Goal: Contribute content: Contribute content

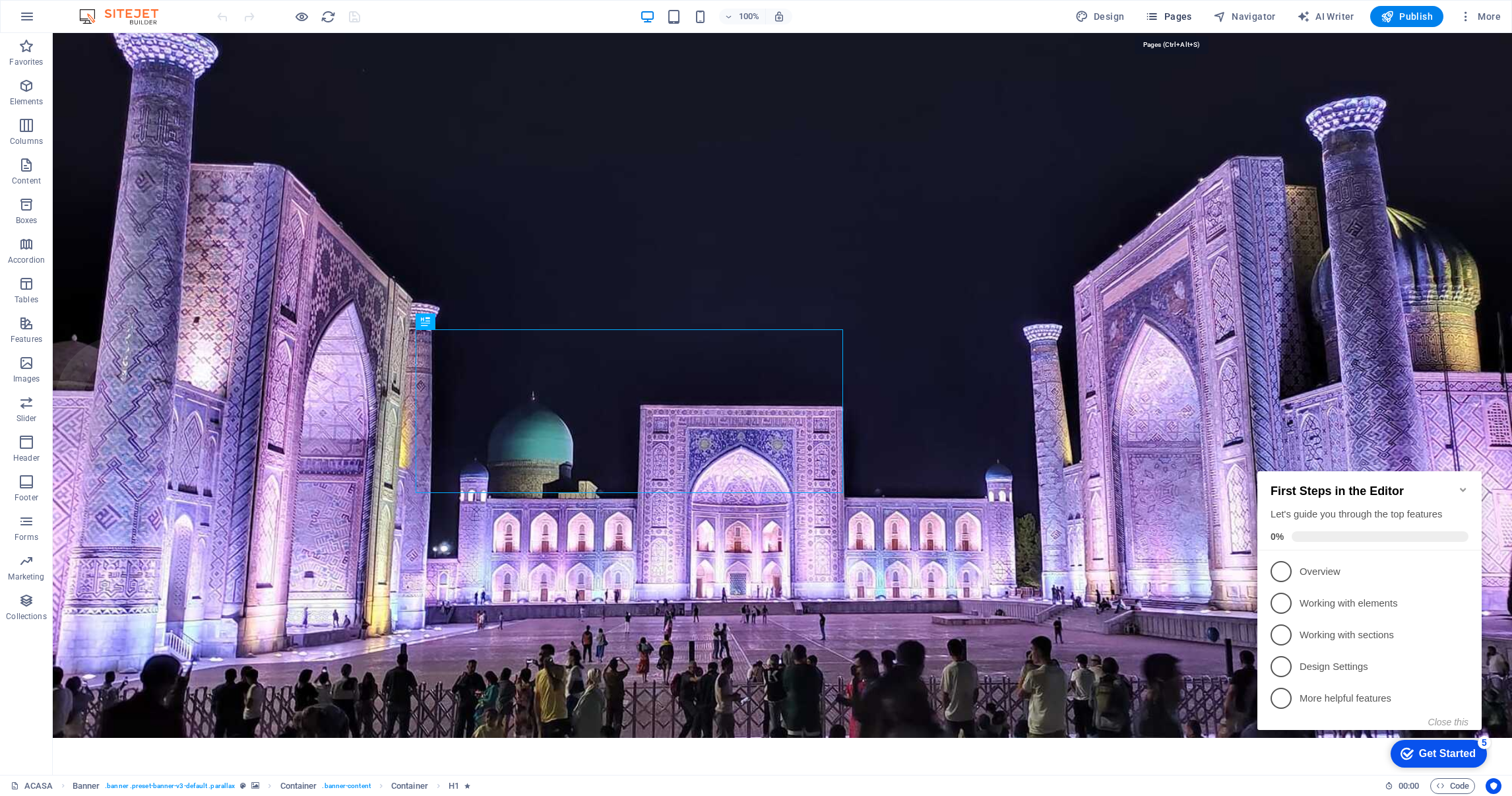
click at [1175, 15] on span "Pages" at bounding box center [1168, 16] width 46 height 13
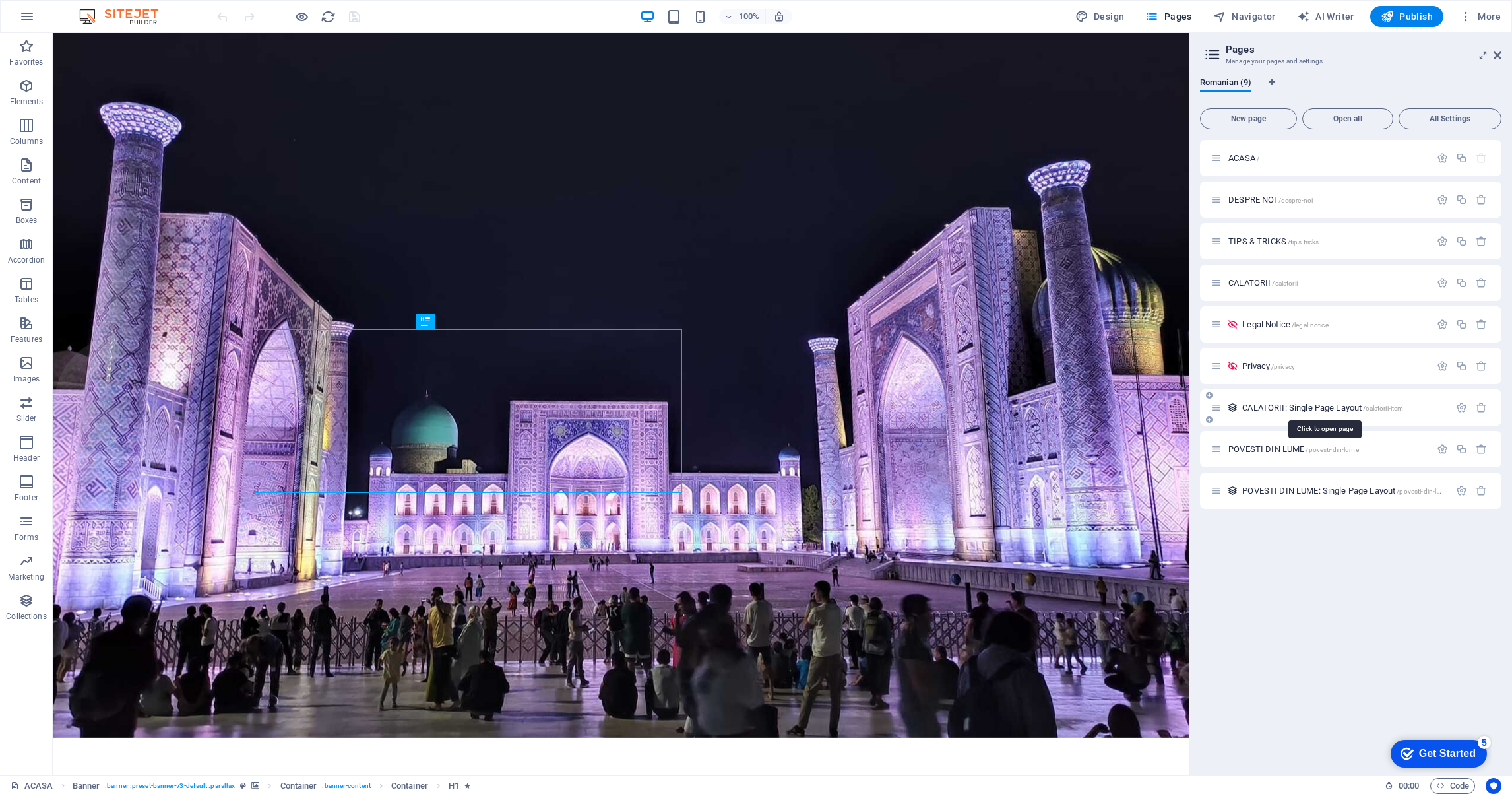
click at [1299, 408] on span "CALATORII: Single Page Layout /calatorii-item" at bounding box center [1323, 407] width 161 height 10
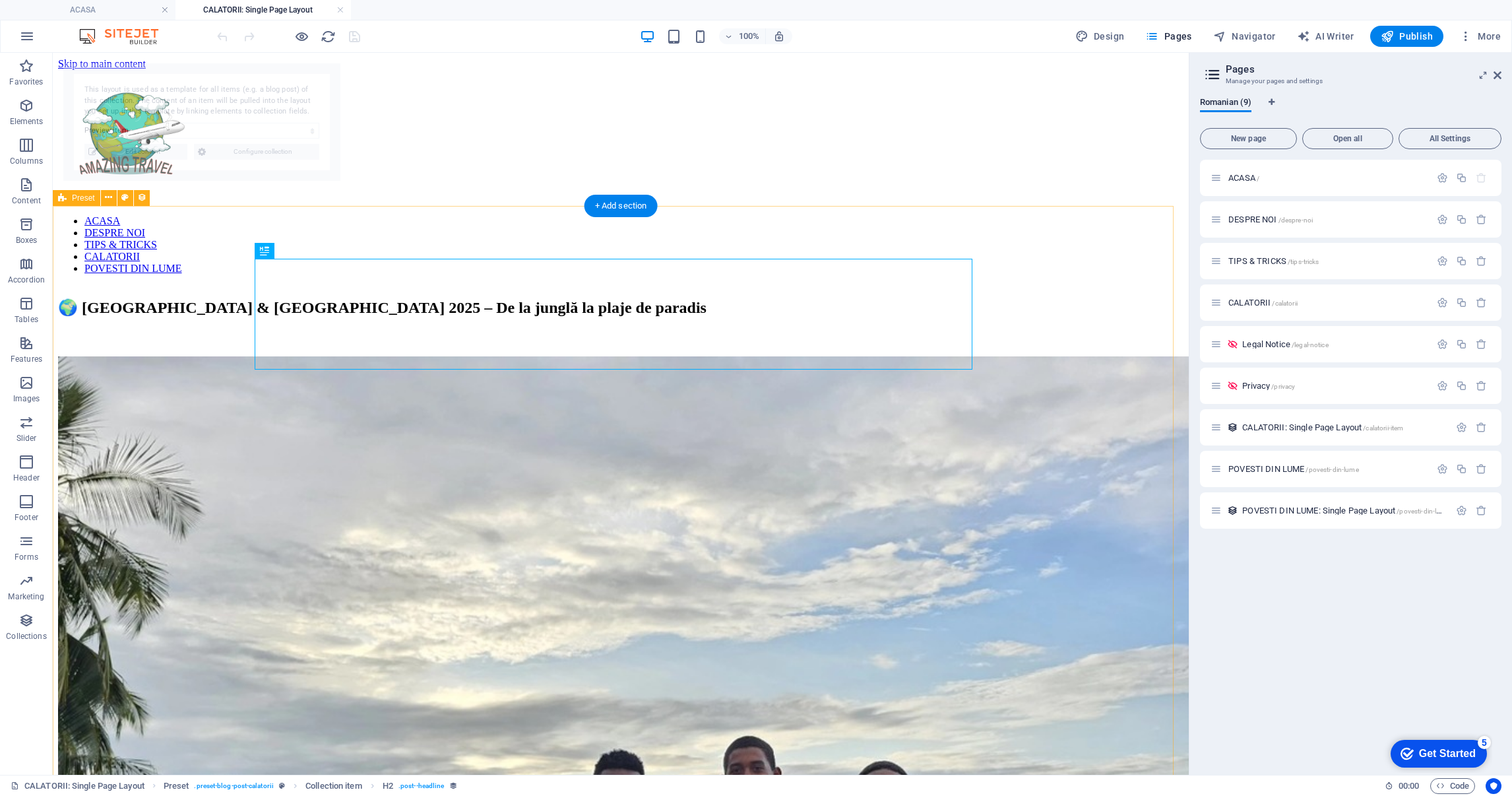
select select "68b85f4f330b354d830108c4"
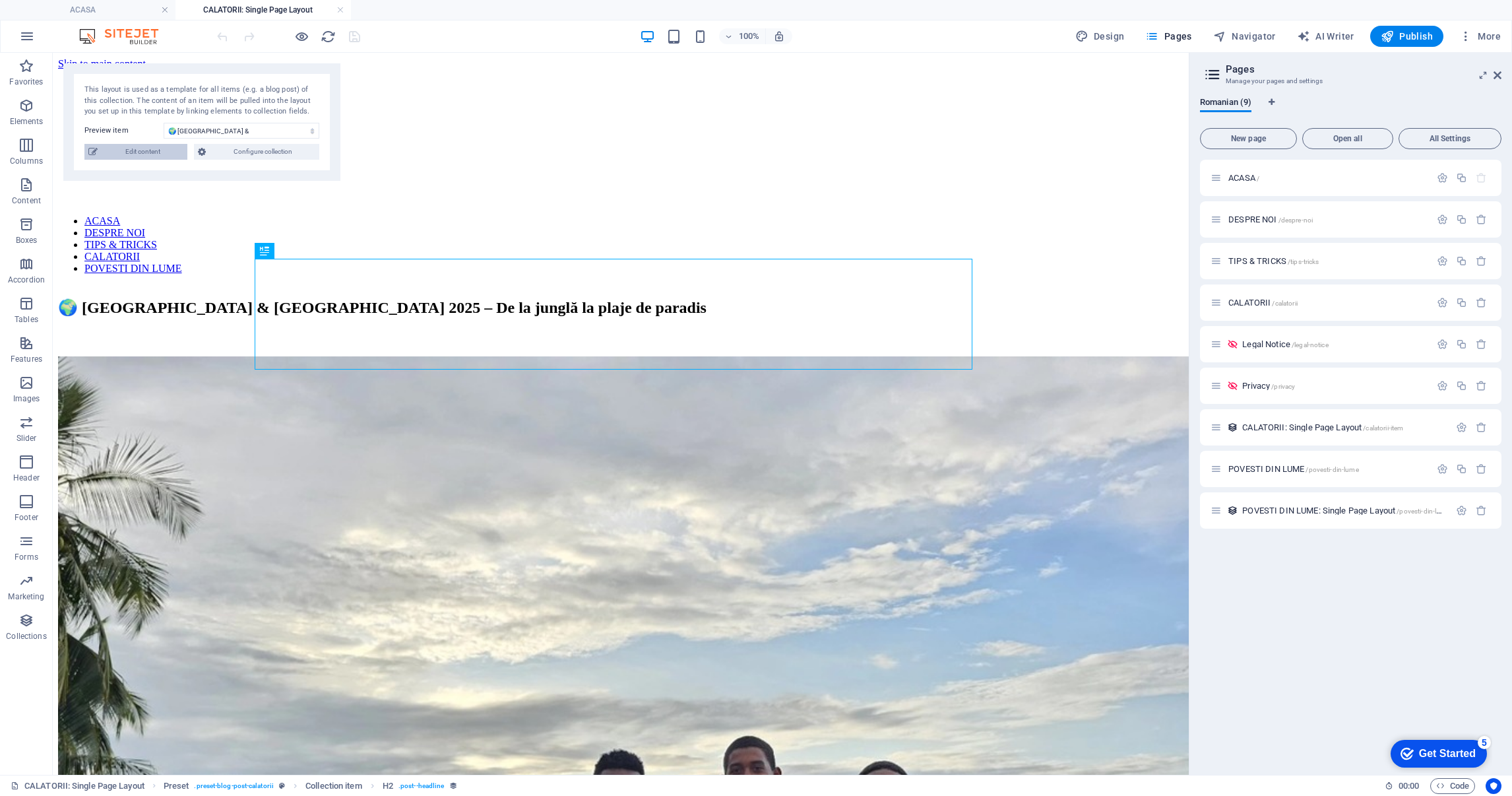
click at [152, 148] on span "Edit content" at bounding box center [143, 152] width 81 height 15
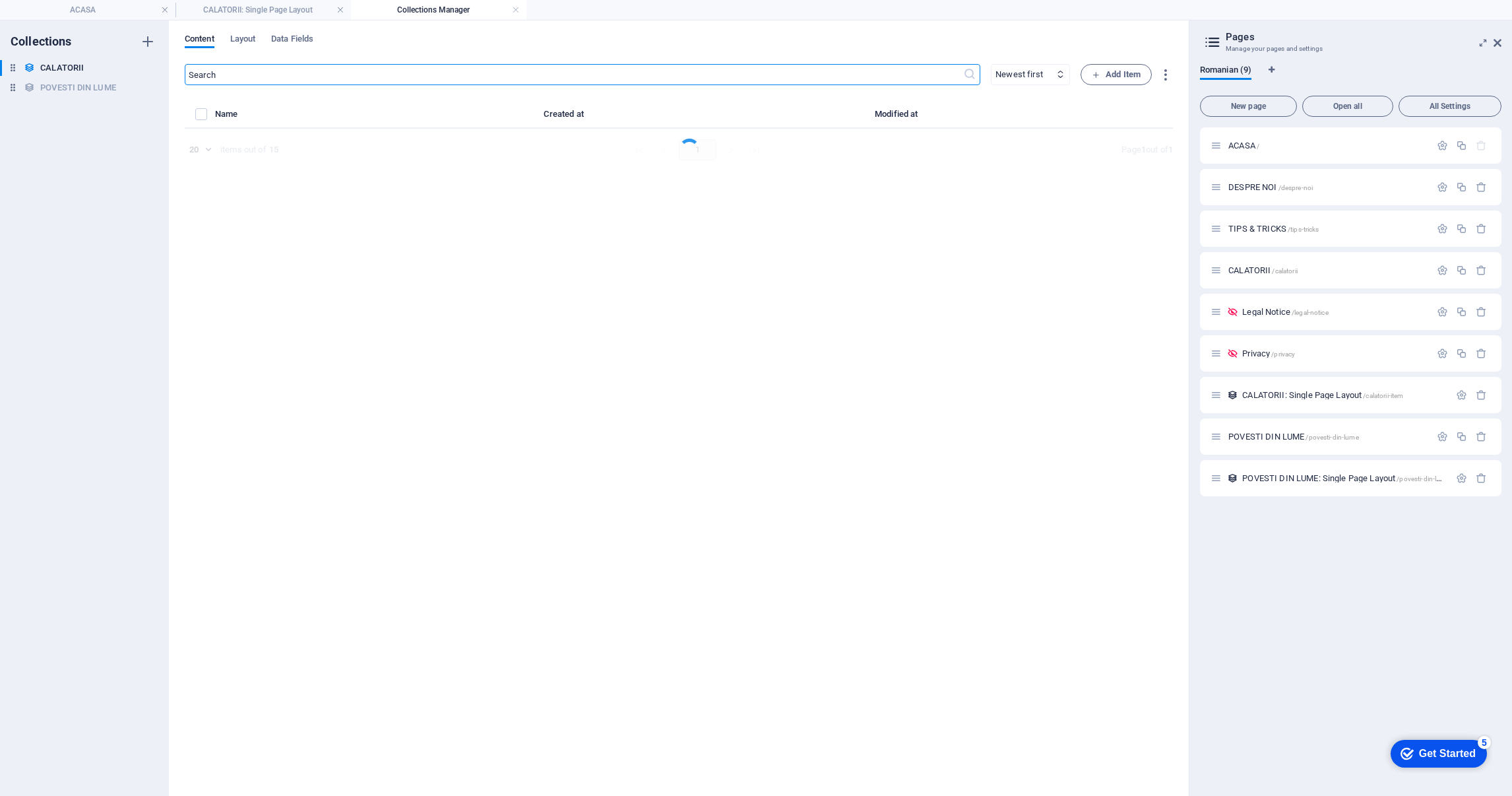
select select "AMERICA CENTRALA"
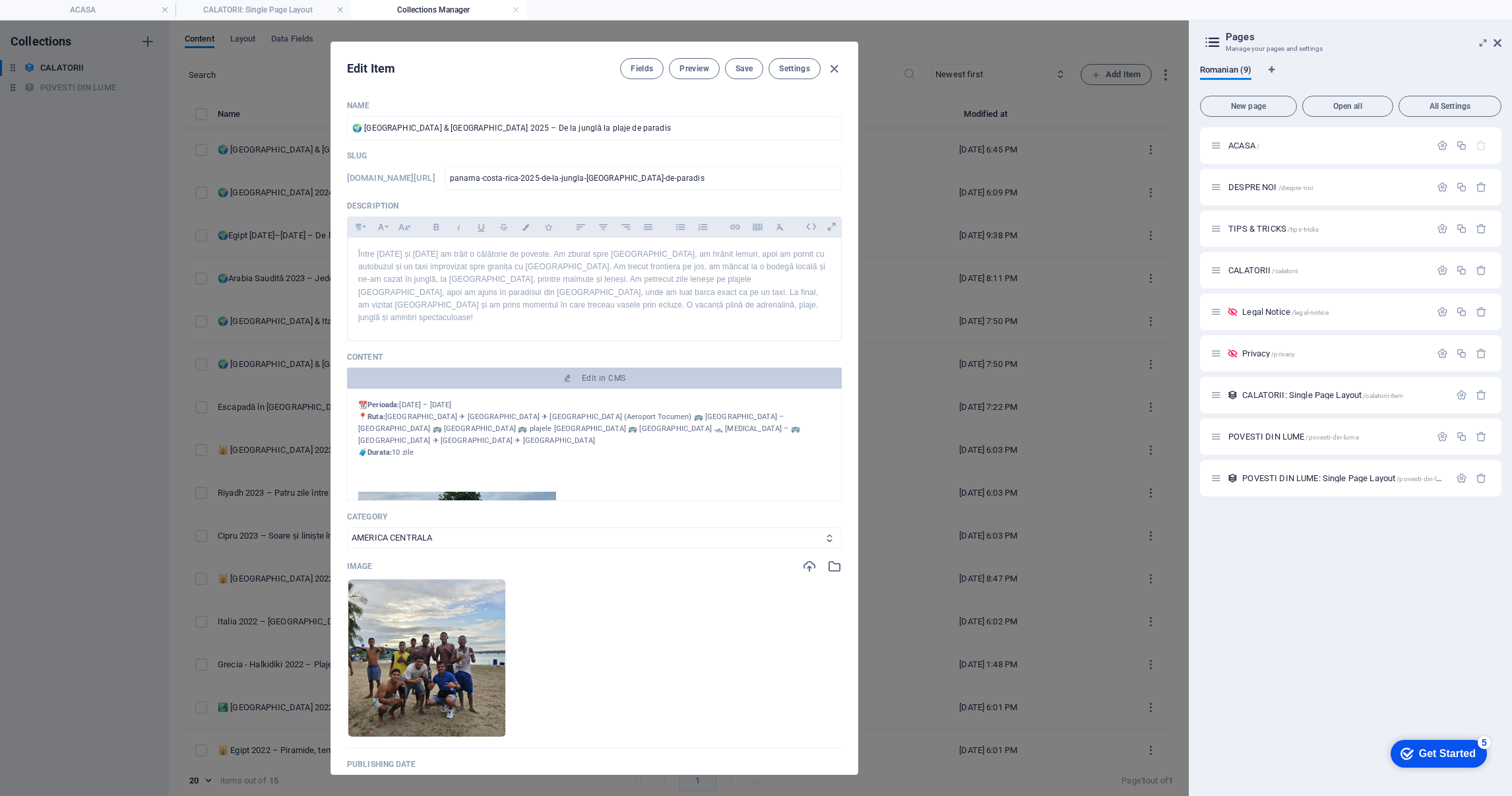
click at [833, 60] on div "Fields Preview Save Settings" at bounding box center [731, 68] width 222 height 21
click at [834, 66] on icon "button" at bounding box center [834, 68] width 15 height 15
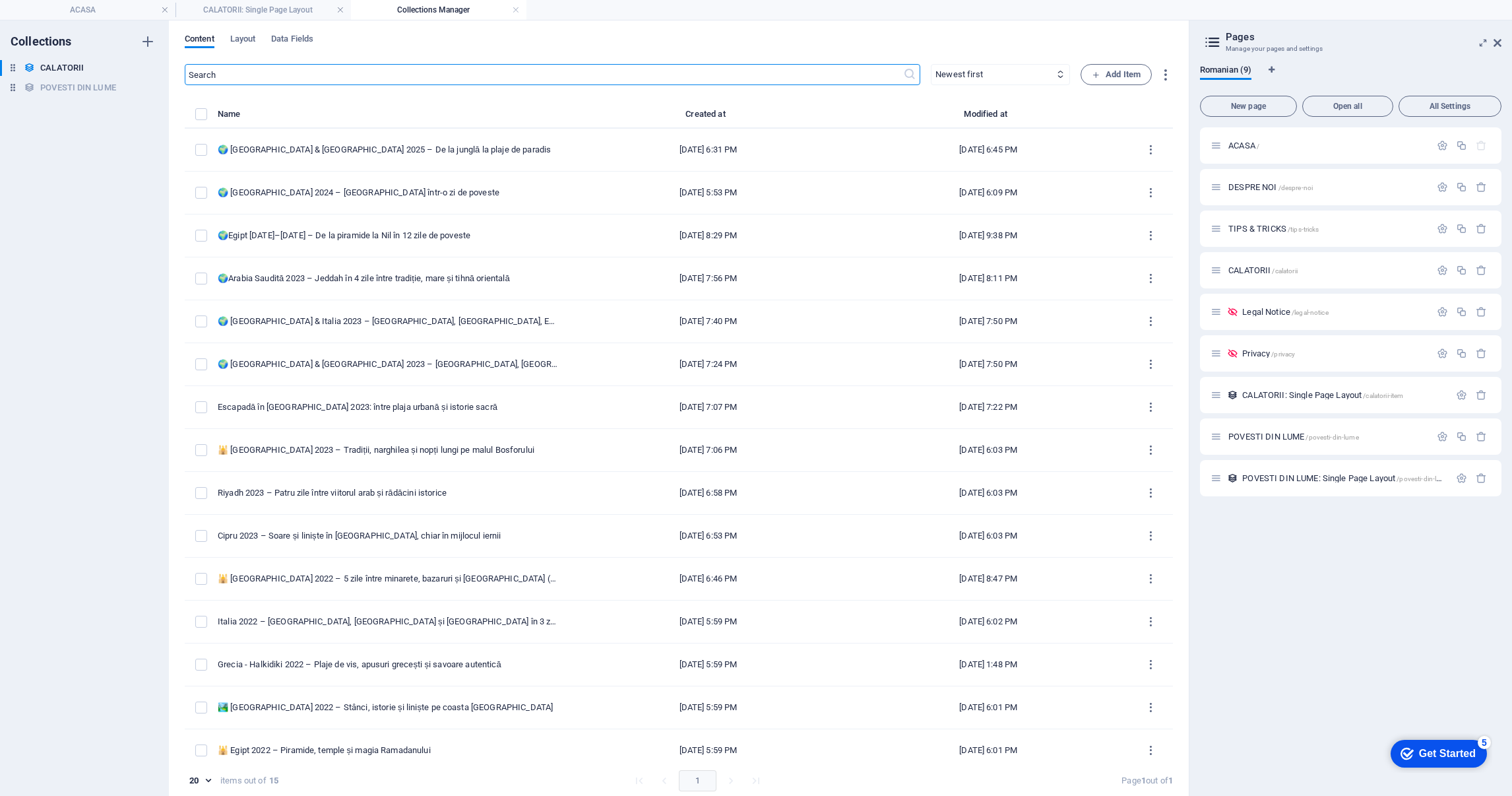
type input "[DATE]"
type input "panama-costa-rica-2025-de-la-jungla-[GEOGRAPHIC_DATA]-de-paradis"
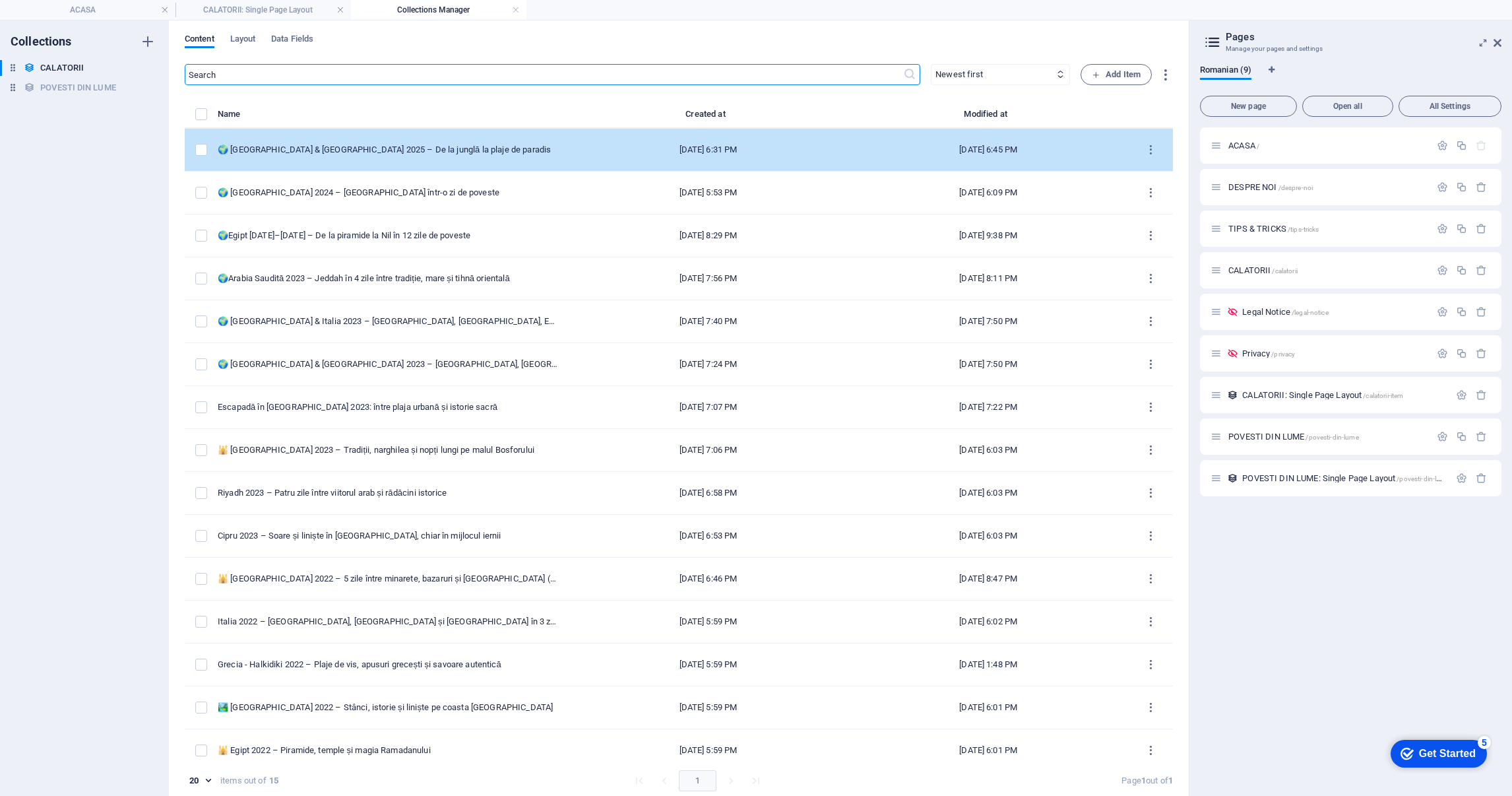
click at [440, 136] on td "🌍 [GEOGRAPHIC_DATA] & [GEOGRAPHIC_DATA] 2025 – De la junglă la plaje de paradis" at bounding box center [393, 150] width 350 height 43
select select "AMERICA CENTRALA"
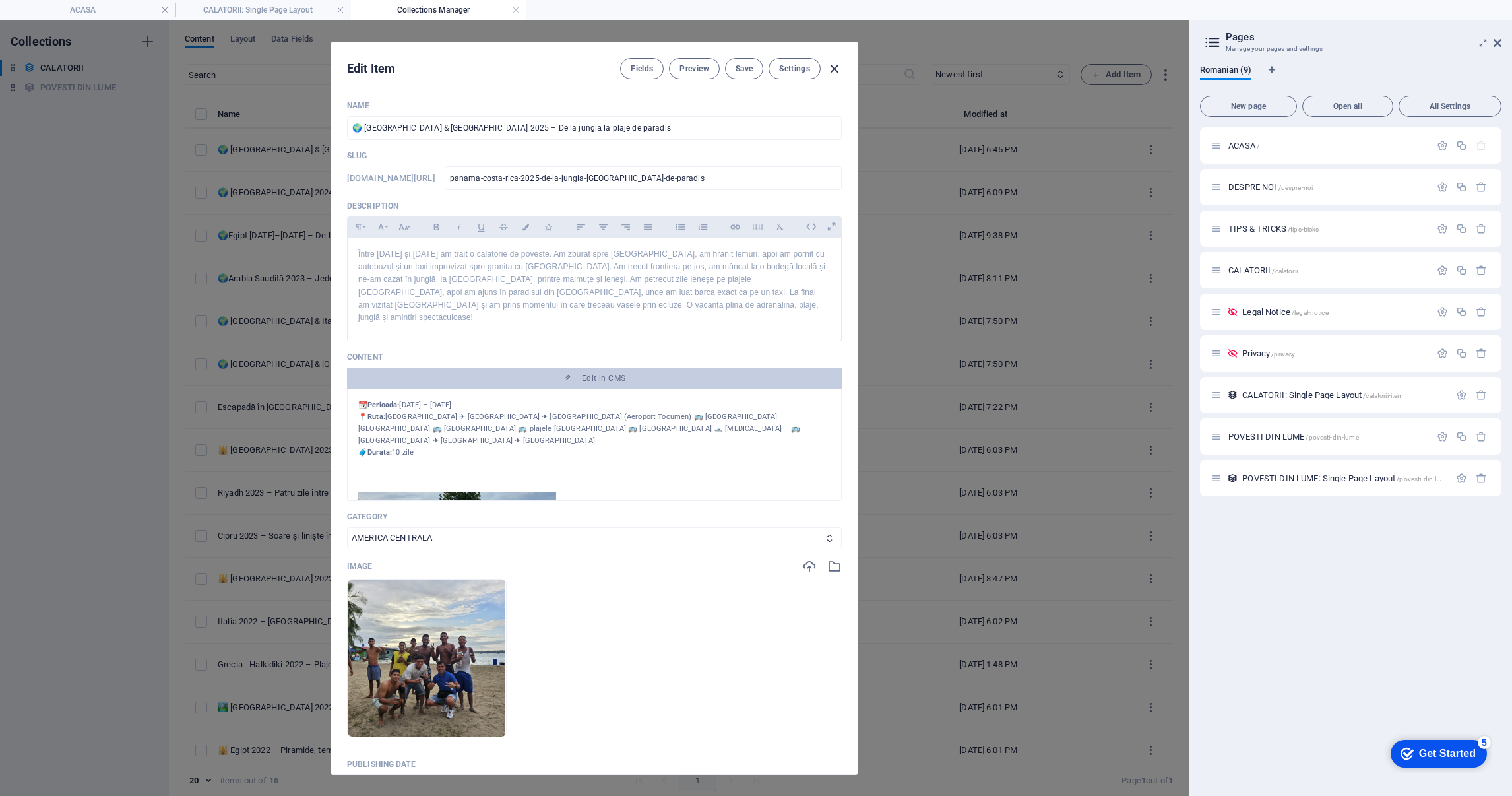
click at [833, 66] on icon "button" at bounding box center [834, 68] width 15 height 15
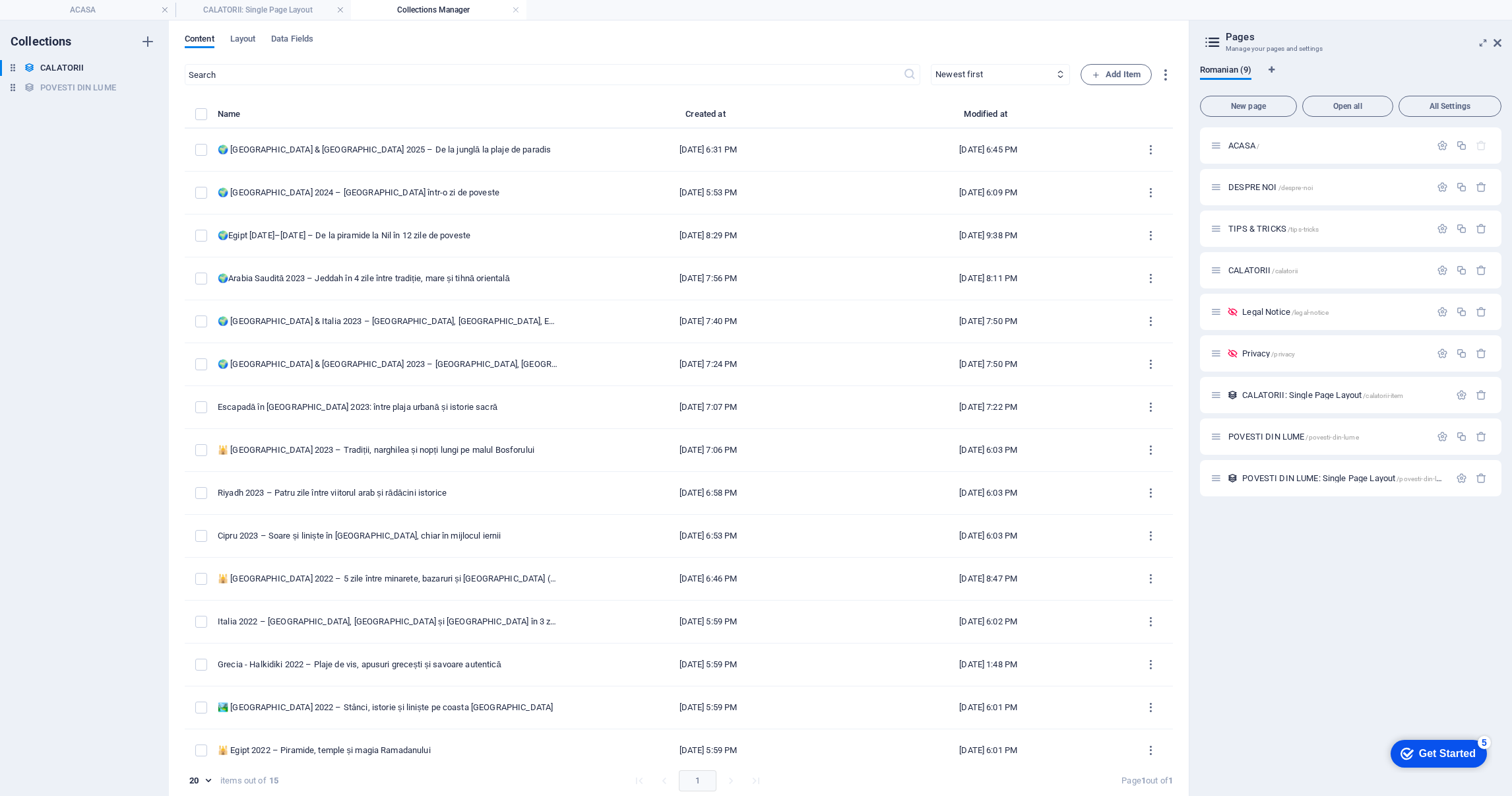
type input "[DATE]"
type input "panama-costa-rica-2025-de-la-jungla-[GEOGRAPHIC_DATA]-de-paradis"
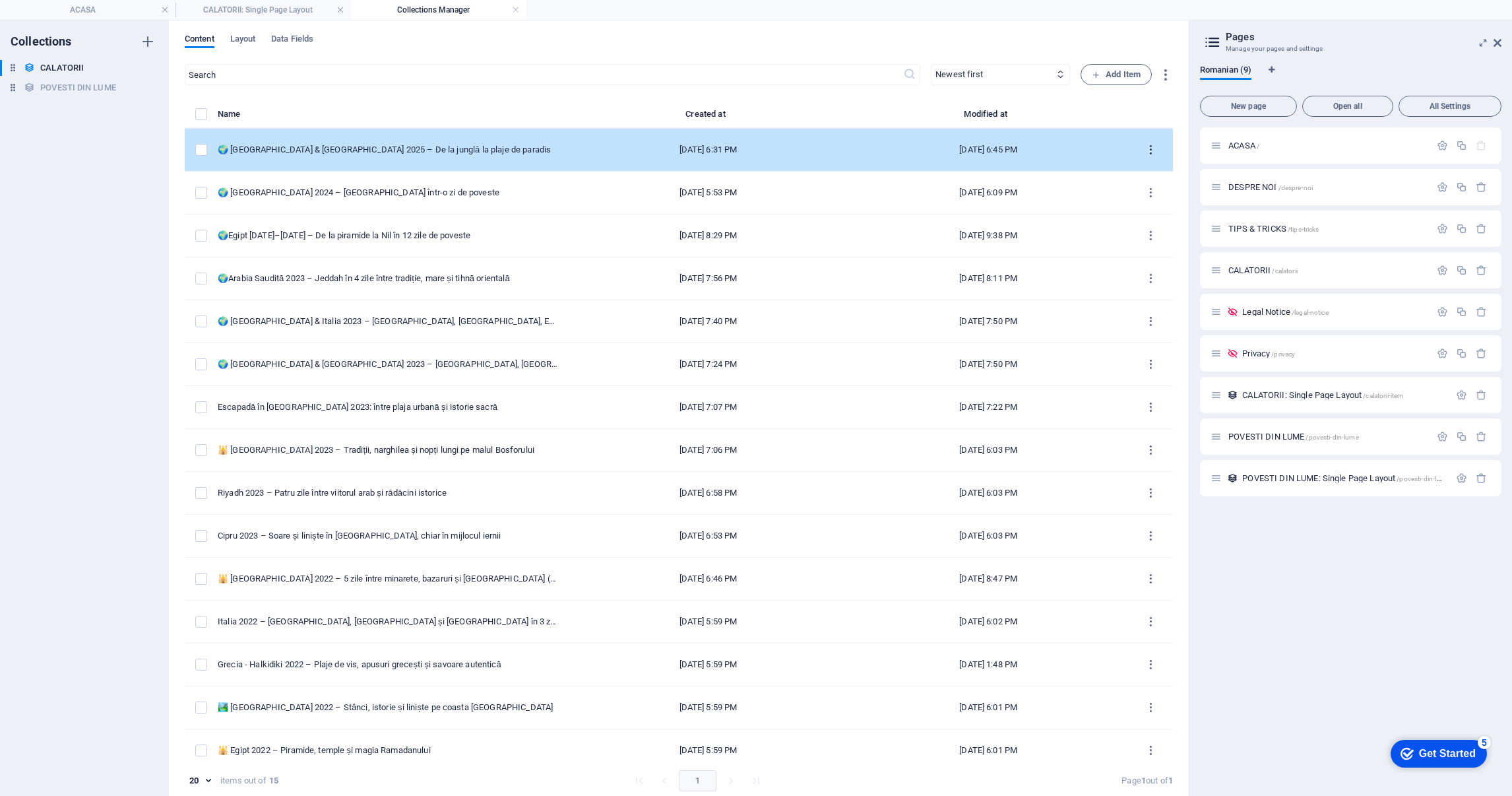
click at [1154, 148] on button "items list" at bounding box center [1151, 150] width 23 height 21
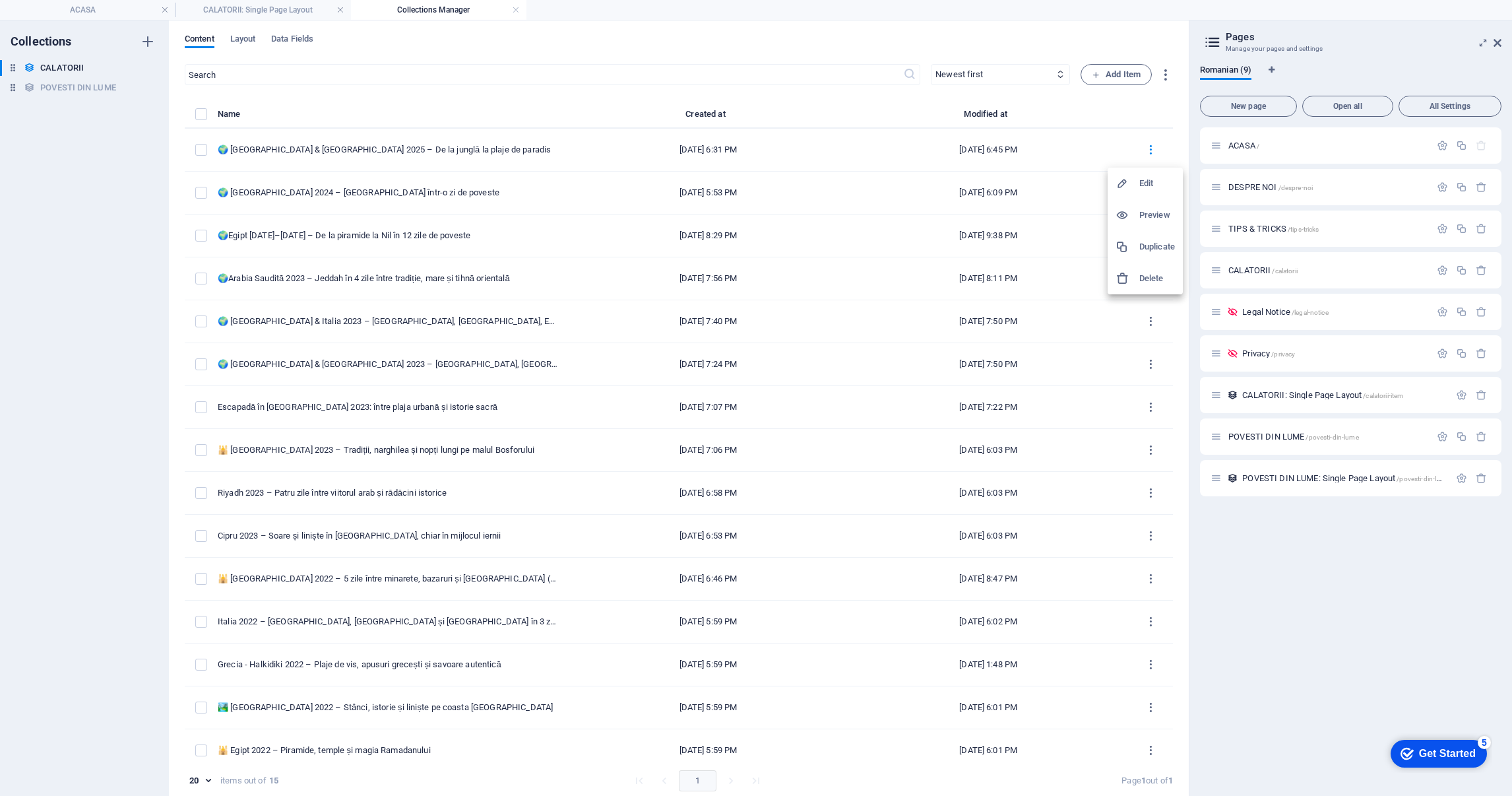
click at [1167, 246] on h6 "Duplicate" at bounding box center [1158, 246] width 36 height 15
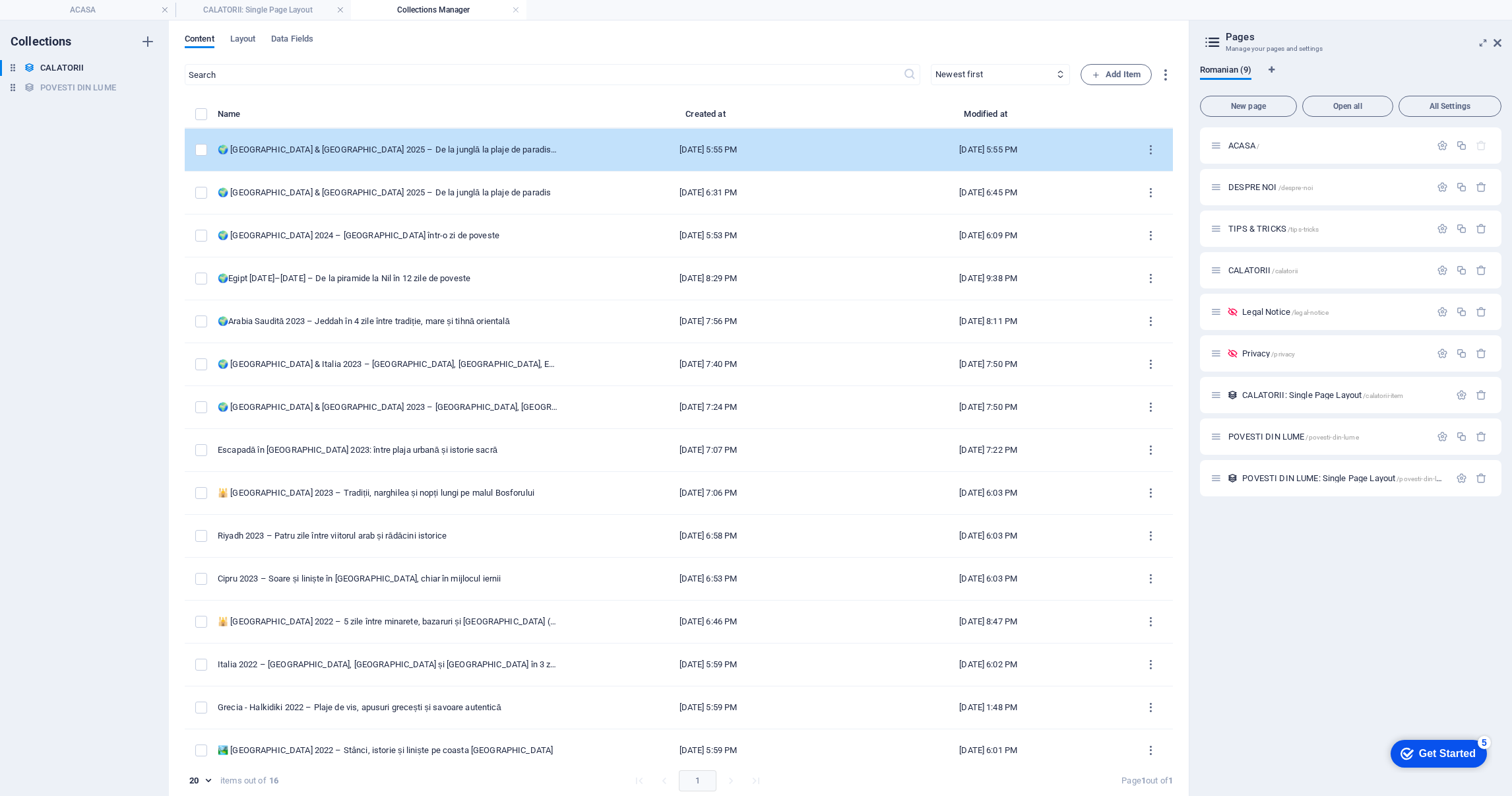
click at [411, 149] on div "🌍 [GEOGRAPHIC_DATA] & [GEOGRAPHIC_DATA] 2025 – De la junglă la plaje de paradis…" at bounding box center [387, 150] width 340 height 12
select select "AMERICA CENTRALA"
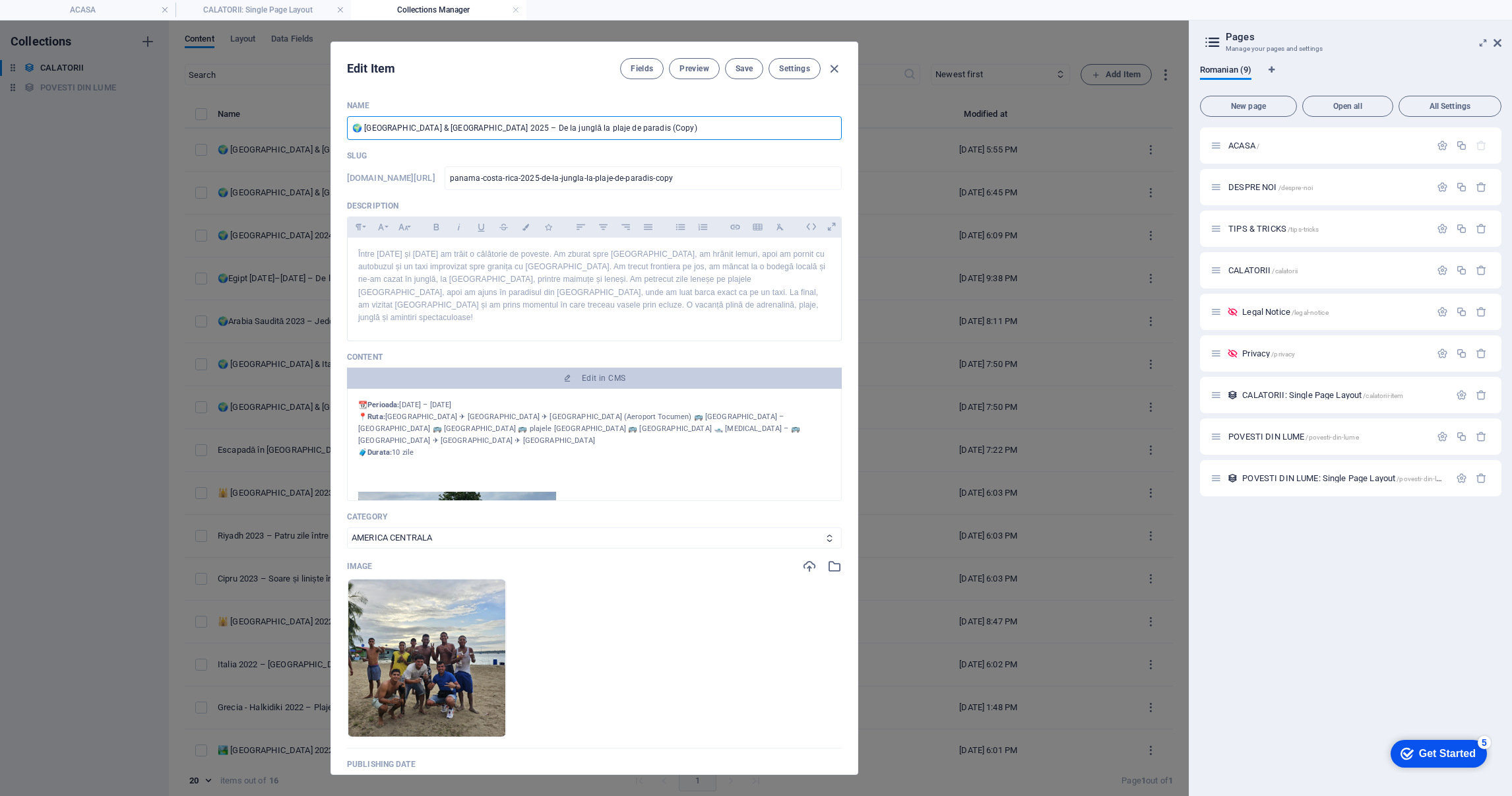
drag, startPoint x: 640, startPoint y: 134, endPoint x: 365, endPoint y: 133, distance: 275.0
click at [365, 133] on input "🌍 [GEOGRAPHIC_DATA] & [GEOGRAPHIC_DATA] 2025 – De la junglă la plaje de paradis…" at bounding box center [594, 128] width 494 height 24
paste input "Kazahstan & Uzbekistan 2024 – Stepă, istorie și metrou de artă"
type input "🌍 Kazahstan & Uzbekistan 2024 – Stepă, istorie și metrou de artă"
type input "[GEOGRAPHIC_DATA]-[GEOGRAPHIC_DATA]-2024-stepa-istorie-si-metrou-de-[GEOGRAPHIC…"
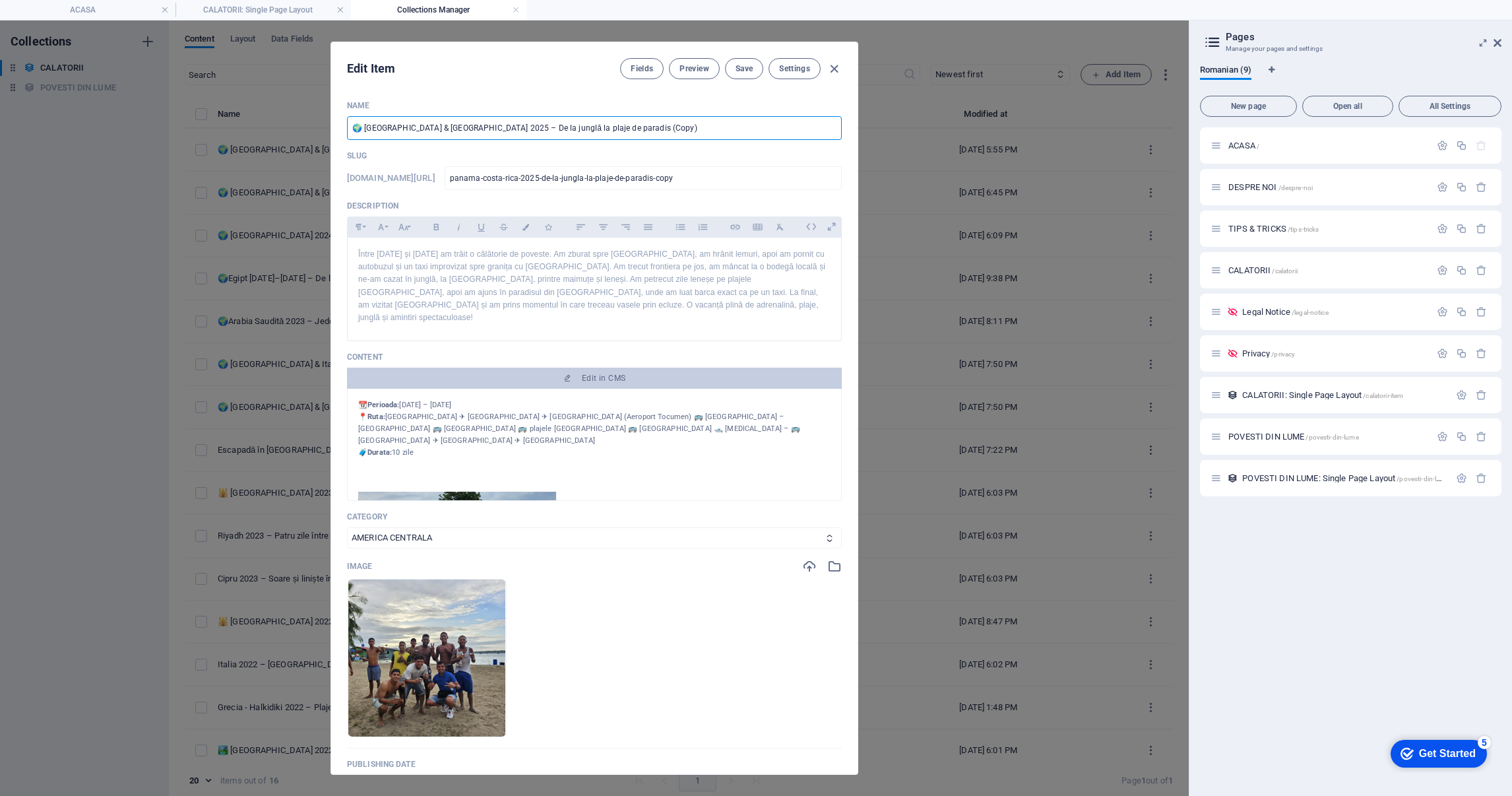
type input "[GEOGRAPHIC_DATA]-[GEOGRAPHIC_DATA]-2024-stepa-istorie-si-metrou-de-[GEOGRAPHIC…"
type input "🌍 Kazahstan & Uzbekistan 2024 – Stepă, istorie și metrou de artă"
click at [488, 284] on p "Între [DATE] și [DATE] am trăit o călătorie de poveste. Am zburat spre [GEOGRAP…" at bounding box center [595, 286] width 472 height 76
click at [486, 283] on p "Între [DATE] și [DATE] am trăit o călătorie de poveste. Am zburat spre [GEOGRAP…" at bounding box center [595, 286] width 472 height 76
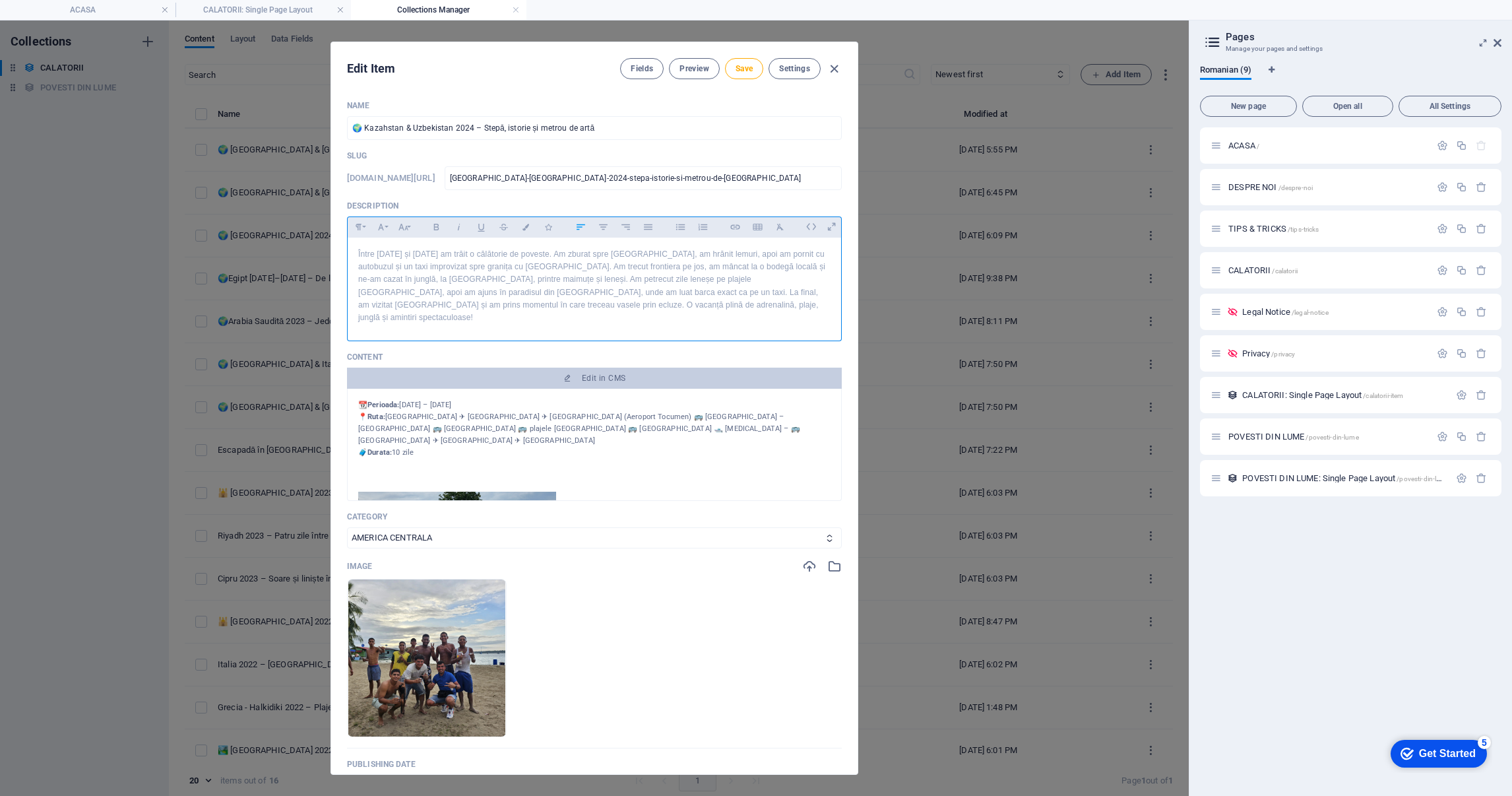
click at [560, 284] on p "Între [DATE] și [DATE] am trăit o călătorie de poveste. Am zburat spre [GEOGRAP…" at bounding box center [595, 286] width 472 height 76
click at [560, 284] on p "Între [DATE] și [DATE] am trăit o călătorie de poveste. Am zburat spre [GEOGRAP…" at bounding box center [595, 286] width 472 height 76
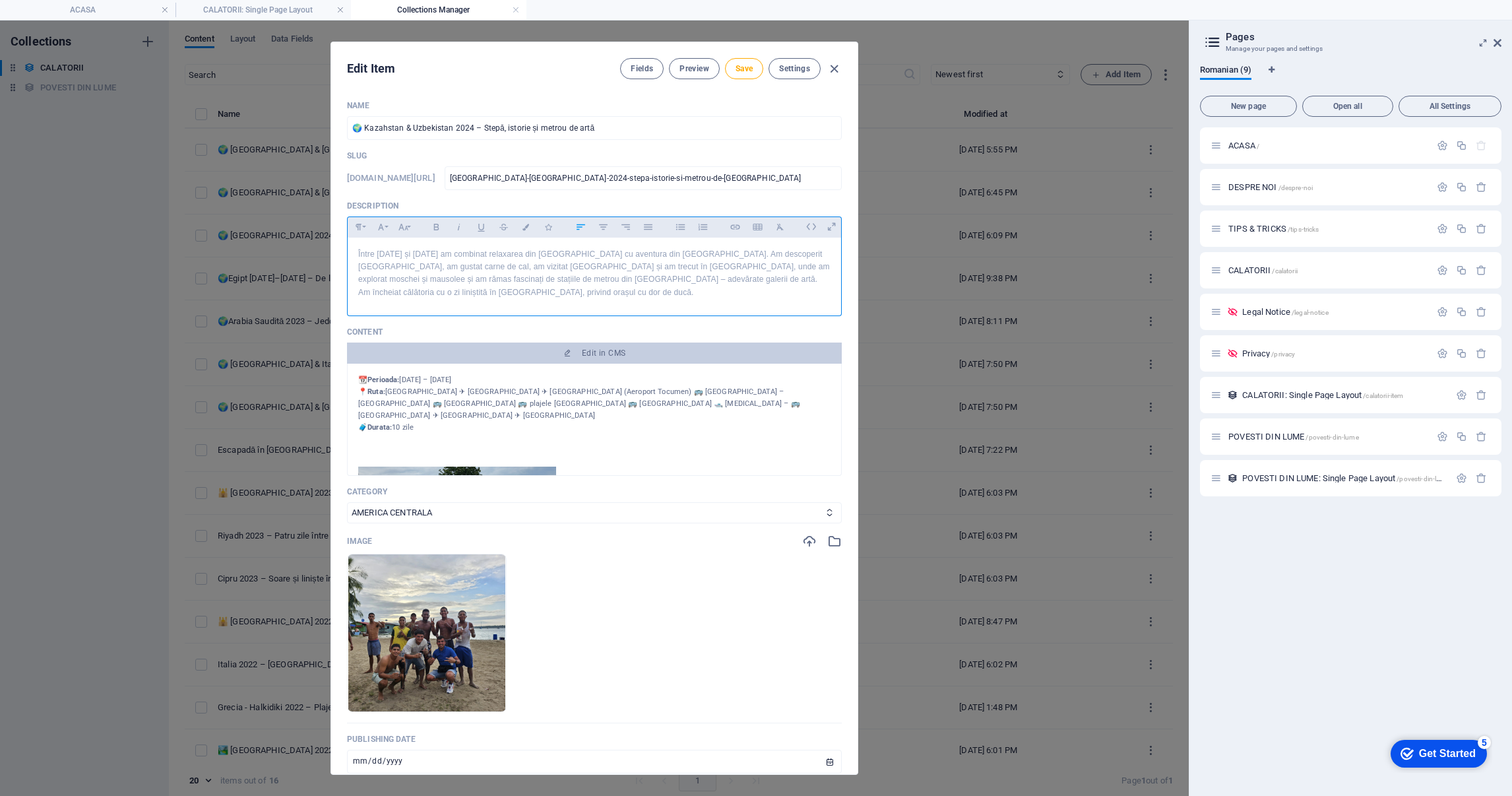
click at [548, 407] on p "📆 Perioada: [DATE] – [DATE] 📍 Ruta: [GEOGRAPHIC_DATA] ✈ [GEOGRAPHIC_DATA] ✈ [GE…" at bounding box center [595, 403] width 472 height 59
click at [656, 651] on ul "Drop files here to upload them instantly" at bounding box center [594, 632] width 494 height 158
click at [467, 684] on button "button" at bounding box center [461, 691] width 11 height 40
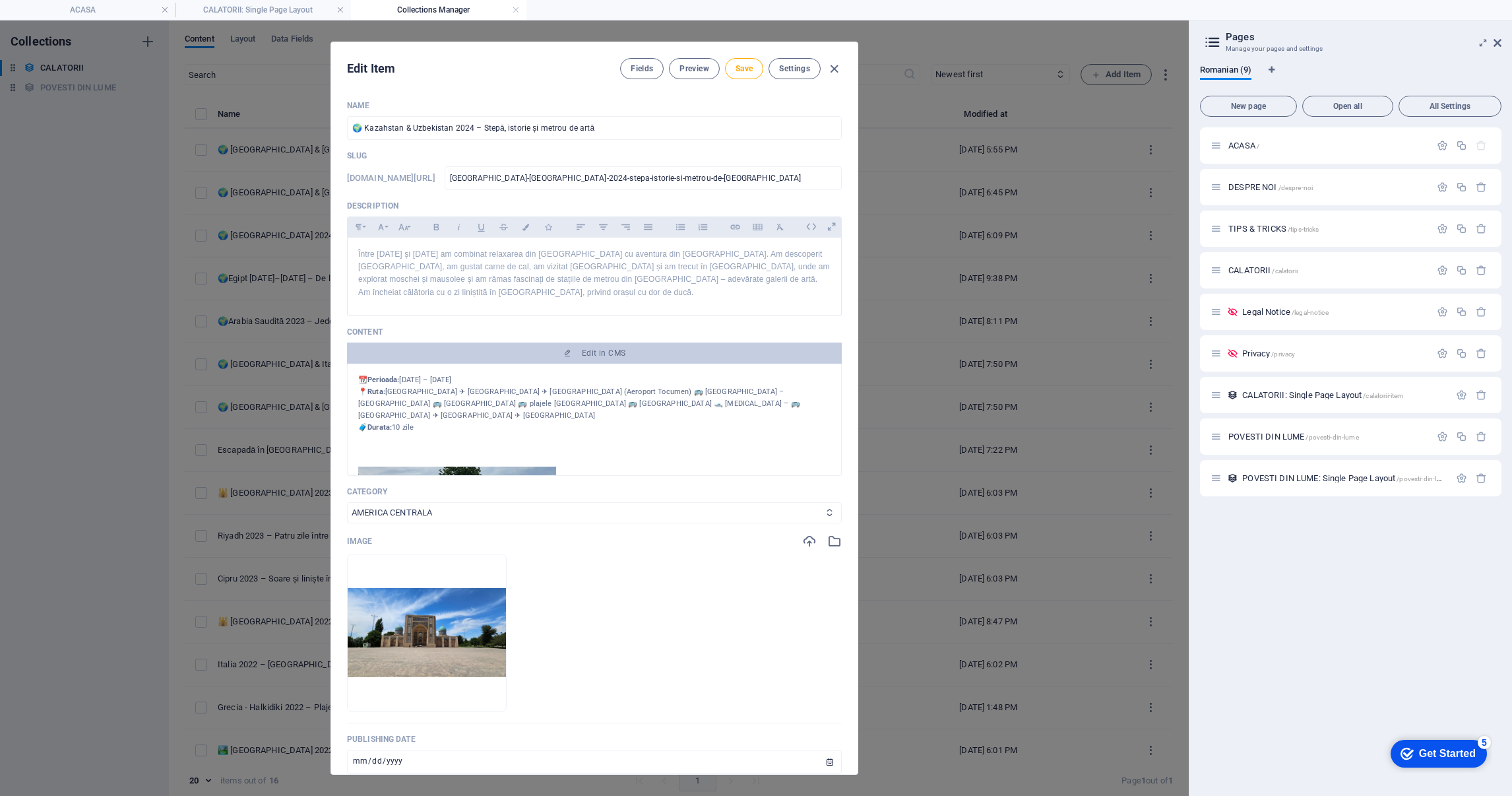
click at [825, 508] on icon at bounding box center [829, 512] width 9 height 9
click at [525, 509] on select "[GEOGRAPHIC_DATA] [GEOGRAPHIC_DATA] CENTRALA [GEOGRAPHIC_DATA] [GEOGRAPHIC_DATA]" at bounding box center [594, 512] width 494 height 21
select select "ASIA"
click at [347, 502] on select "[GEOGRAPHIC_DATA] [GEOGRAPHIC_DATA] CENTRALA [GEOGRAPHIC_DATA] [GEOGRAPHIC_DATA]" at bounding box center [594, 512] width 494 height 21
click at [434, 510] on select "[GEOGRAPHIC_DATA] [GEOGRAPHIC_DATA] CENTRALA [GEOGRAPHIC_DATA] [GEOGRAPHIC_DATA]" at bounding box center [594, 512] width 494 height 21
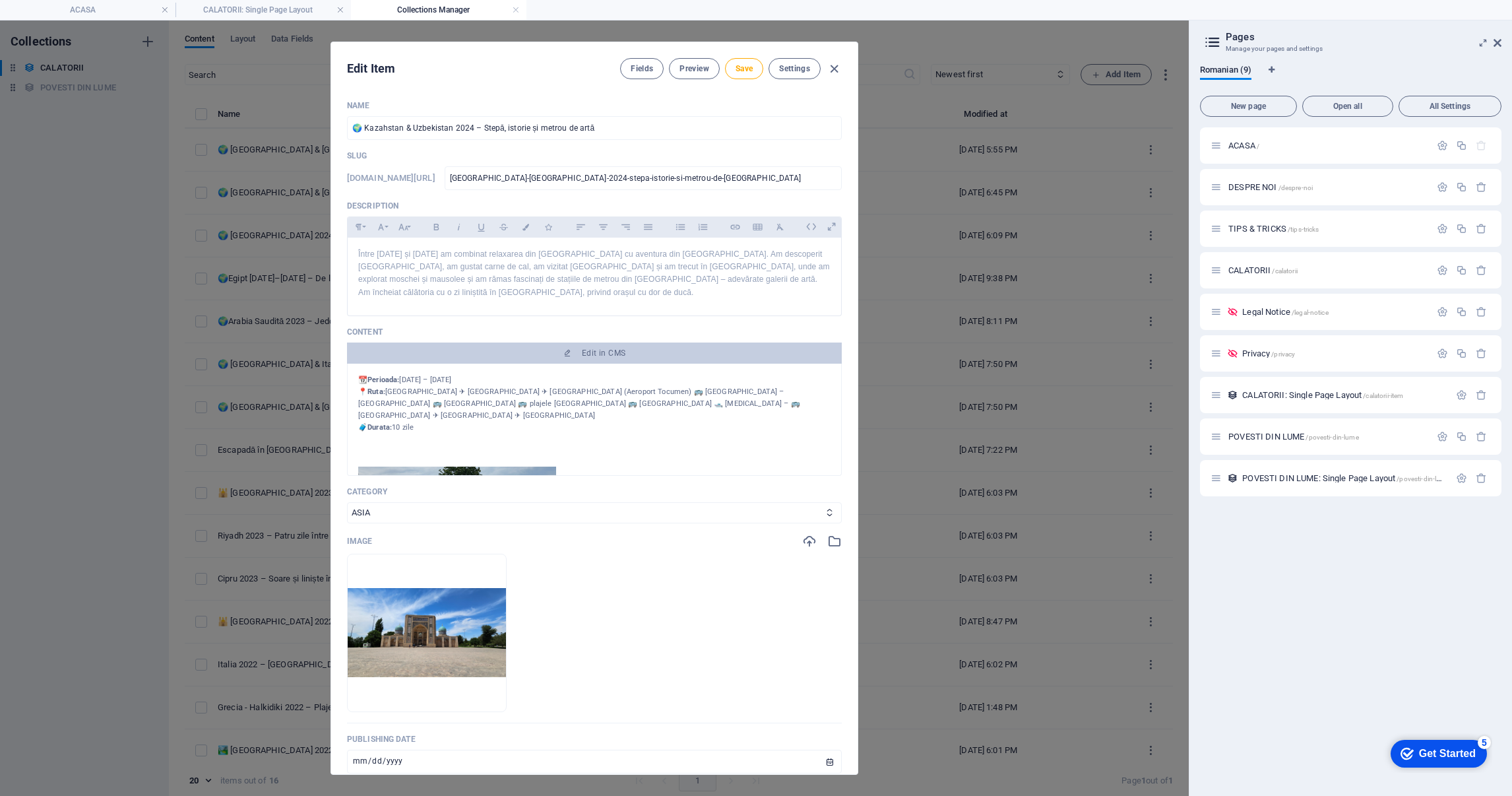
click at [347, 502] on select "[GEOGRAPHIC_DATA] [GEOGRAPHIC_DATA] CENTRALA [GEOGRAPHIC_DATA] [GEOGRAPHIC_DATA]" at bounding box center [594, 512] width 494 height 21
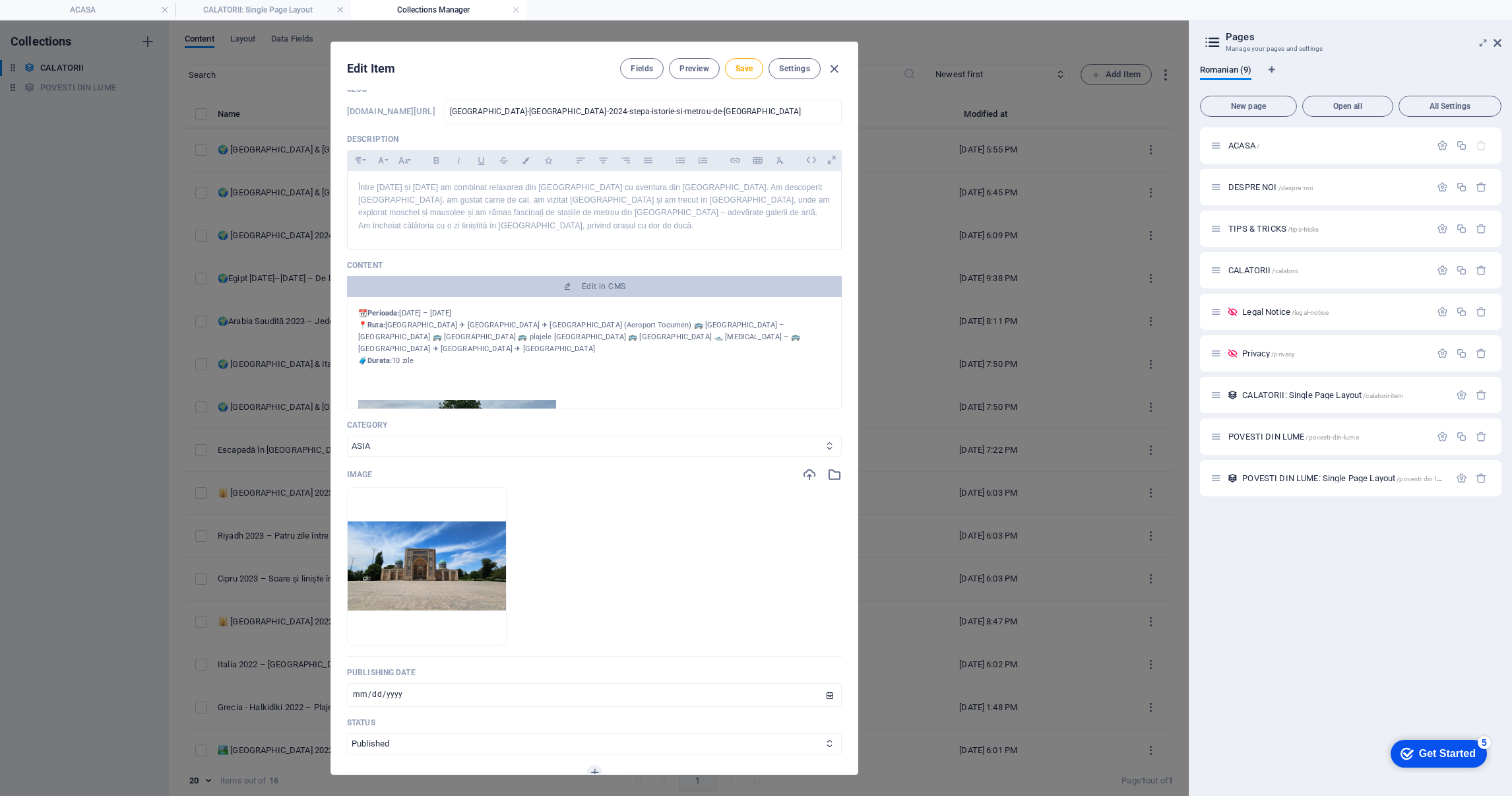
scroll to position [99, 0]
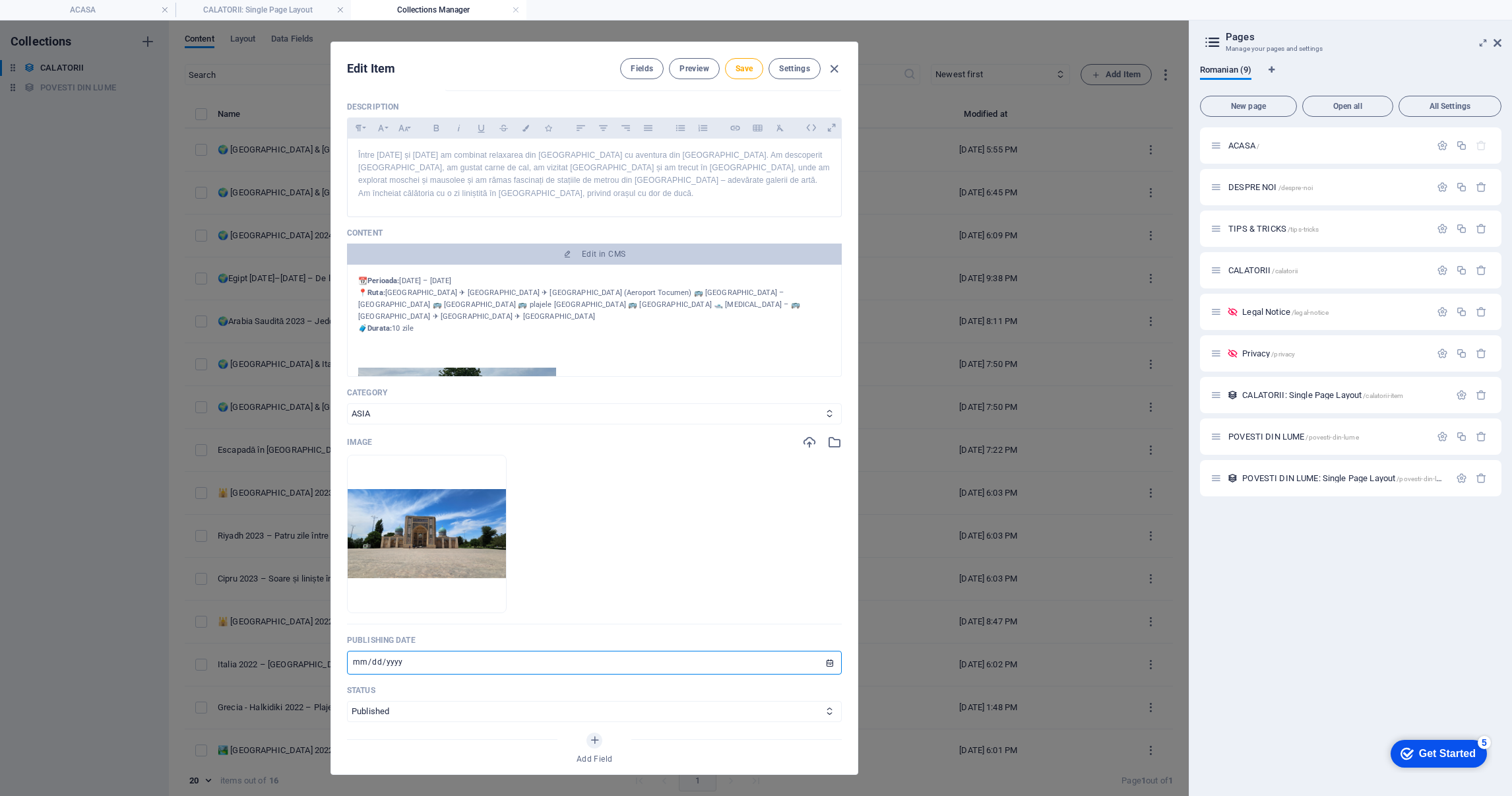
click at [354, 662] on input "[DATE]" at bounding box center [594, 662] width 494 height 24
type input "[DATE]"
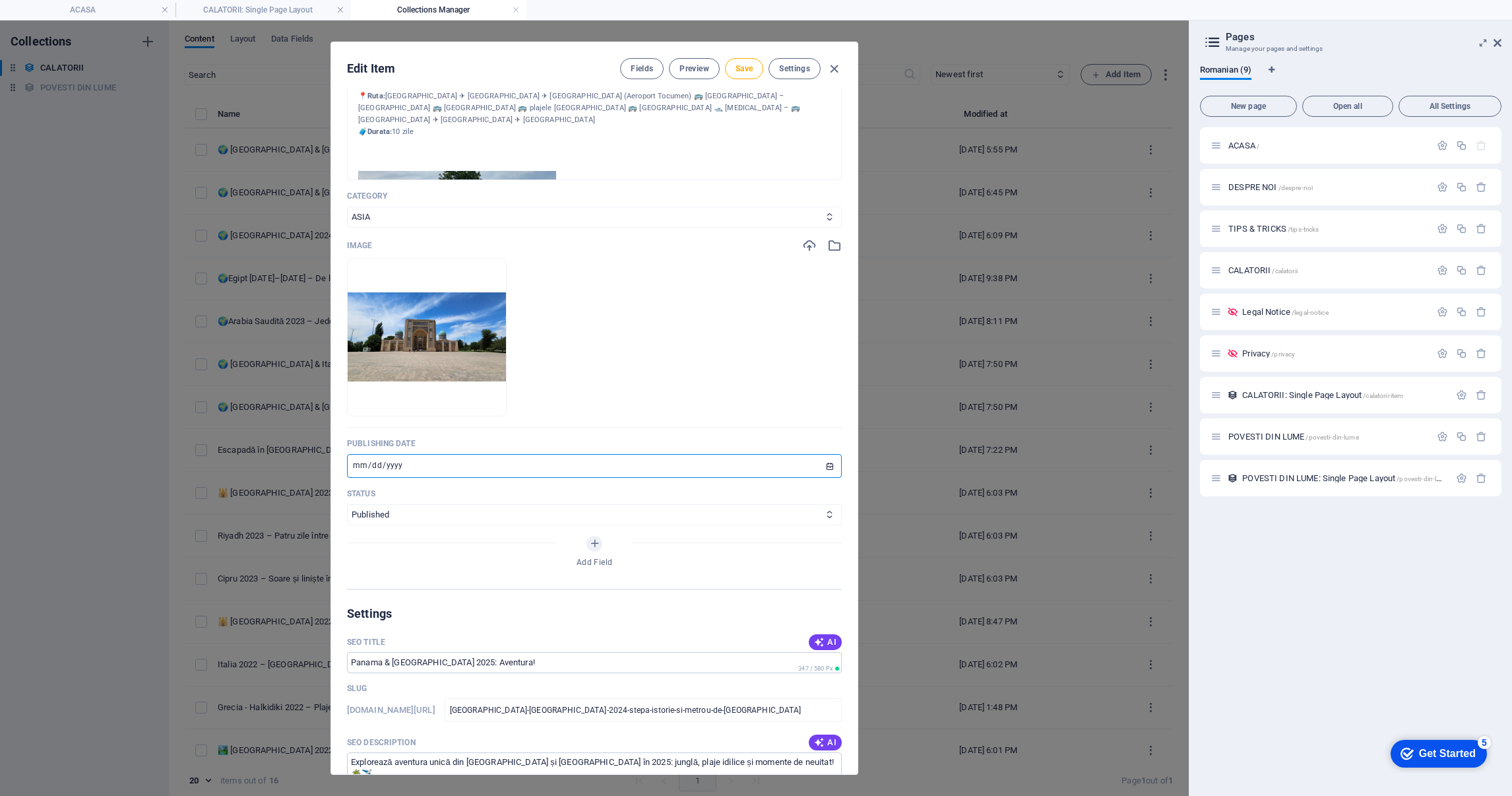
scroll to position [297, 0]
click at [463, 538] on div "Add Field" at bounding box center [594, 553] width 494 height 37
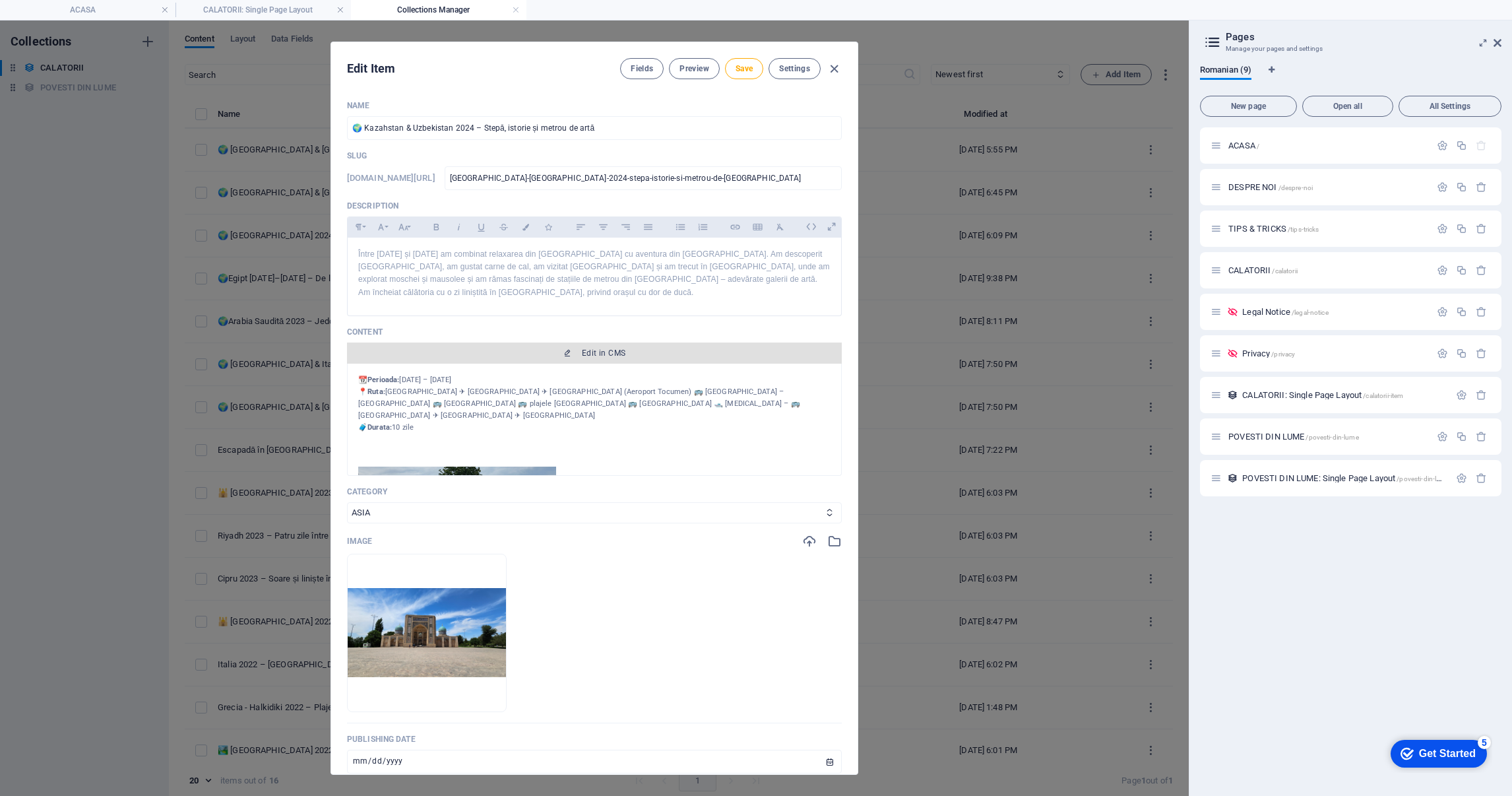
click at [595, 351] on span "Edit in CMS" at bounding box center [603, 353] width 43 height 11
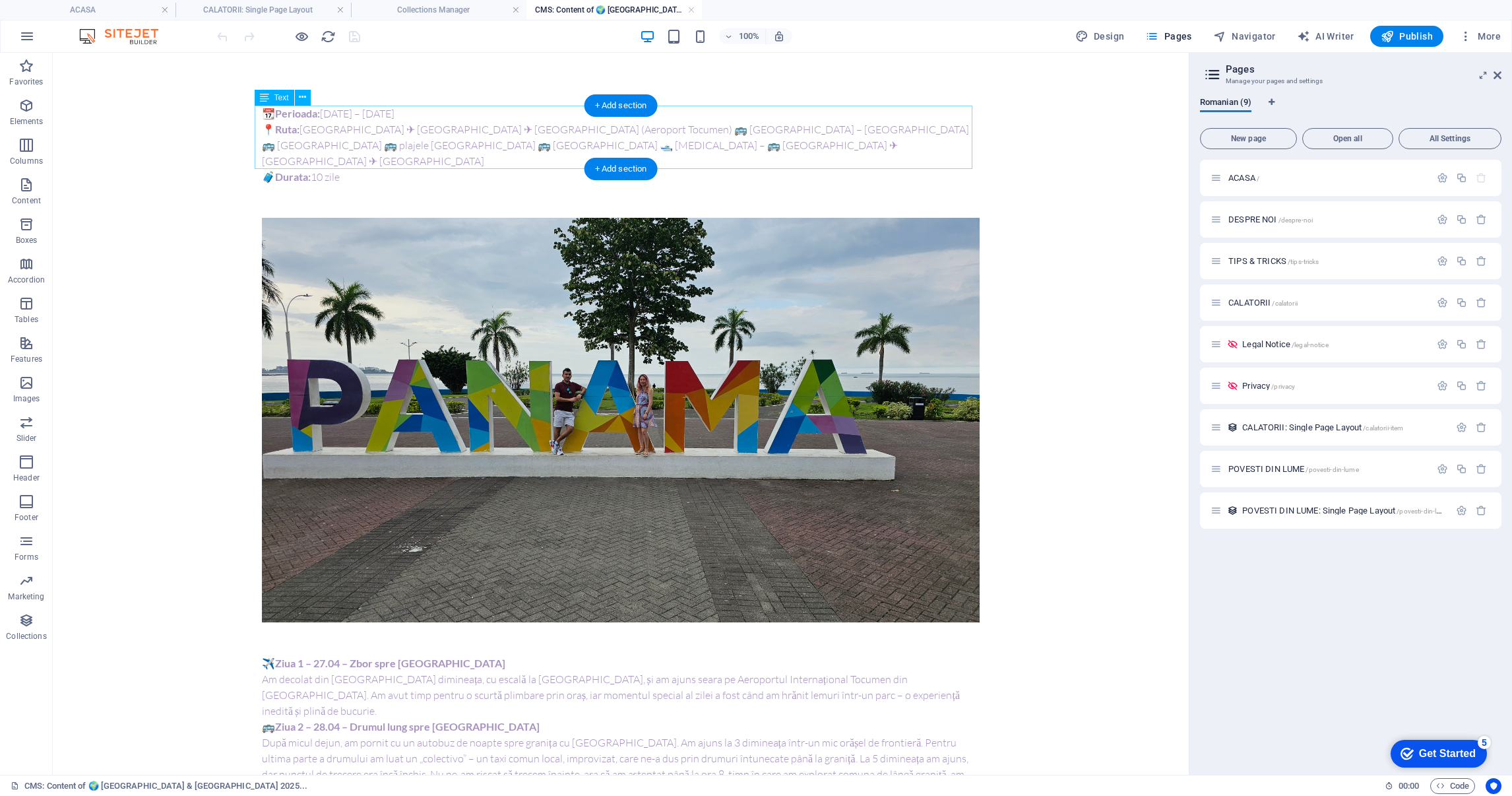
click at [330, 112] on div "📆 Perioada: [DATE] – [DATE] 📍 Ruta: [GEOGRAPHIC_DATA] ✈ [GEOGRAPHIC_DATA] ✈ [GE…" at bounding box center [621, 145] width 718 height 79
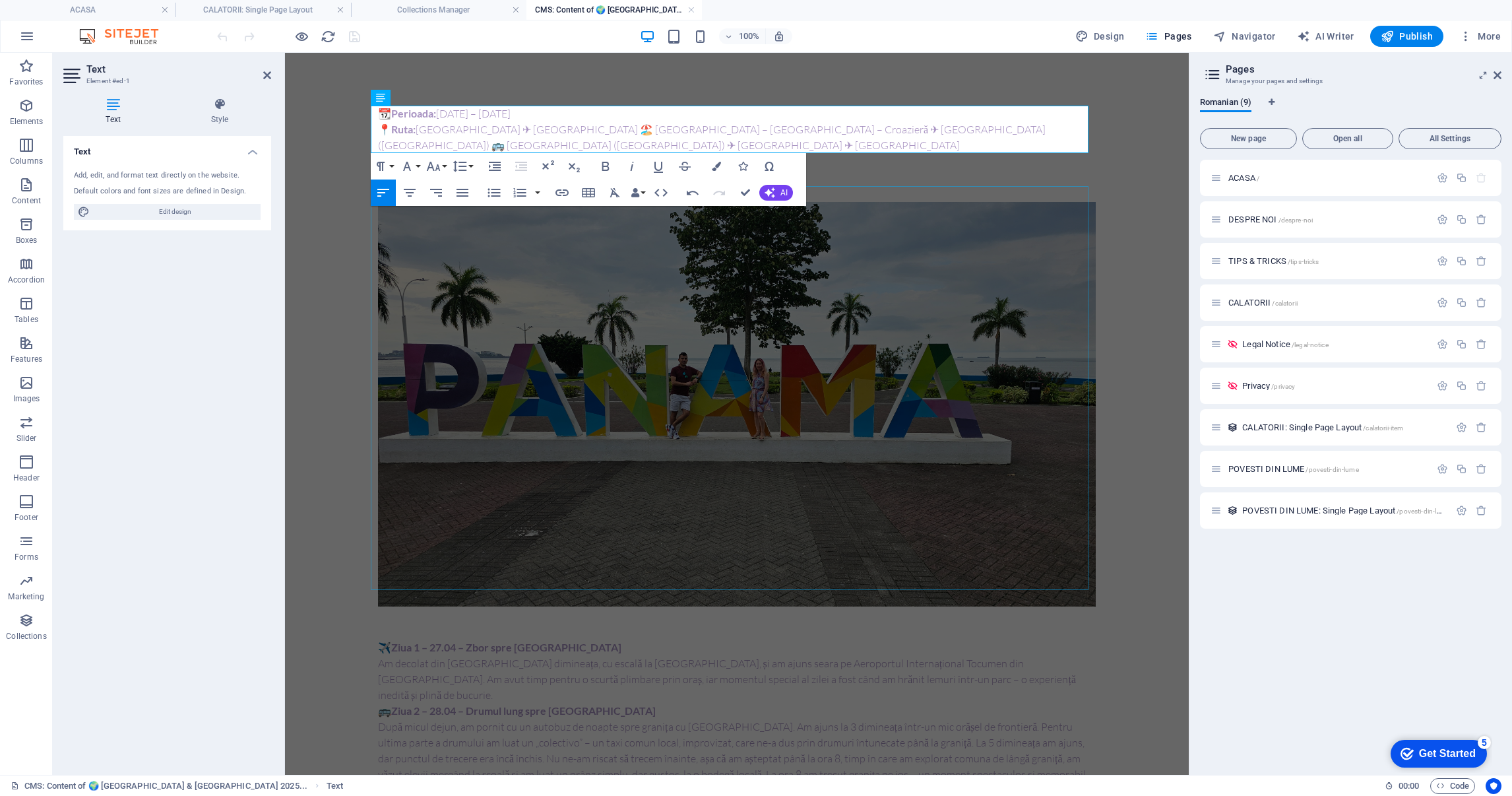
click at [652, 452] on figure at bounding box center [736, 404] width 718 height 404
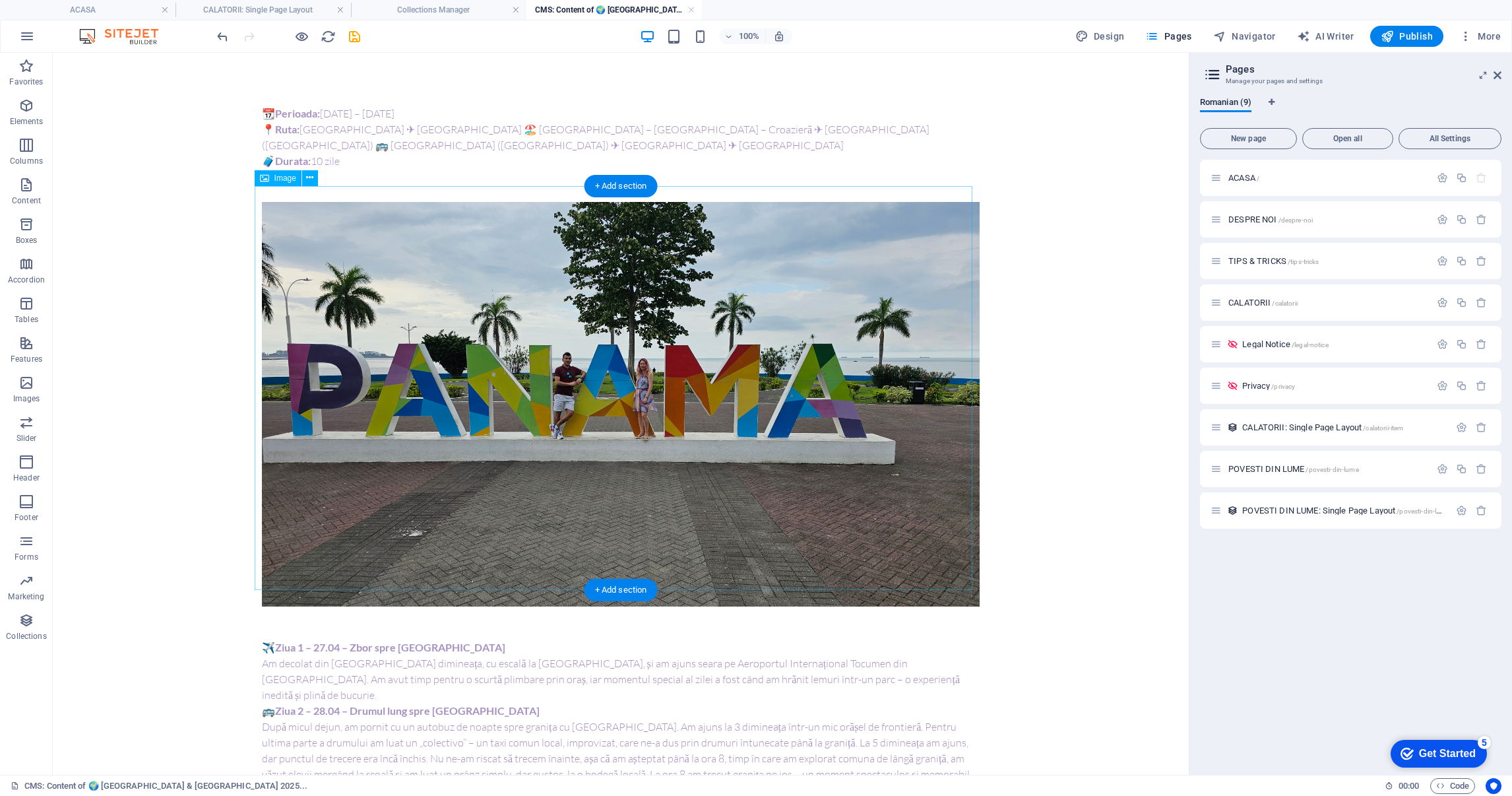
click at [568, 390] on figure at bounding box center [621, 404] width 718 height 404
select select "%"
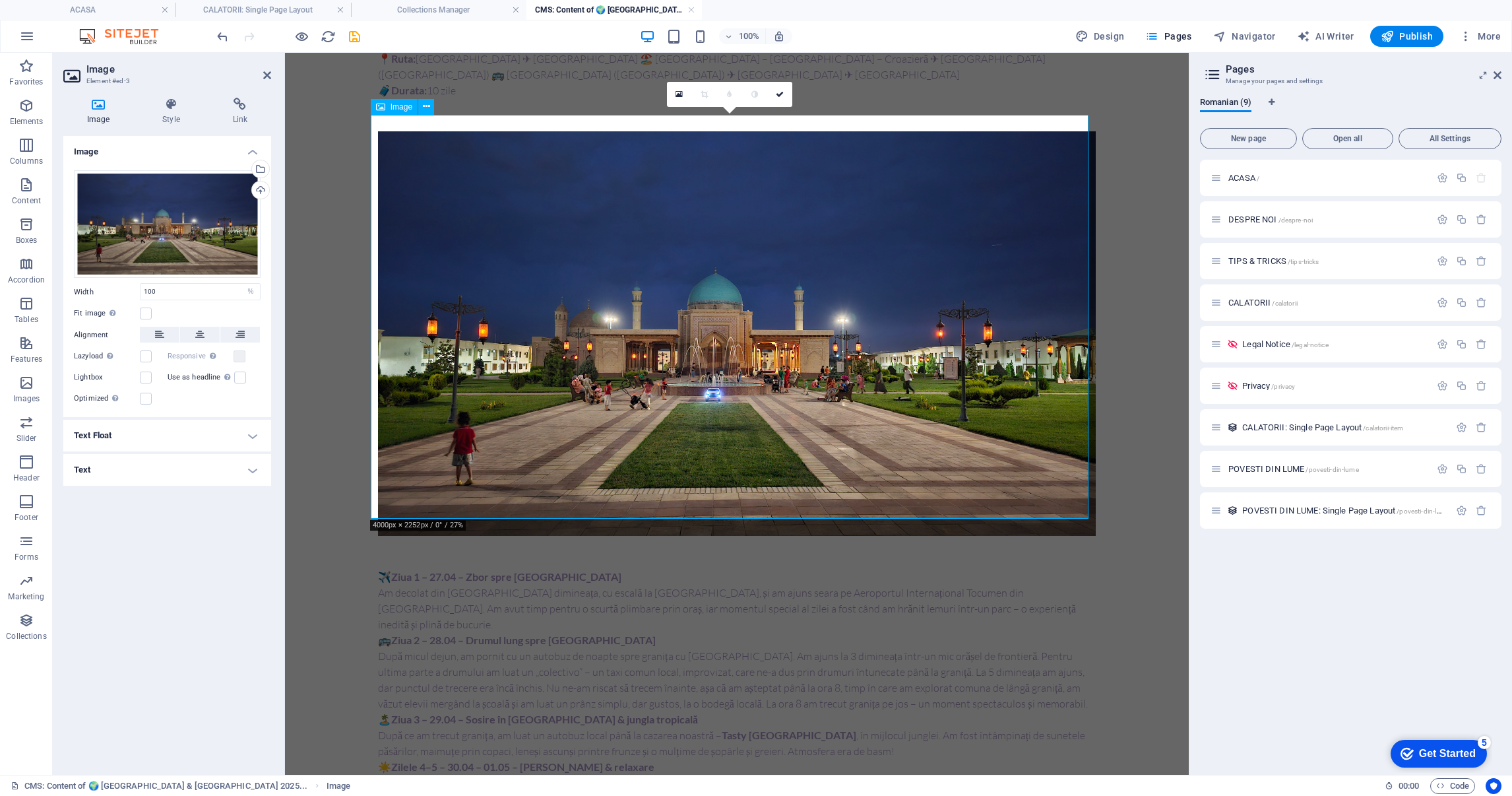
scroll to position [99, 0]
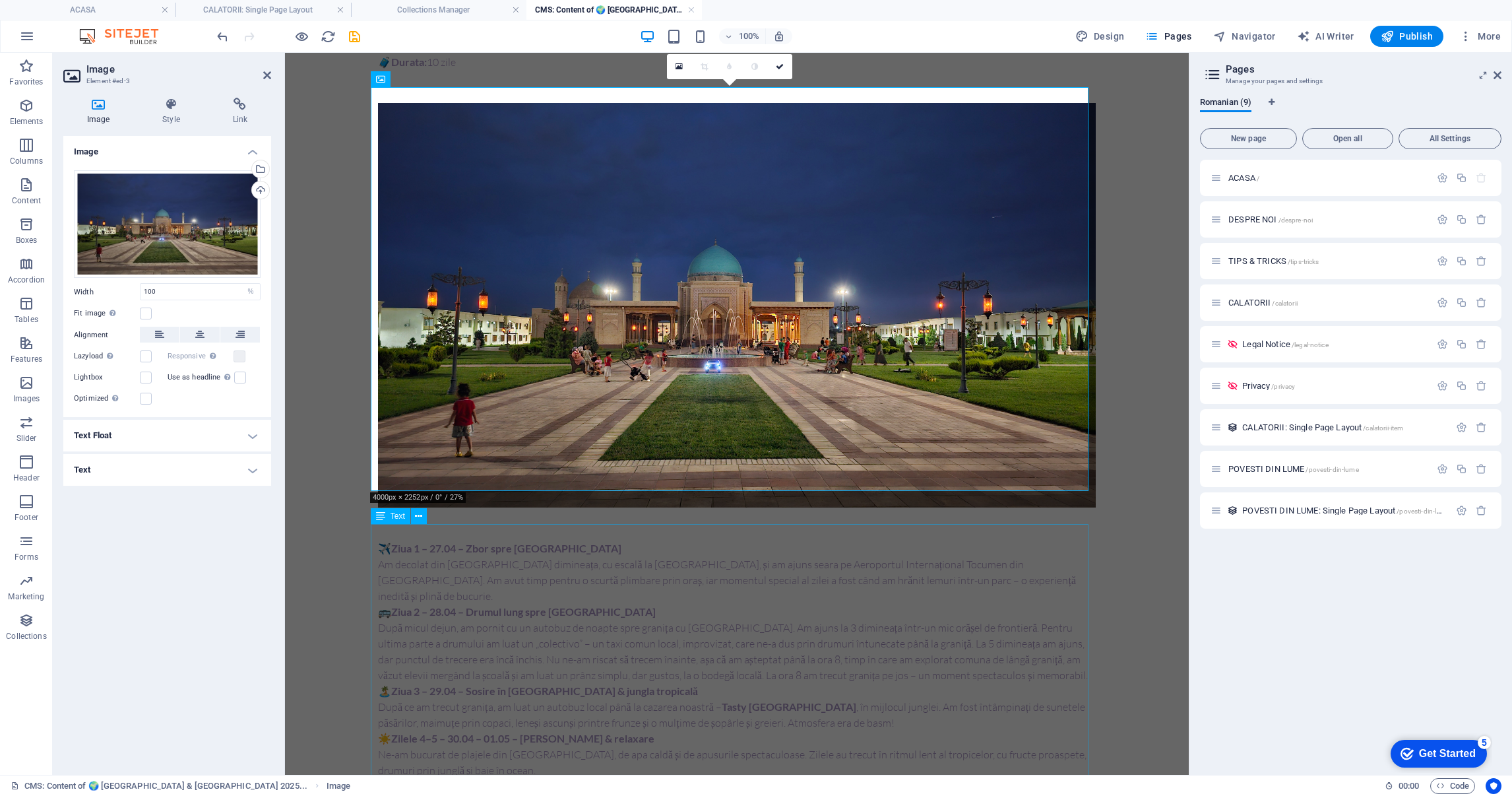
click at [602, 595] on div "✈️ Ziua 1 – 27.04 – Zbor spre [GEOGRAPHIC_DATA] Am decolat din [GEOGRAPHIC_DATA…" at bounding box center [736, 777] width 718 height 475
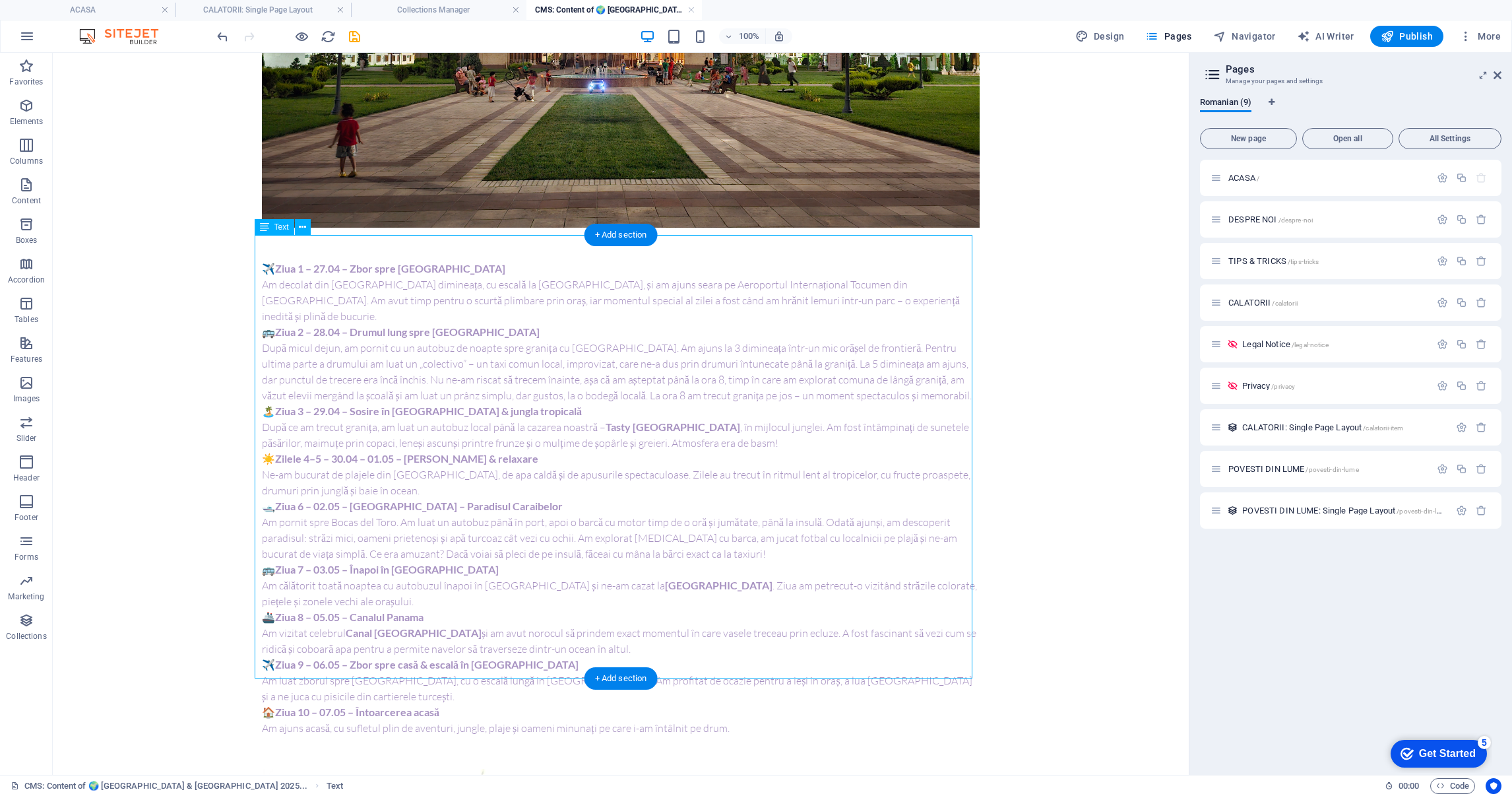
scroll to position [396, 0]
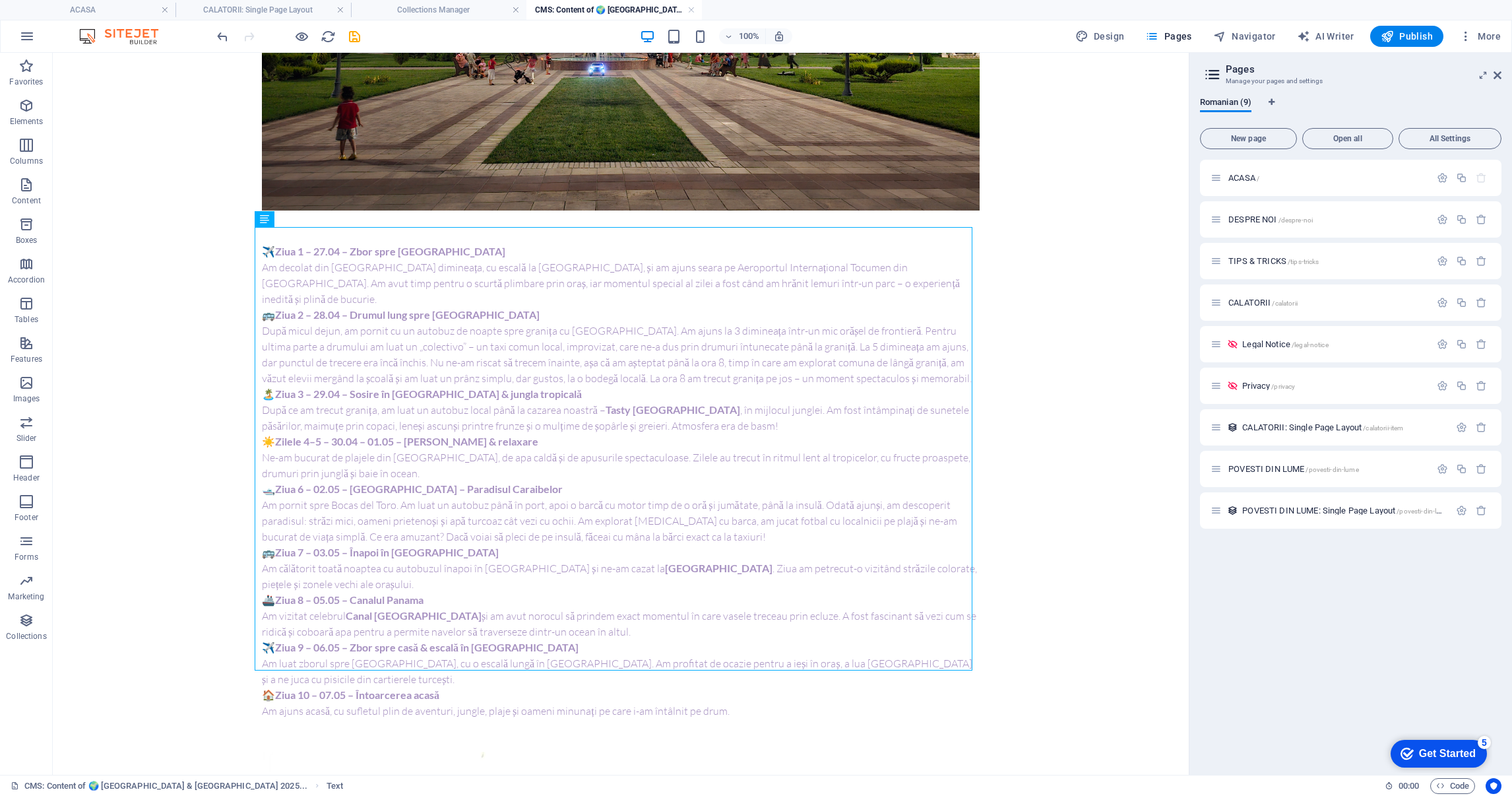
drag, startPoint x: 1066, startPoint y: 563, endPoint x: 948, endPoint y: 450, distance: 163.4
click at [443, 445] on div "✈️ Ziua 1 – 27.04 – Zbor spre [GEOGRAPHIC_DATA] Am decolat din [GEOGRAPHIC_DATA…" at bounding box center [621, 481] width 718 height 475
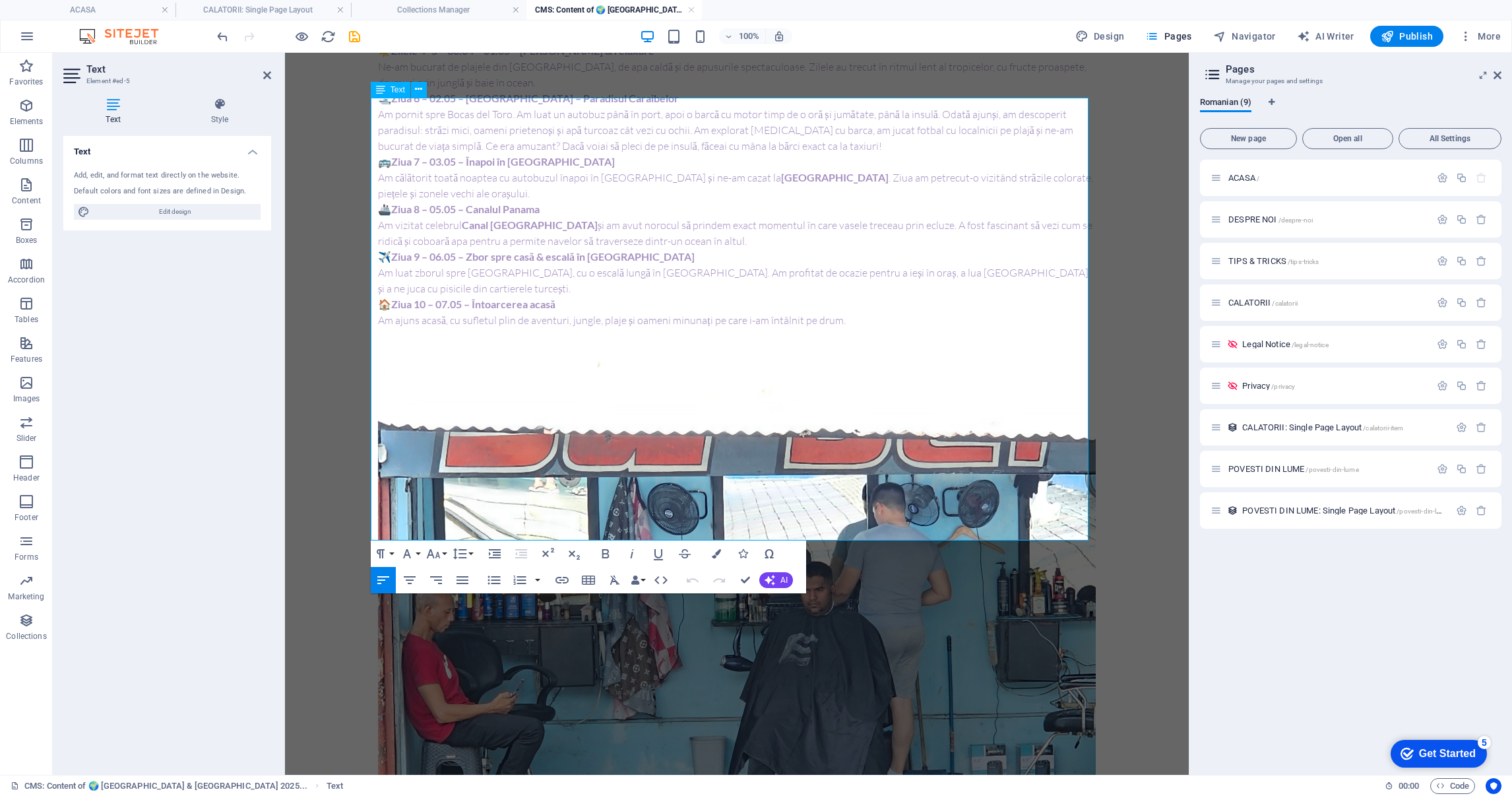
scroll to position [792, 0]
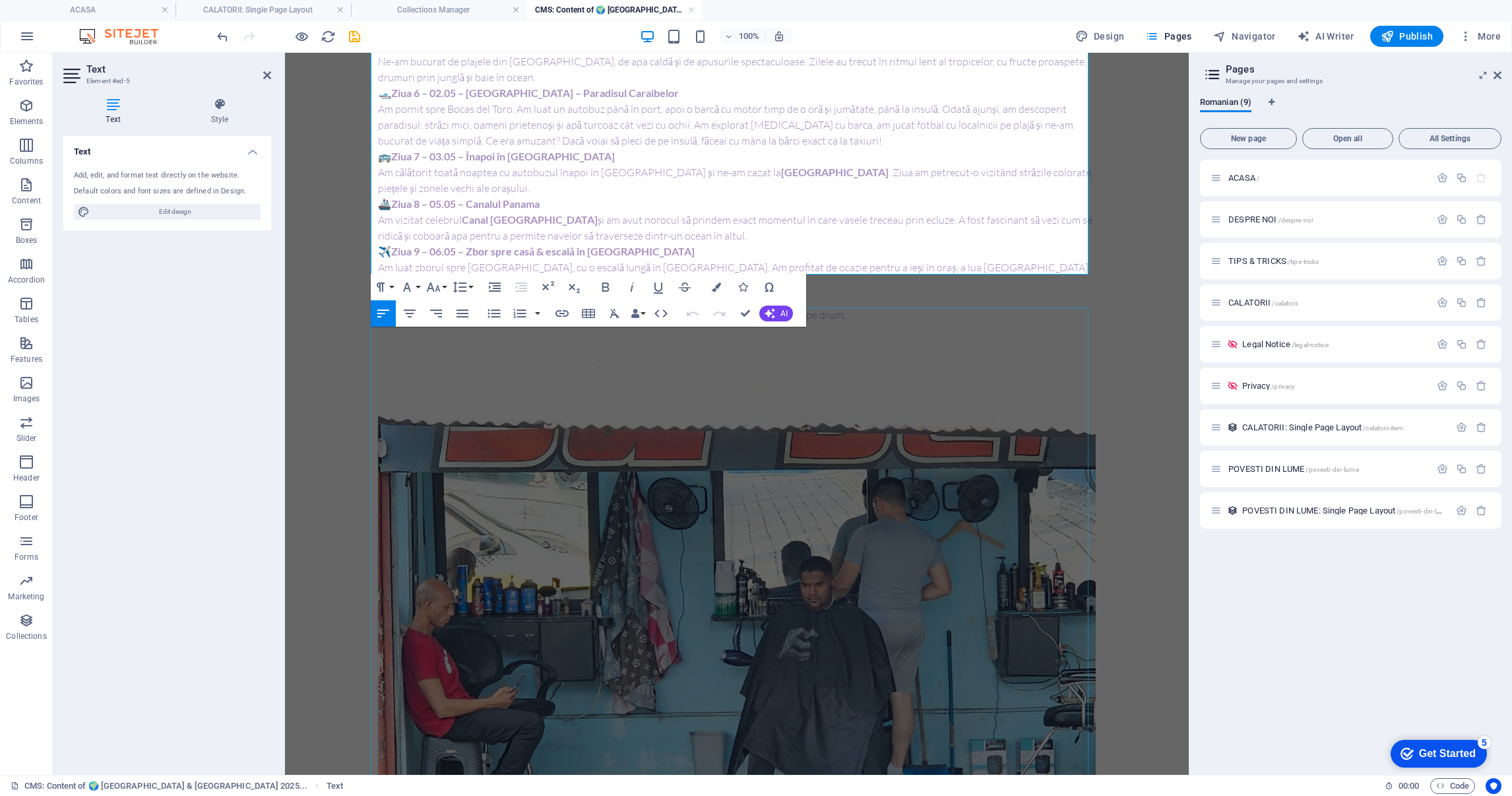
click at [498, 438] on figure at bounding box center [736, 625] width 718 height 539
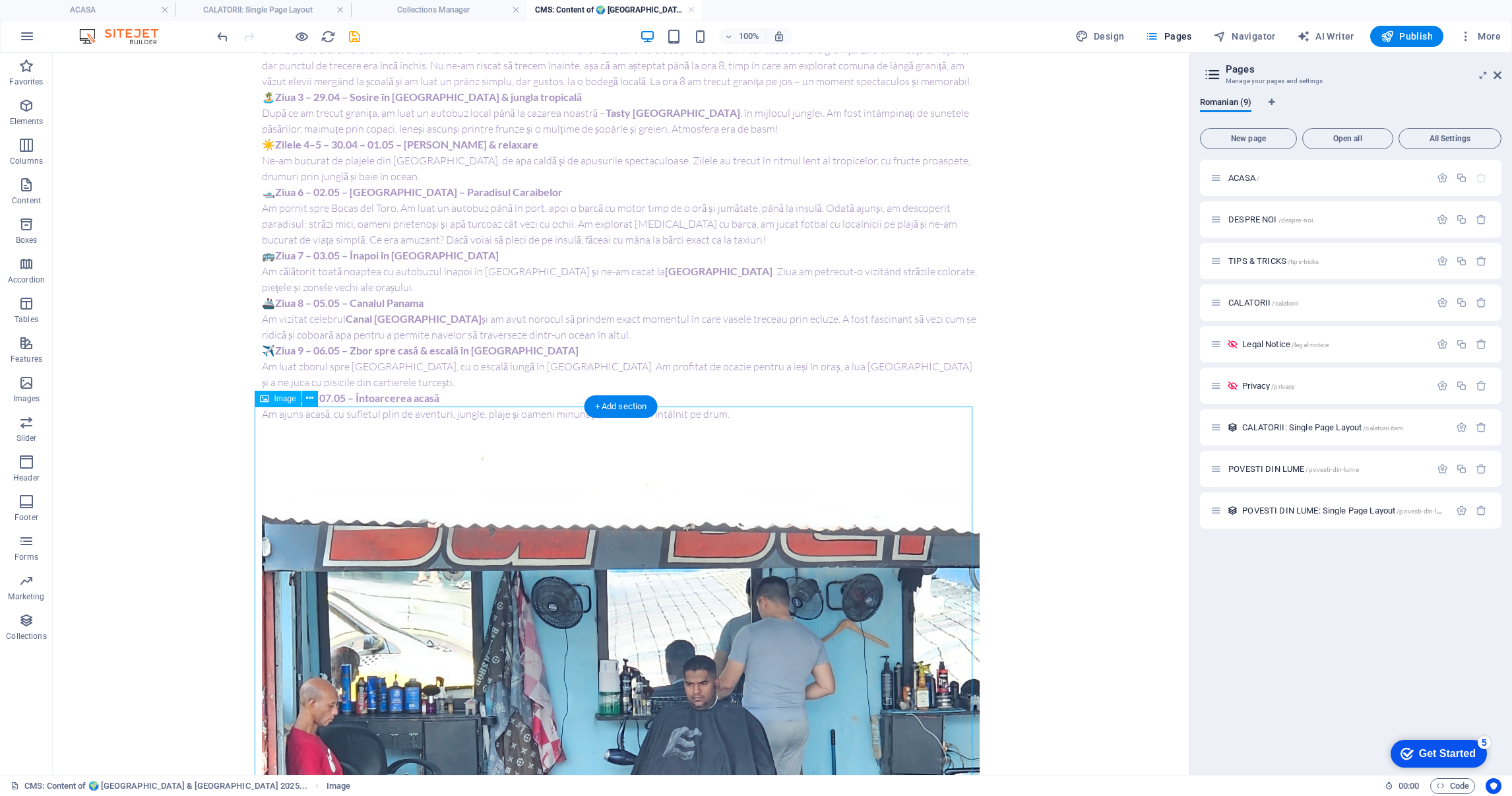
scroll to position [396, 0]
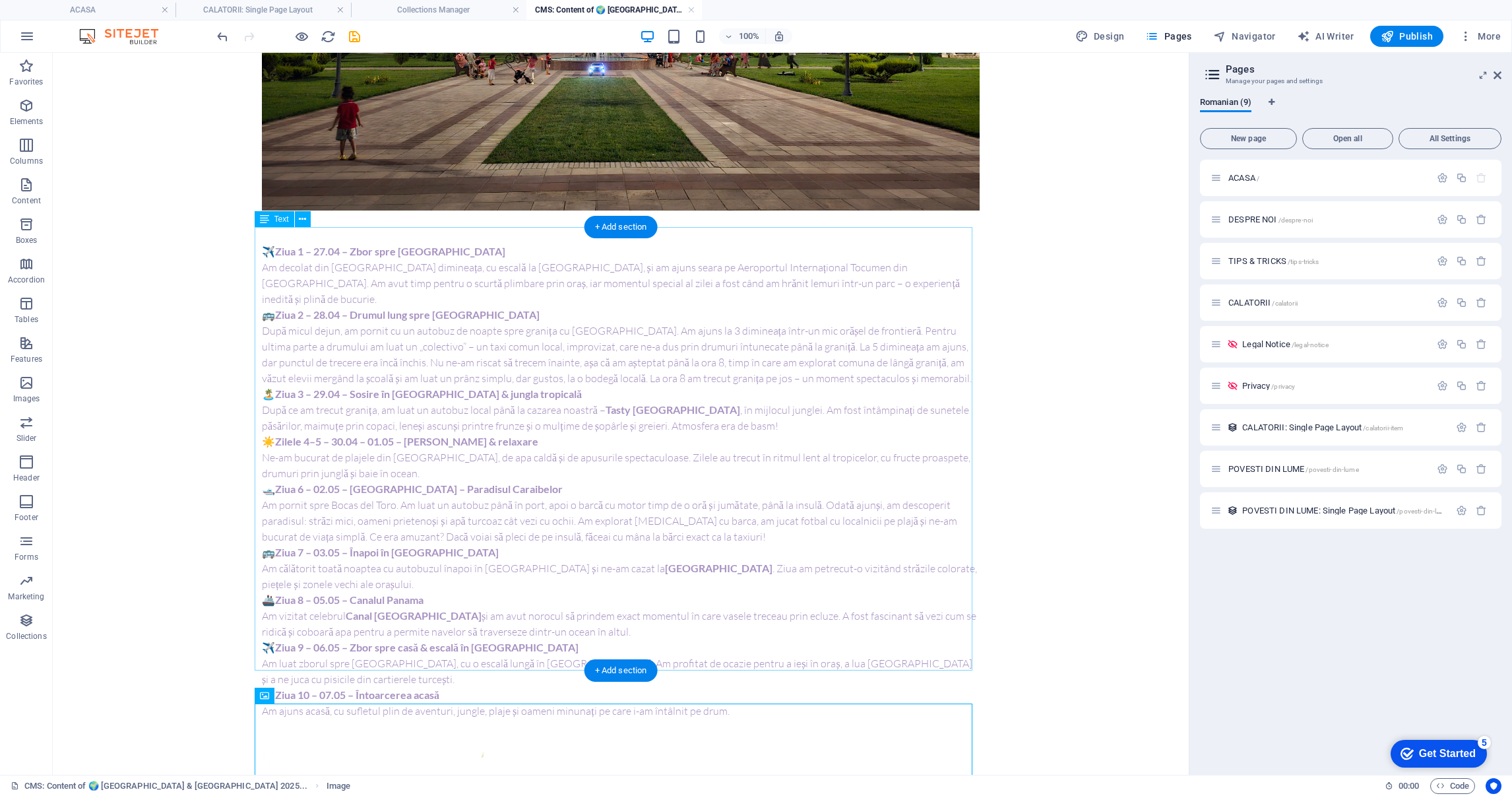
click at [527, 376] on div "✈️ Ziua 1 – 27.04 – Zbor spre [GEOGRAPHIC_DATA] Am decolat din [GEOGRAPHIC_DATA…" at bounding box center [621, 481] width 718 height 475
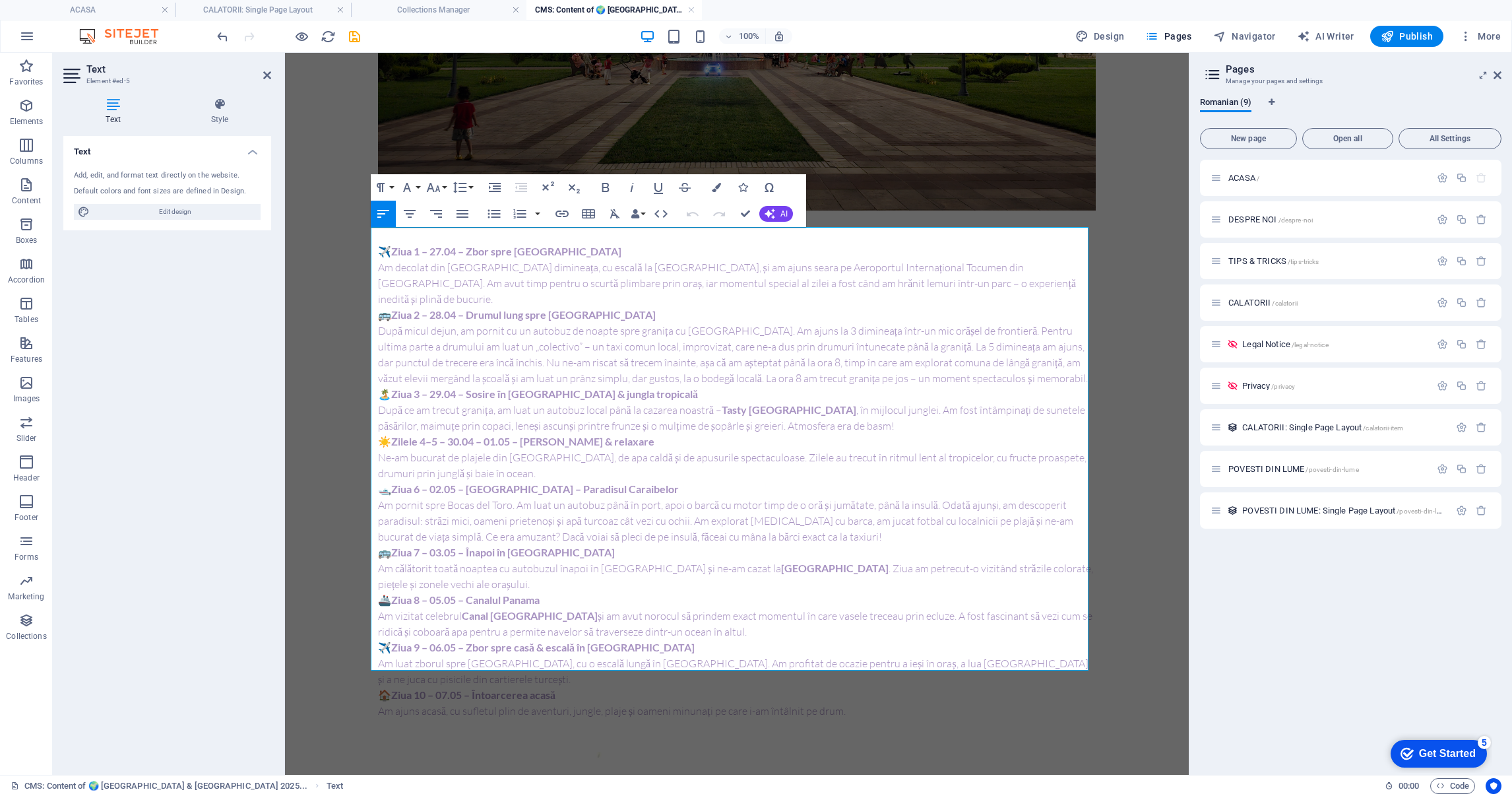
click at [575, 387] on strong "Ziua 3 – 29.04 – Sosire în [GEOGRAPHIC_DATA] & jungla tropicală" at bounding box center [544, 393] width 307 height 12
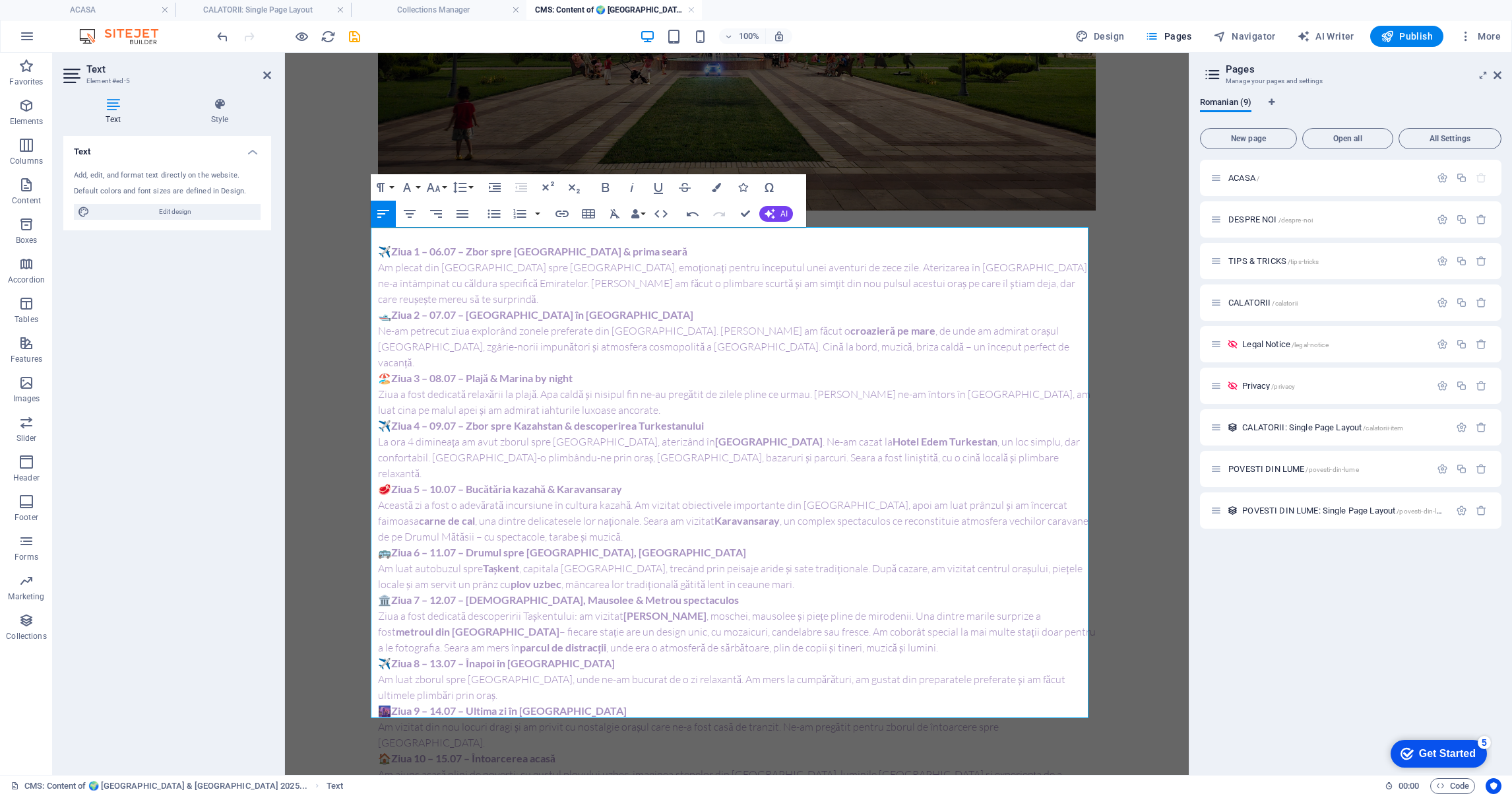
drag, startPoint x: 748, startPoint y: 212, endPoint x: 693, endPoint y: 158, distance: 77.1
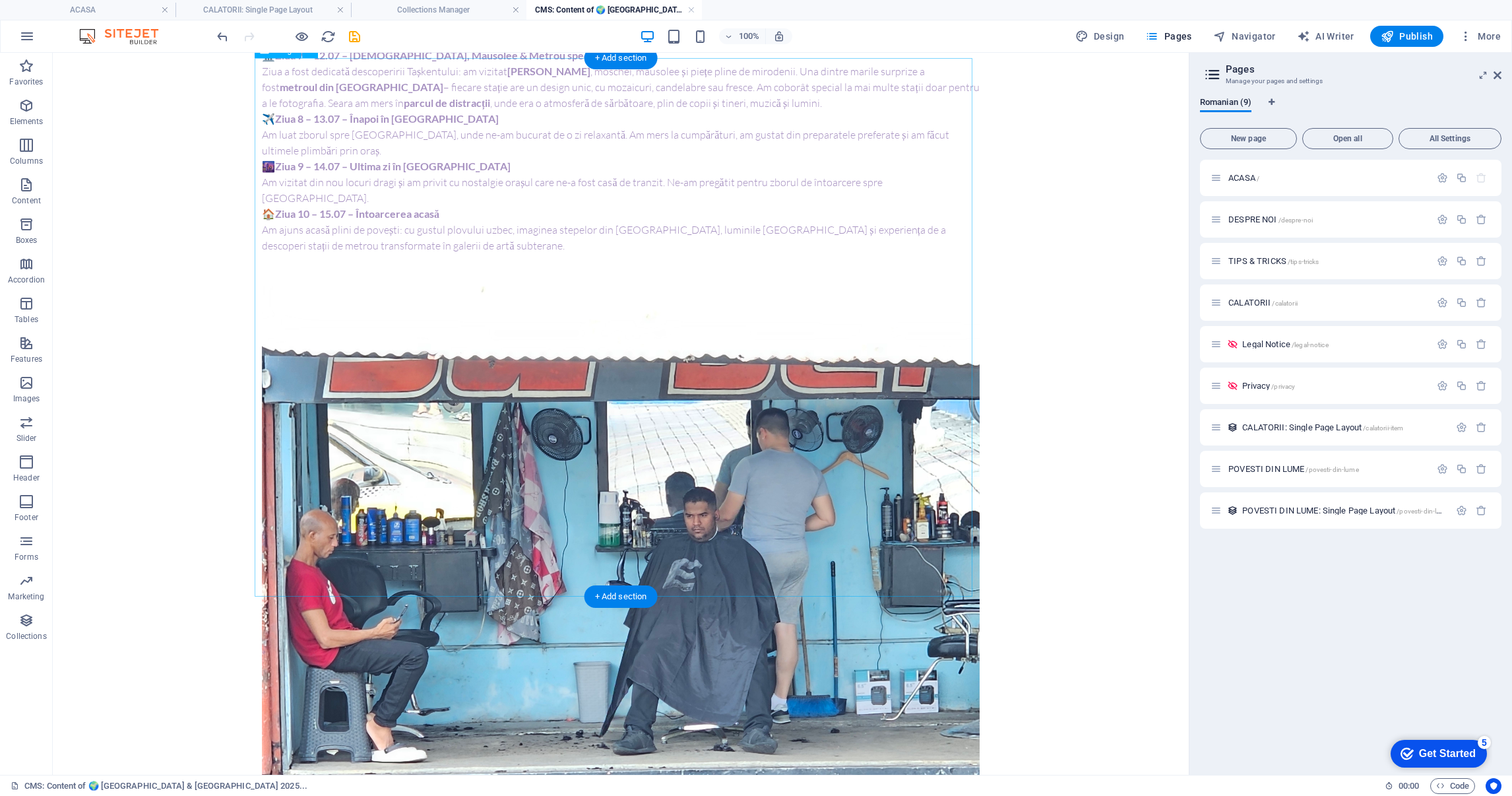
scroll to position [1088, 0]
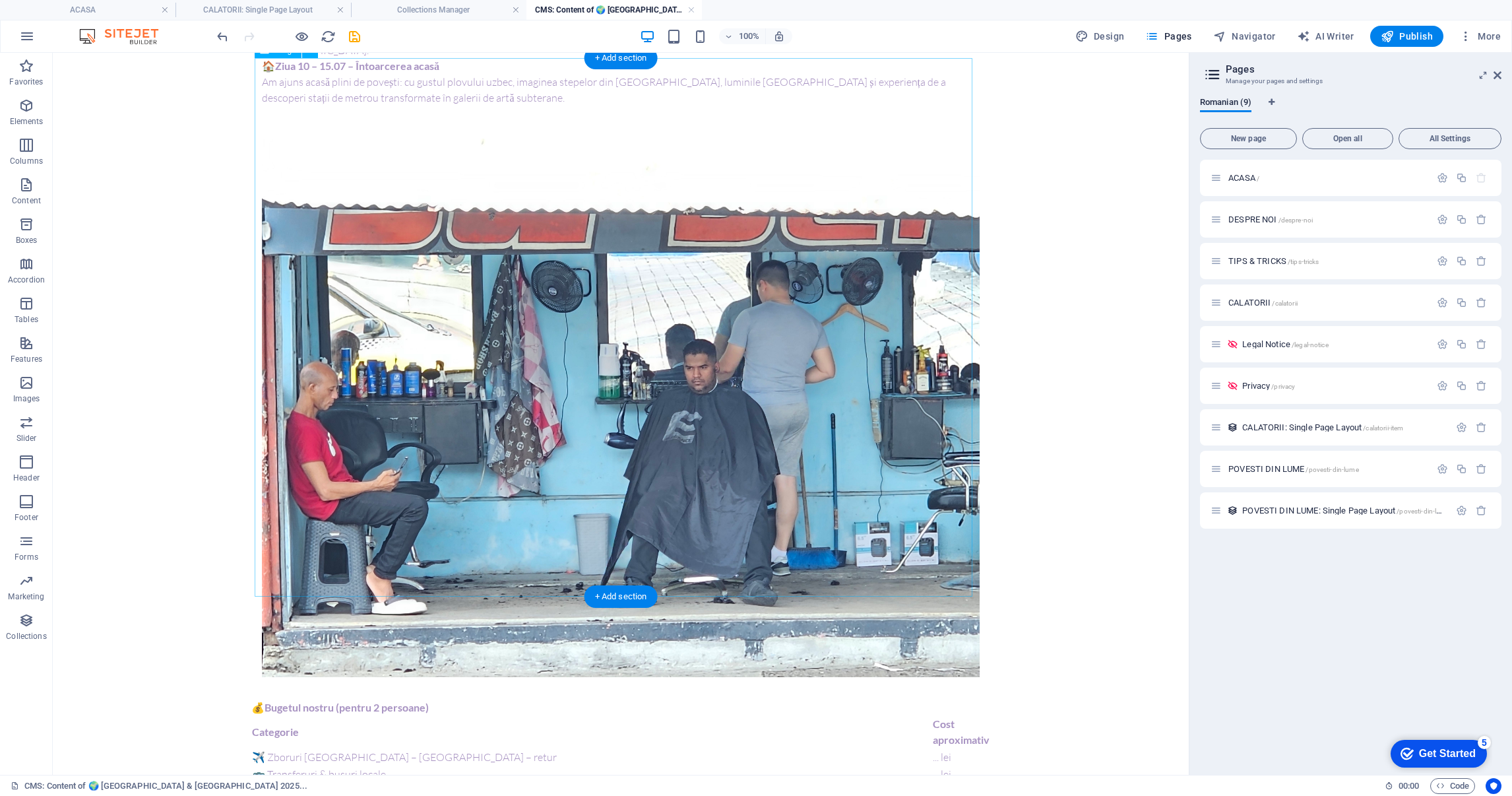
click at [595, 389] on figure at bounding box center [621, 407] width 718 height 539
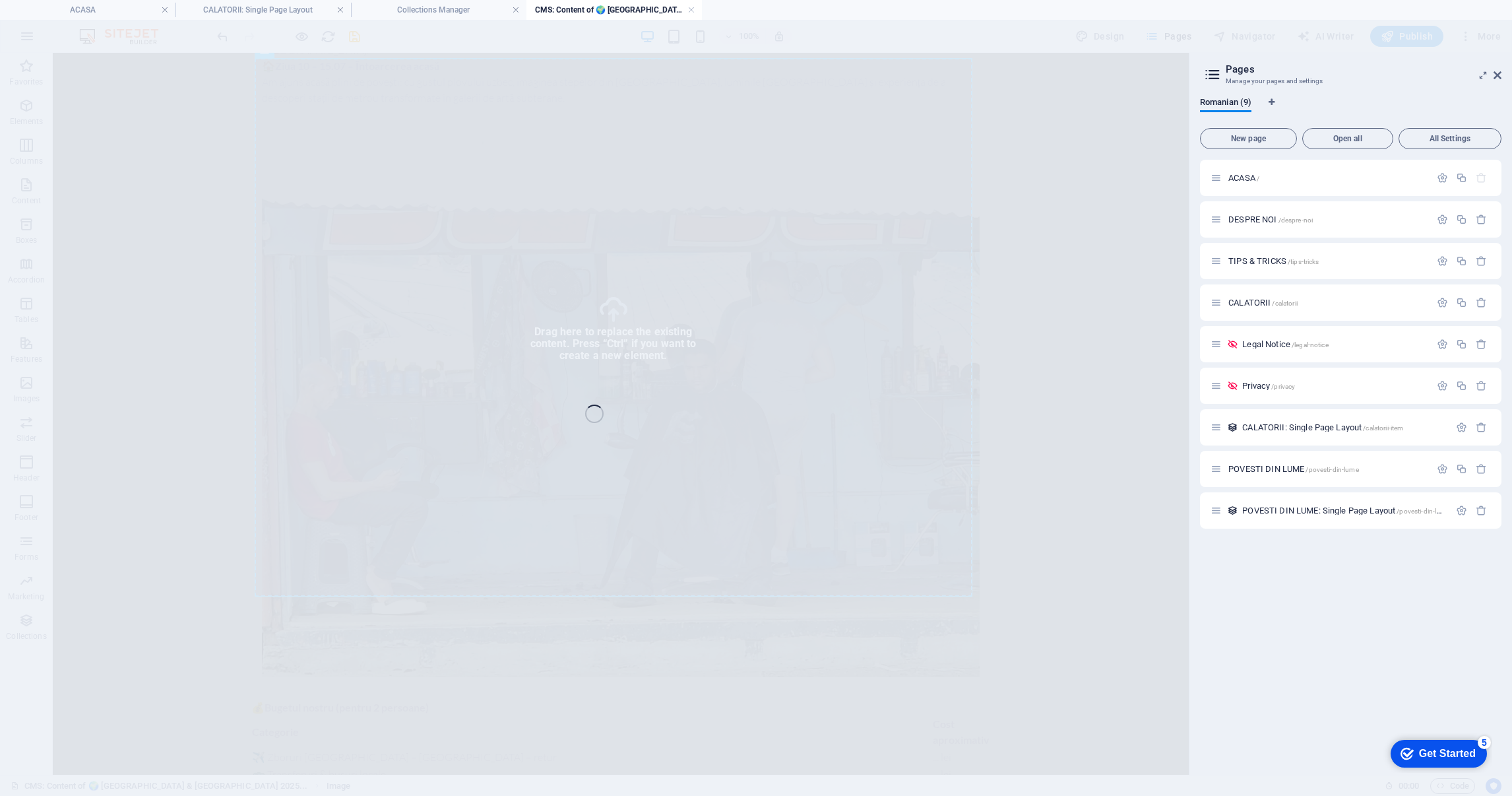
select select "%"
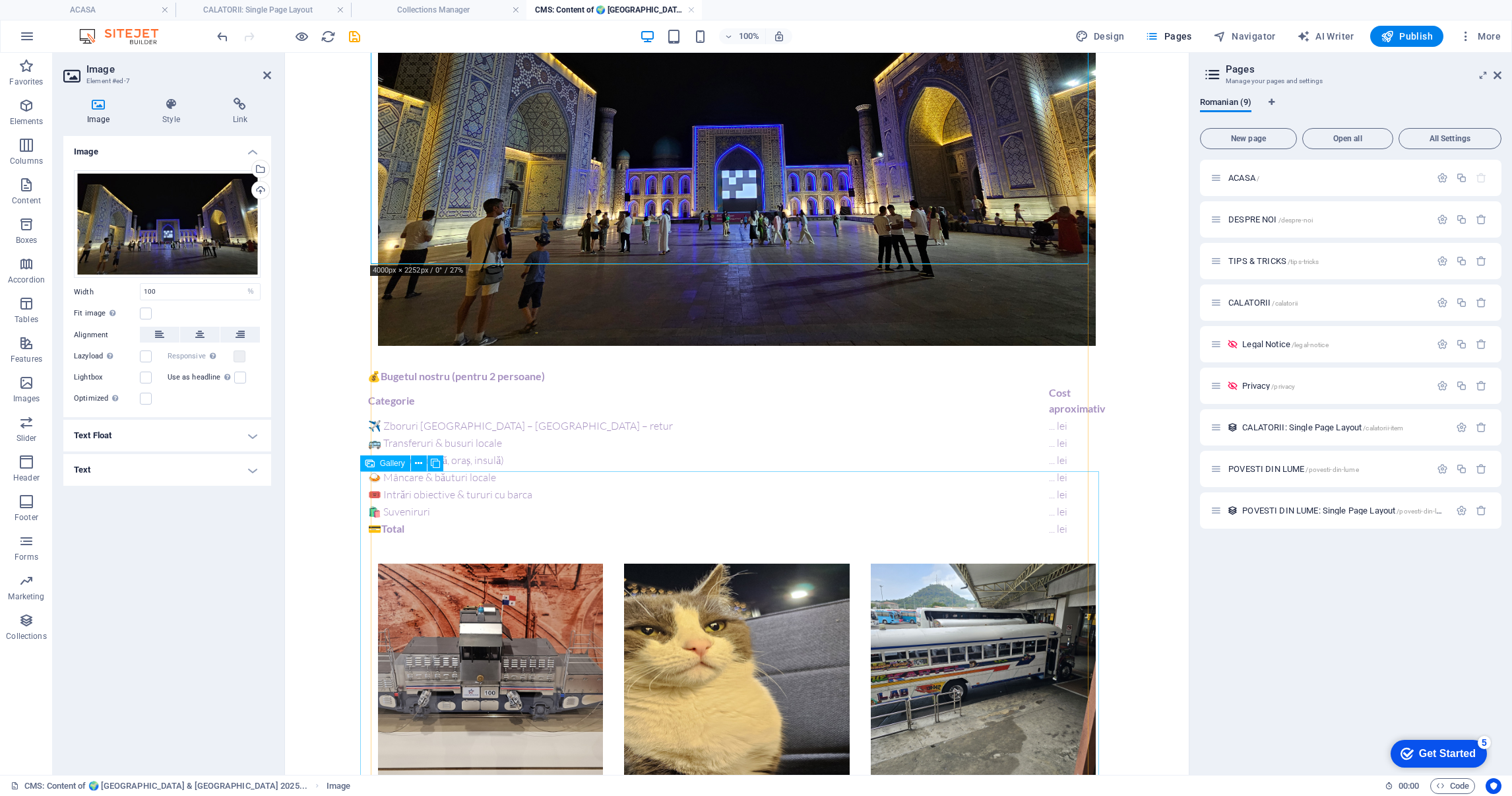
scroll to position [1286, 0]
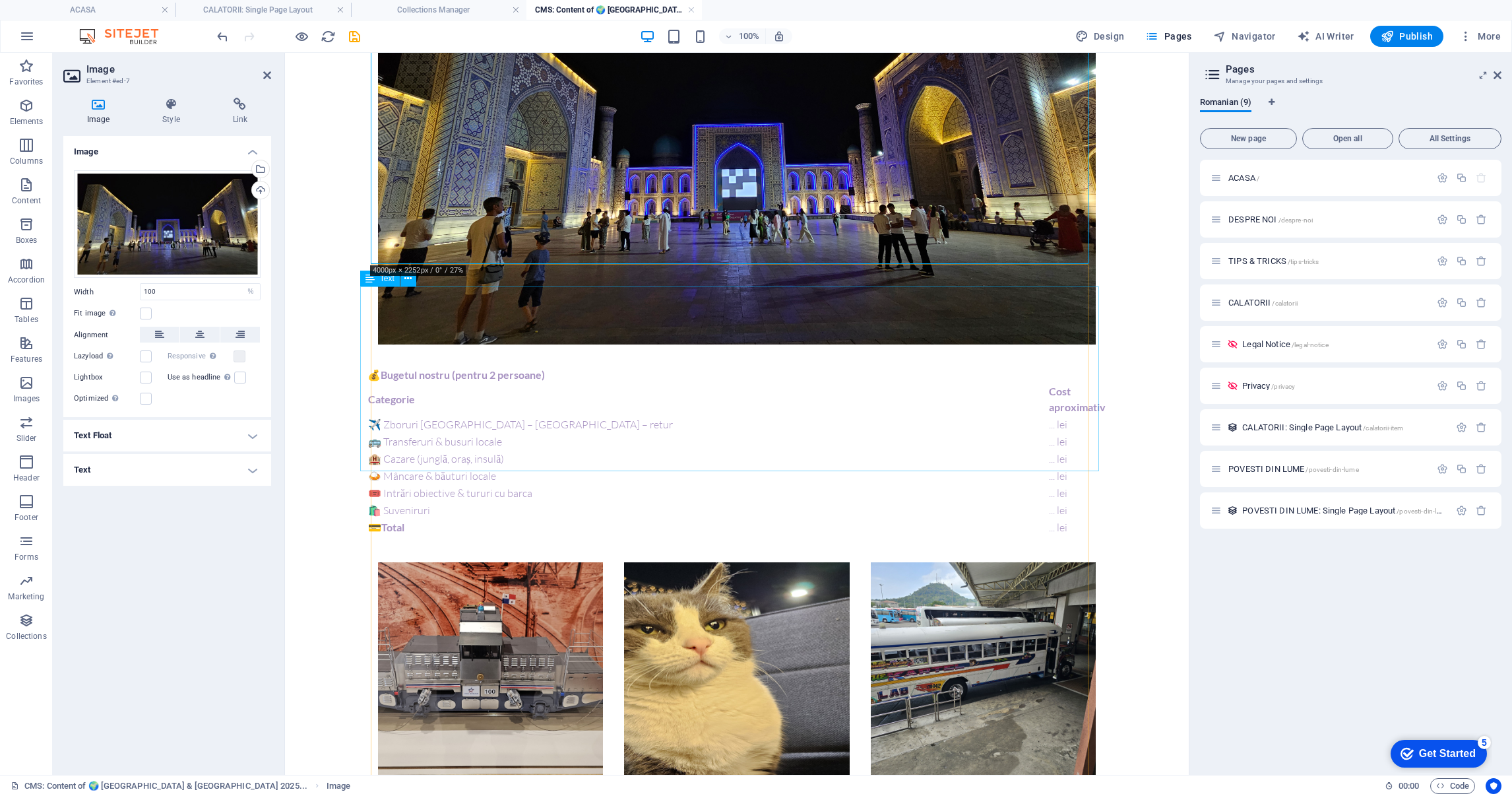
click at [584, 367] on div "💰 Bugetul nostru (pentru 2 persoane) Categorie Cost aproximativ ✈️ Zboruri [GEO…" at bounding box center [736, 459] width 739 height 185
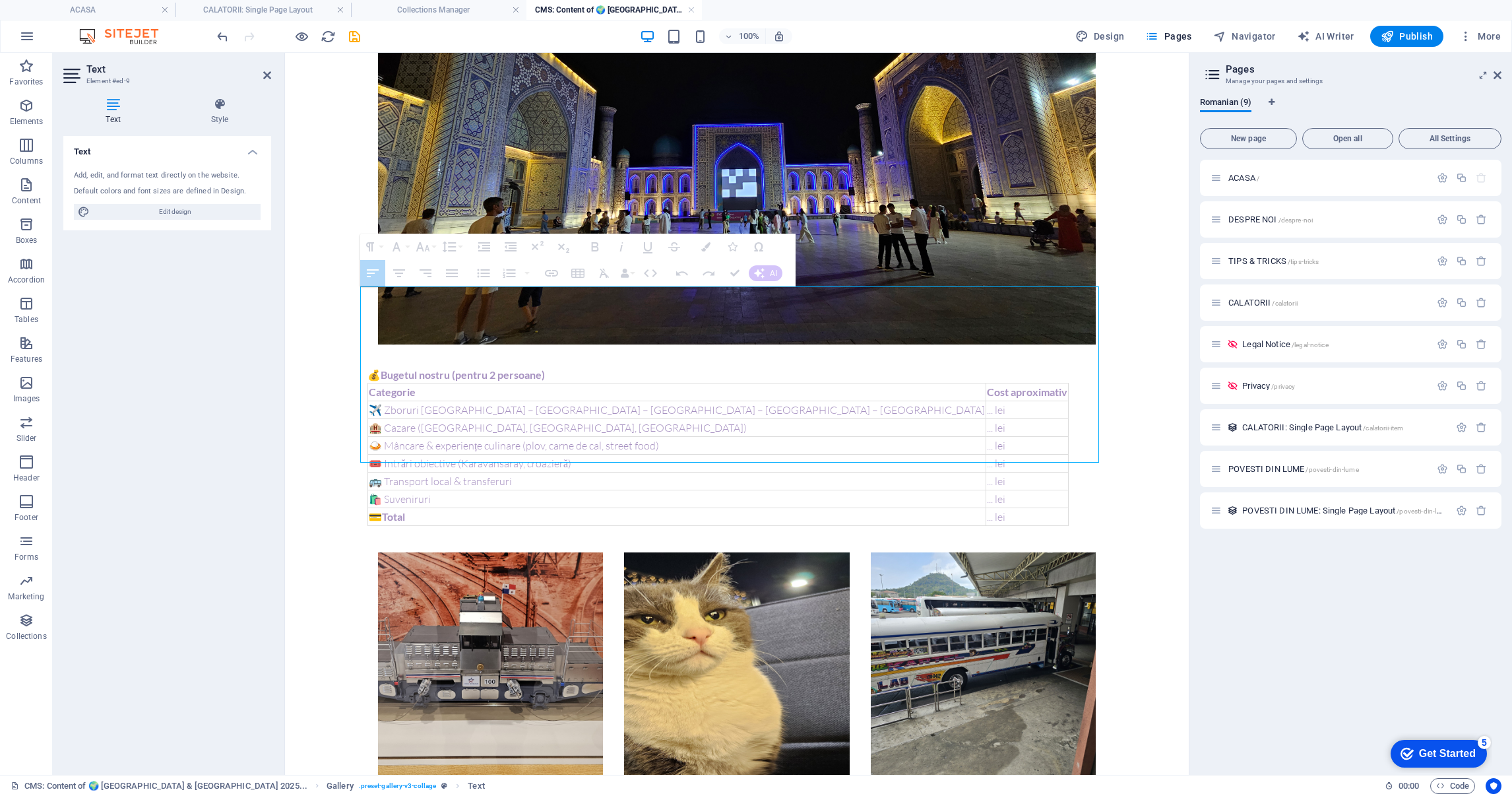
drag, startPoint x: 652, startPoint y: 315, endPoint x: 881, endPoint y: 332, distance: 229.6
click at [881, 367] on div "💰 Bugetul nostru (pentru 2 persoane) Categorie Cost aproximativ ✈️ [GEOGRAPHIC_…" at bounding box center [736, 454] width 739 height 175
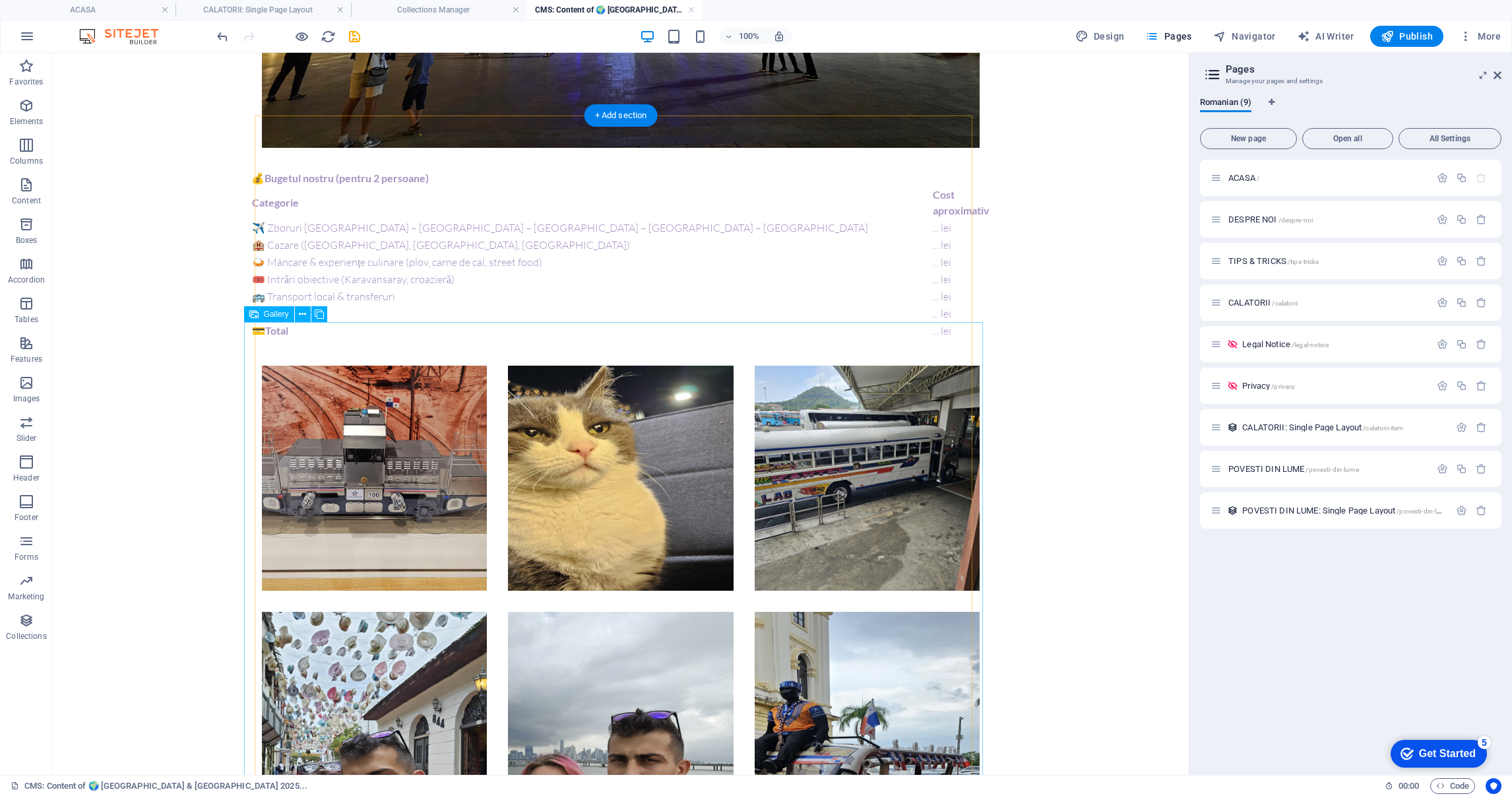
scroll to position [1484, 0]
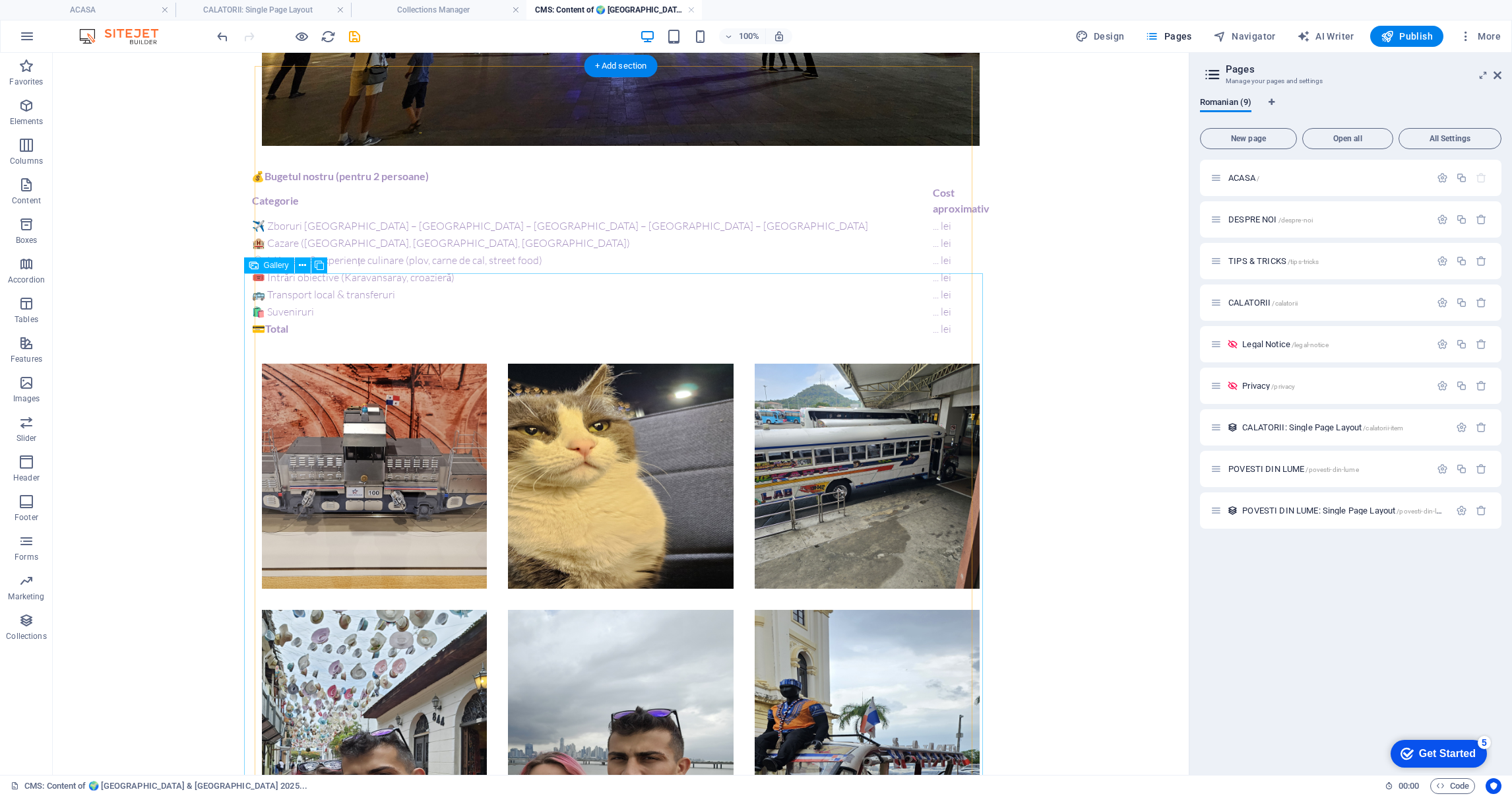
click at [429, 411] on li at bounding box center [375, 476] width 225 height 225
click at [411, 390] on li at bounding box center [375, 476] width 225 height 225
select select "4"
select select "px"
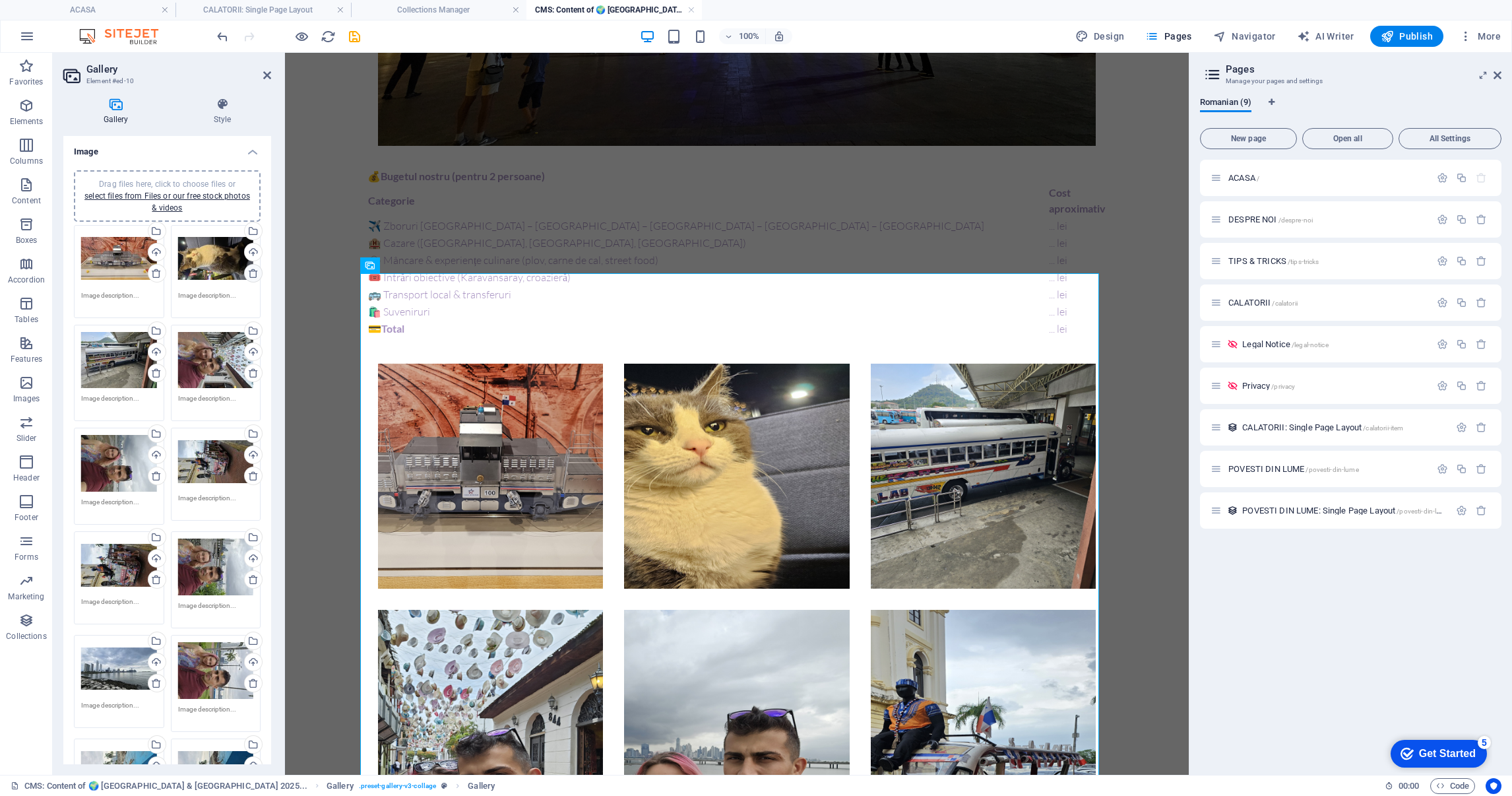
click at [248, 272] on icon at bounding box center [253, 273] width 11 height 11
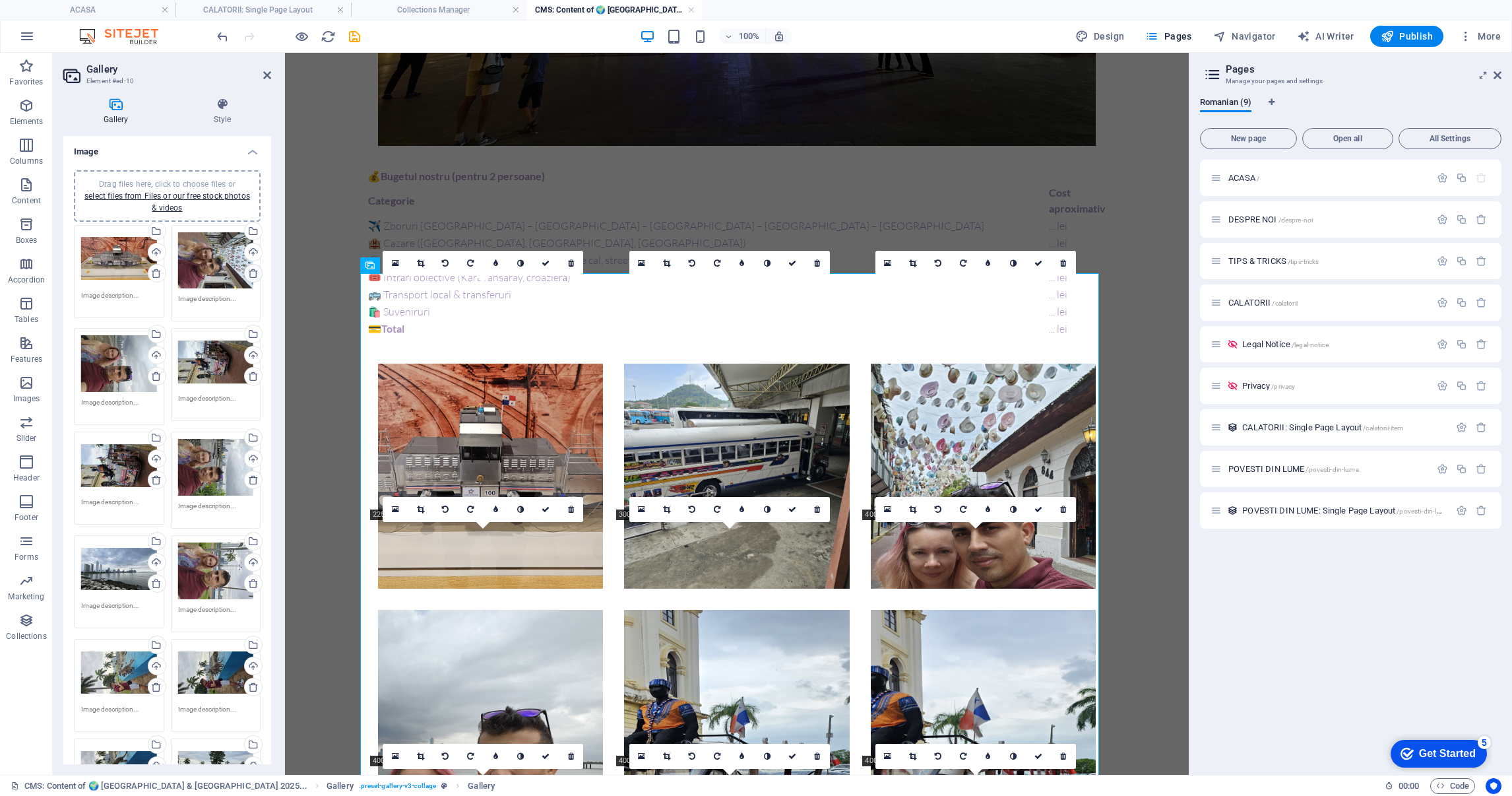
click at [248, 272] on icon at bounding box center [253, 273] width 11 height 11
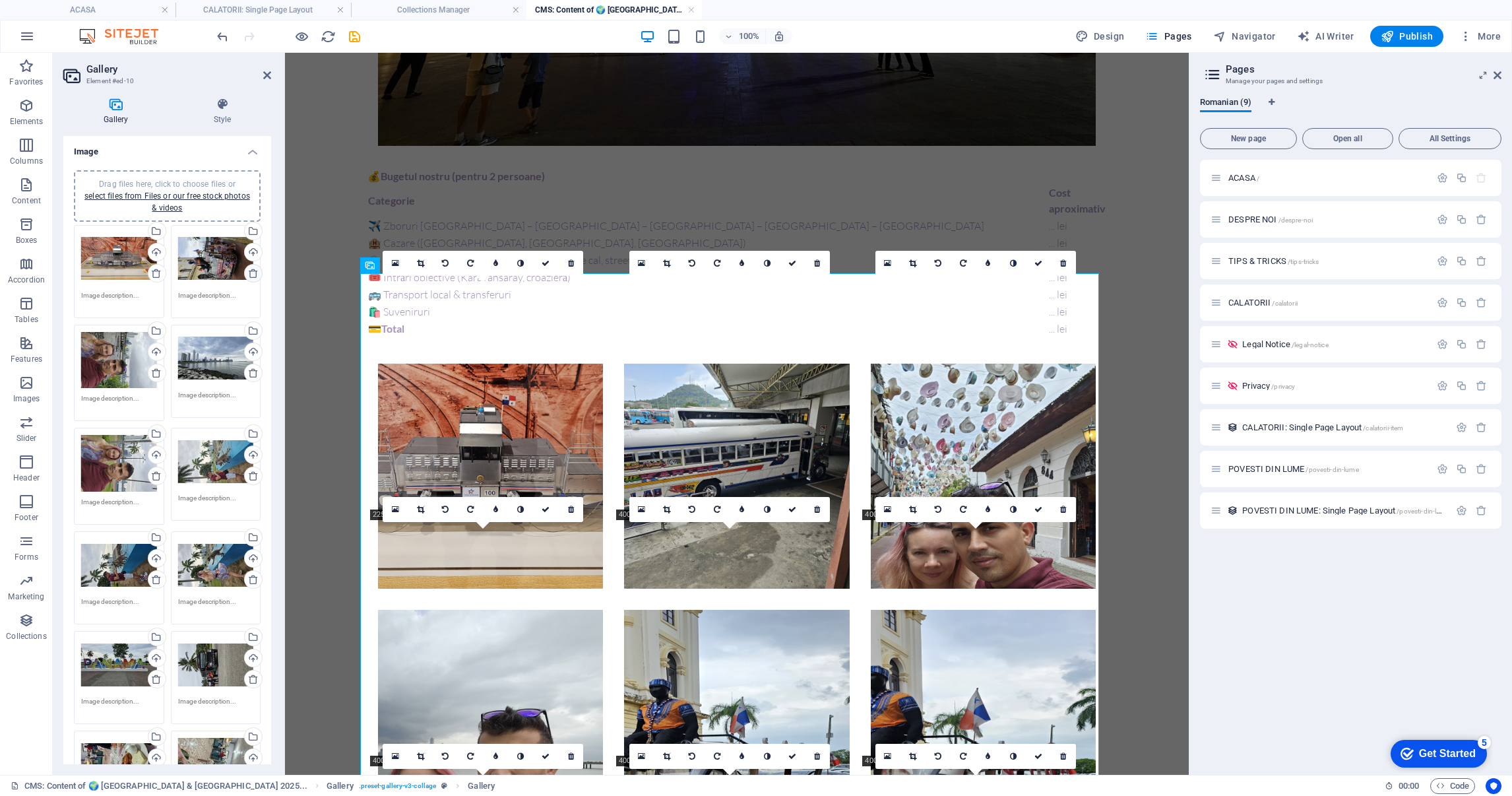
click at [248, 271] on icon at bounding box center [253, 273] width 11 height 11
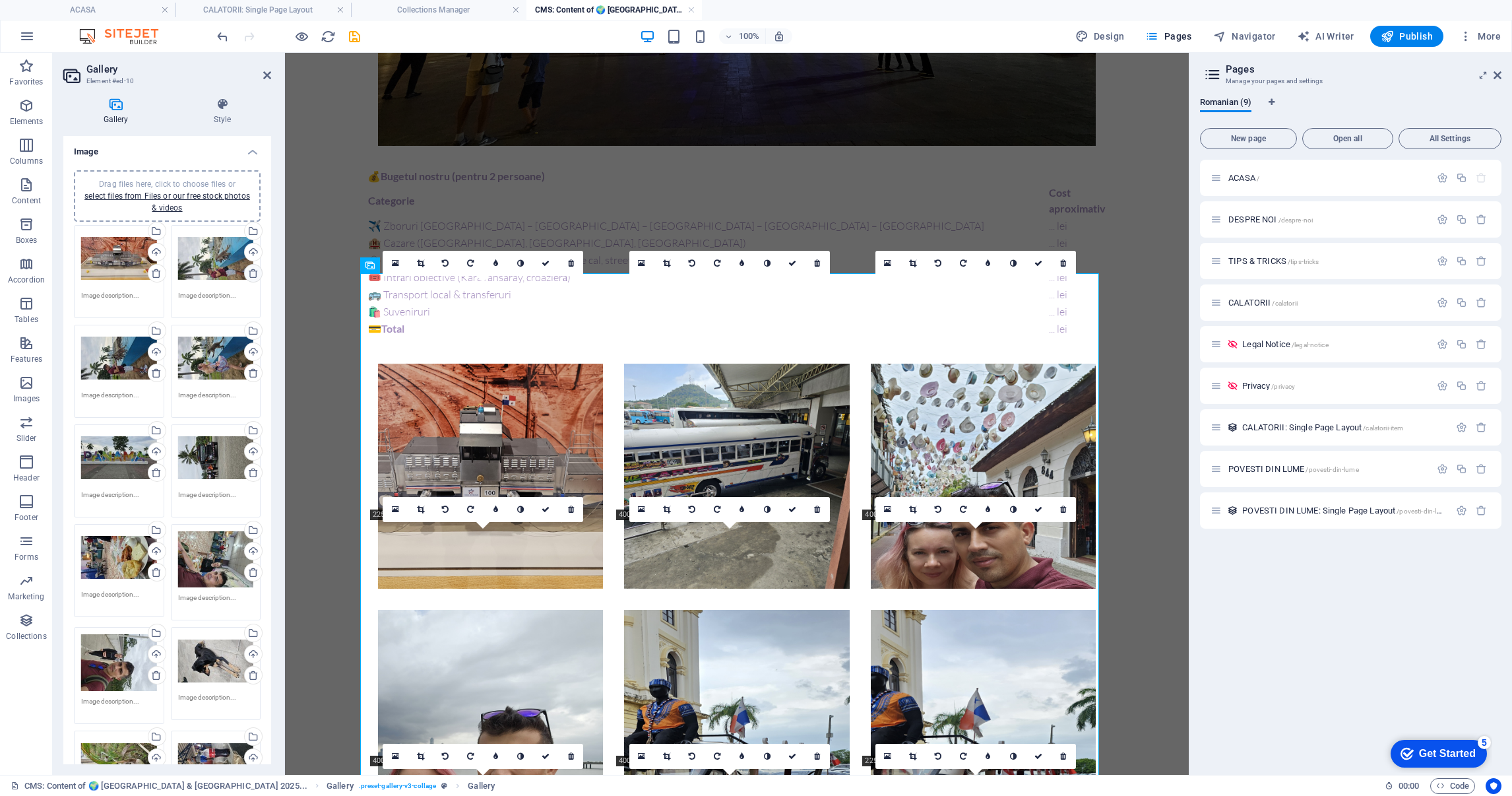
click at [248, 271] on icon at bounding box center [253, 273] width 11 height 11
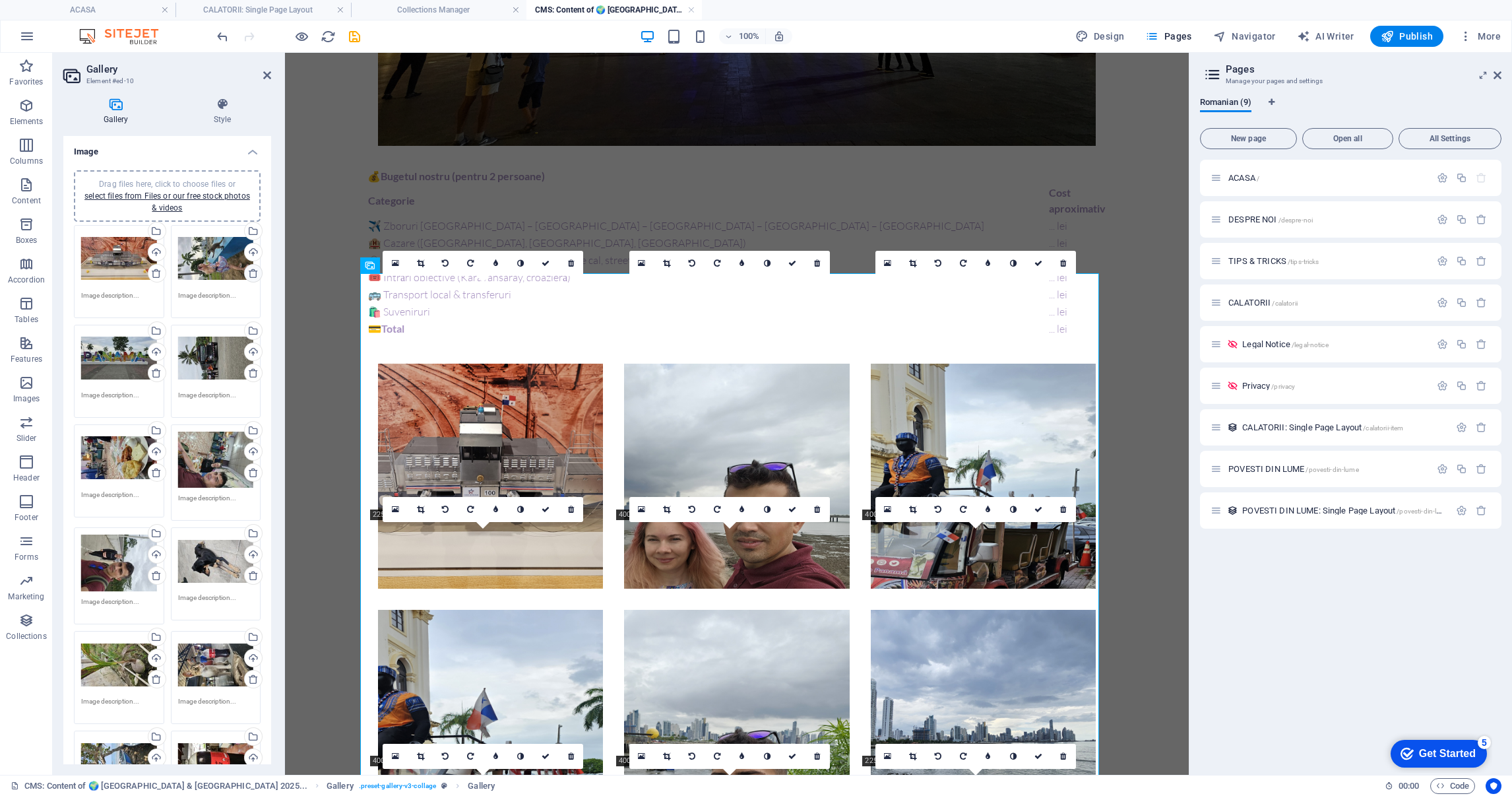
click at [248, 271] on icon at bounding box center [253, 273] width 11 height 11
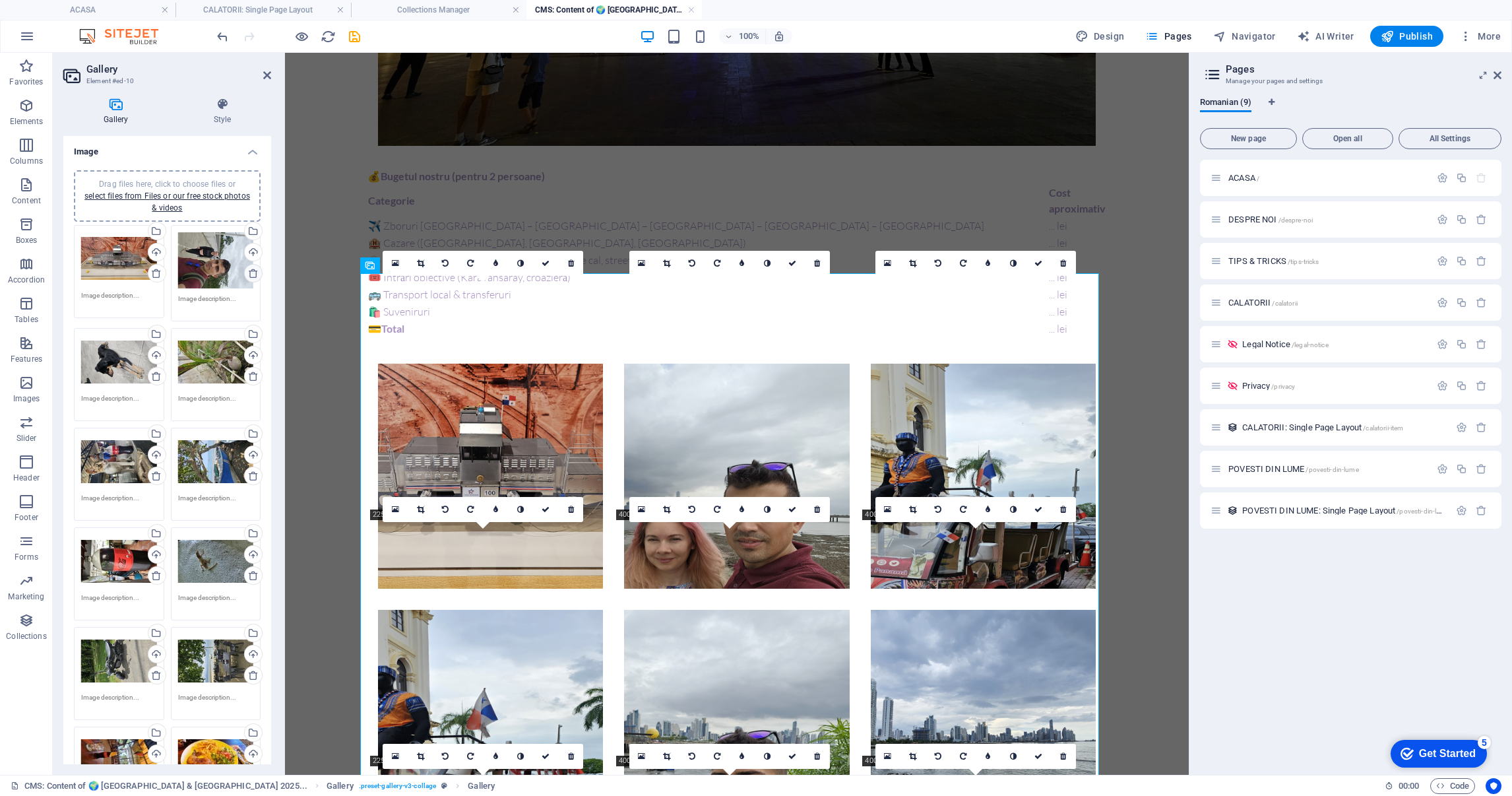
click at [248, 271] on icon at bounding box center [253, 273] width 11 height 11
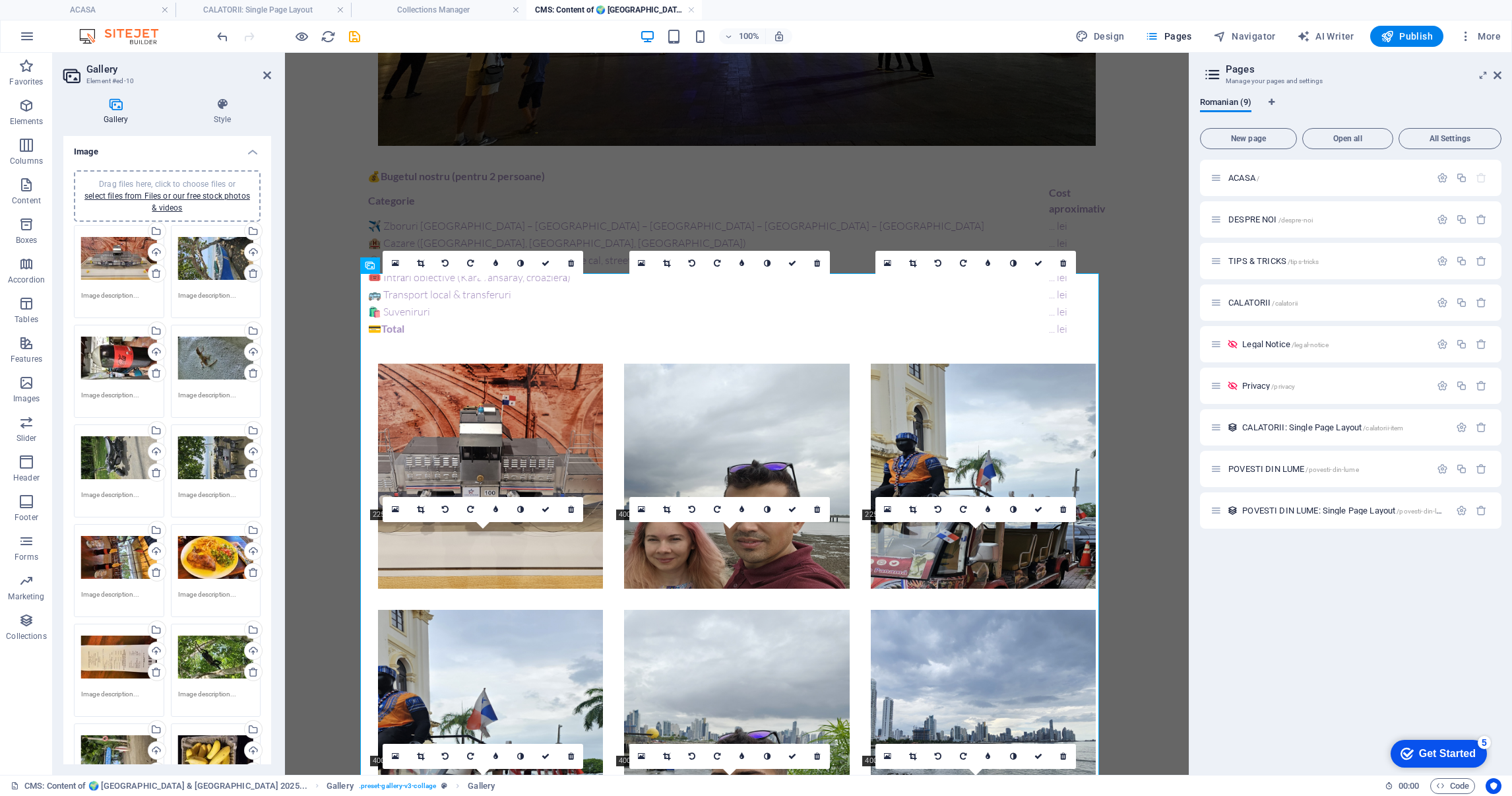
click at [248, 271] on icon at bounding box center [253, 273] width 11 height 11
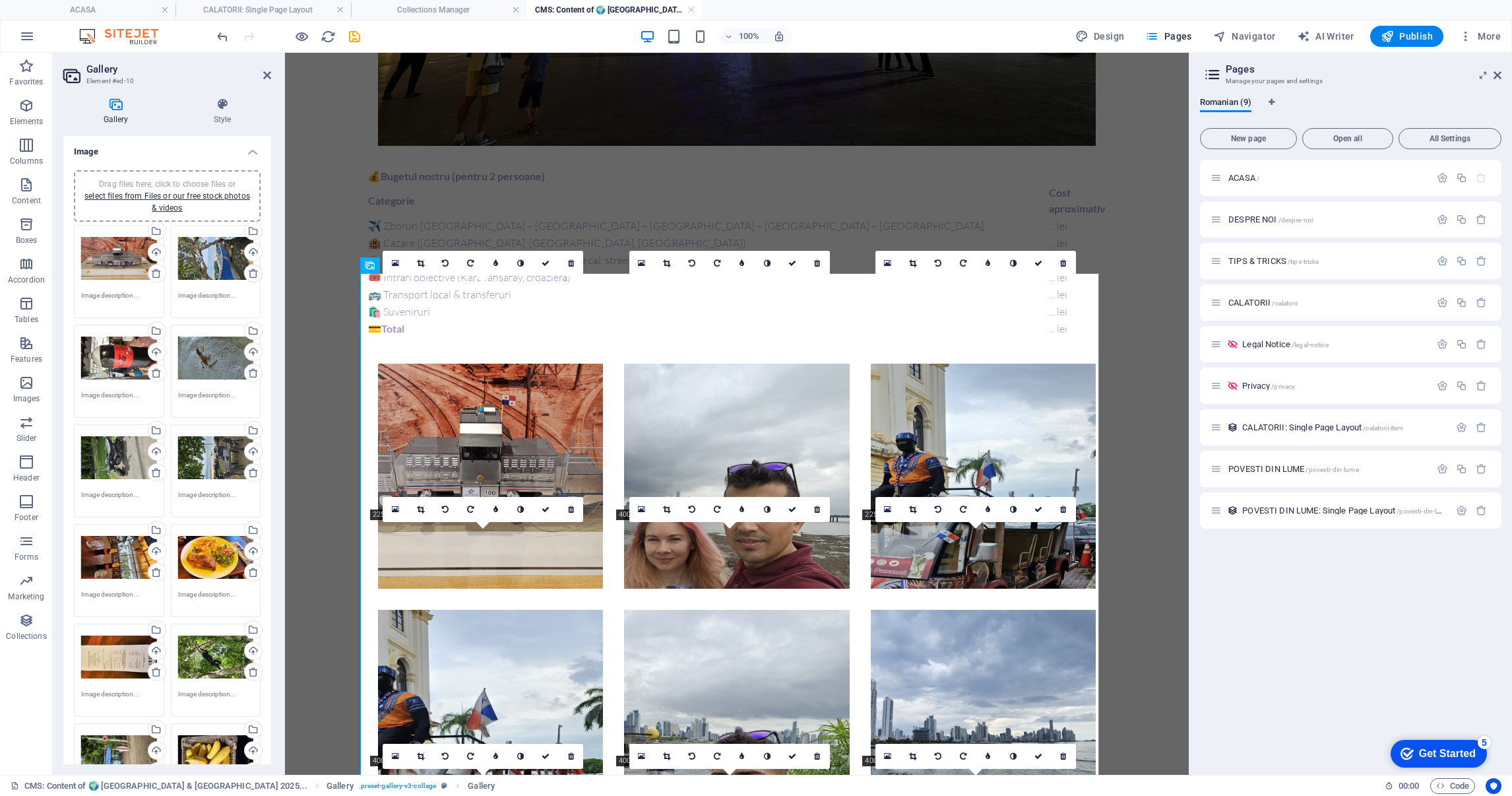
click at [248, 271] on icon at bounding box center [253, 273] width 11 height 11
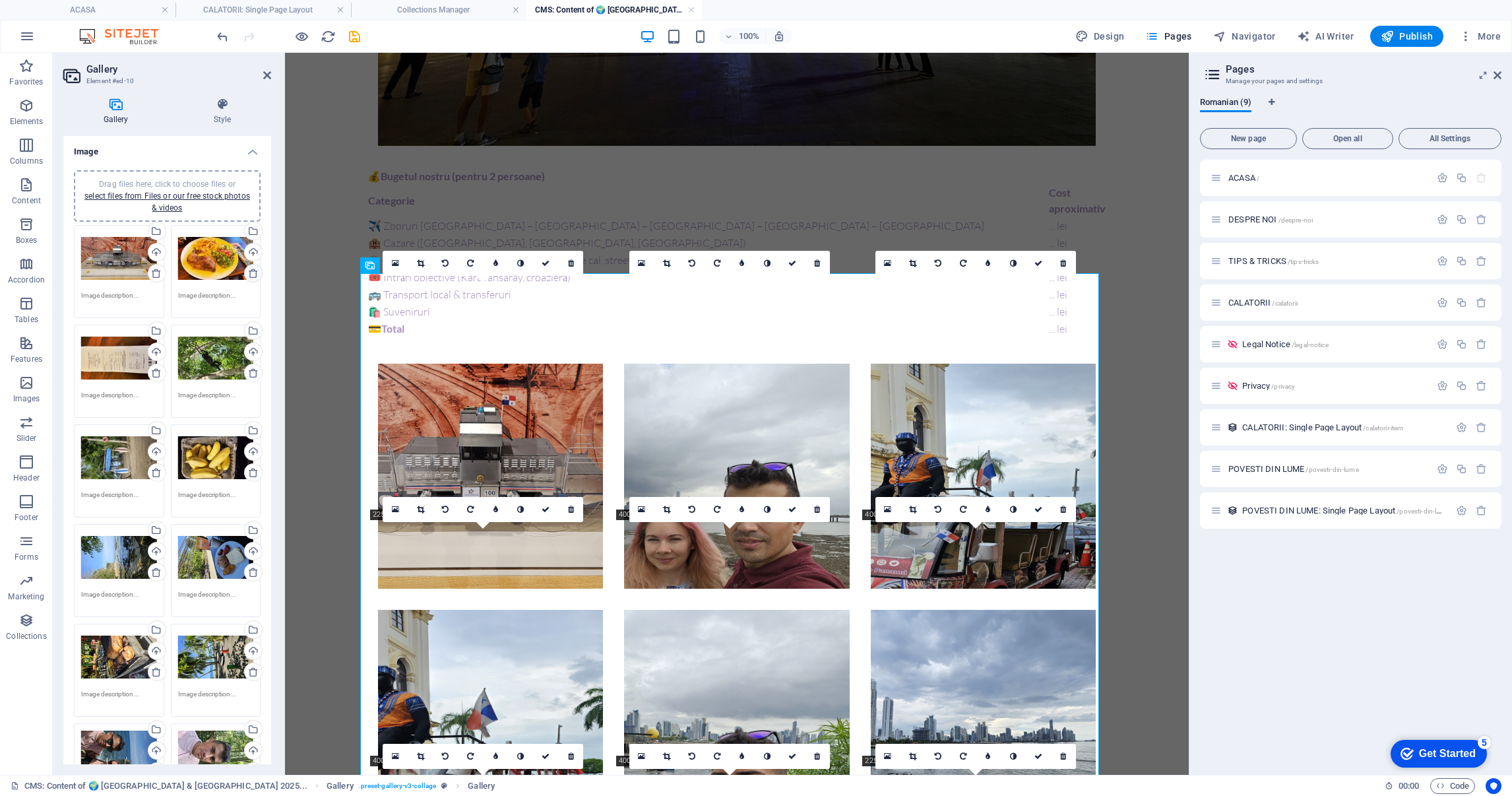
click at [248, 271] on icon at bounding box center [253, 273] width 11 height 11
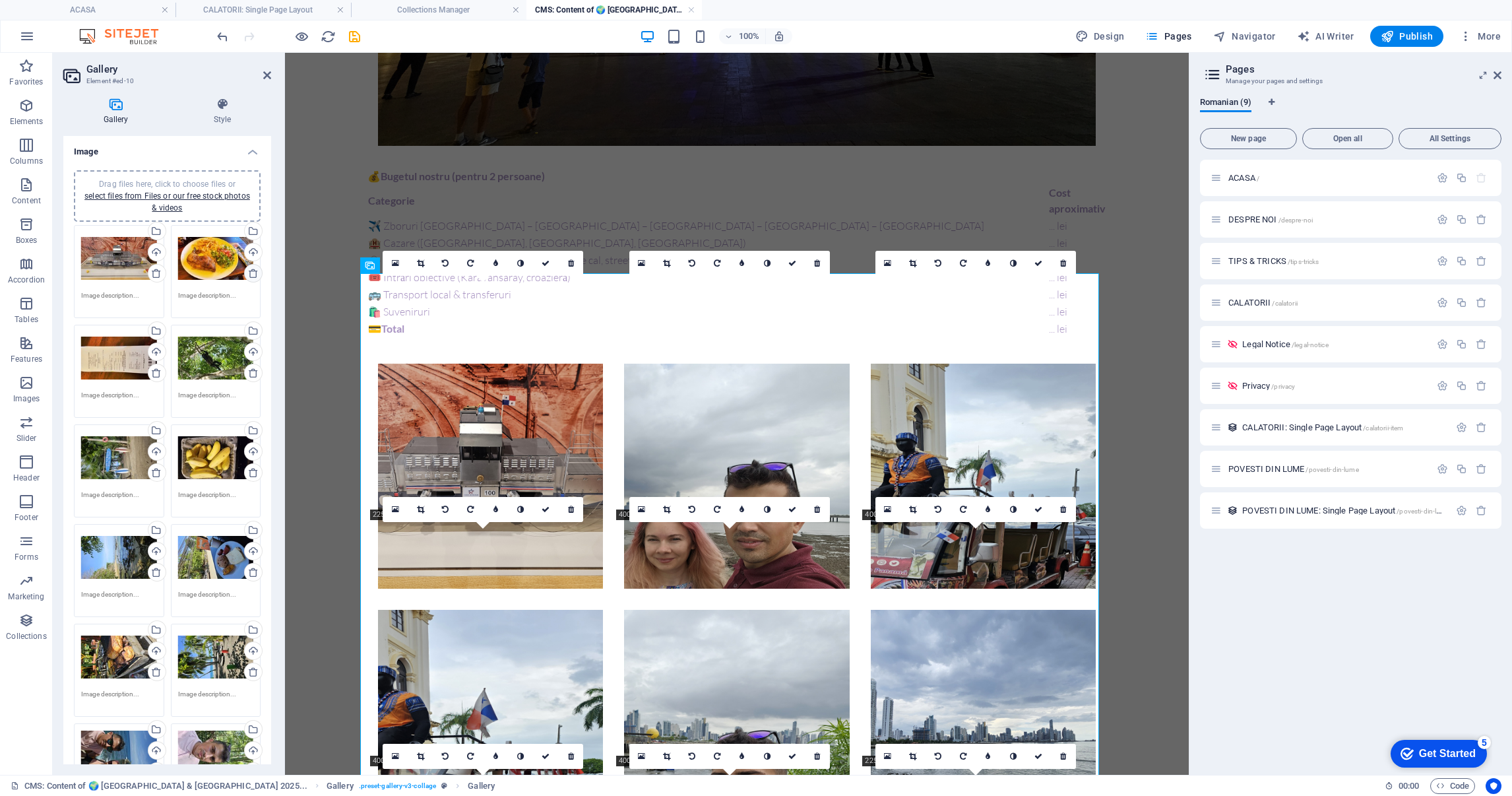
click at [248, 271] on icon at bounding box center [253, 273] width 11 height 11
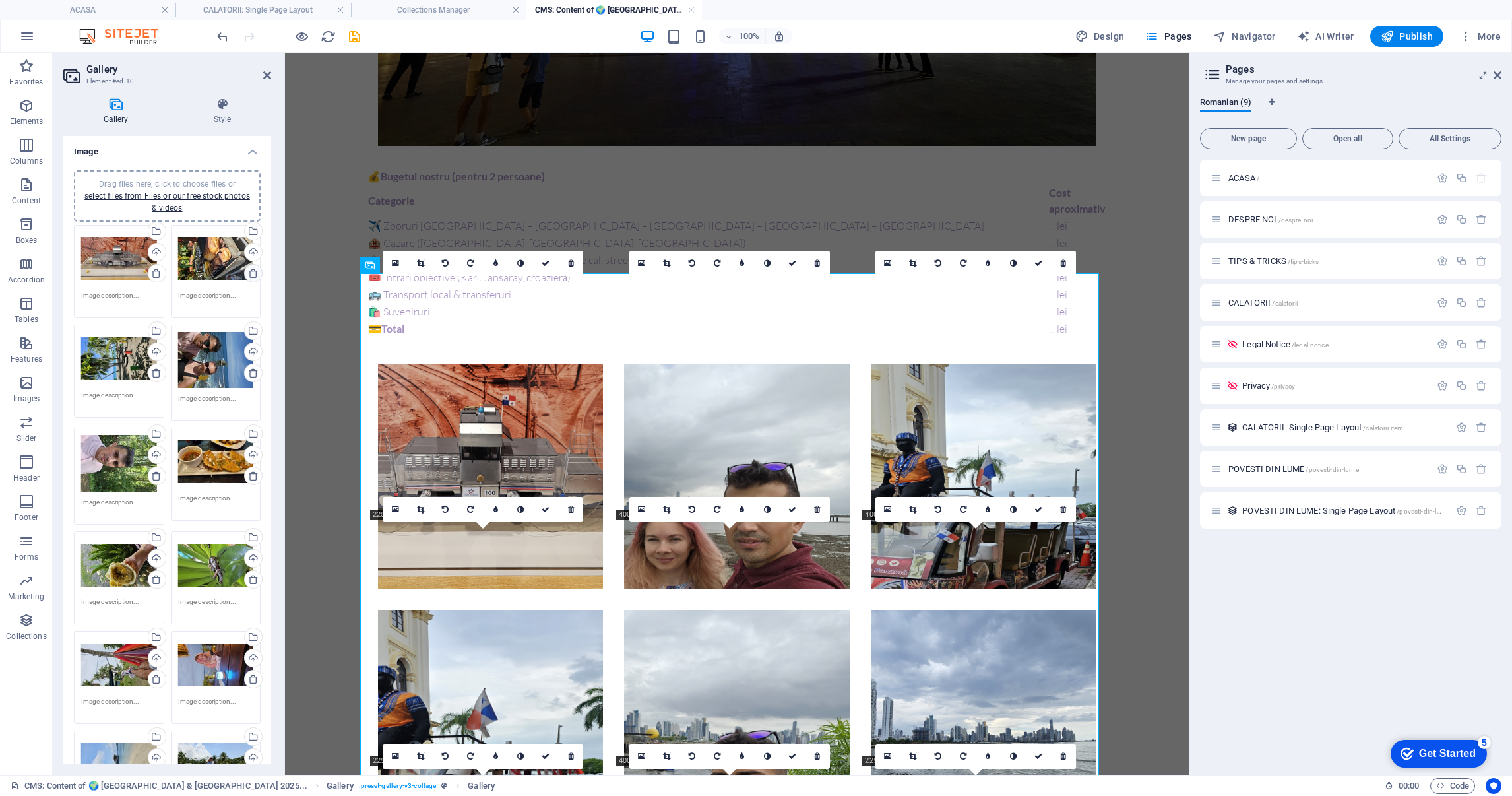
click at [248, 271] on icon at bounding box center [253, 273] width 11 height 11
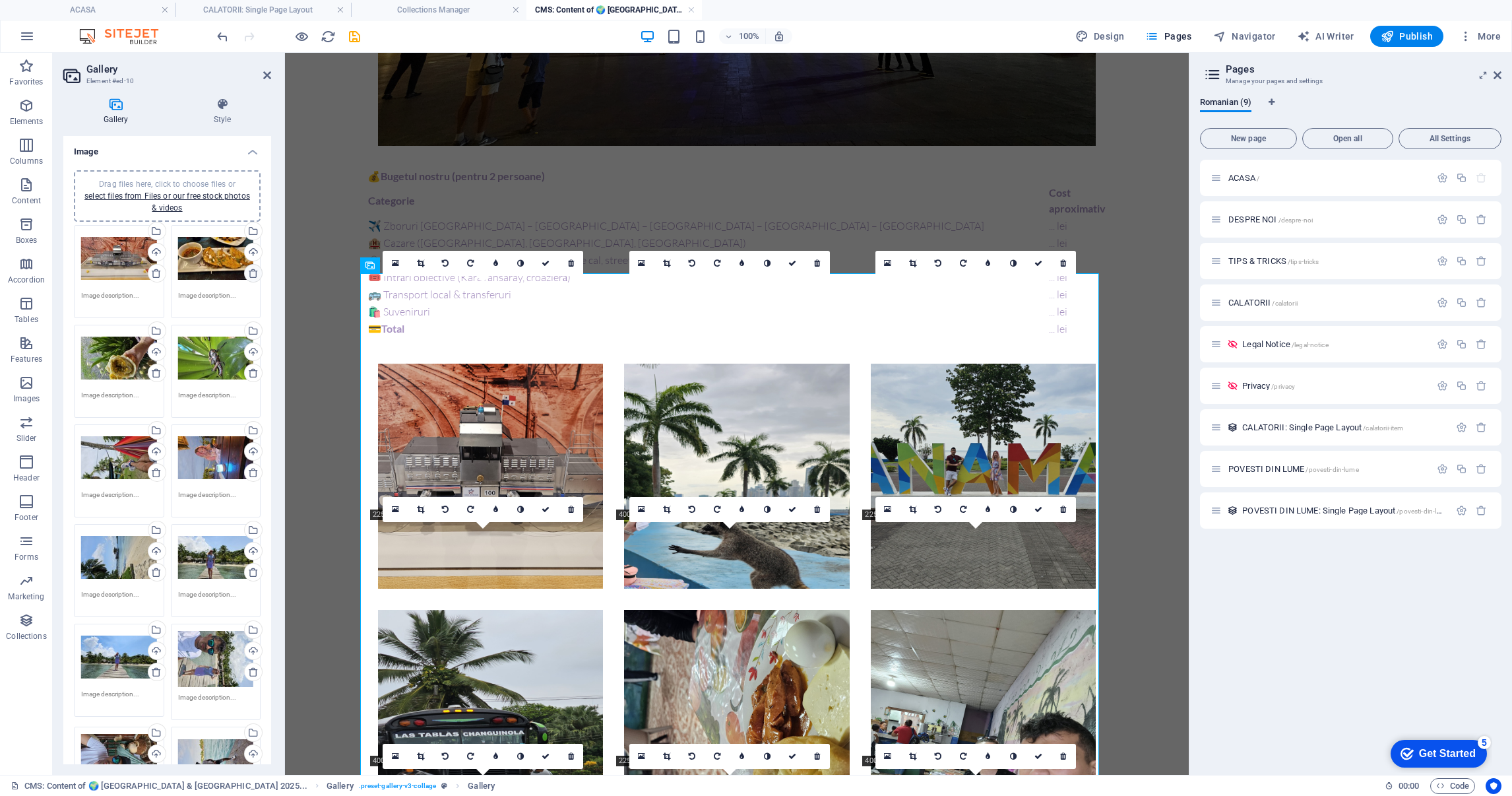
click at [248, 271] on icon at bounding box center [253, 273] width 11 height 11
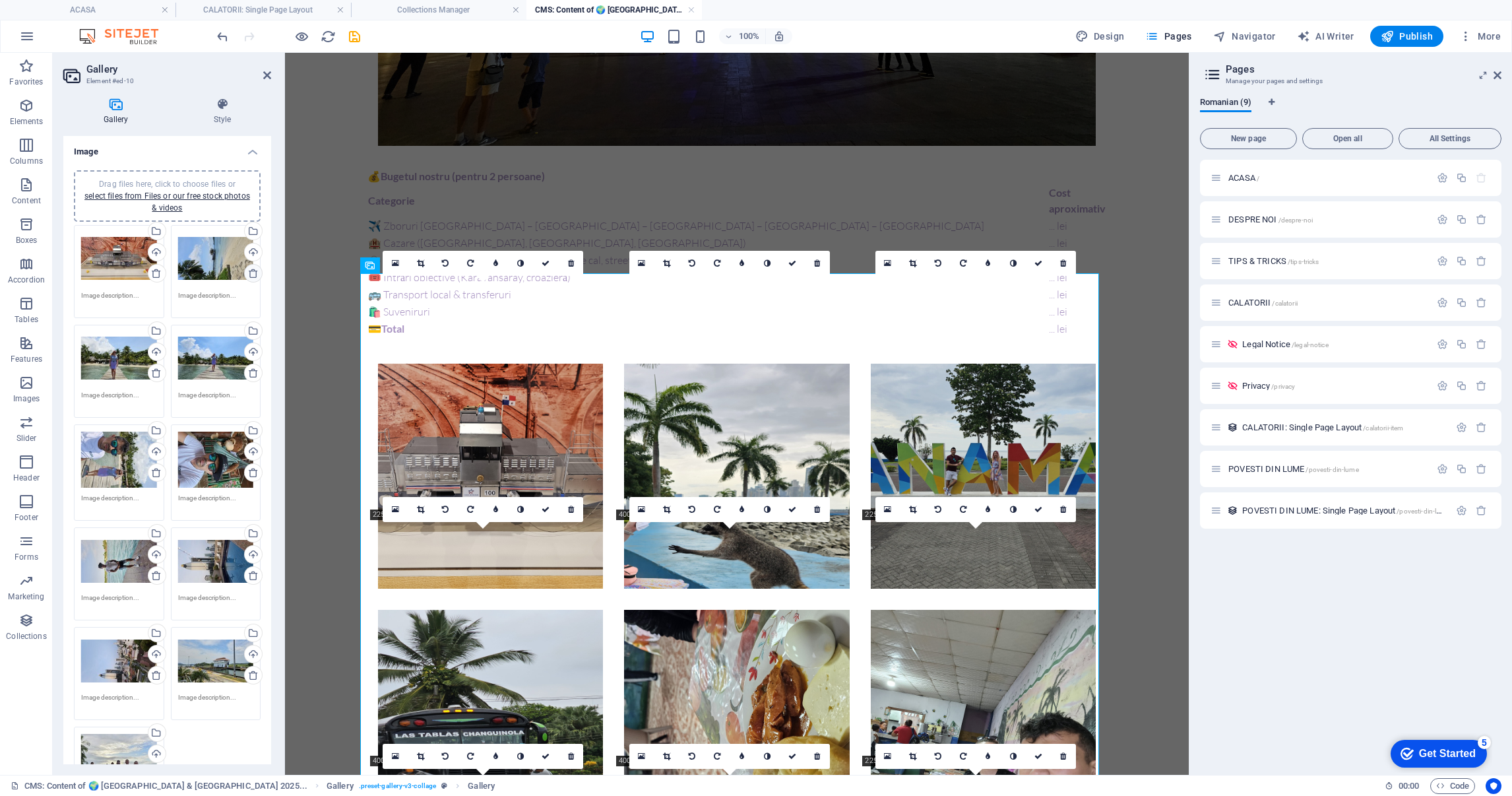
click at [248, 271] on icon at bounding box center [253, 273] width 11 height 11
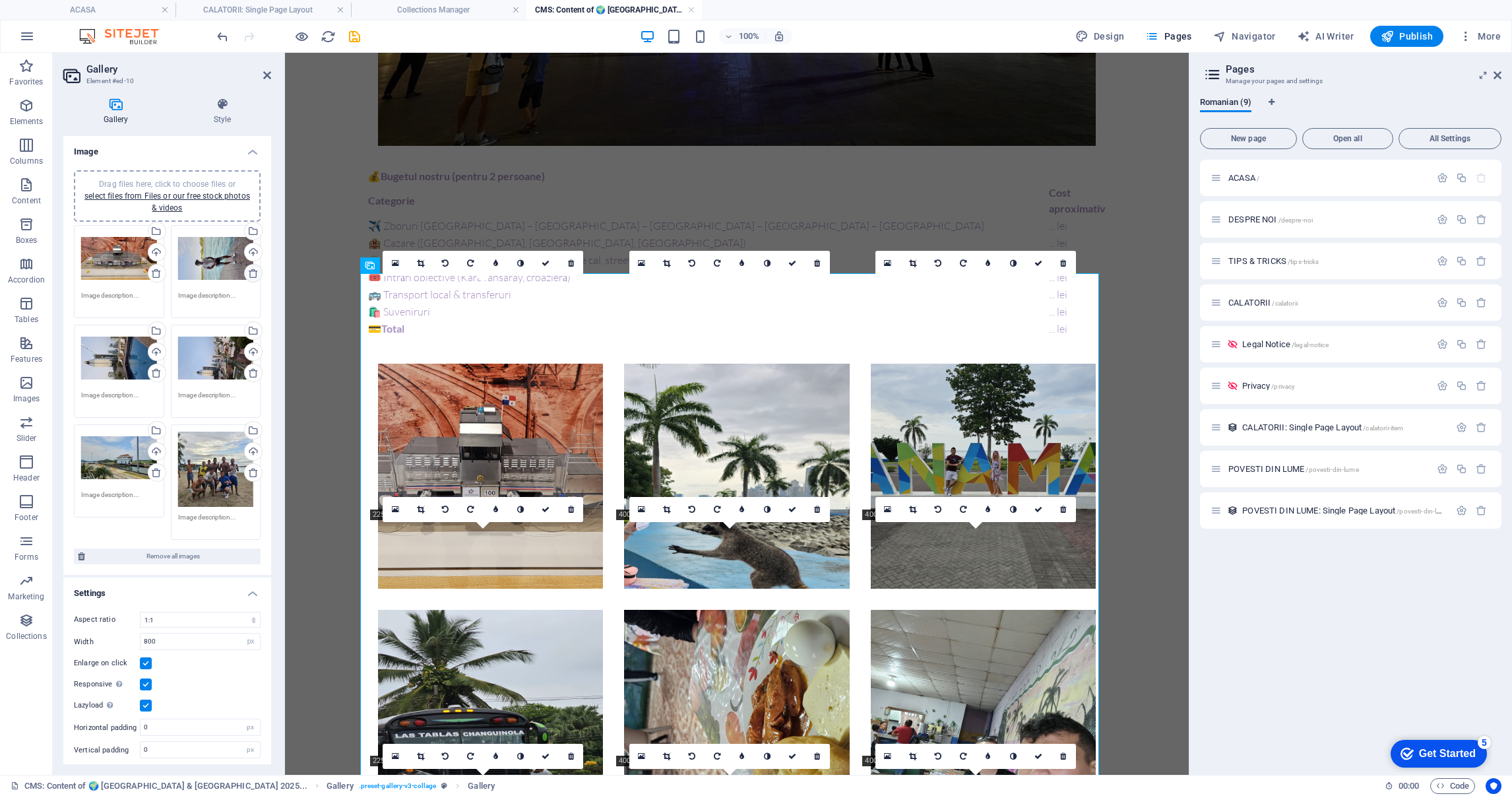
click at [248, 271] on icon at bounding box center [253, 273] width 11 height 11
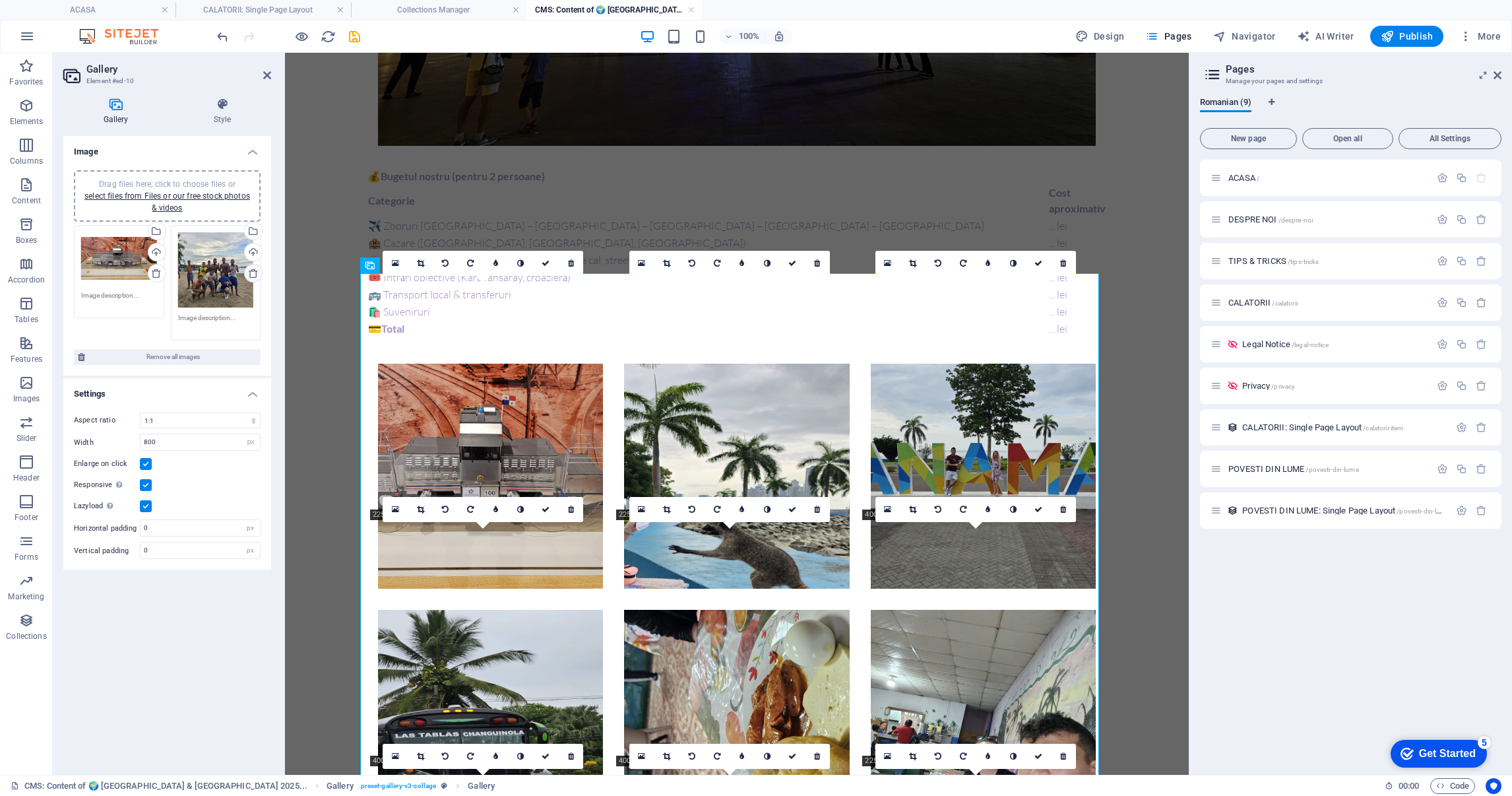
click at [248, 271] on icon at bounding box center [253, 273] width 11 height 11
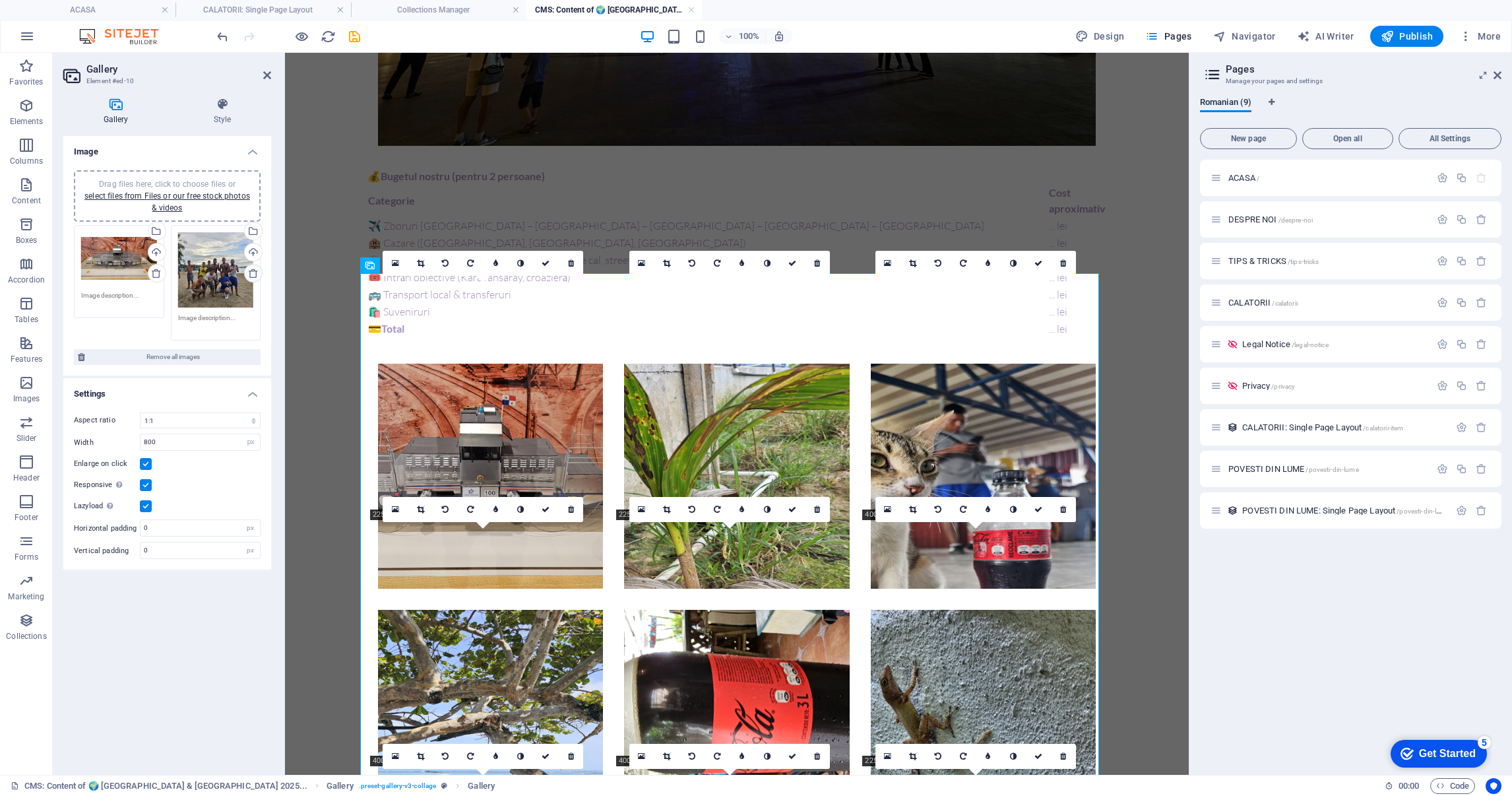
click at [248, 271] on div "Drag files here, click to choose files or select files from Files or our free s…" at bounding box center [167, 283] width 193 height 123
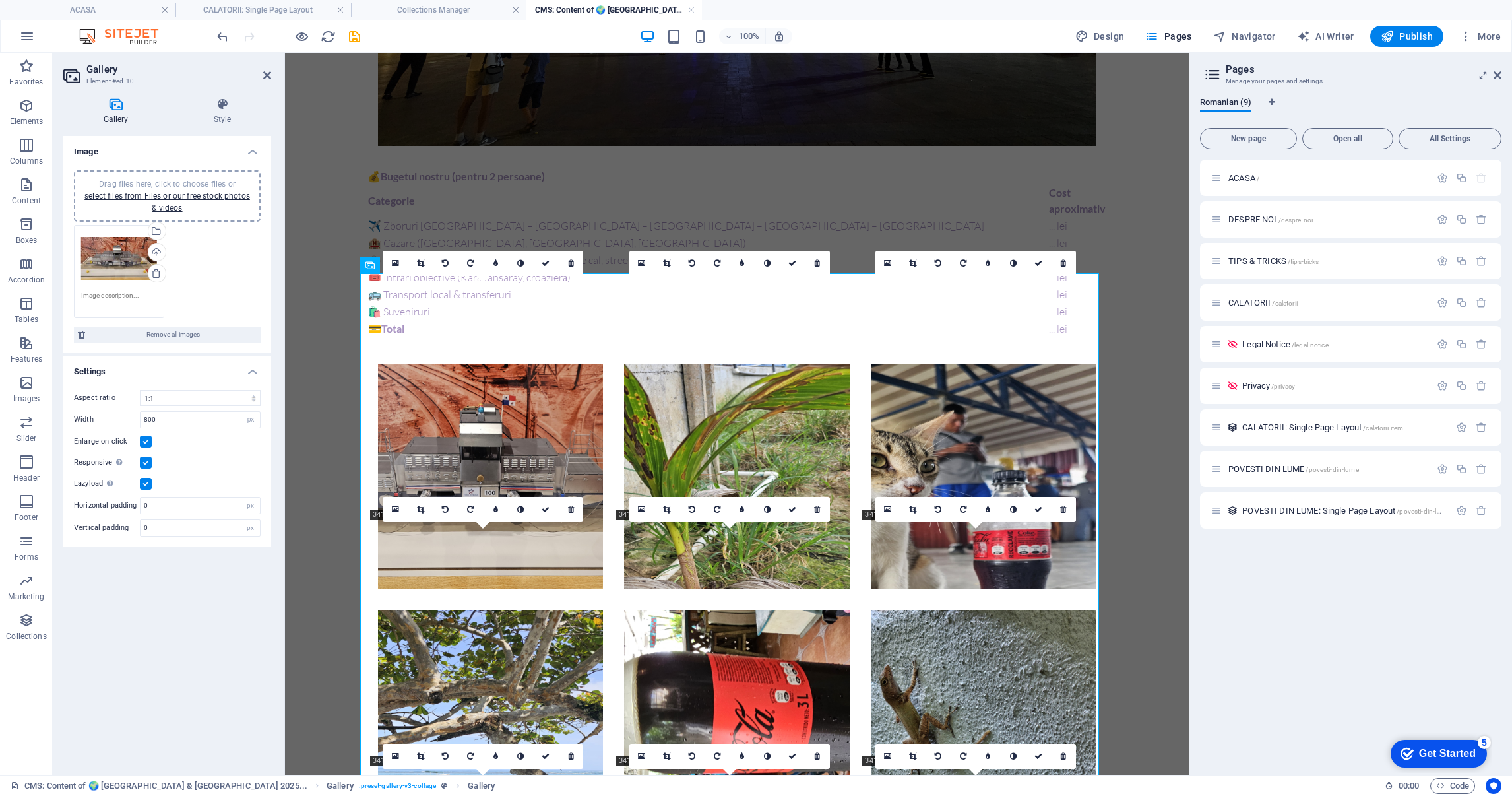
click at [153, 270] on icon at bounding box center [156, 273] width 11 height 11
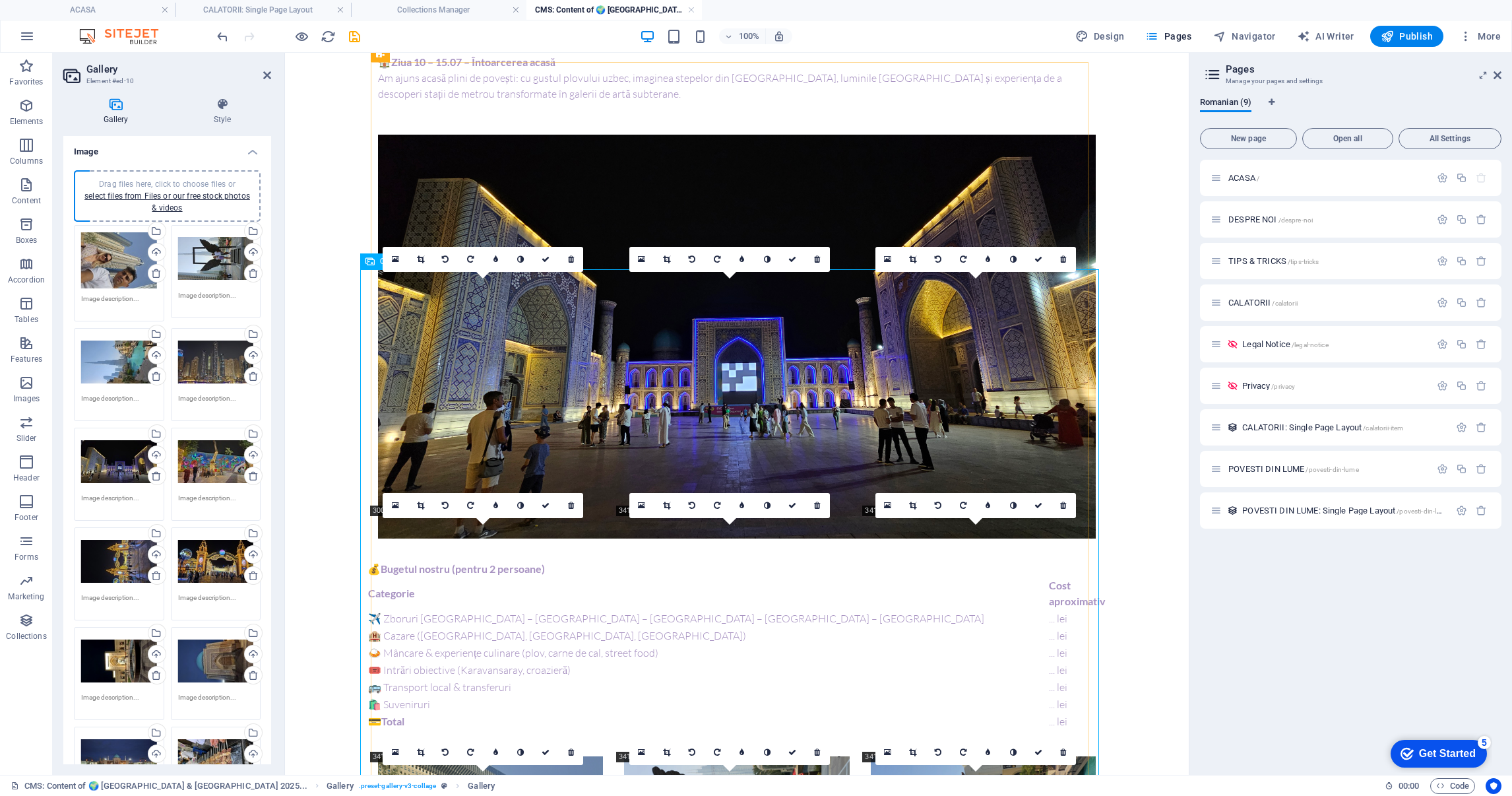
scroll to position [1489, 0]
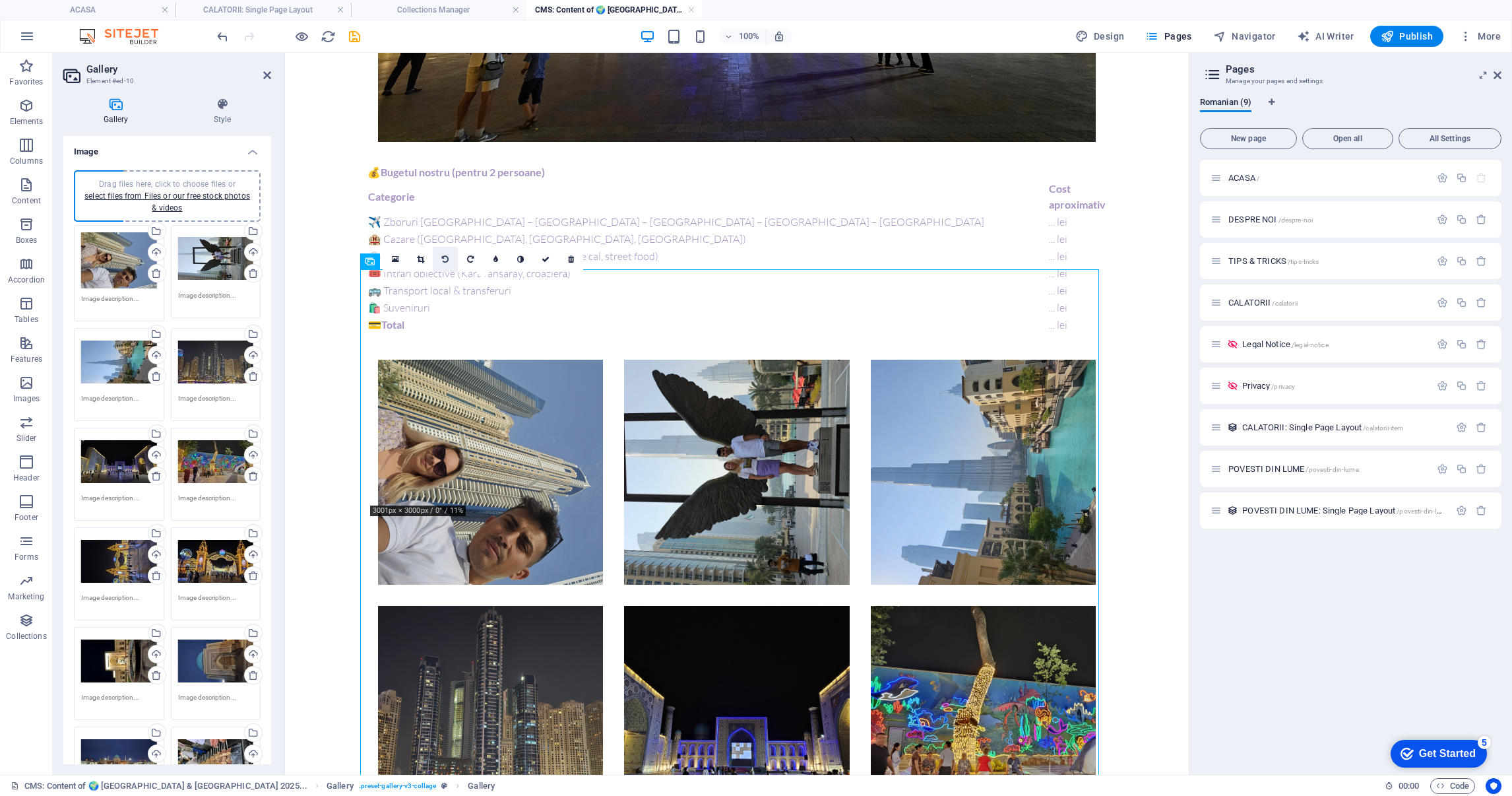
click at [449, 255] on icon at bounding box center [446, 259] width 7 height 8
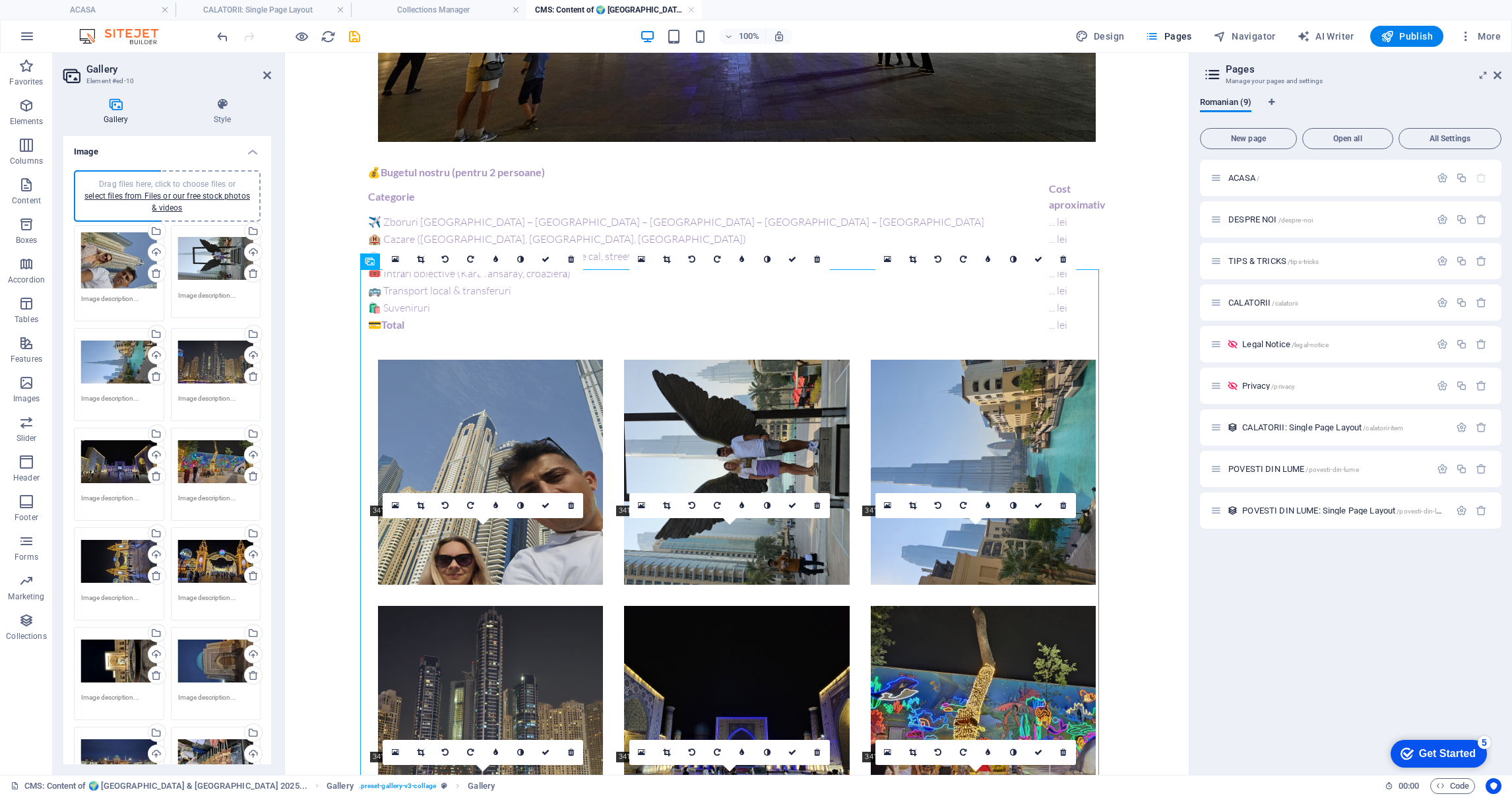
click at [714, 251] on link at bounding box center [717, 259] width 25 height 25
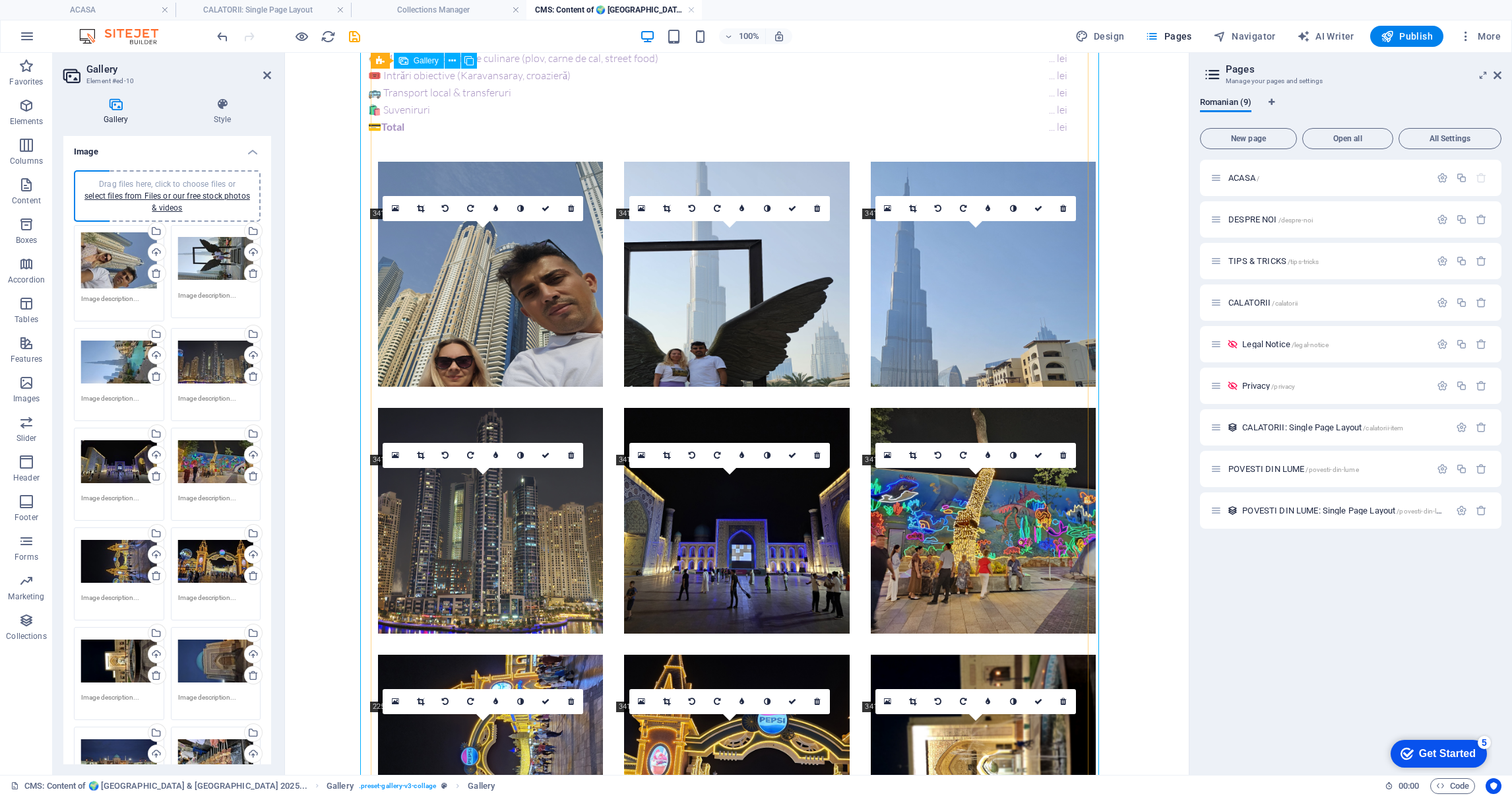
scroll to position [1785, 0]
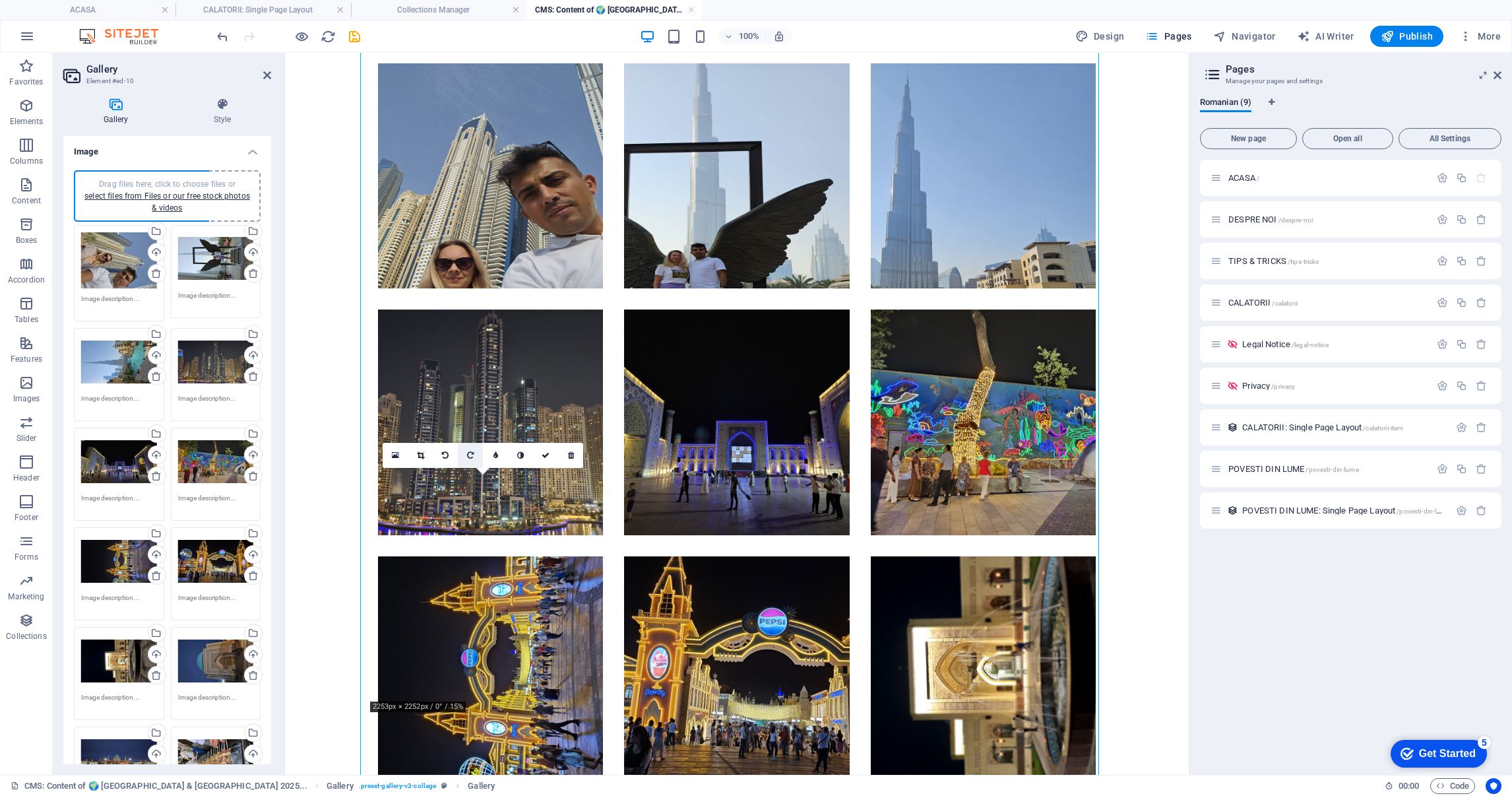
click at [473, 453] on link at bounding box center [470, 455] width 25 height 25
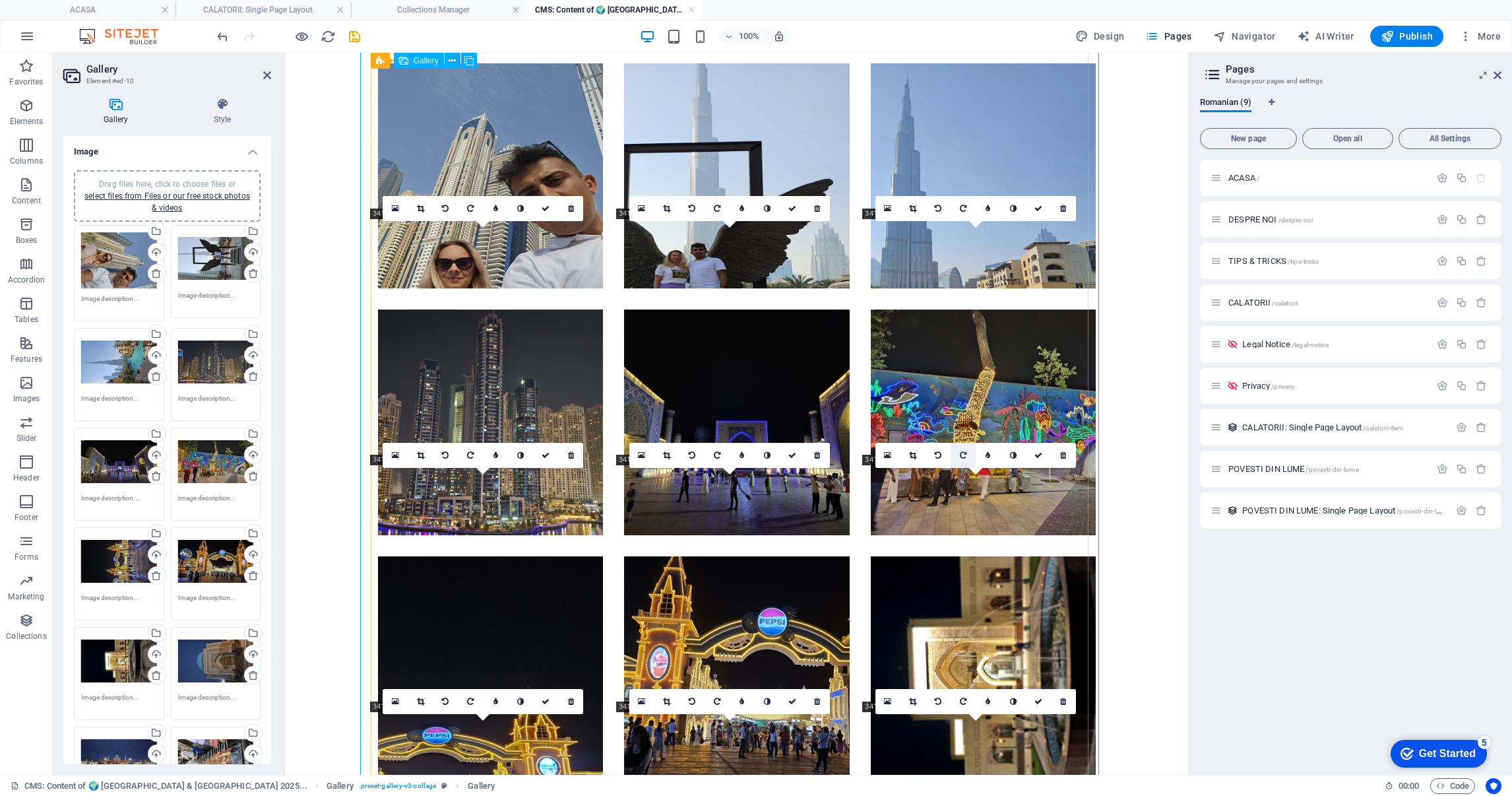
click at [964, 454] on icon at bounding box center [963, 455] width 7 height 8
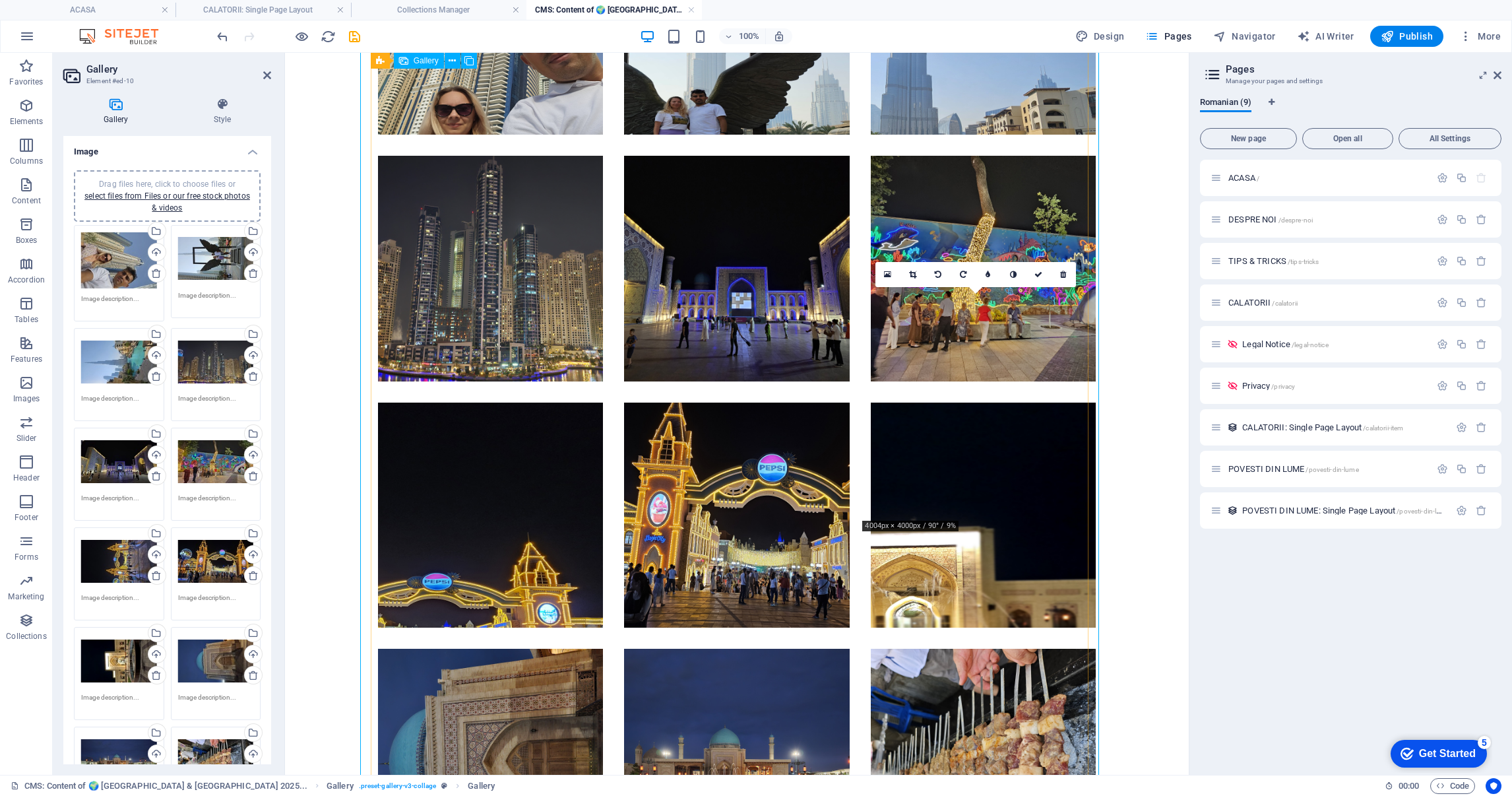
scroll to position [1983, 0]
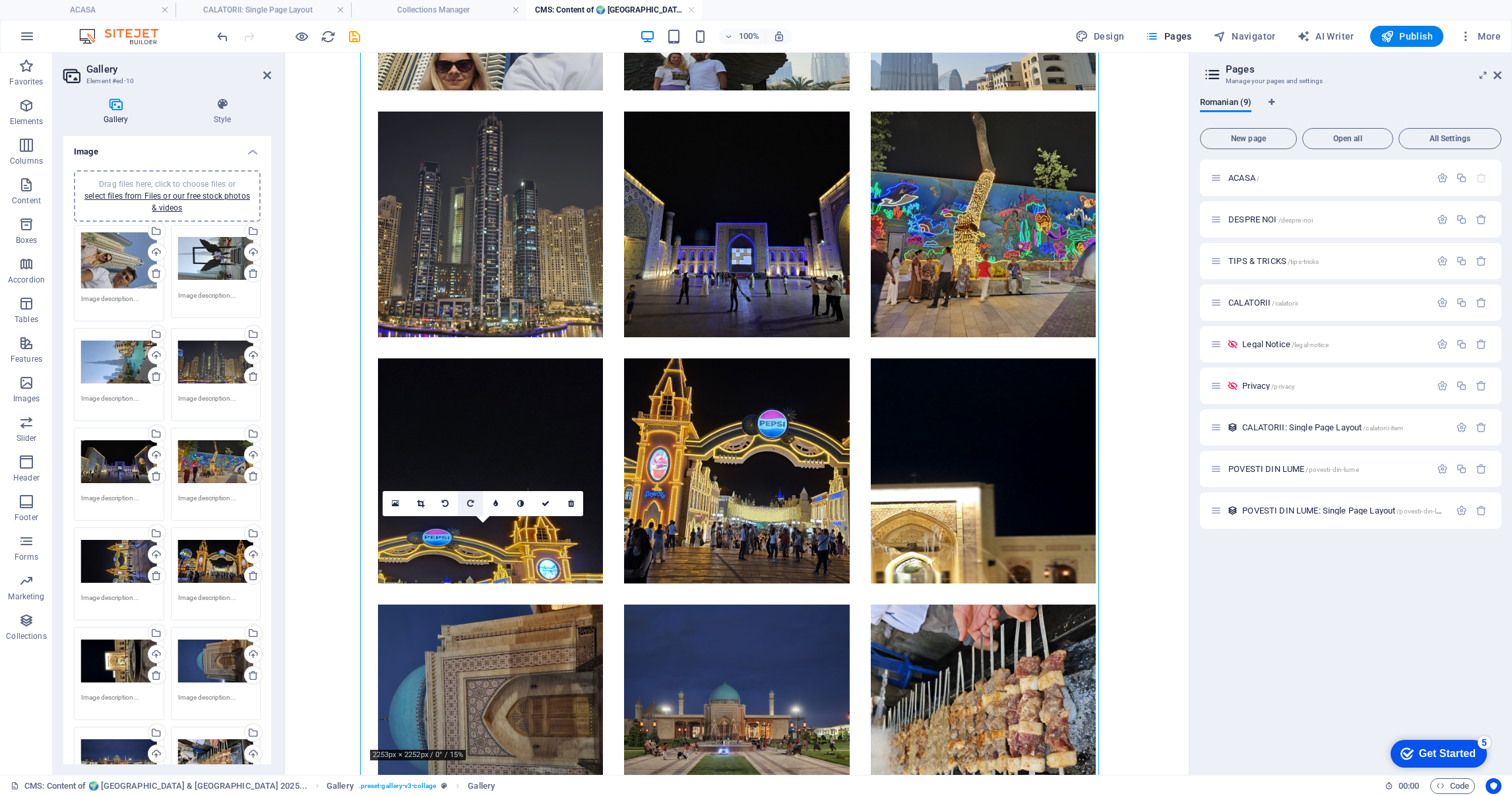
click at [476, 499] on link at bounding box center [470, 504] width 25 height 25
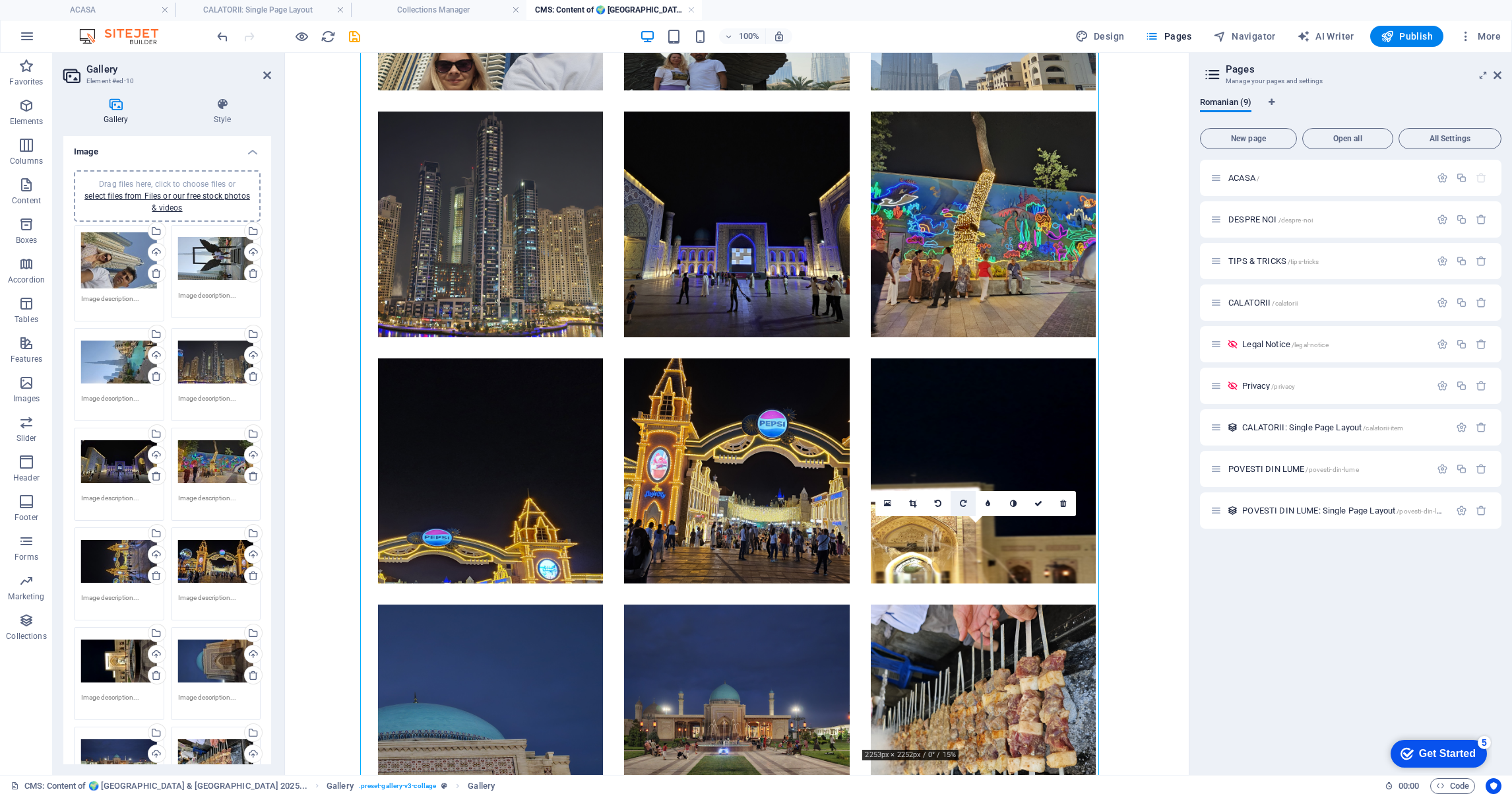
click at [961, 501] on icon at bounding box center [963, 504] width 7 height 8
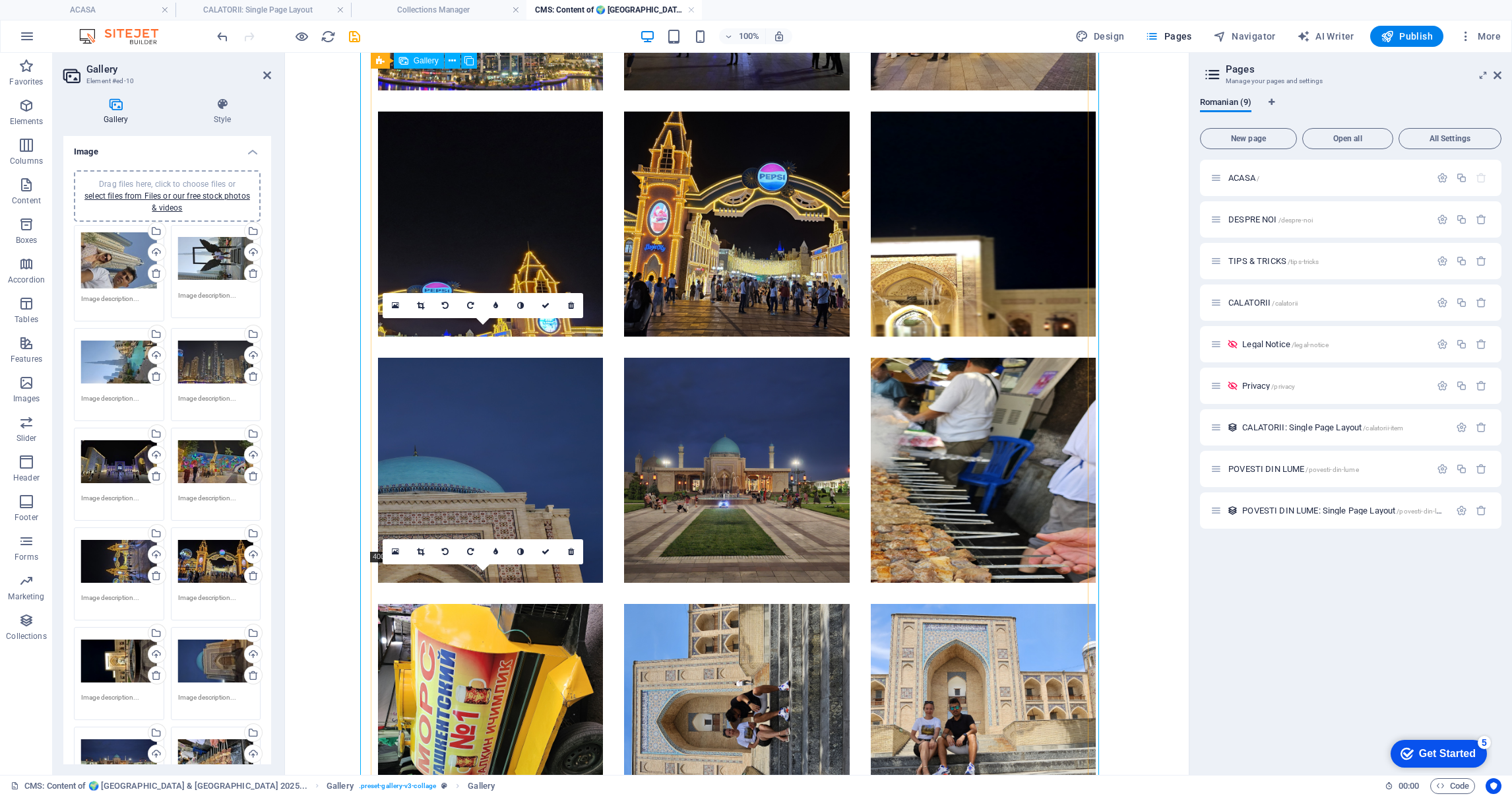
scroll to position [2280, 0]
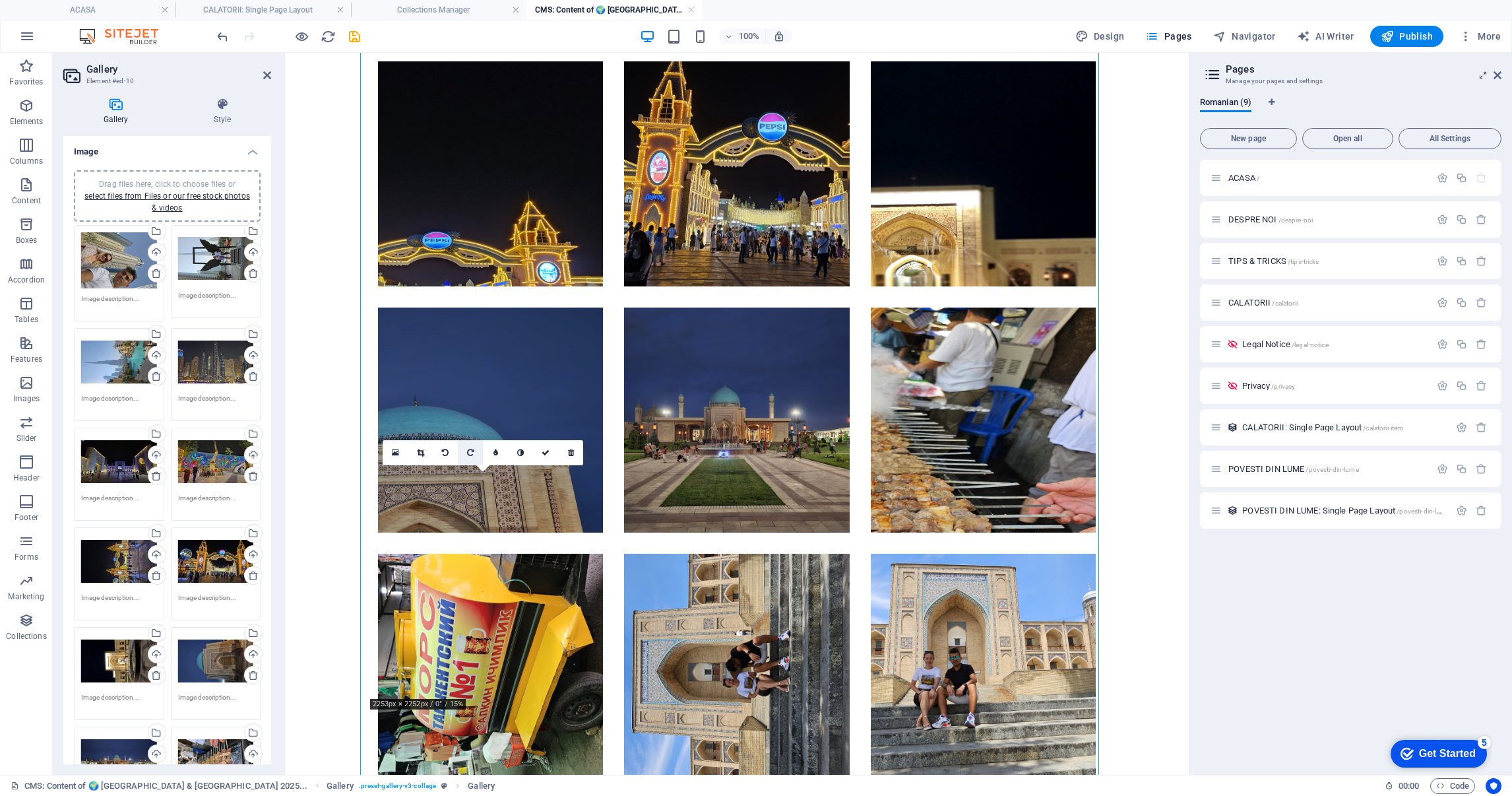
click at [473, 451] on link at bounding box center [470, 452] width 25 height 25
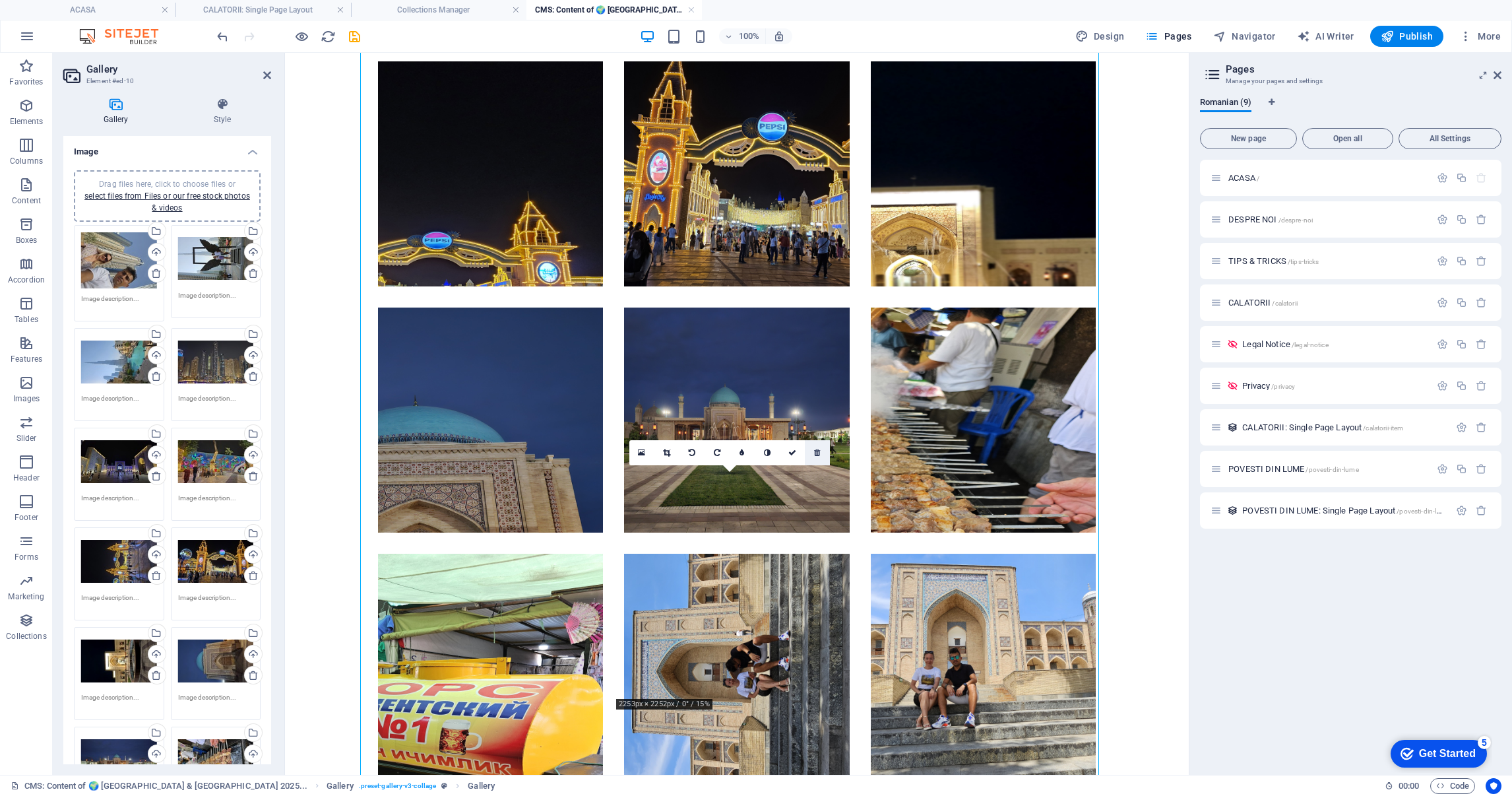
click at [814, 455] on icon at bounding box center [816, 453] width 6 height 8
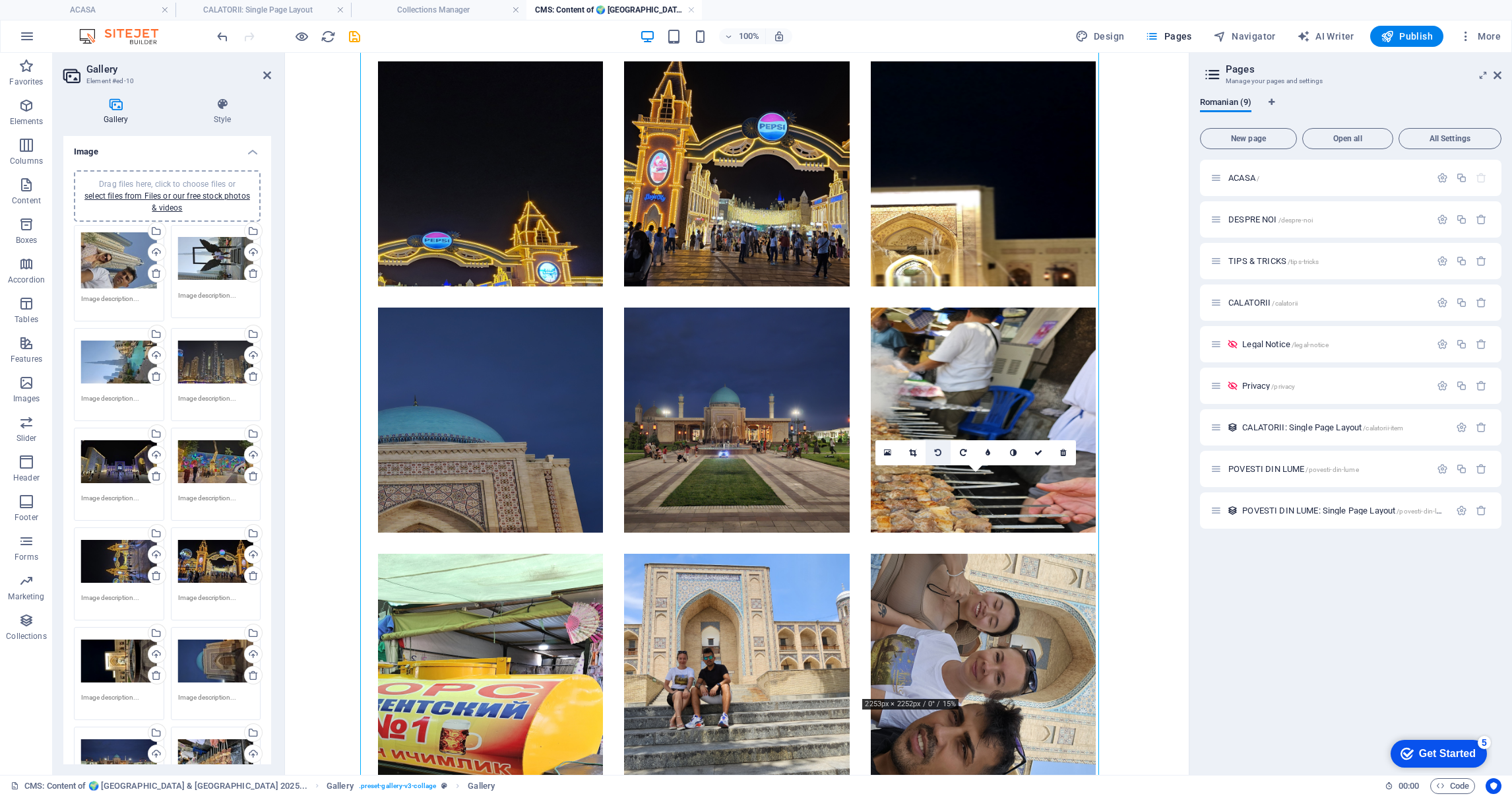
click at [940, 452] on icon at bounding box center [938, 453] width 7 height 8
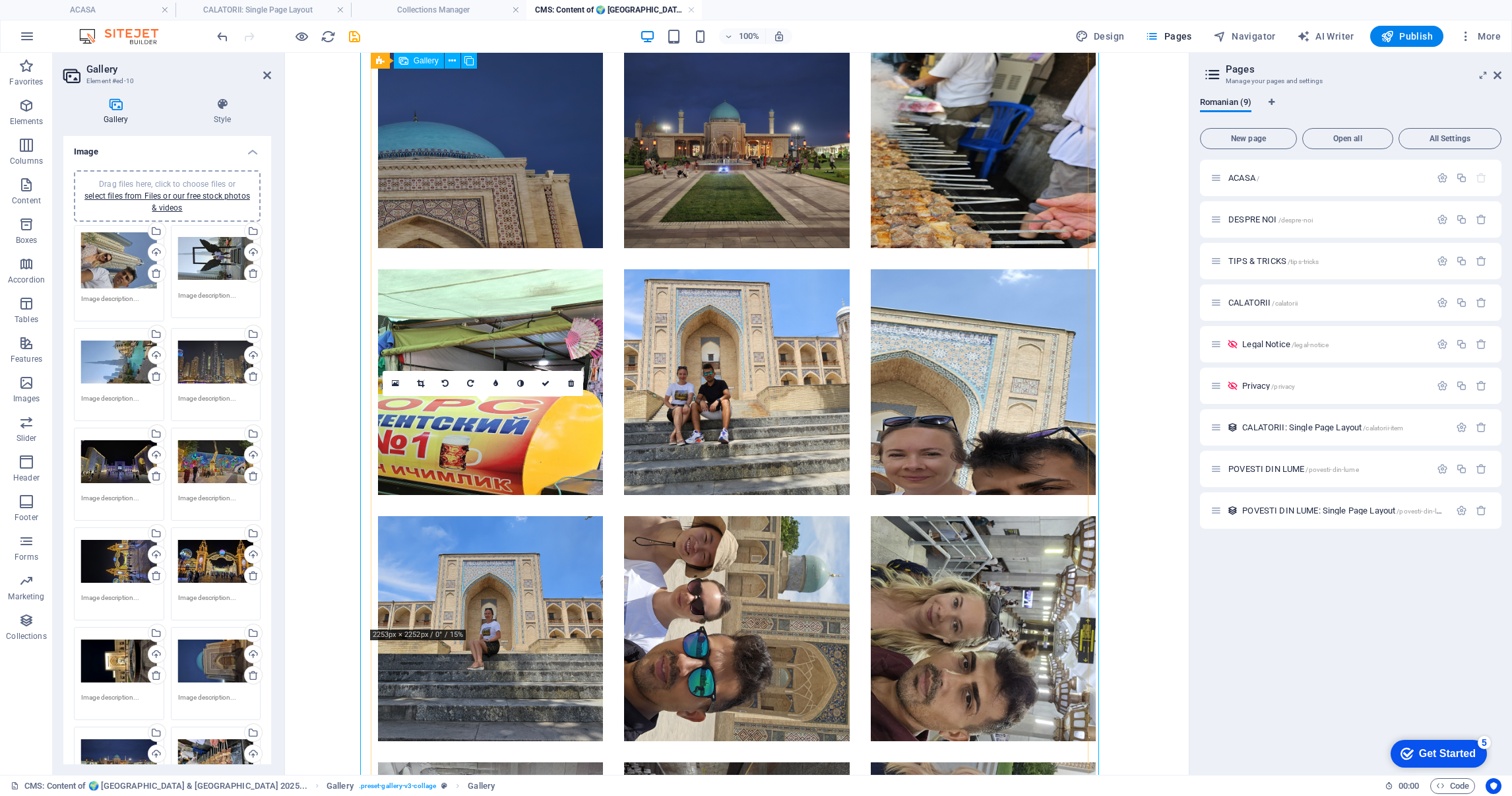
scroll to position [2676, 0]
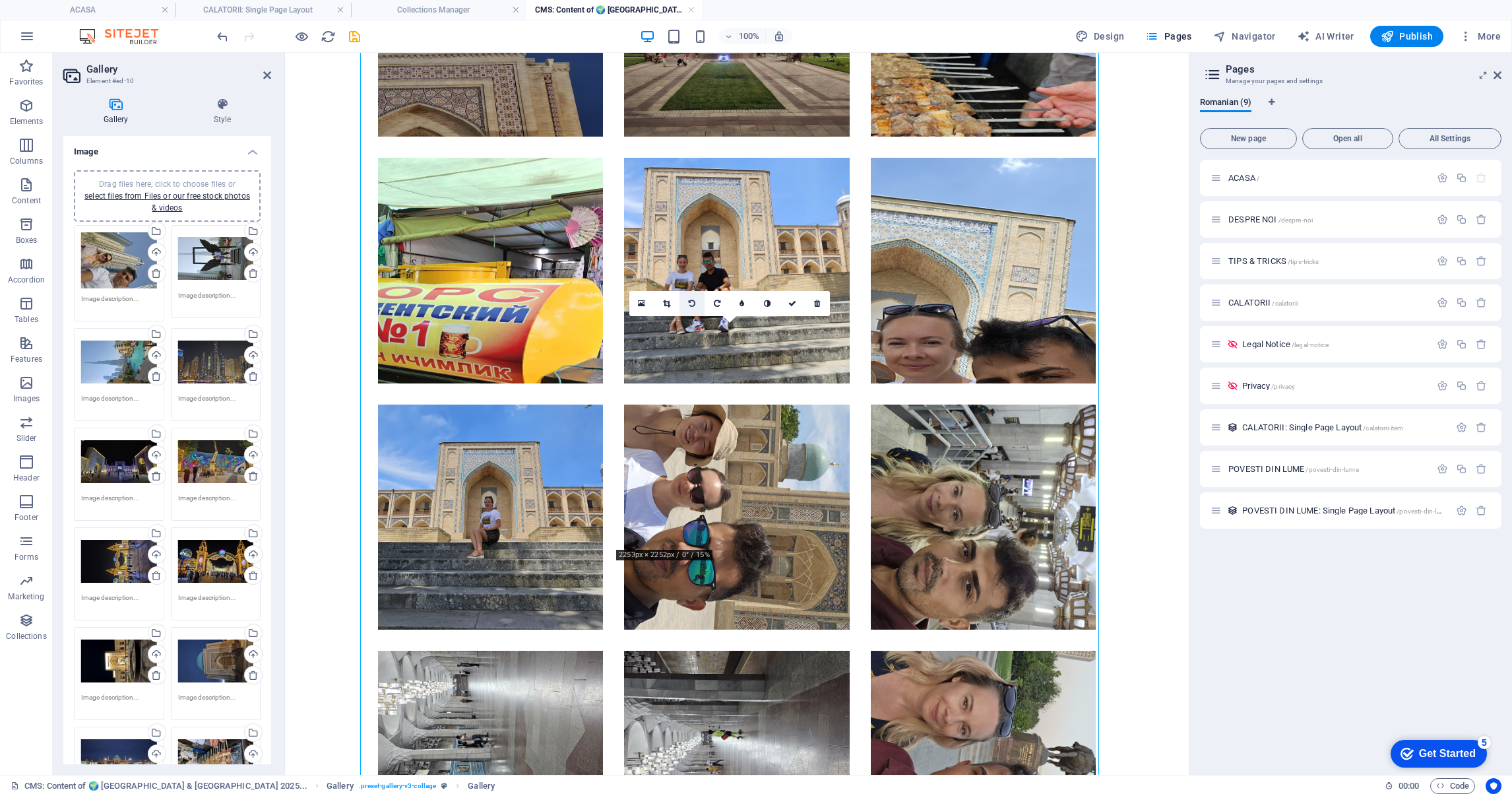
click at [691, 300] on icon at bounding box center [692, 304] width 7 height 8
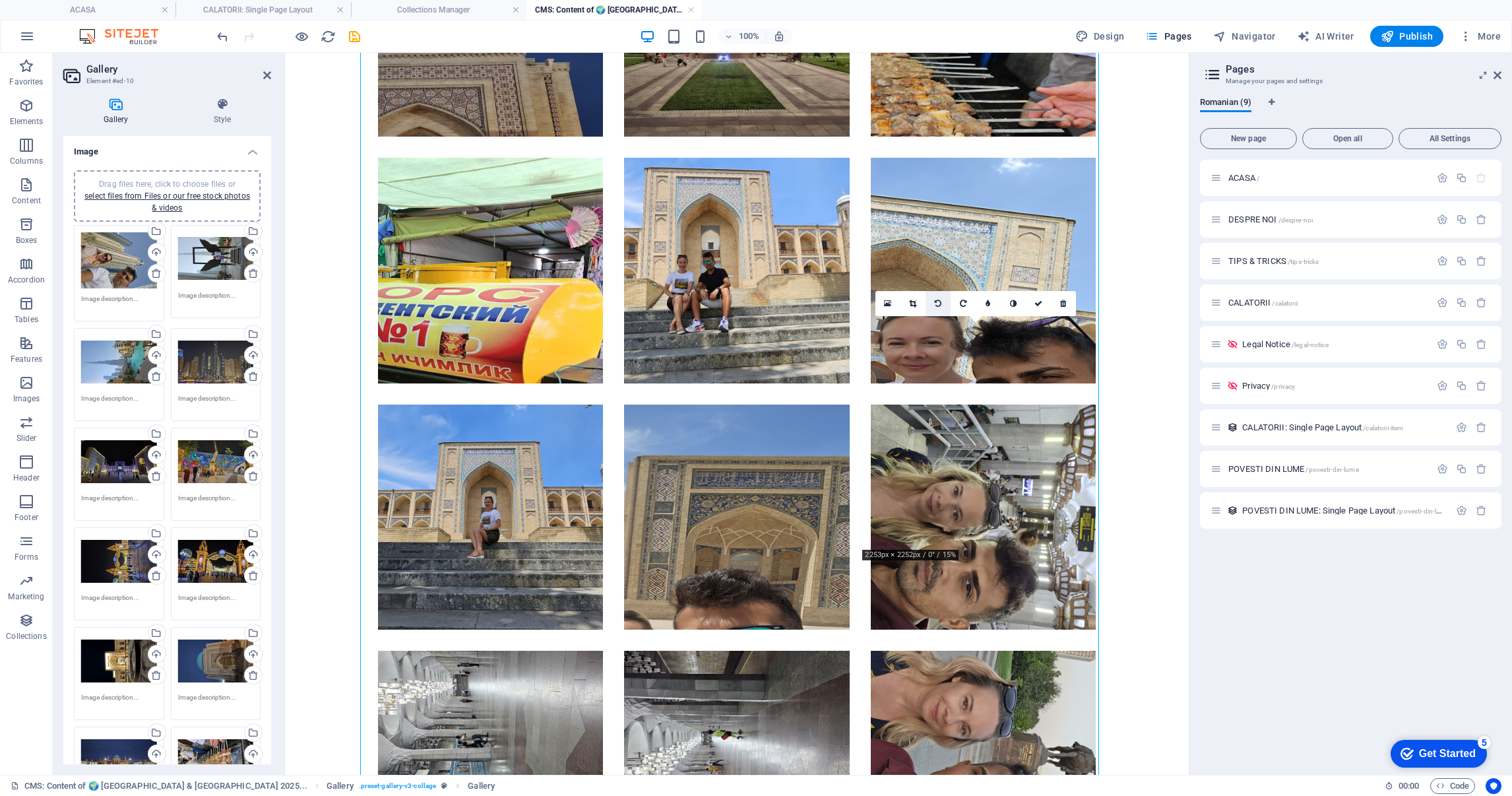
click at [931, 294] on link at bounding box center [938, 303] width 25 height 25
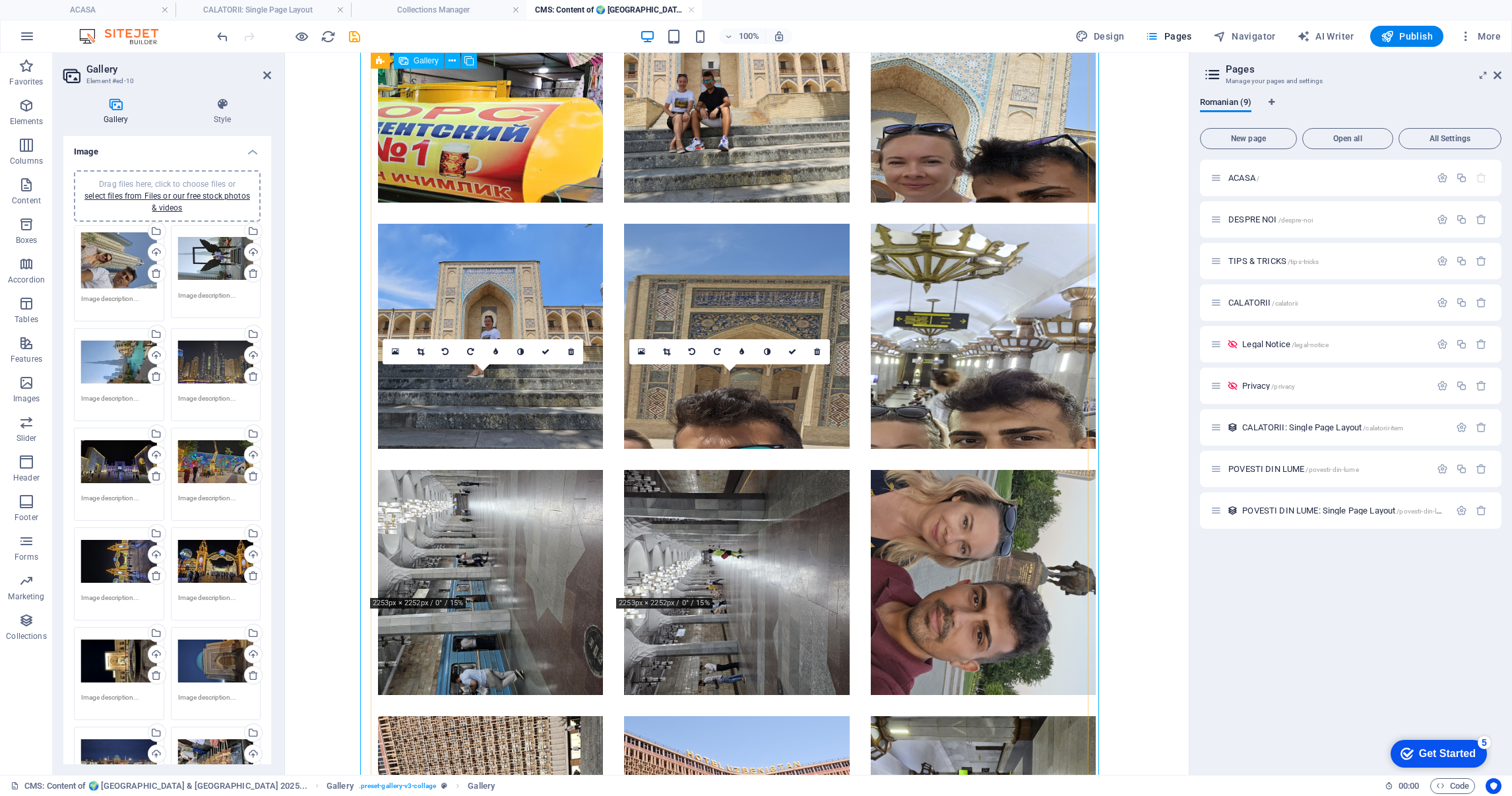
scroll to position [2874, 0]
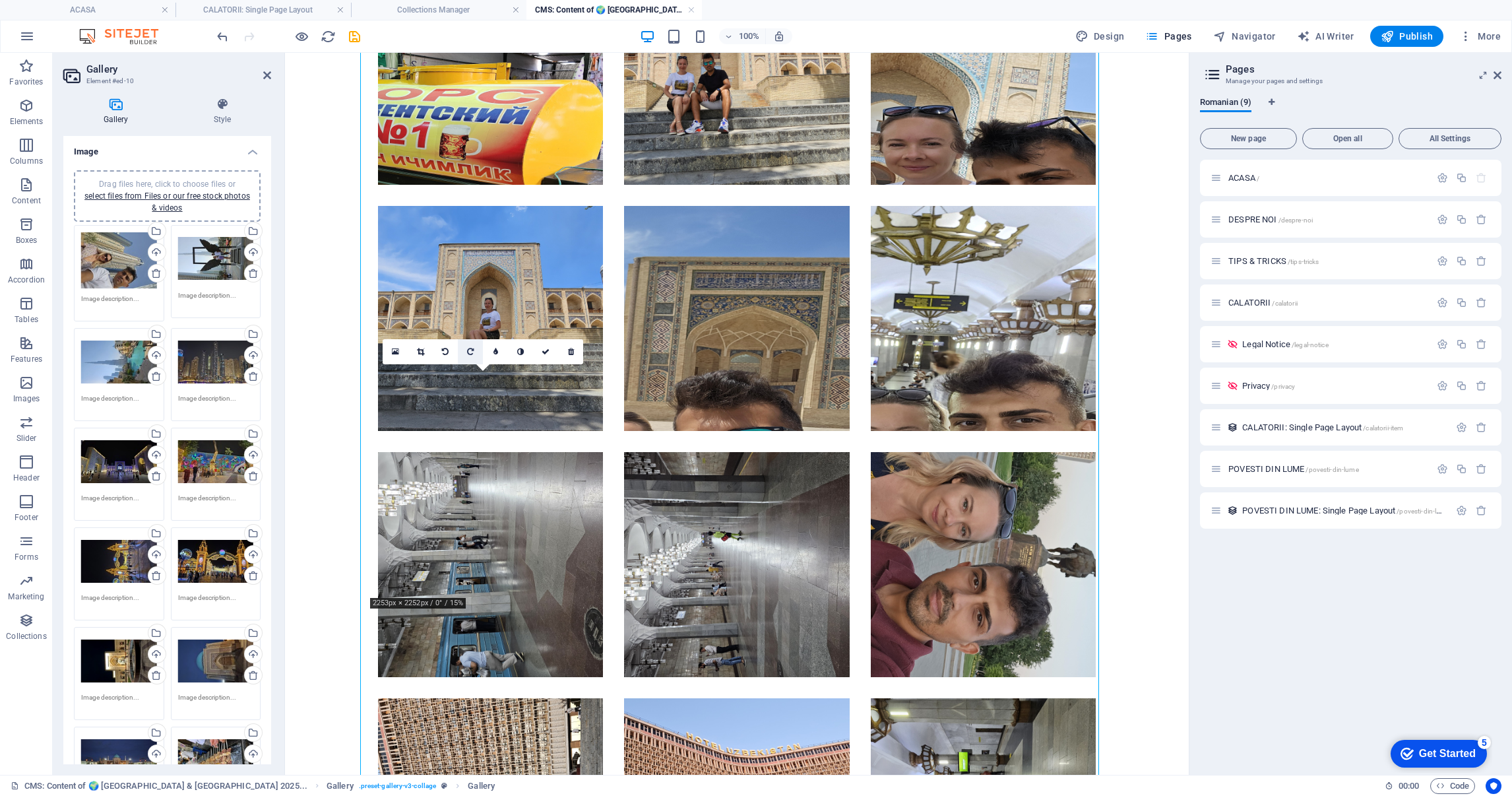
click at [472, 348] on icon at bounding box center [470, 352] width 7 height 8
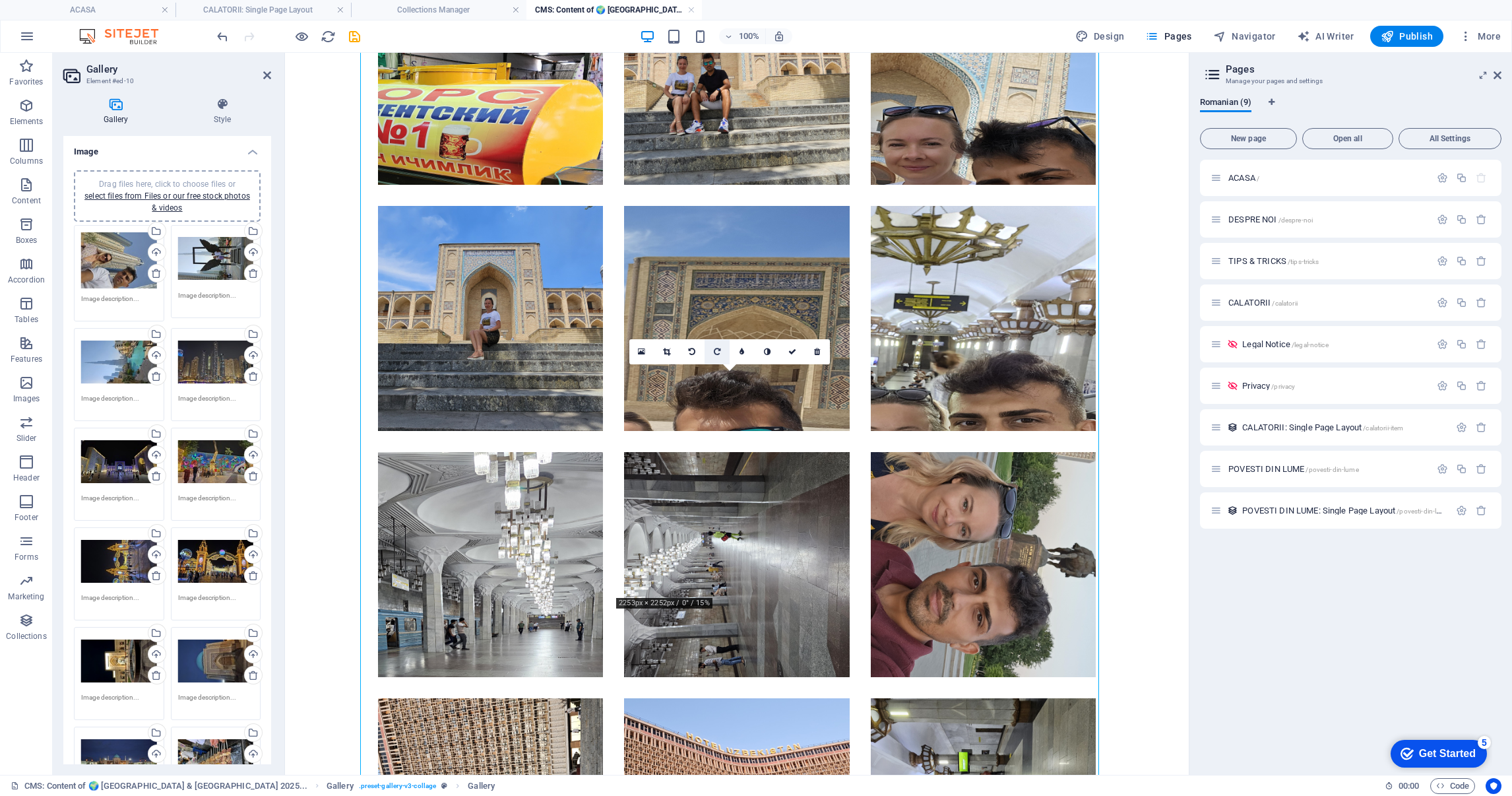
click at [719, 350] on icon at bounding box center [717, 352] width 7 height 8
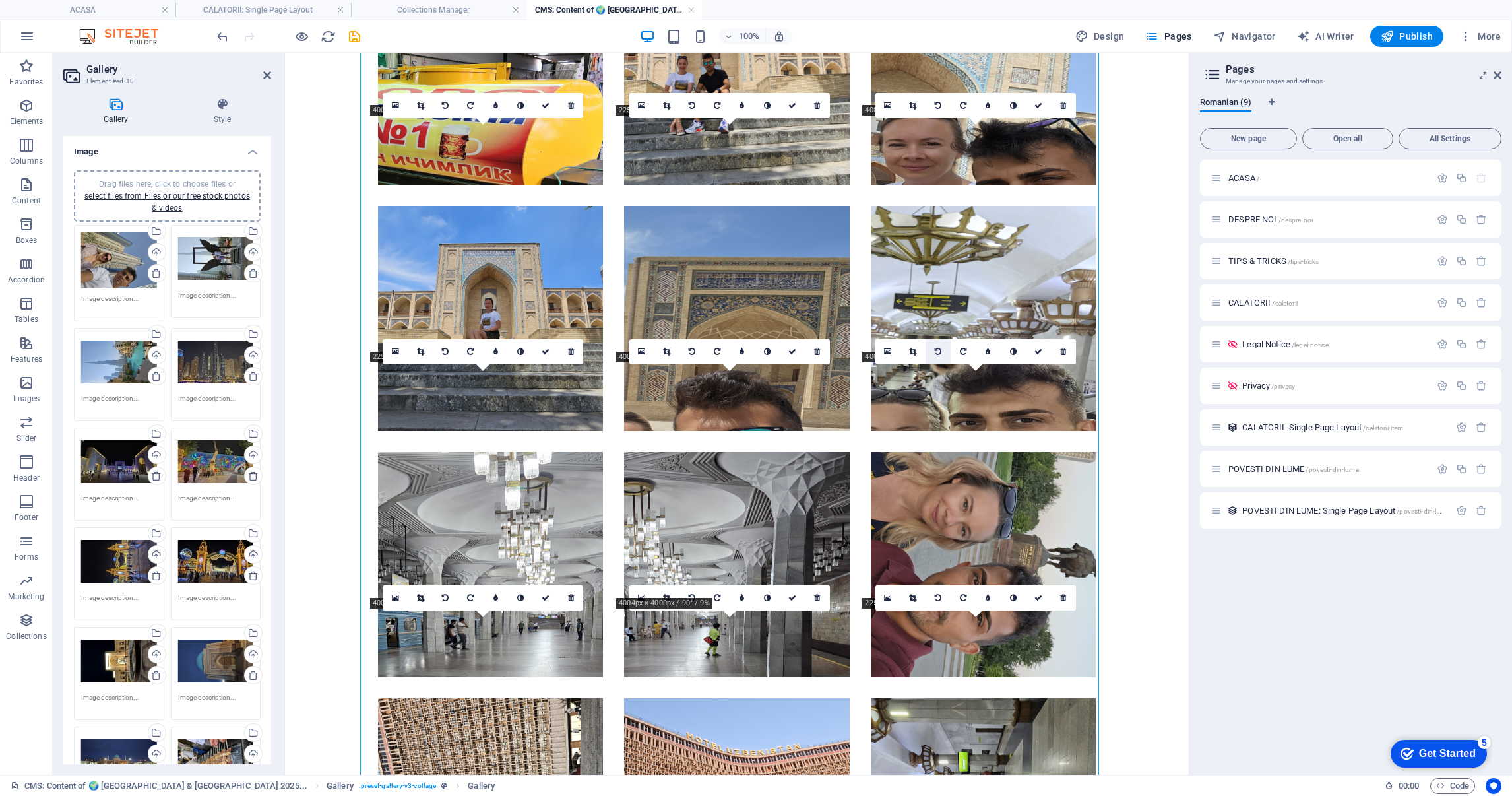
click at [935, 351] on icon at bounding box center [938, 352] width 7 height 8
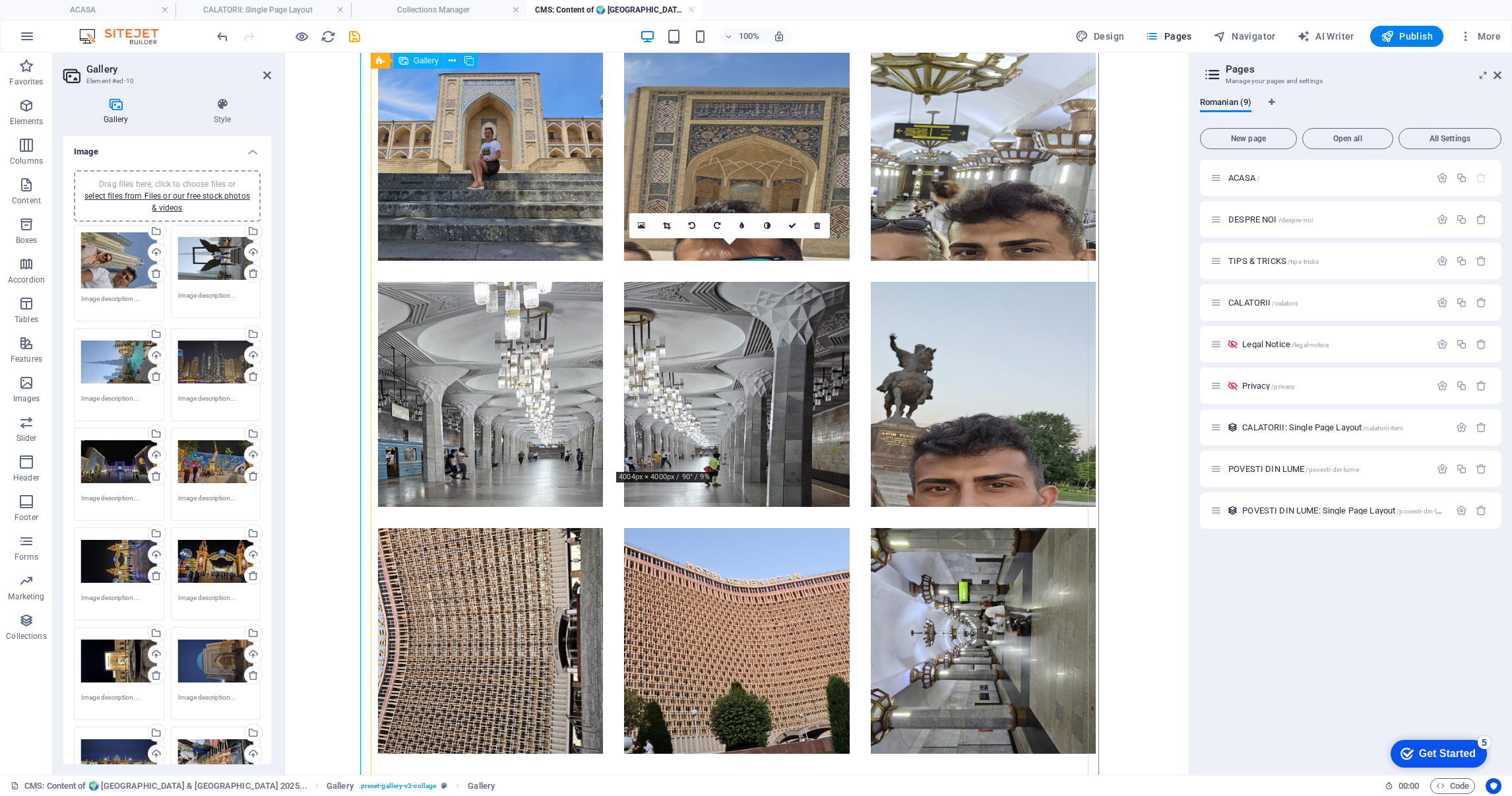
scroll to position [3072, 0]
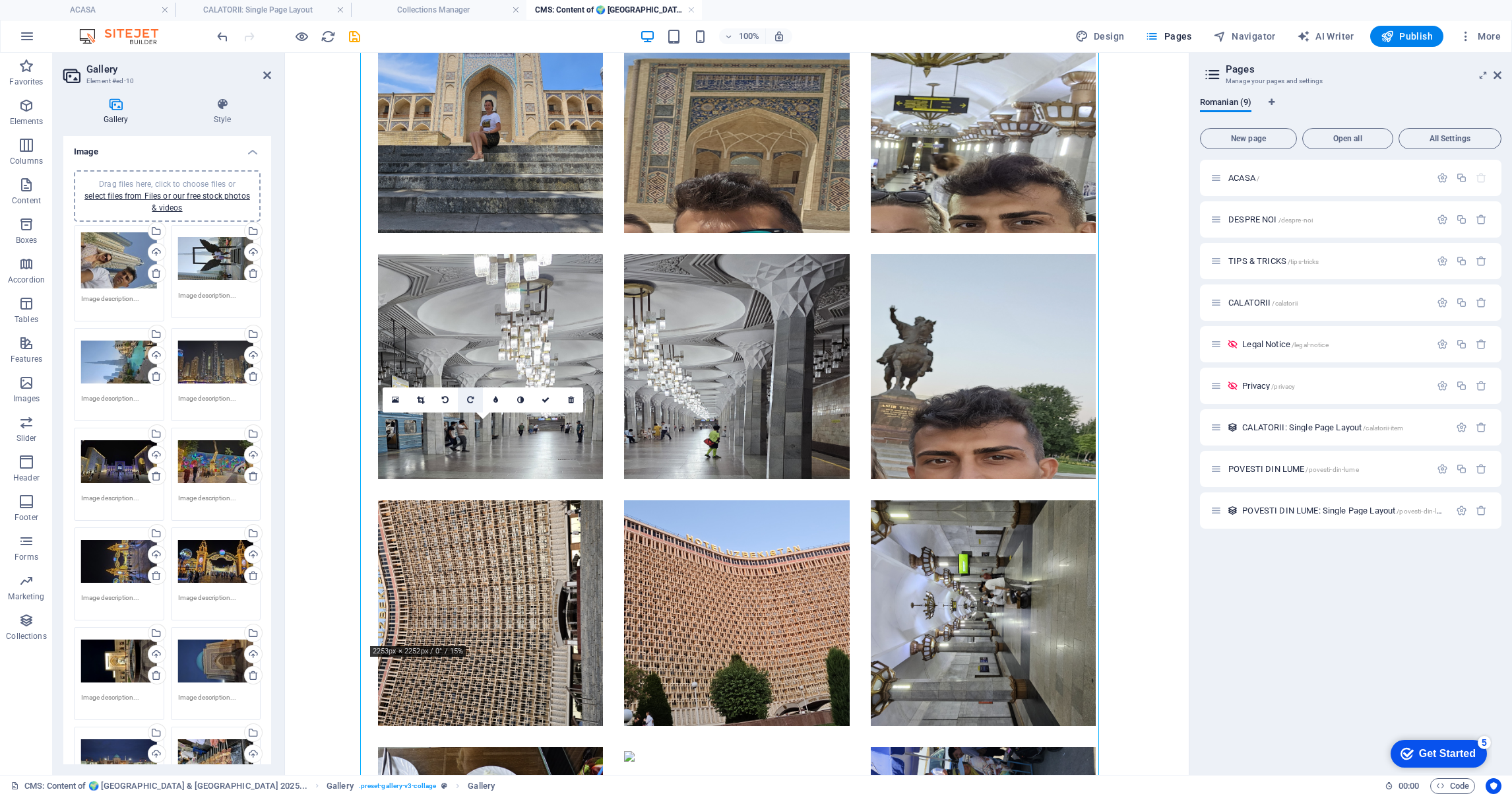
click at [470, 396] on icon at bounding box center [470, 400] width 7 height 8
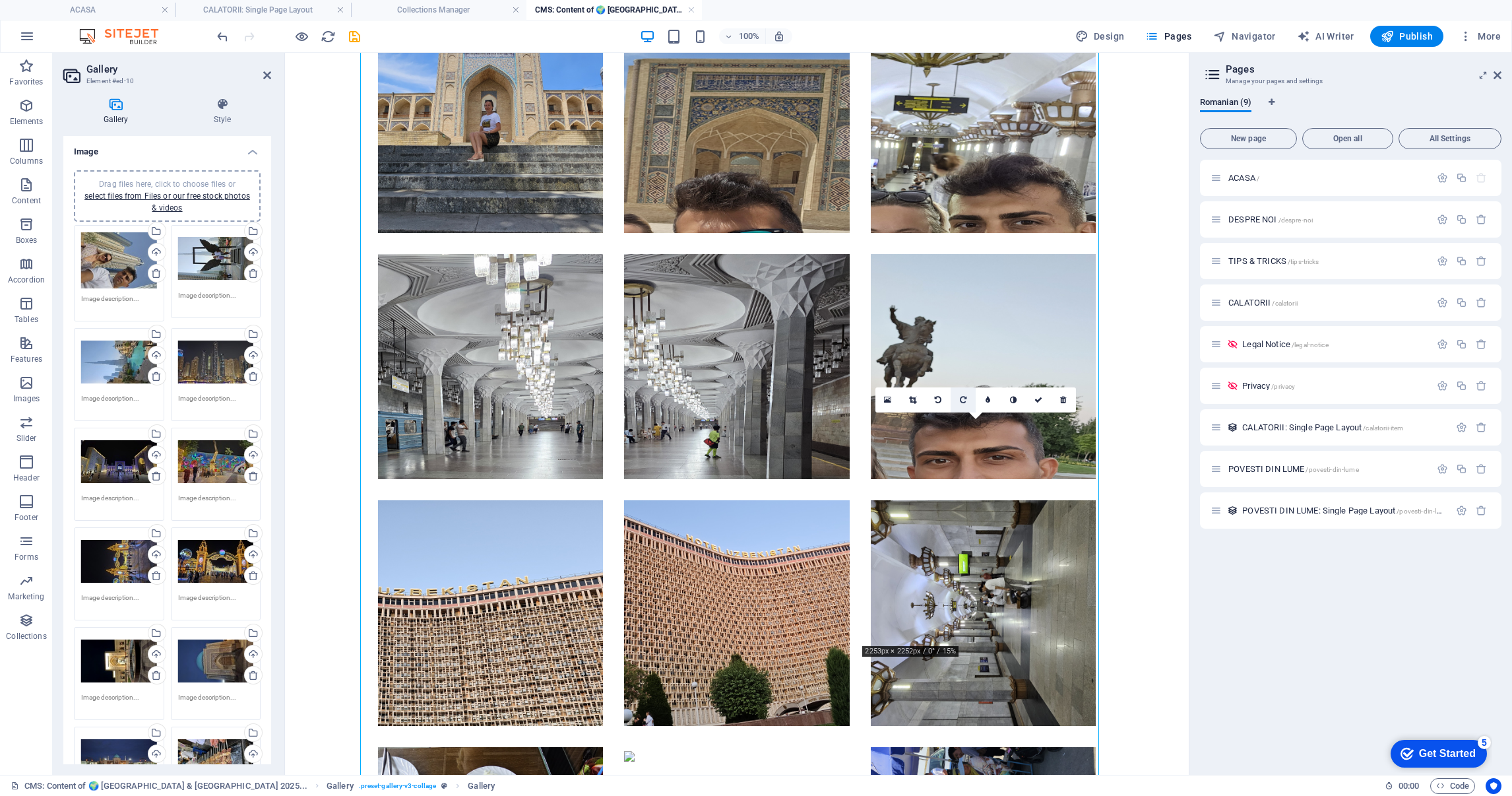
click at [960, 398] on icon at bounding box center [963, 400] width 7 height 8
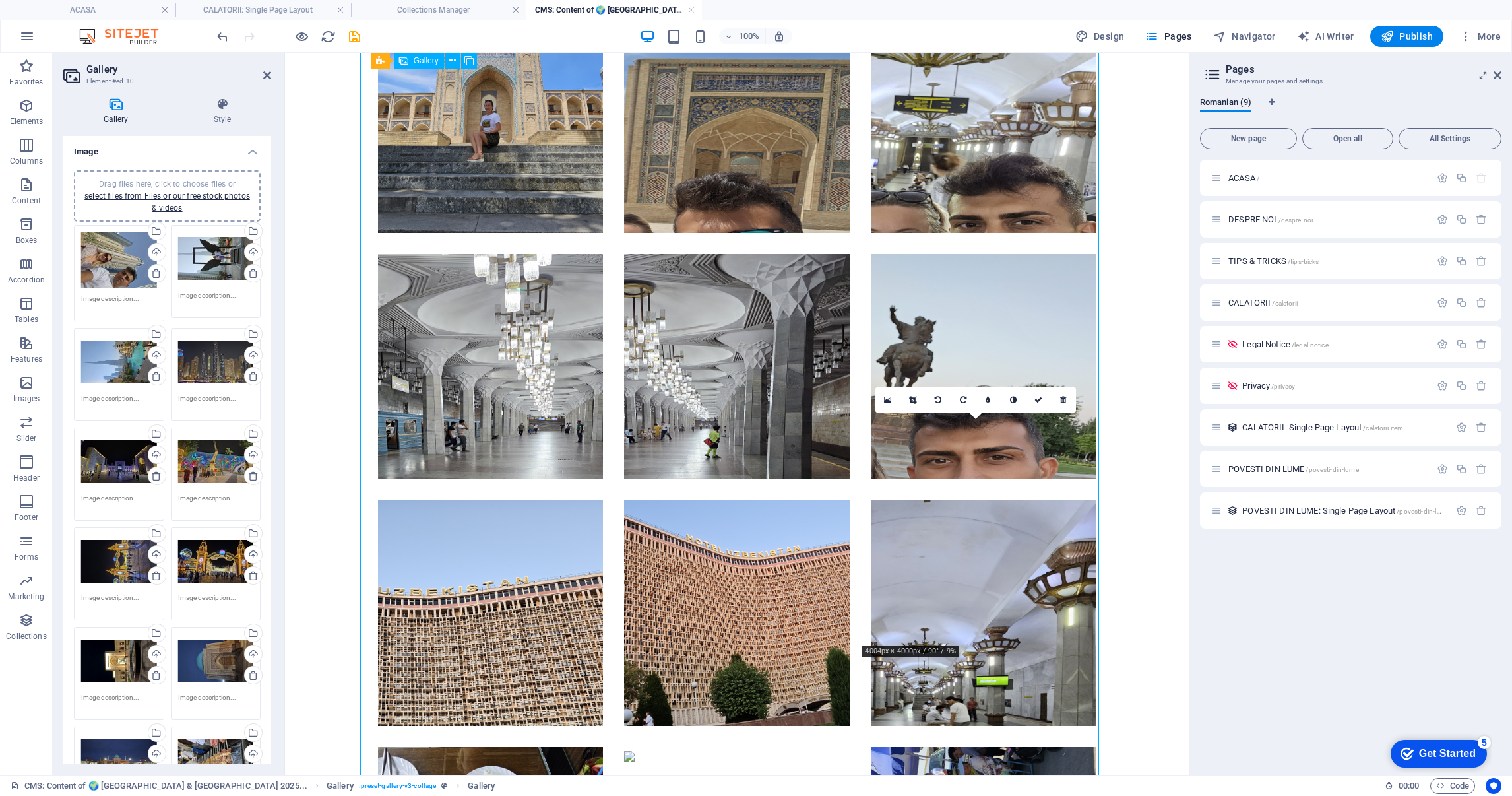
scroll to position [3369, 0]
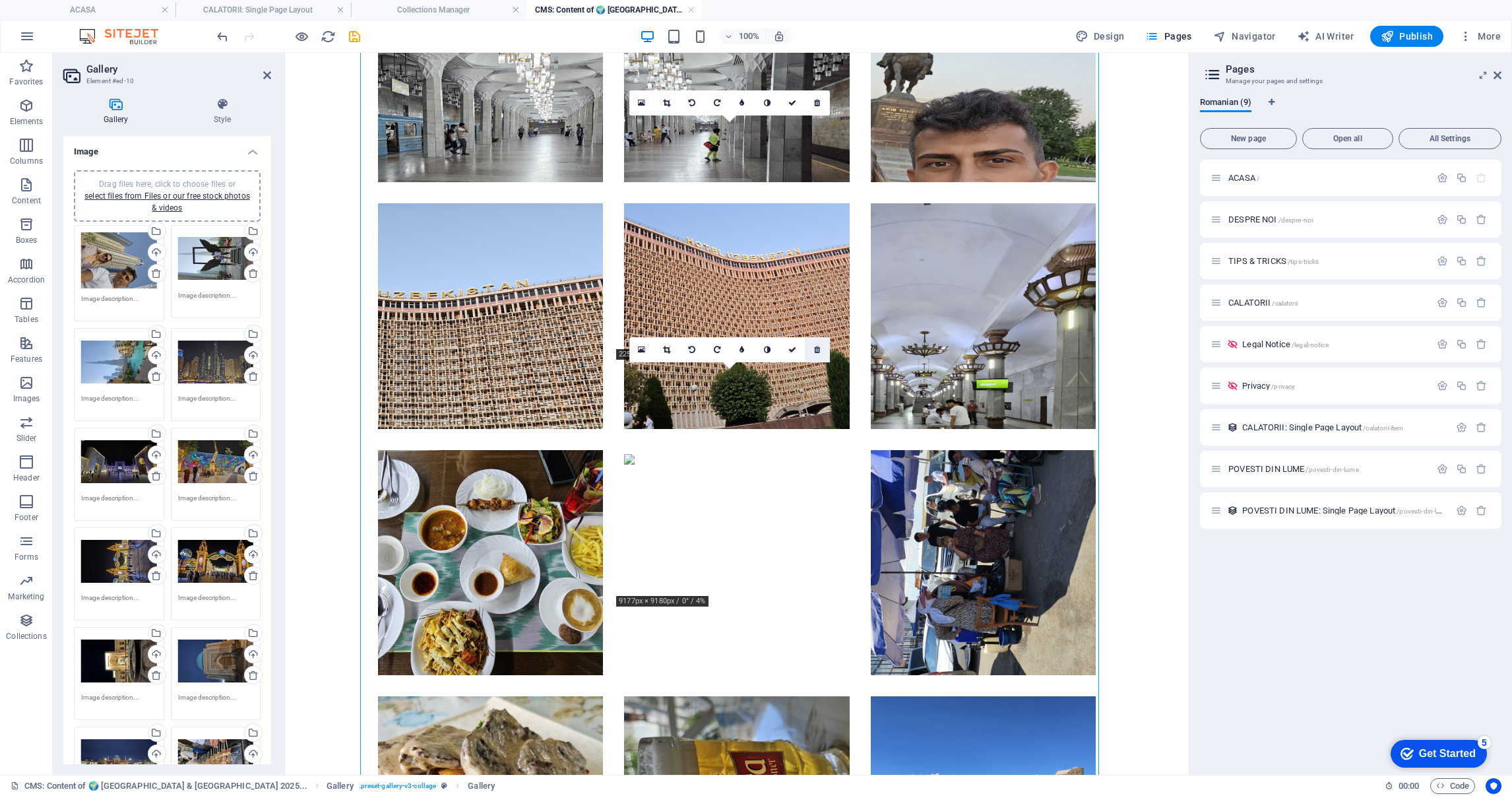
click at [814, 348] on icon at bounding box center [816, 350] width 6 height 8
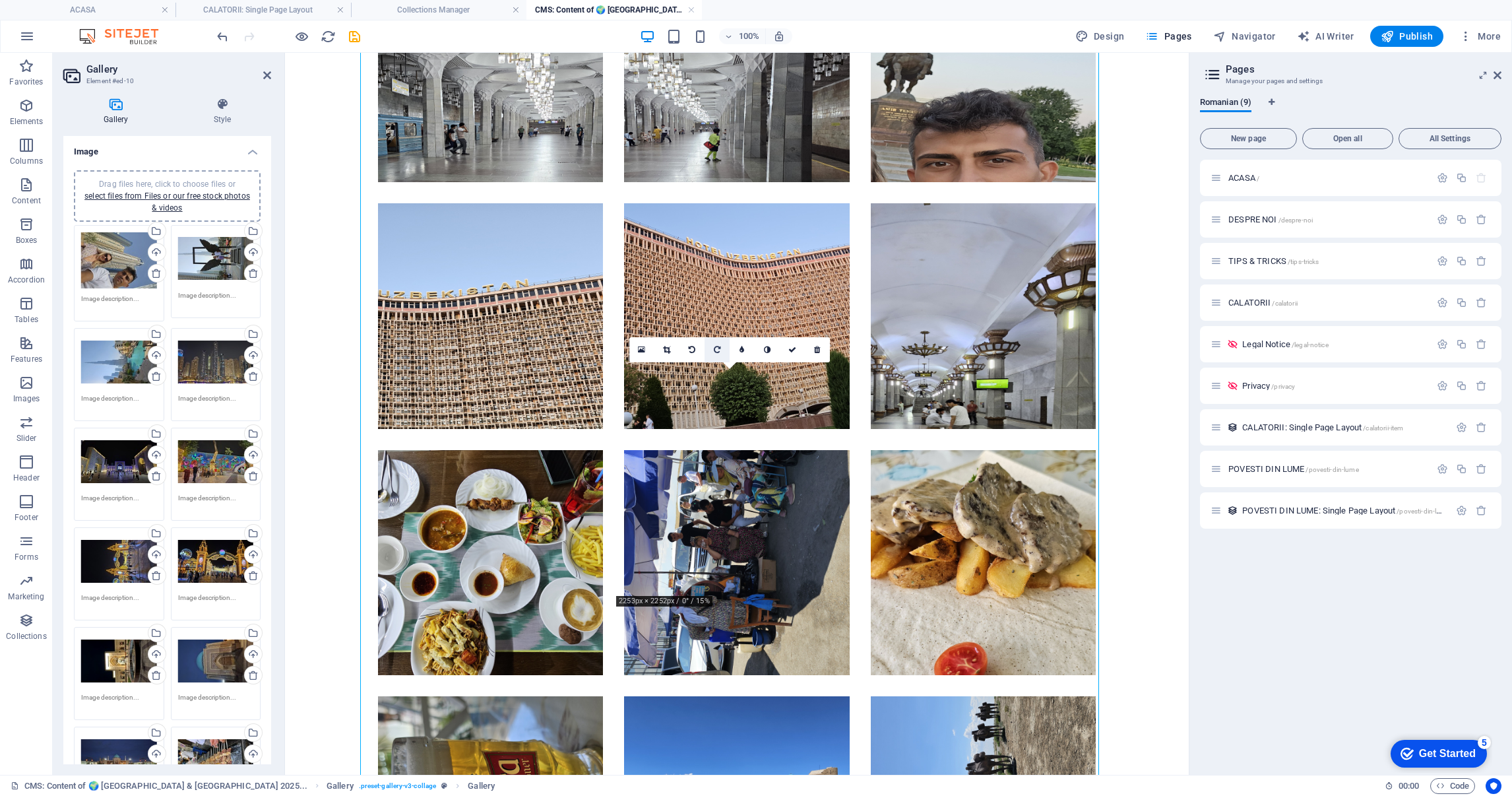
click at [720, 350] on link at bounding box center [717, 350] width 25 height 25
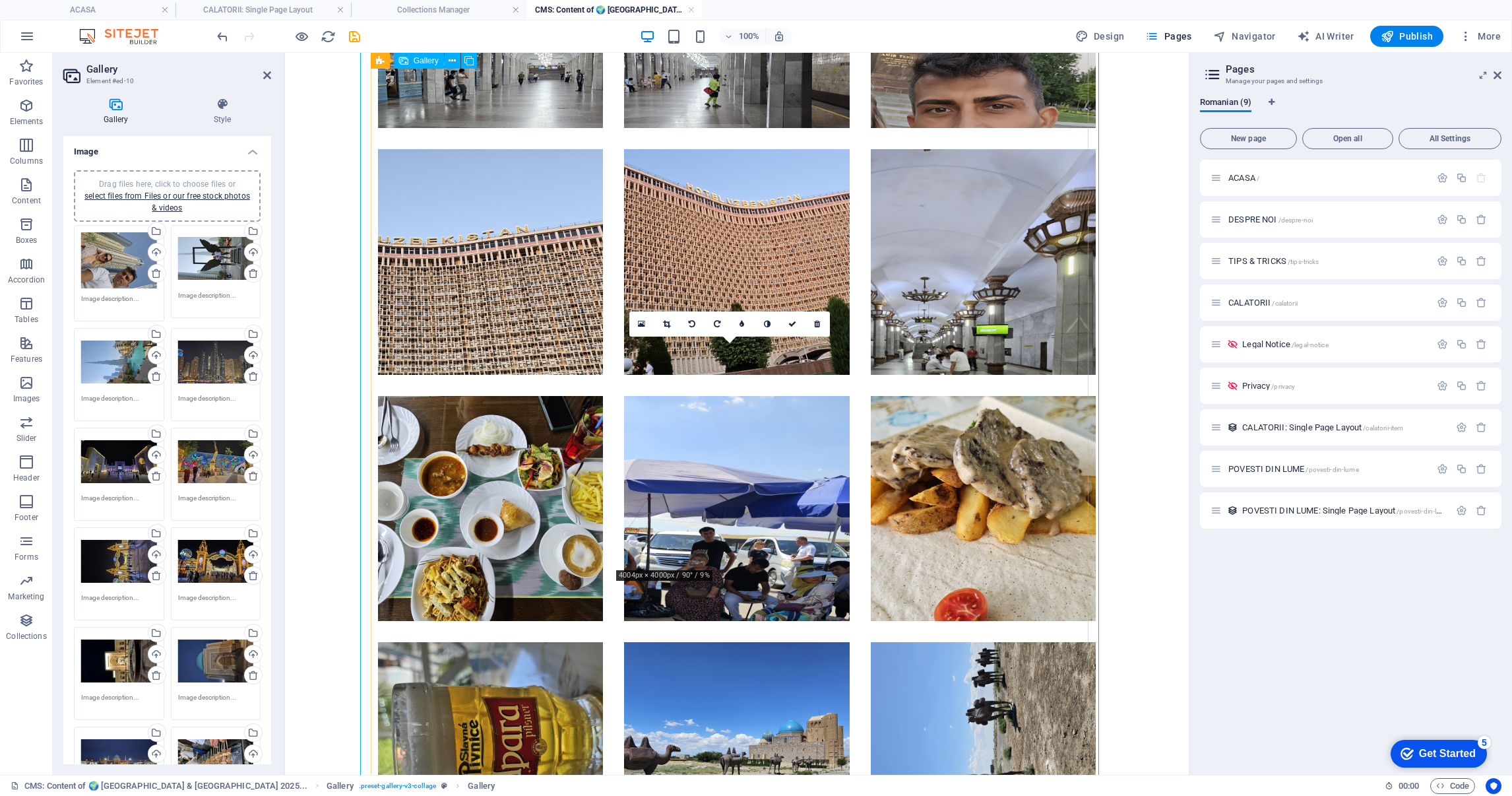
scroll to position [3468, 0]
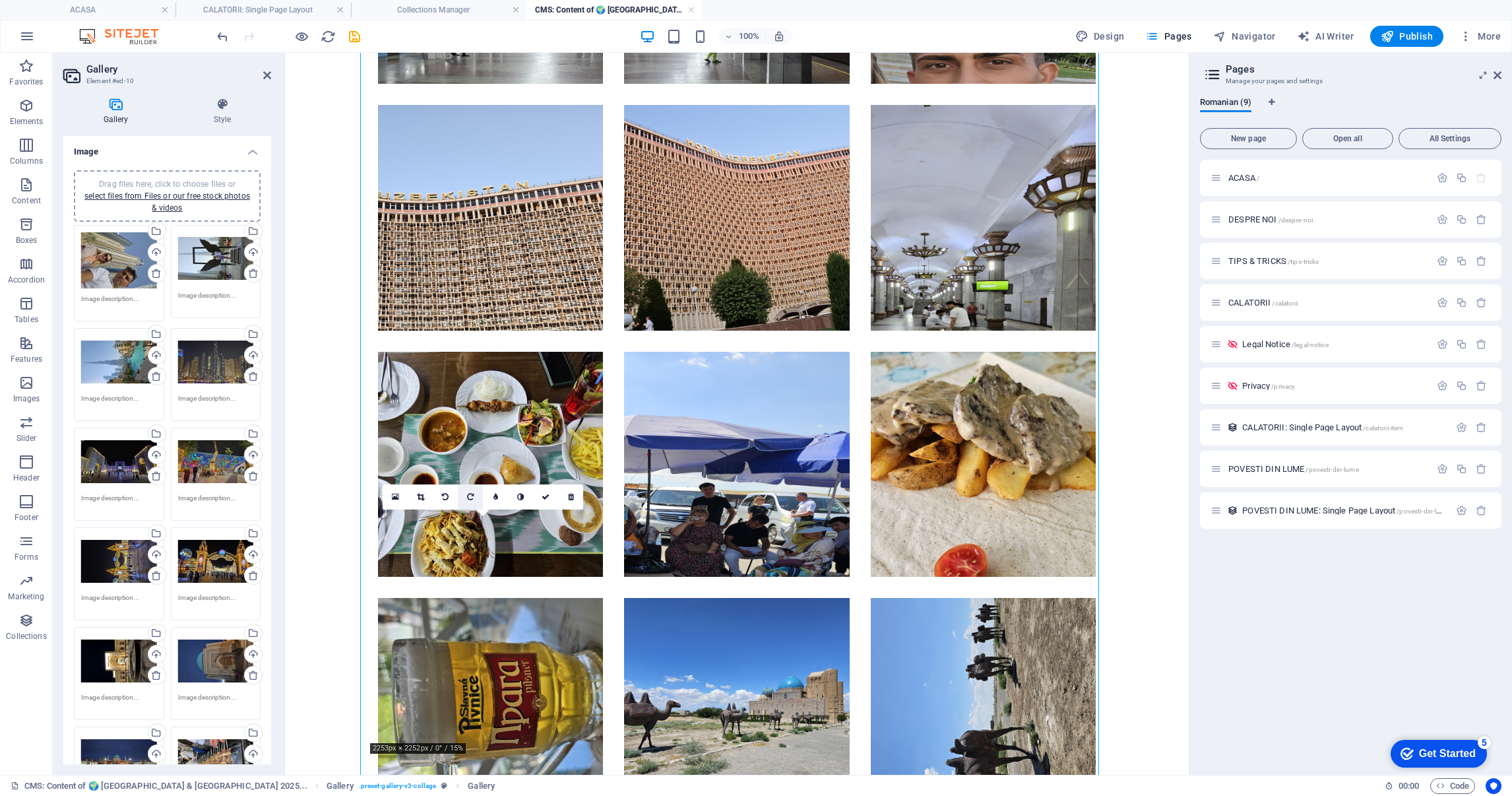
click at [474, 494] on link at bounding box center [470, 496] width 25 height 25
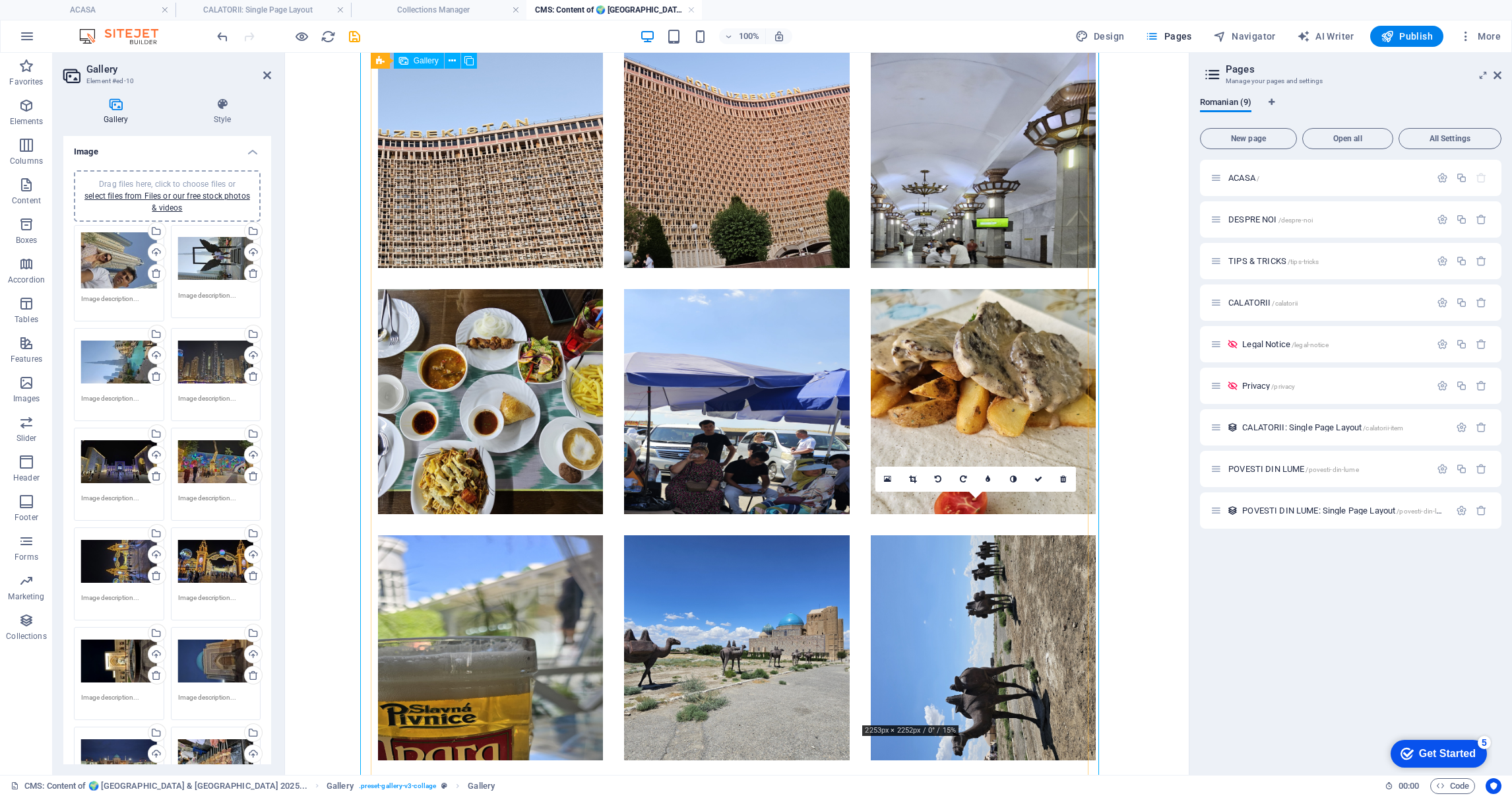
scroll to position [3566, 0]
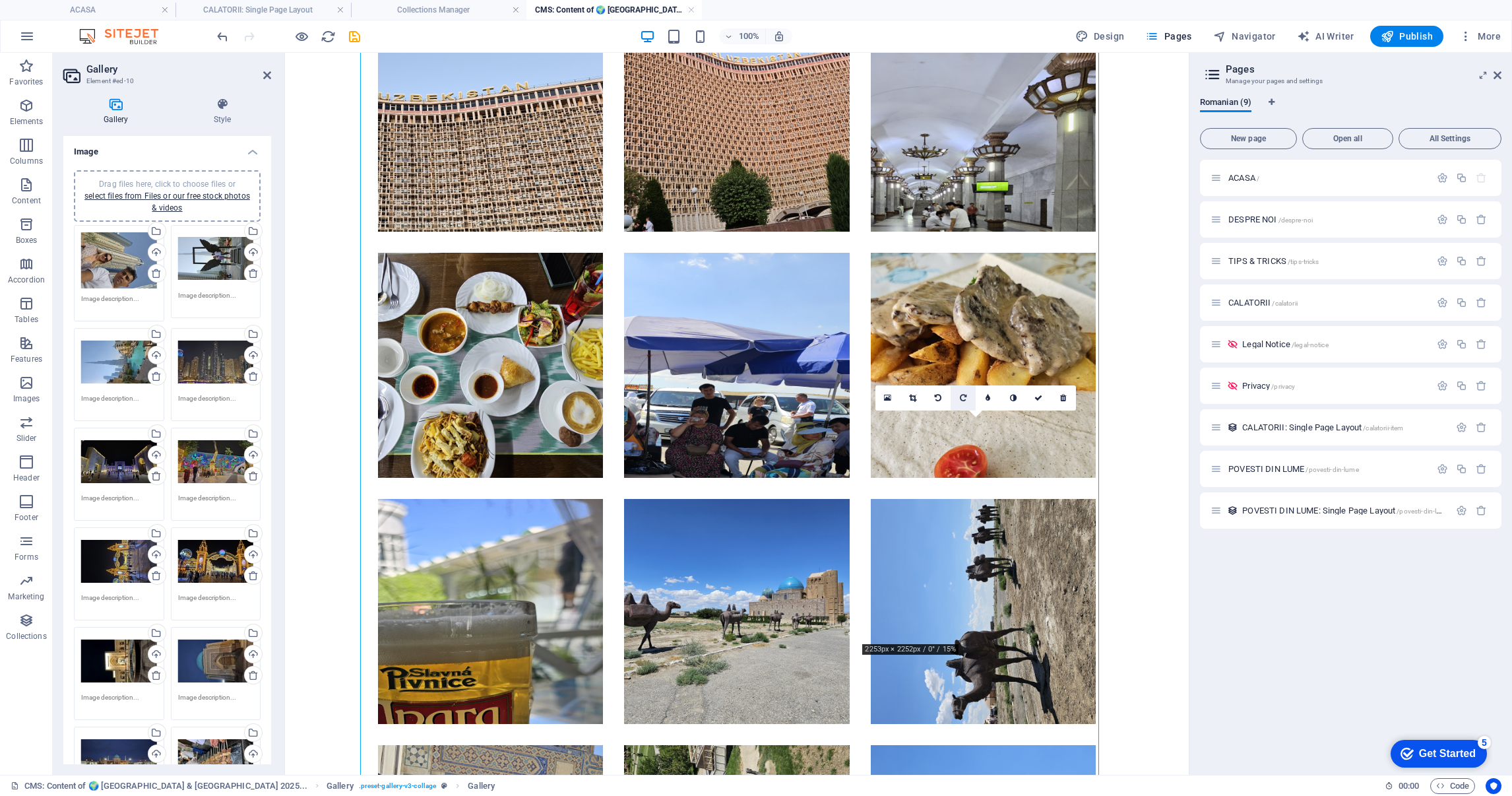
click at [964, 394] on icon at bounding box center [963, 398] width 7 height 8
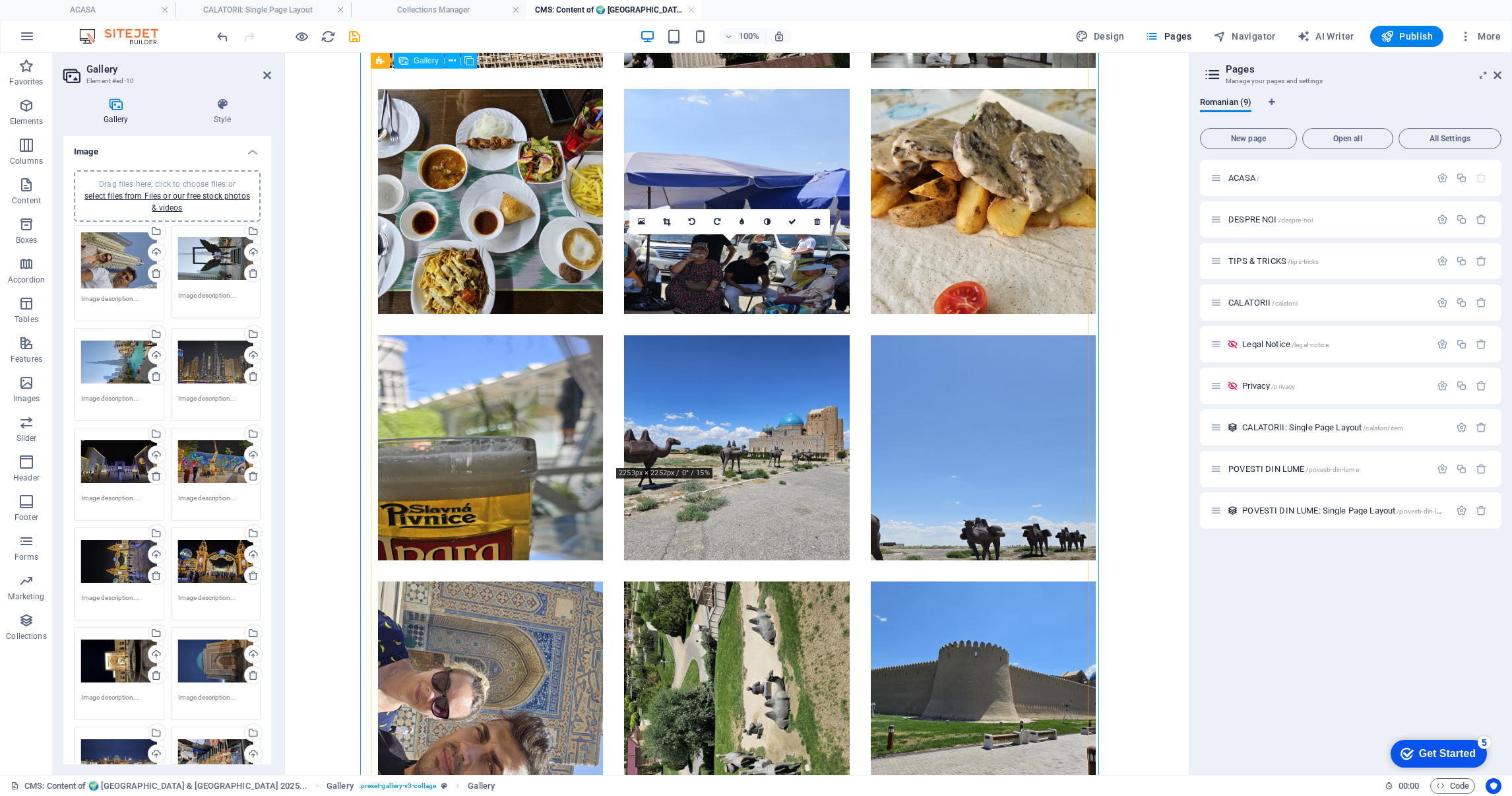
scroll to position [3764, 0]
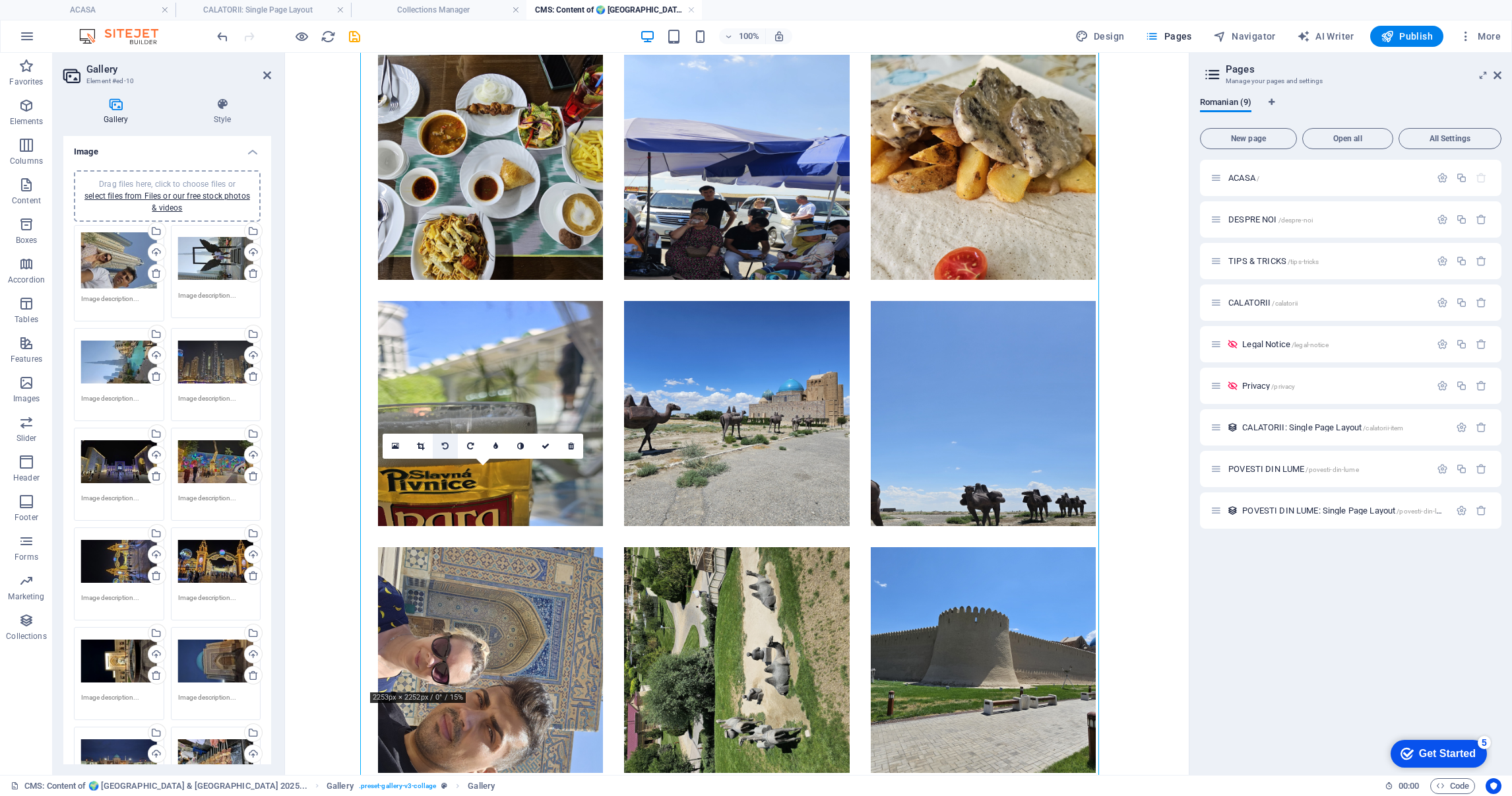
click at [442, 445] on icon at bounding box center [446, 446] width 7 height 8
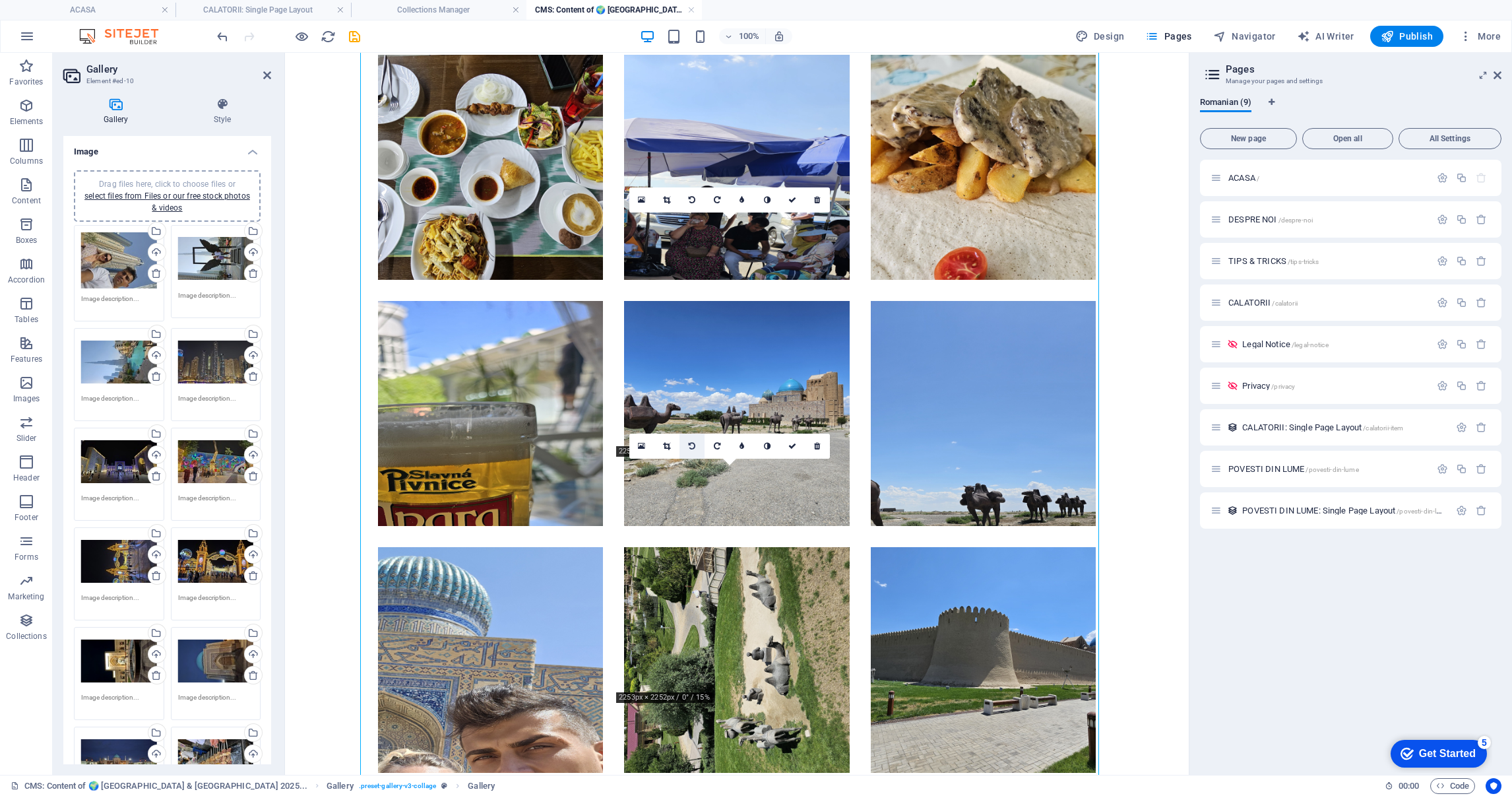
click at [690, 446] on icon at bounding box center [692, 446] width 7 height 8
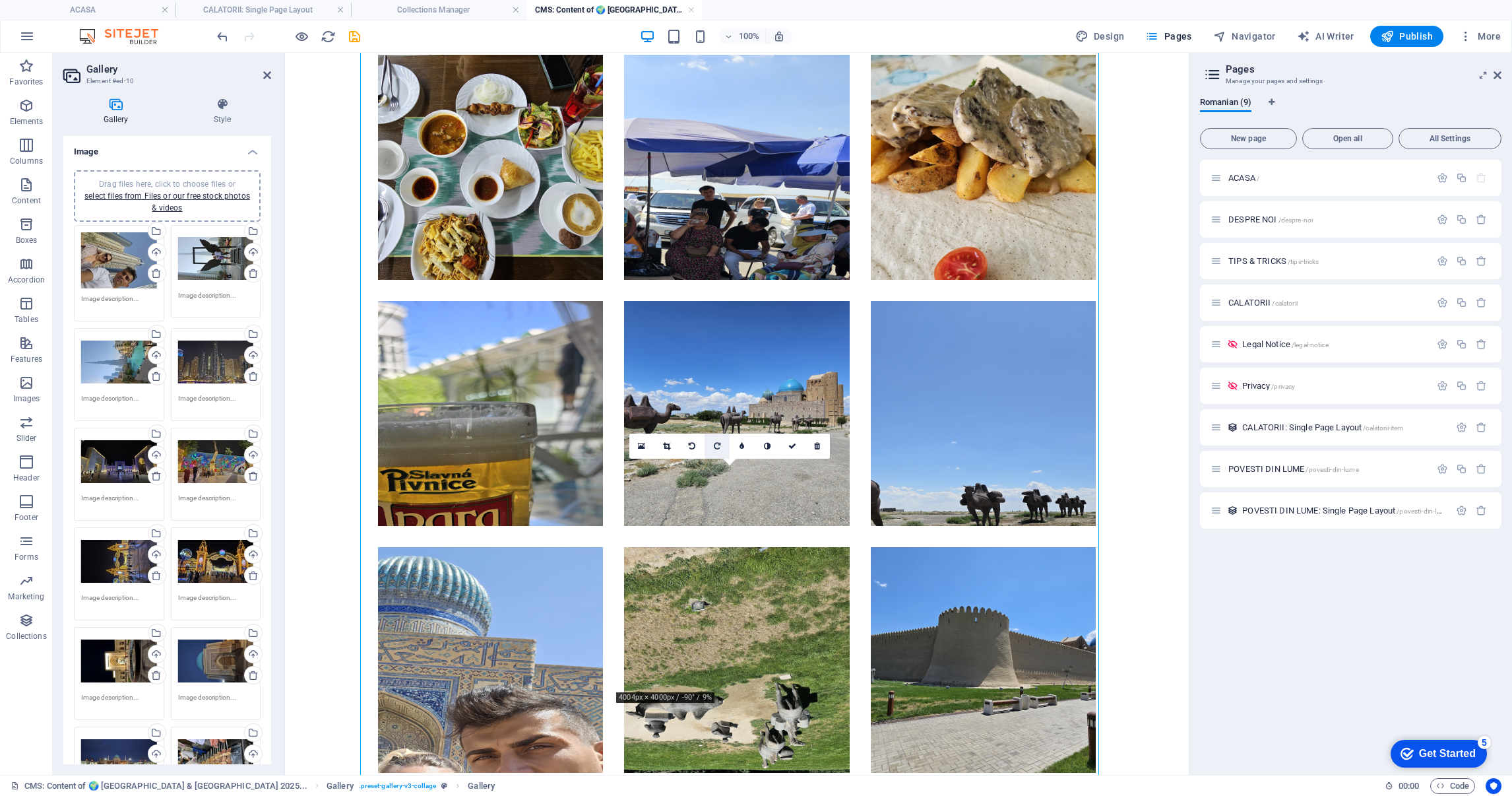
click at [723, 442] on link at bounding box center [717, 446] width 25 height 25
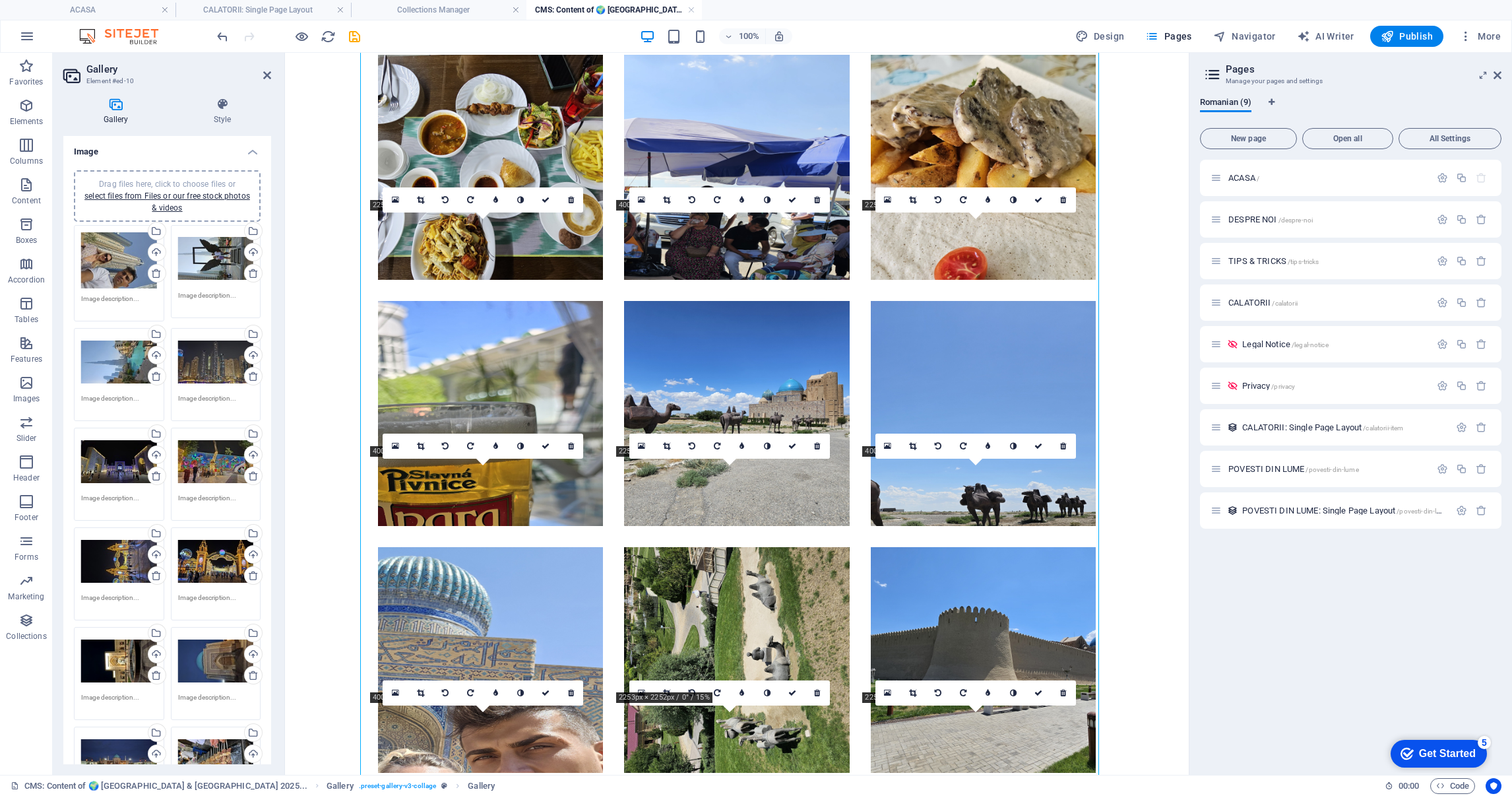
click at [723, 442] on link at bounding box center [717, 446] width 25 height 25
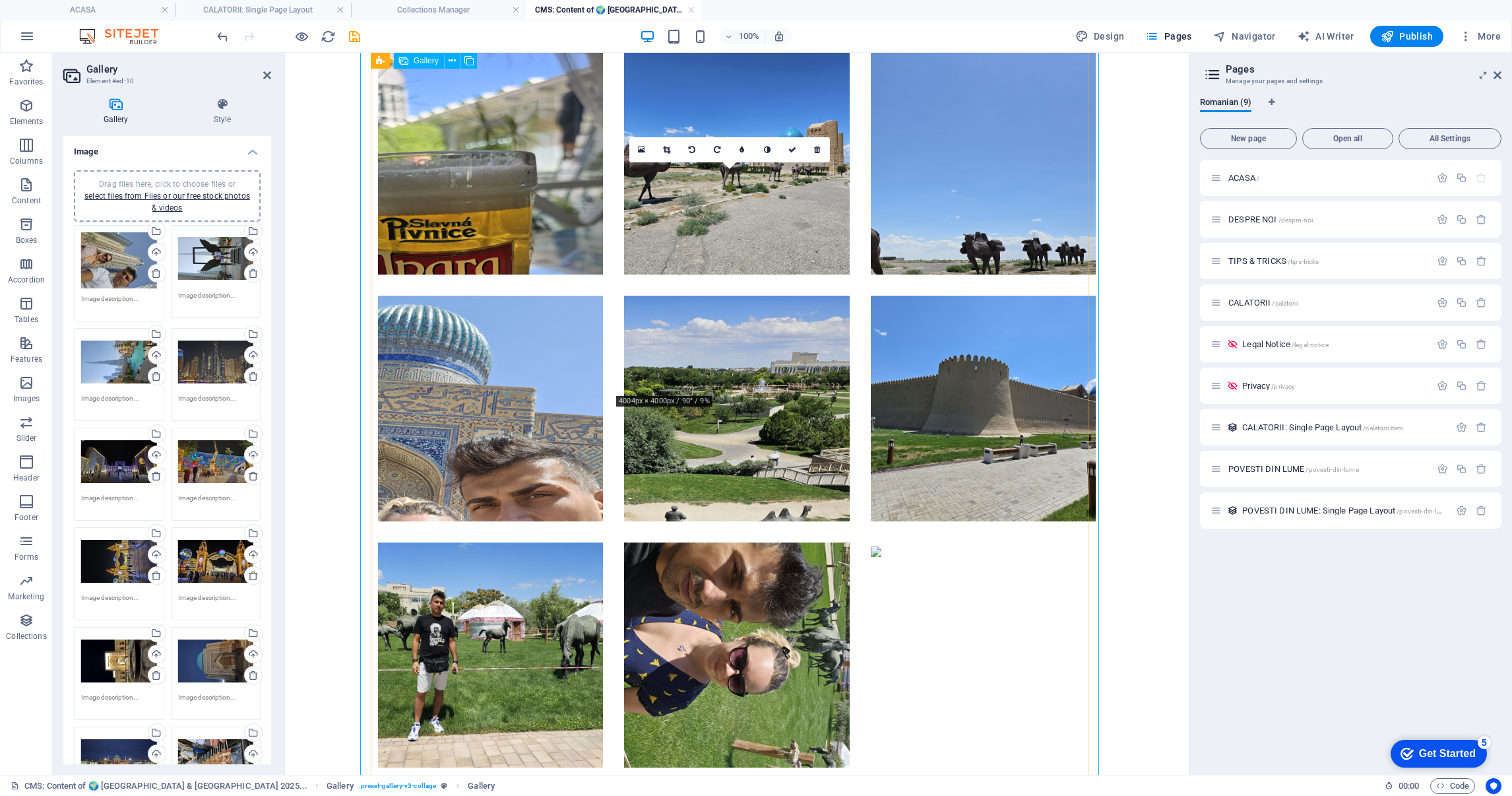
scroll to position [4061, 0]
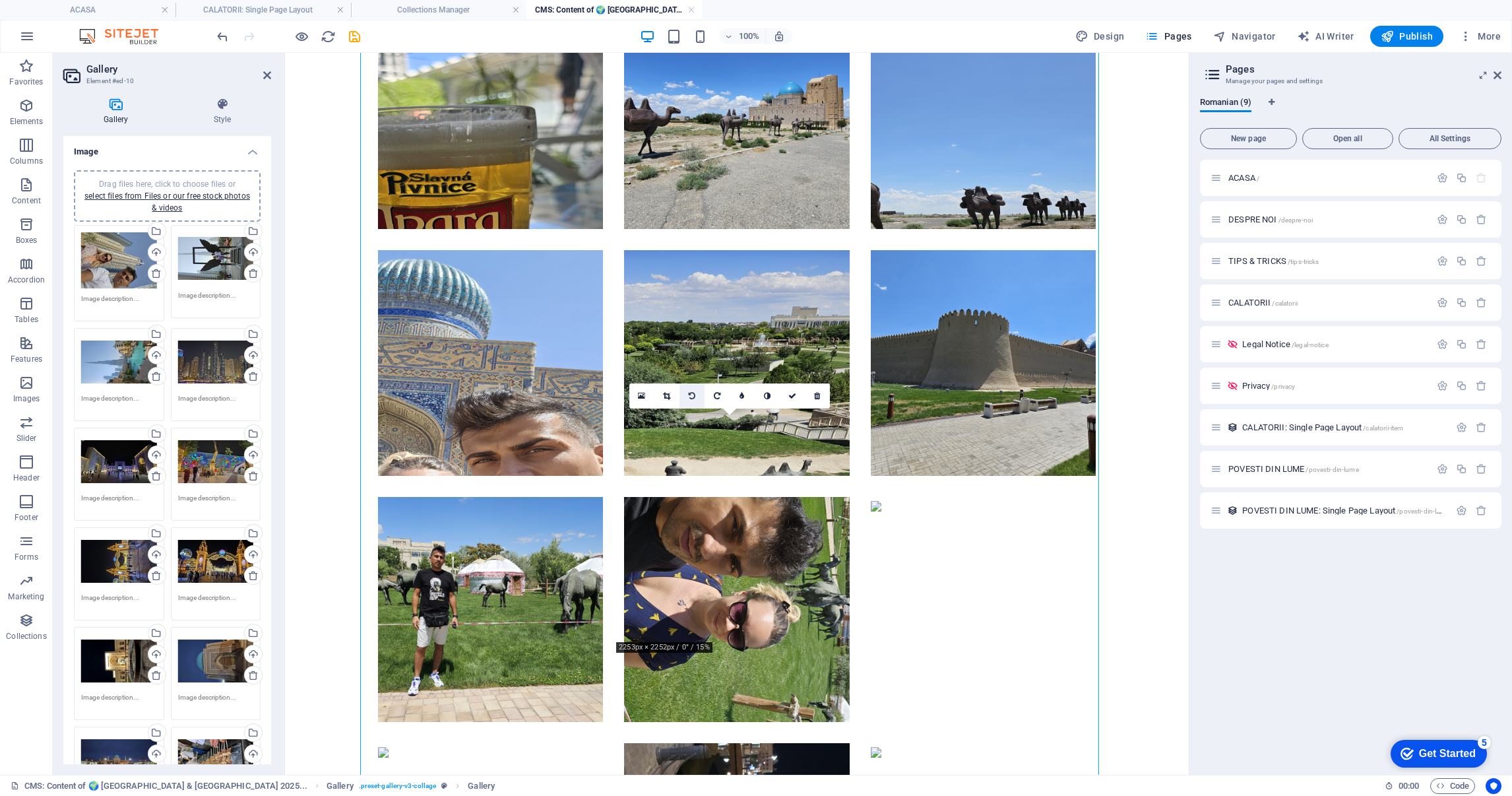
click at [689, 398] on link at bounding box center [692, 396] width 25 height 25
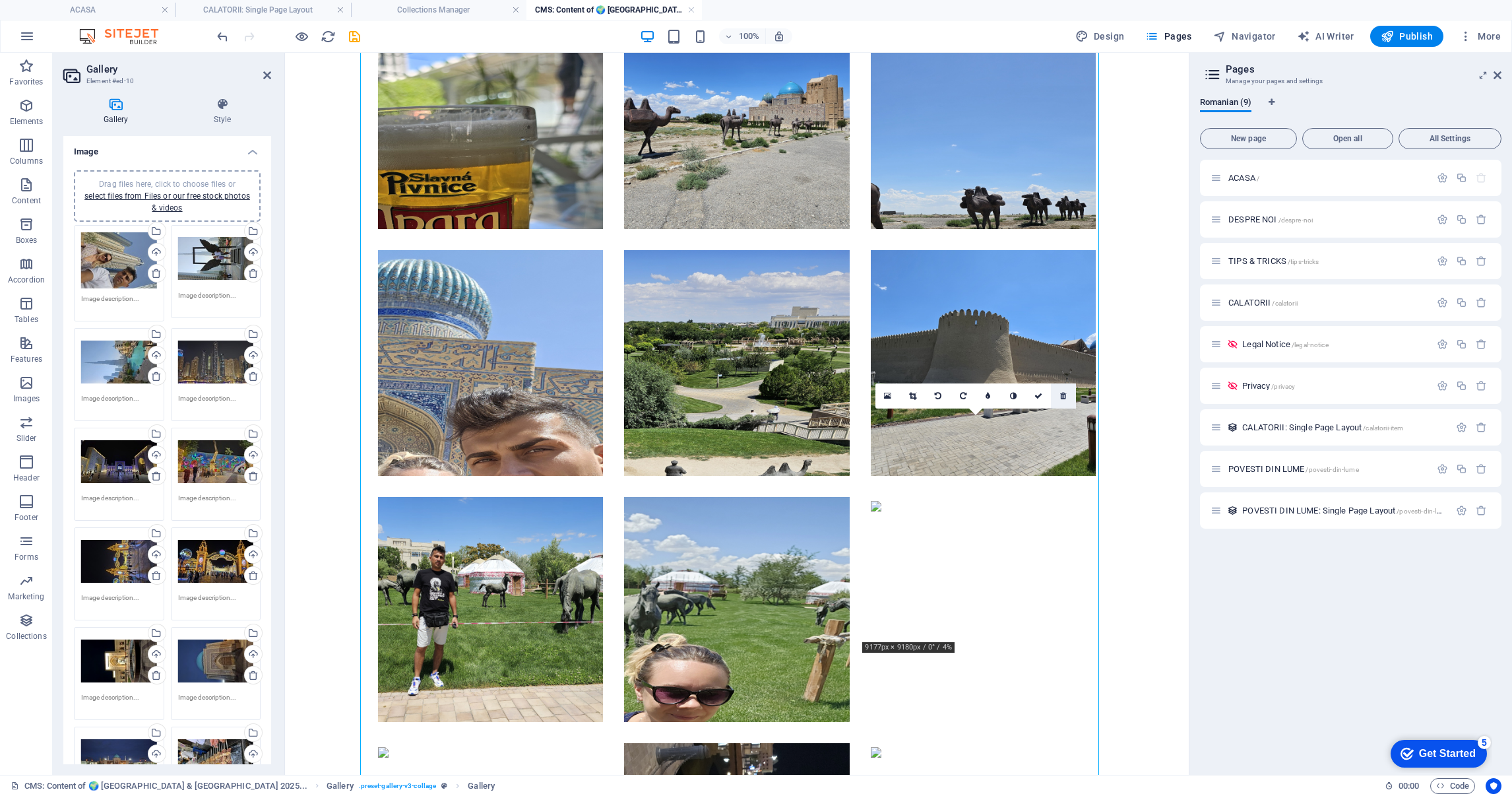
click at [1063, 392] on icon at bounding box center [1062, 396] width 6 height 8
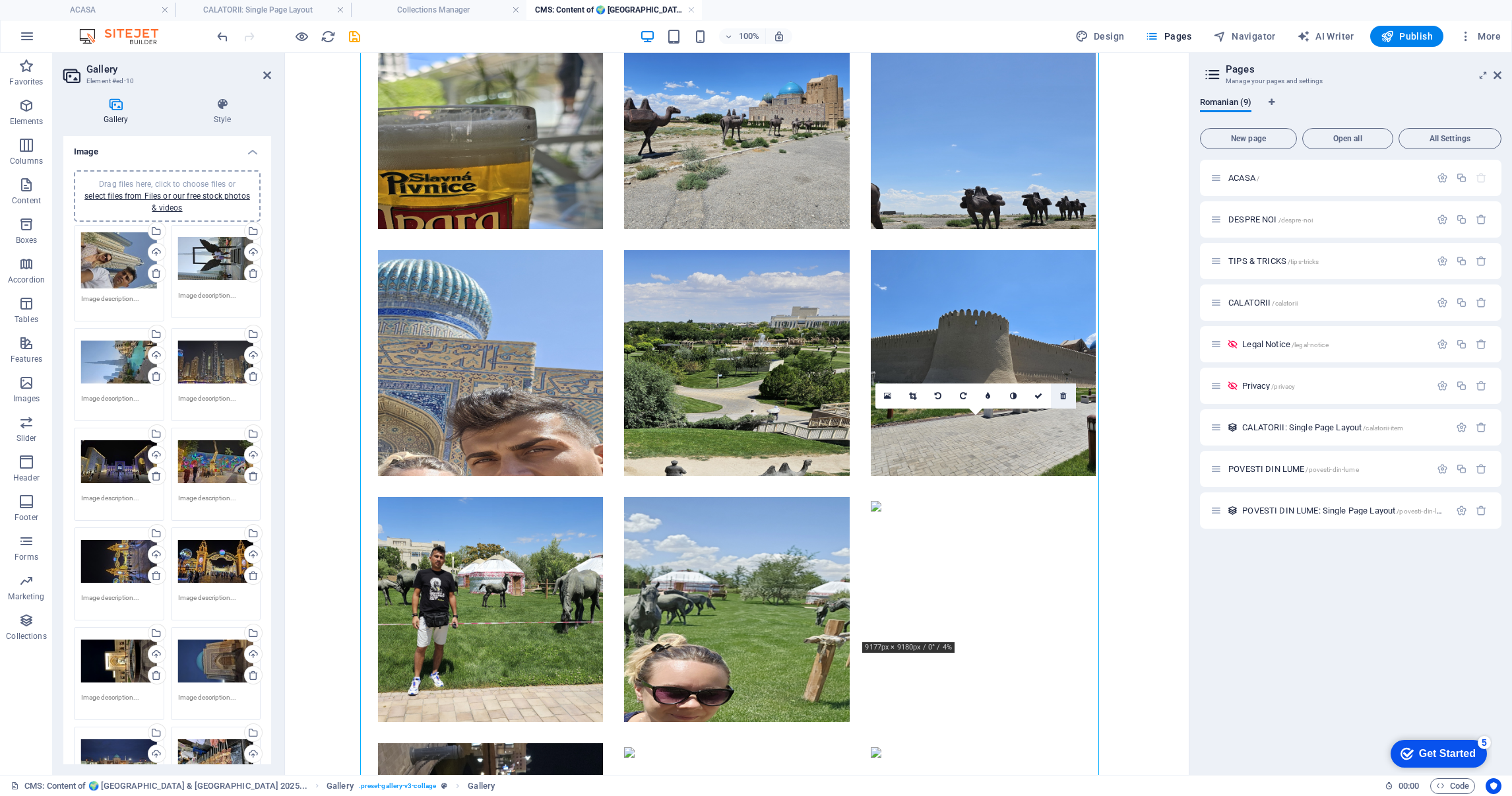
click at [1063, 392] on icon at bounding box center [1062, 396] width 6 height 8
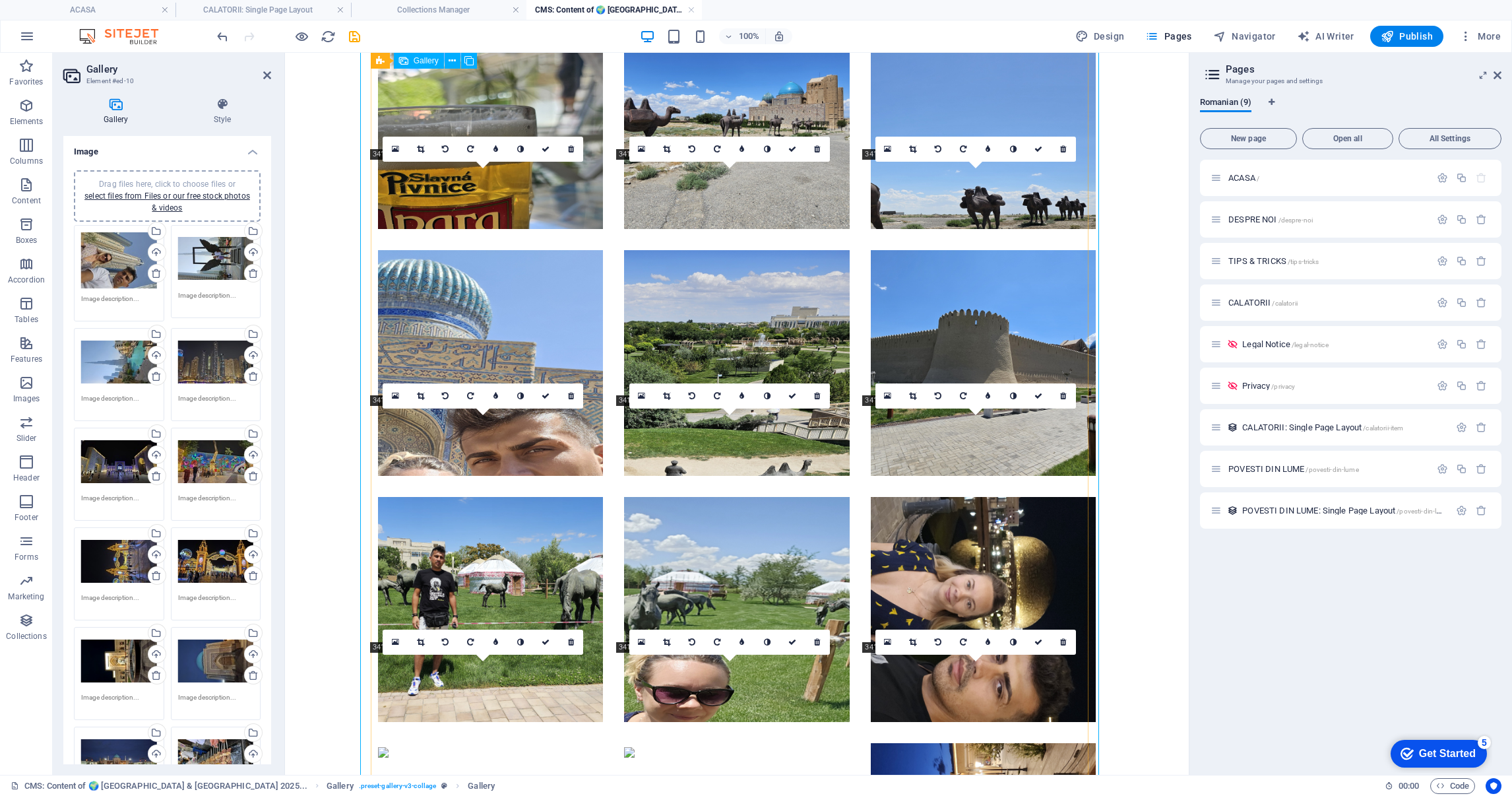
scroll to position [4160, 0]
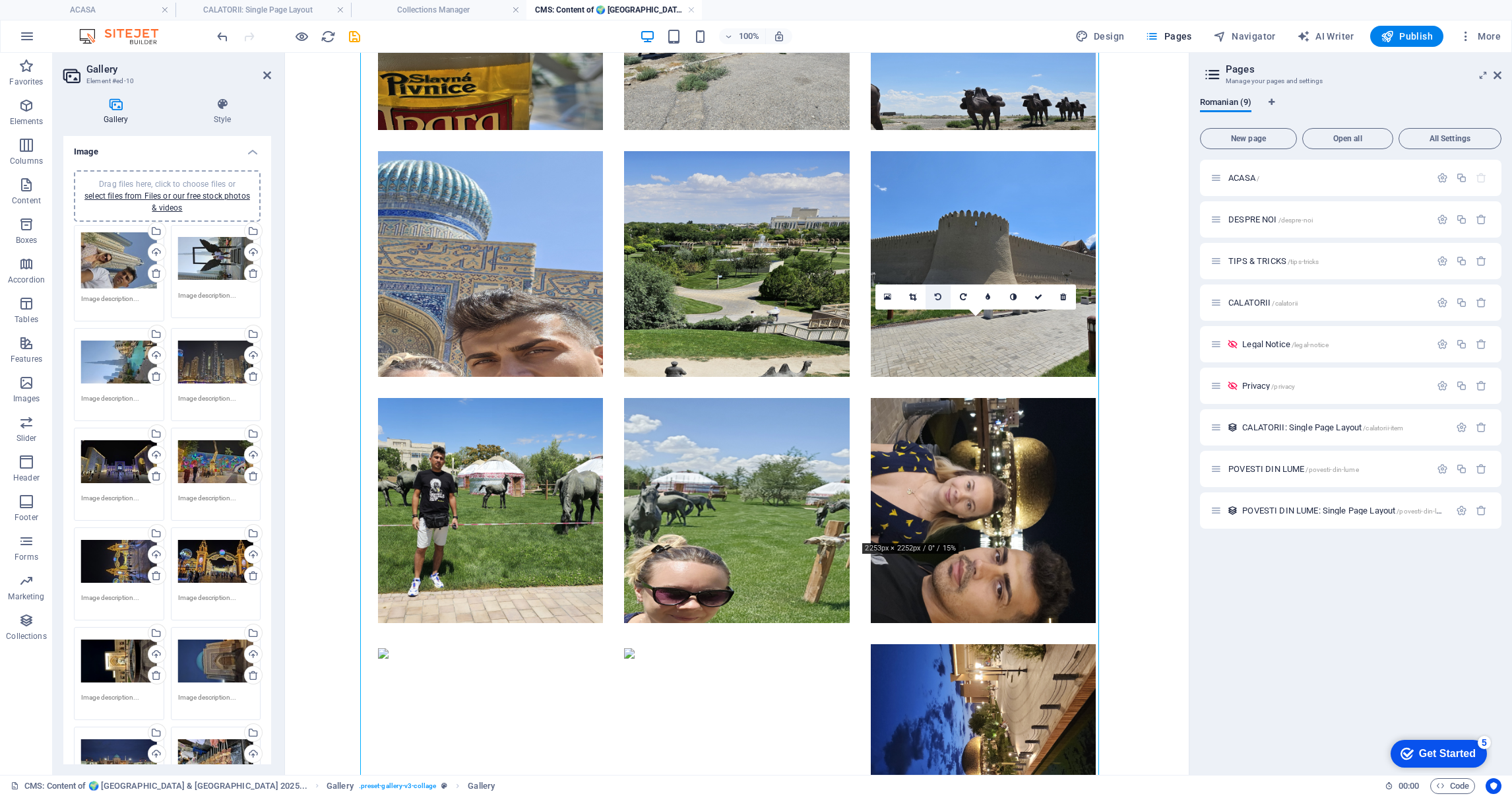
click at [932, 295] on link at bounding box center [938, 297] width 25 height 25
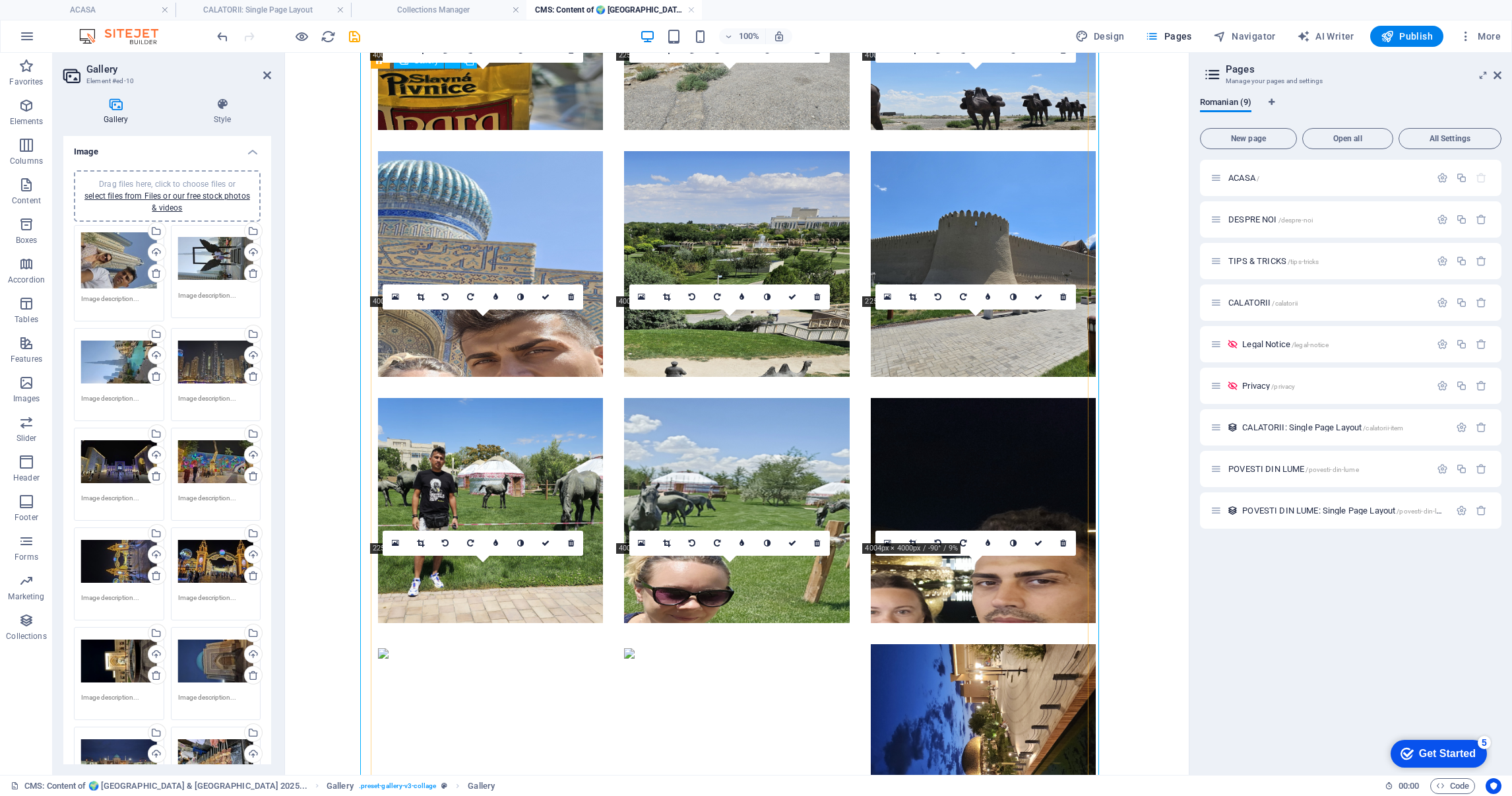
scroll to position [4259, 0]
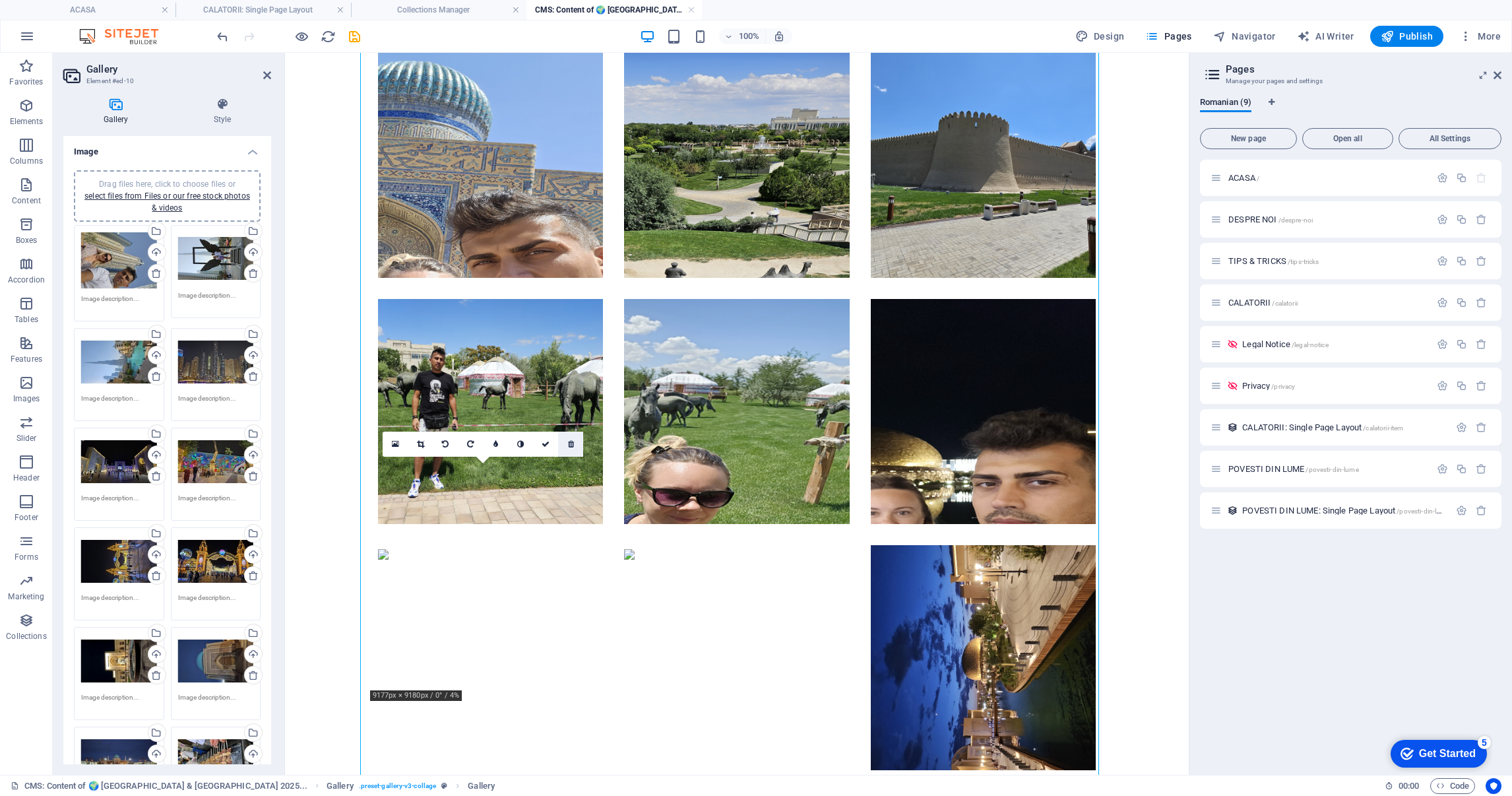
click at [569, 442] on icon at bounding box center [570, 444] width 6 height 8
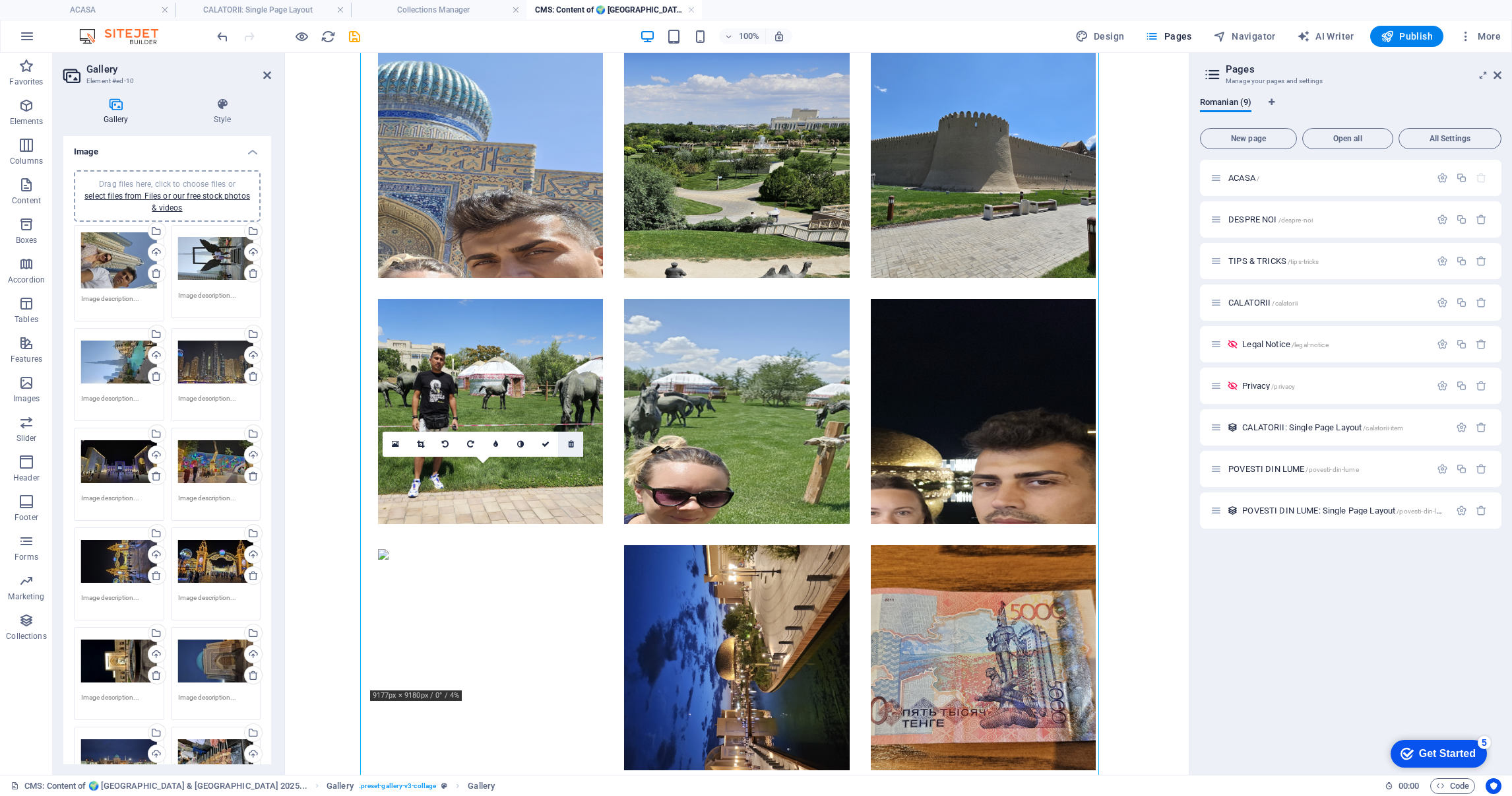
click at [575, 442] on link at bounding box center [570, 444] width 25 height 25
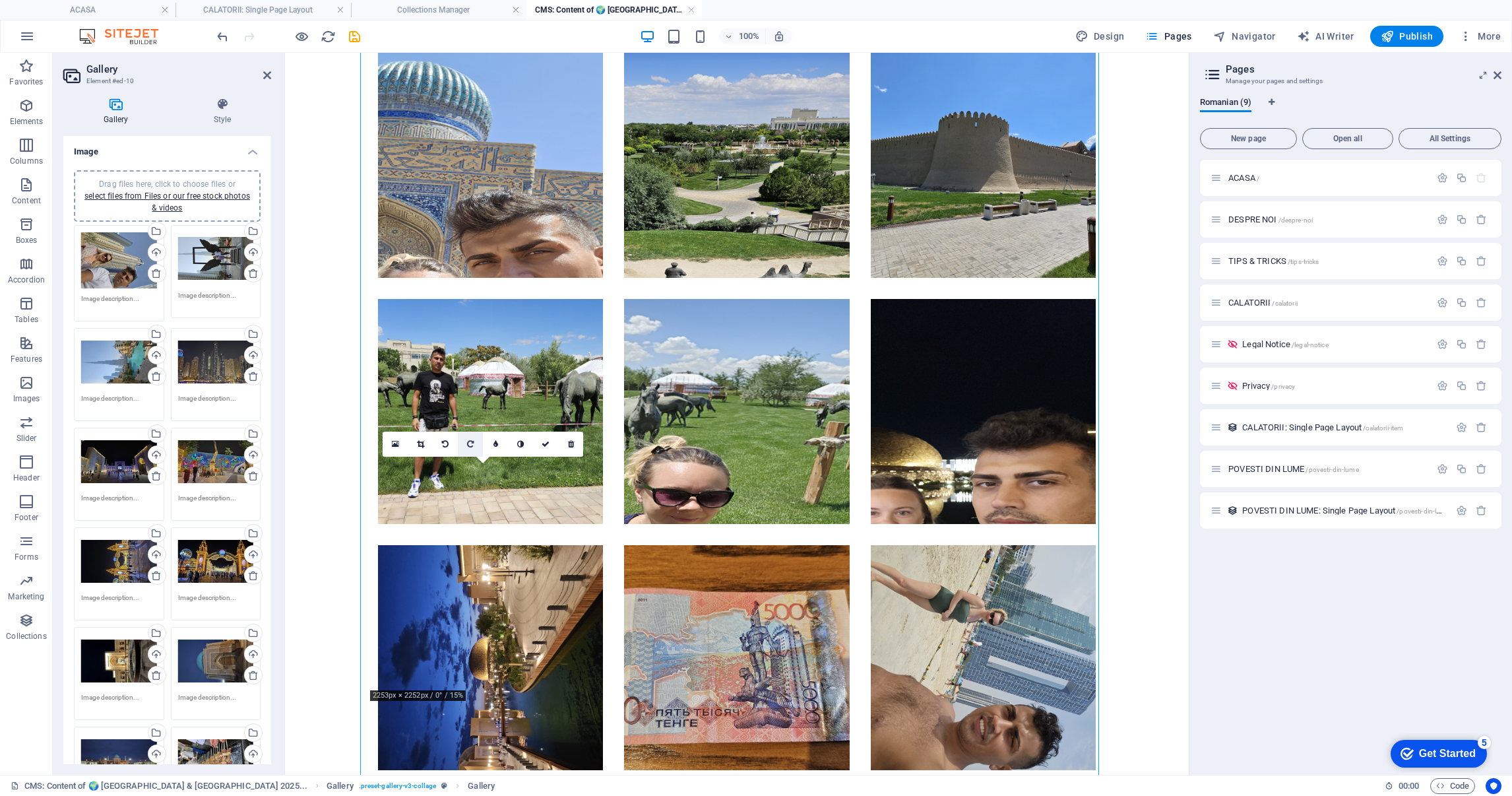
click at [470, 442] on icon at bounding box center [470, 444] width 7 height 8
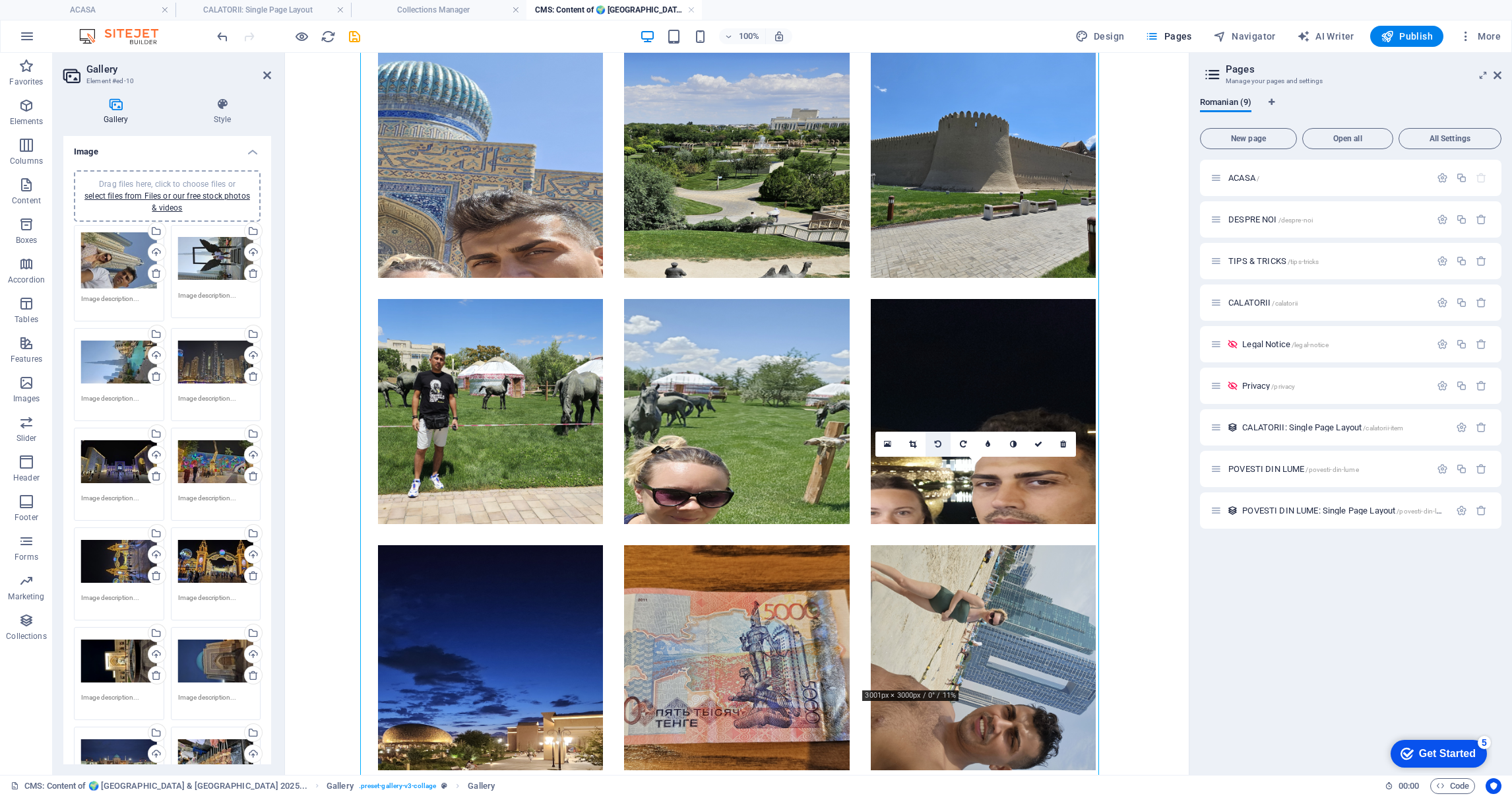
click at [934, 437] on link at bounding box center [938, 444] width 25 height 25
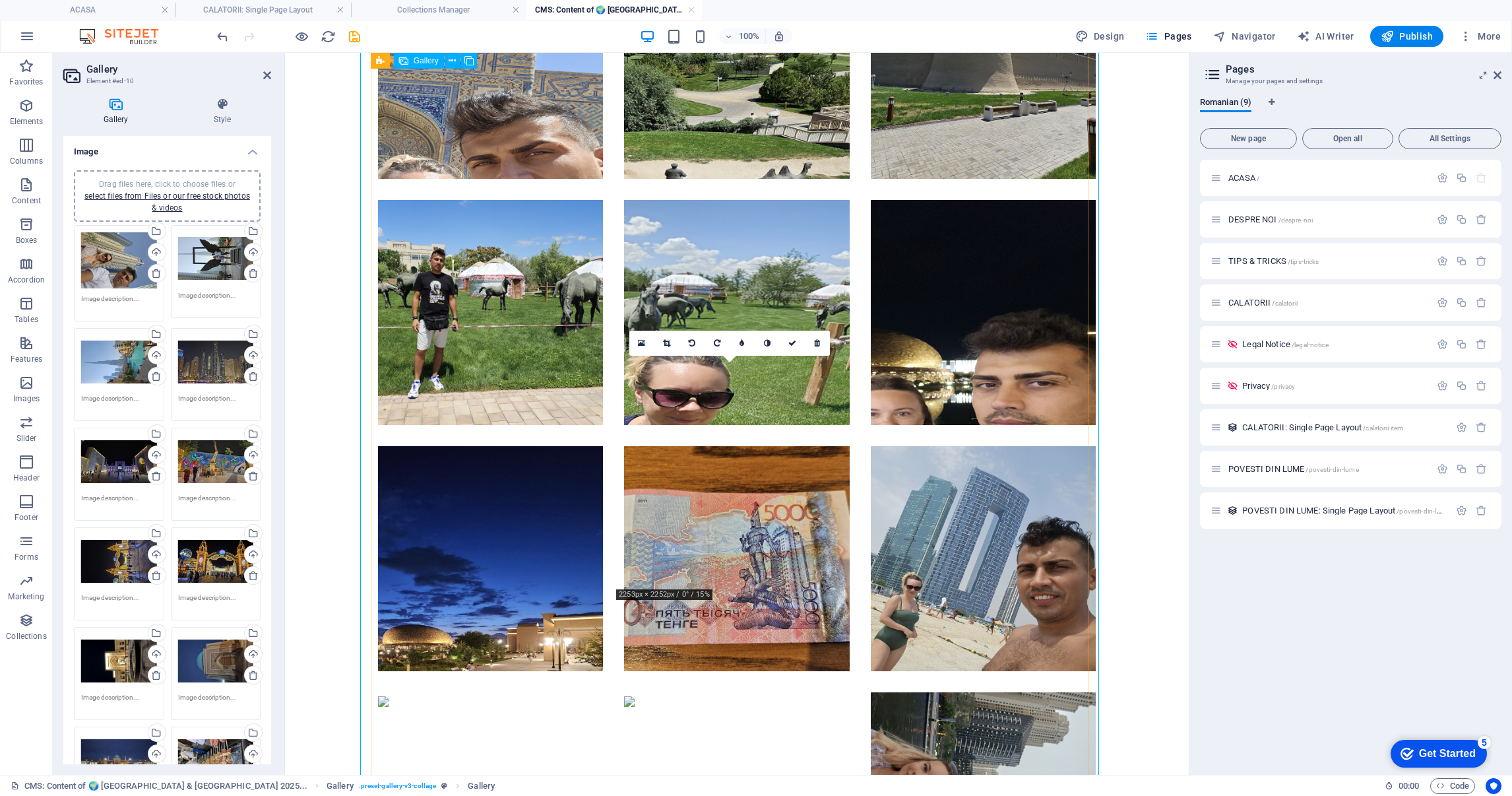
scroll to position [4457, 0]
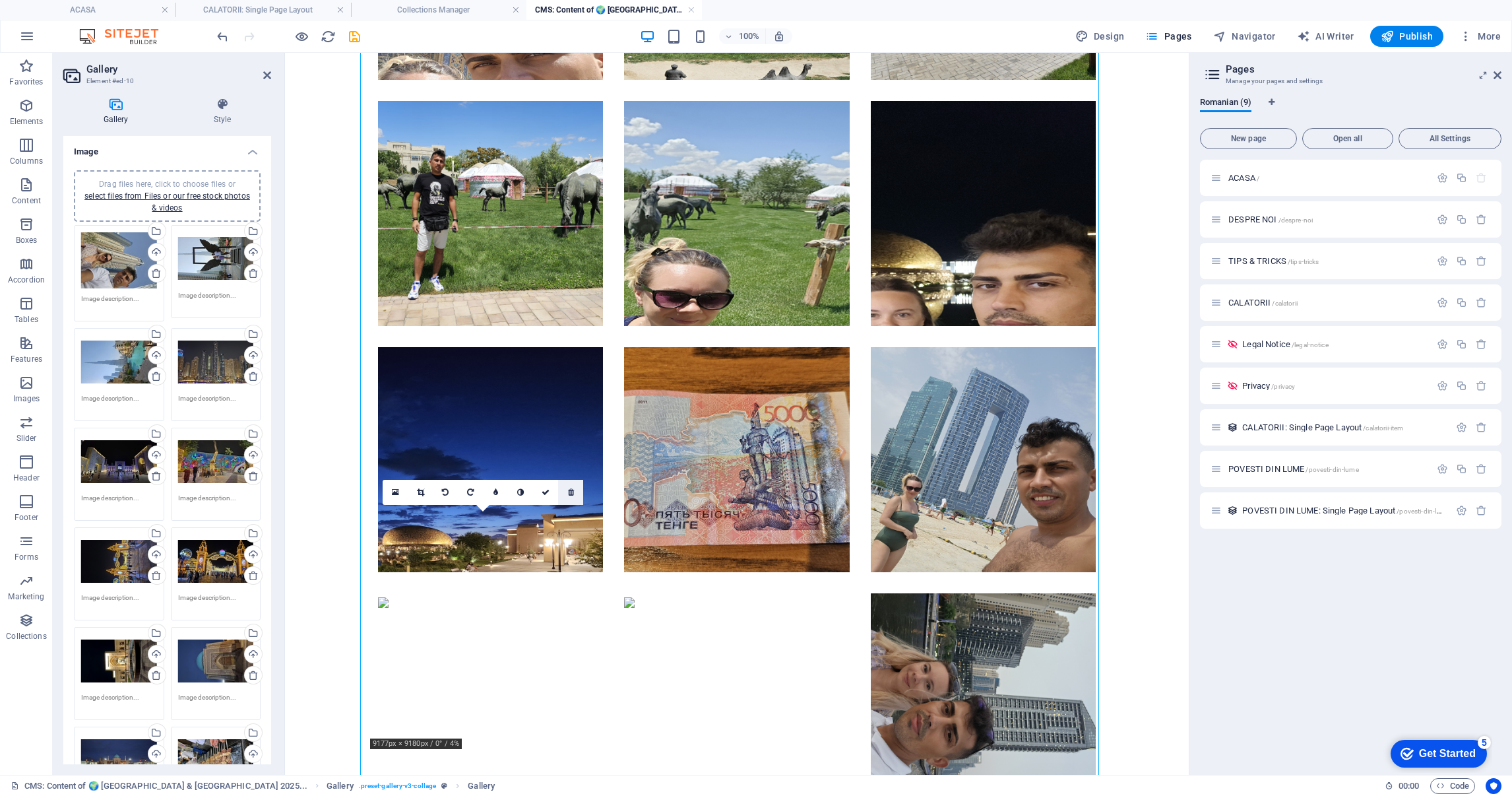
click at [573, 490] on icon at bounding box center [570, 492] width 6 height 8
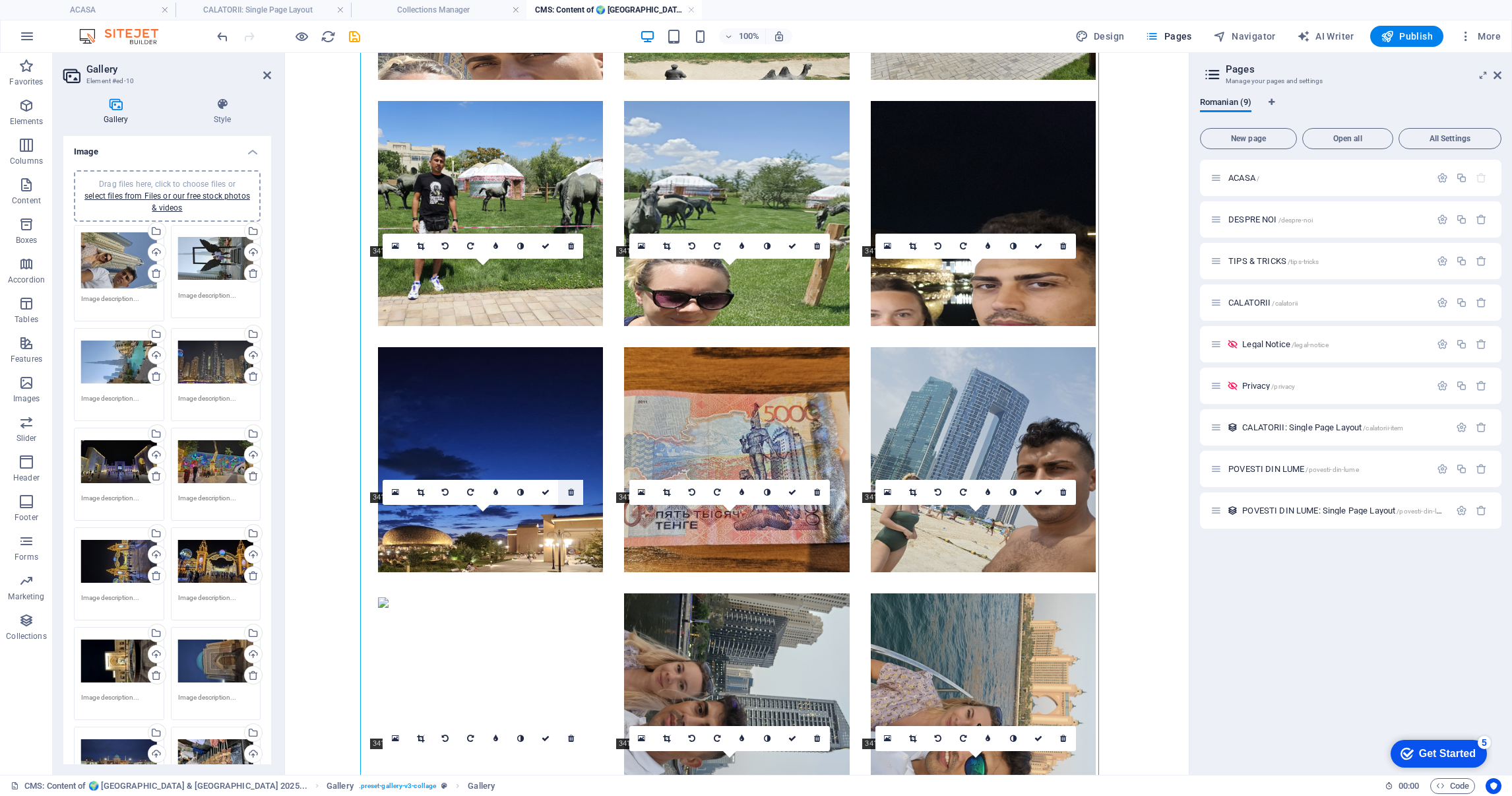
click at [574, 493] on icon at bounding box center [570, 492] width 6 height 8
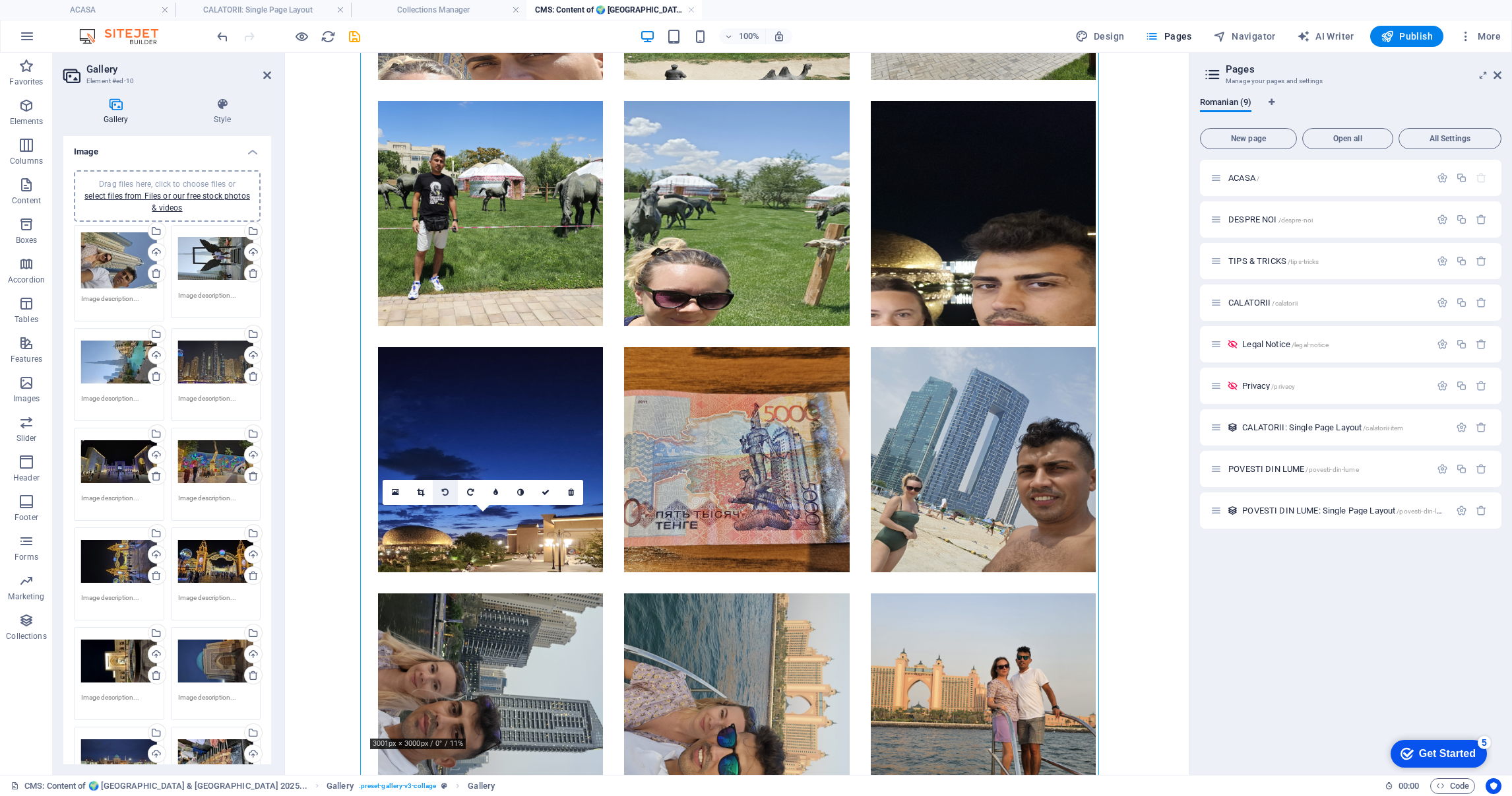
click at [450, 491] on link at bounding box center [445, 492] width 25 height 25
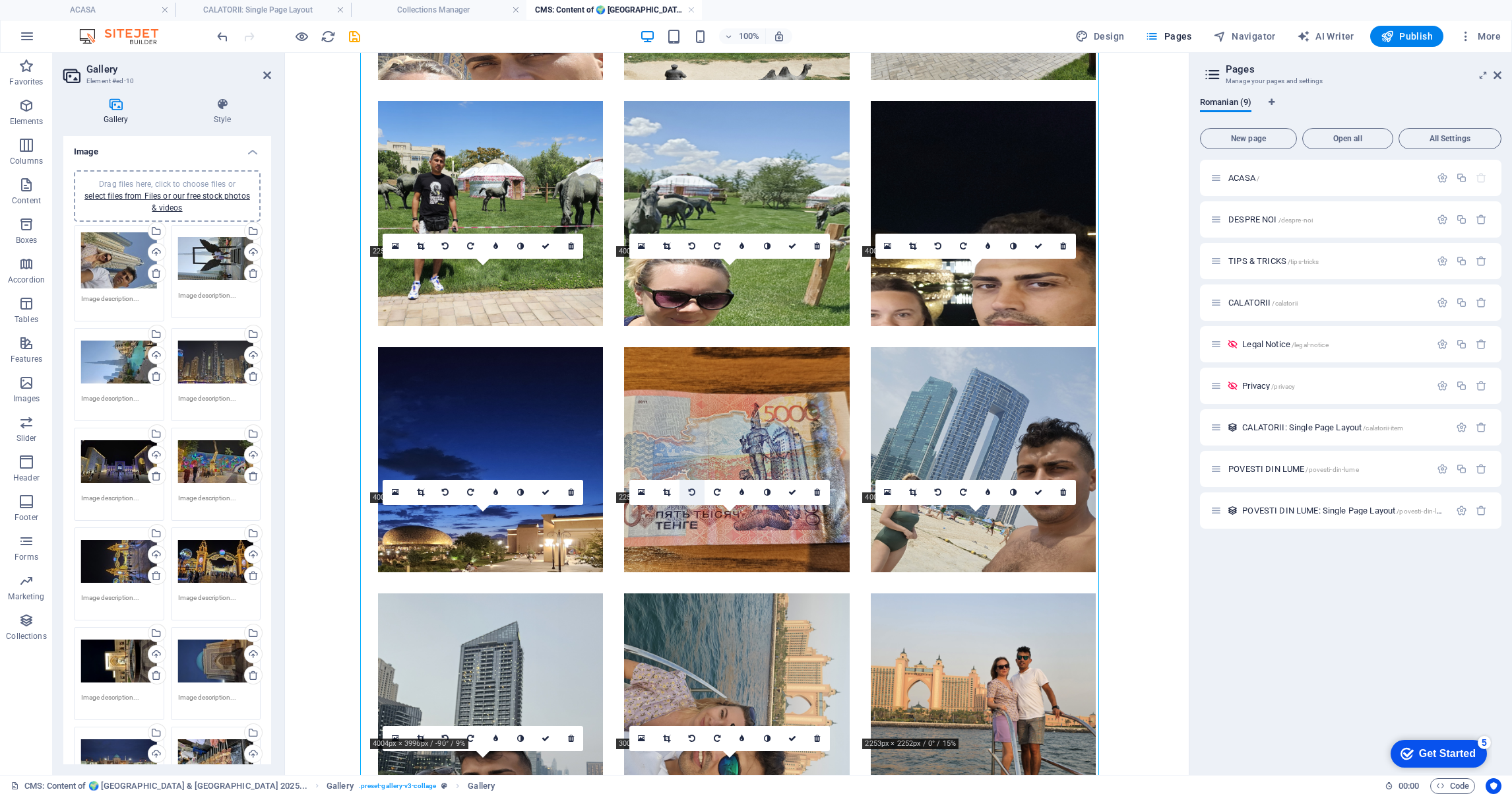
click at [692, 493] on icon at bounding box center [692, 492] width 7 height 8
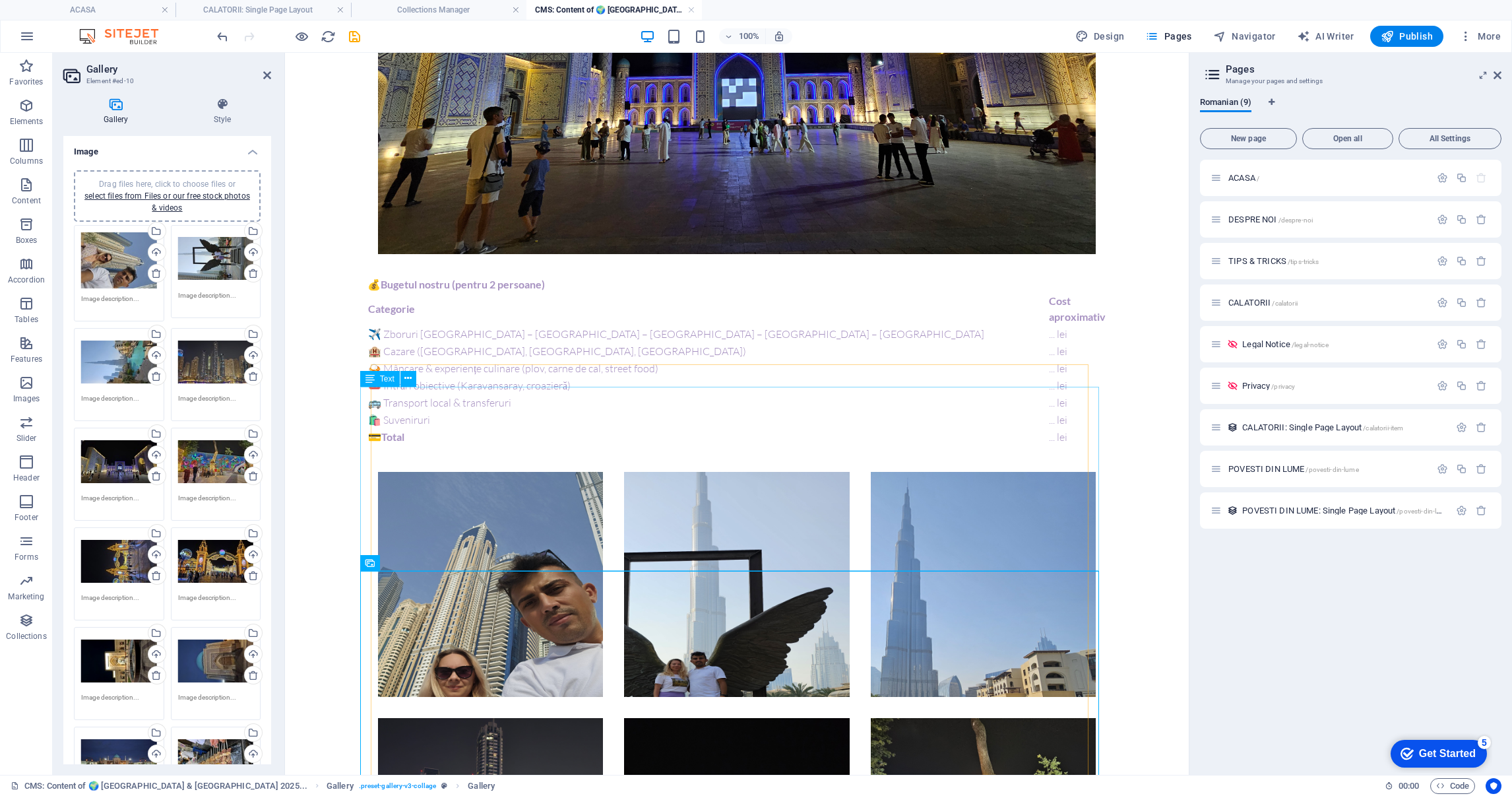
scroll to position [1157, 0]
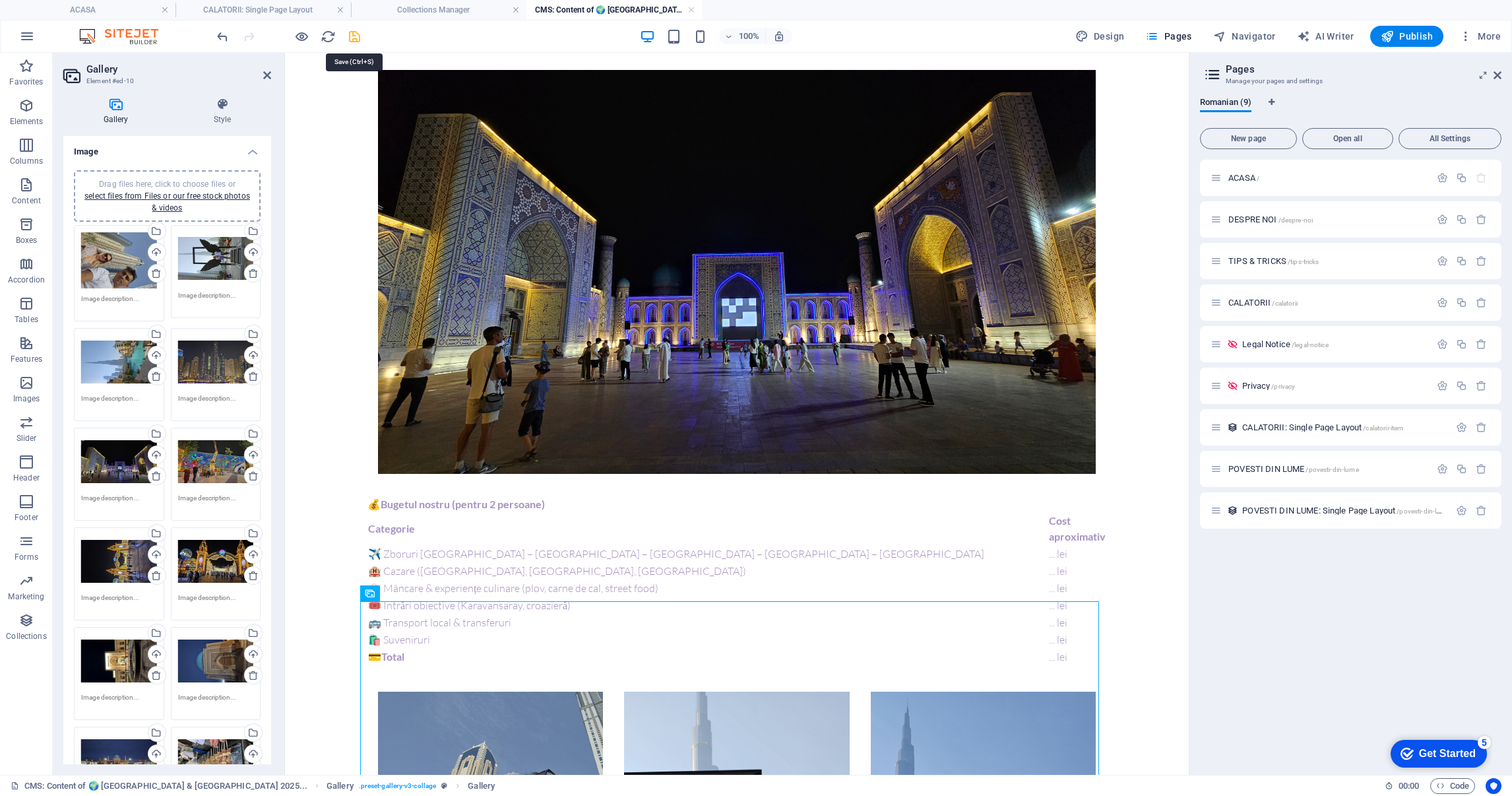
click at [355, 35] on icon "save" at bounding box center [354, 37] width 15 height 15
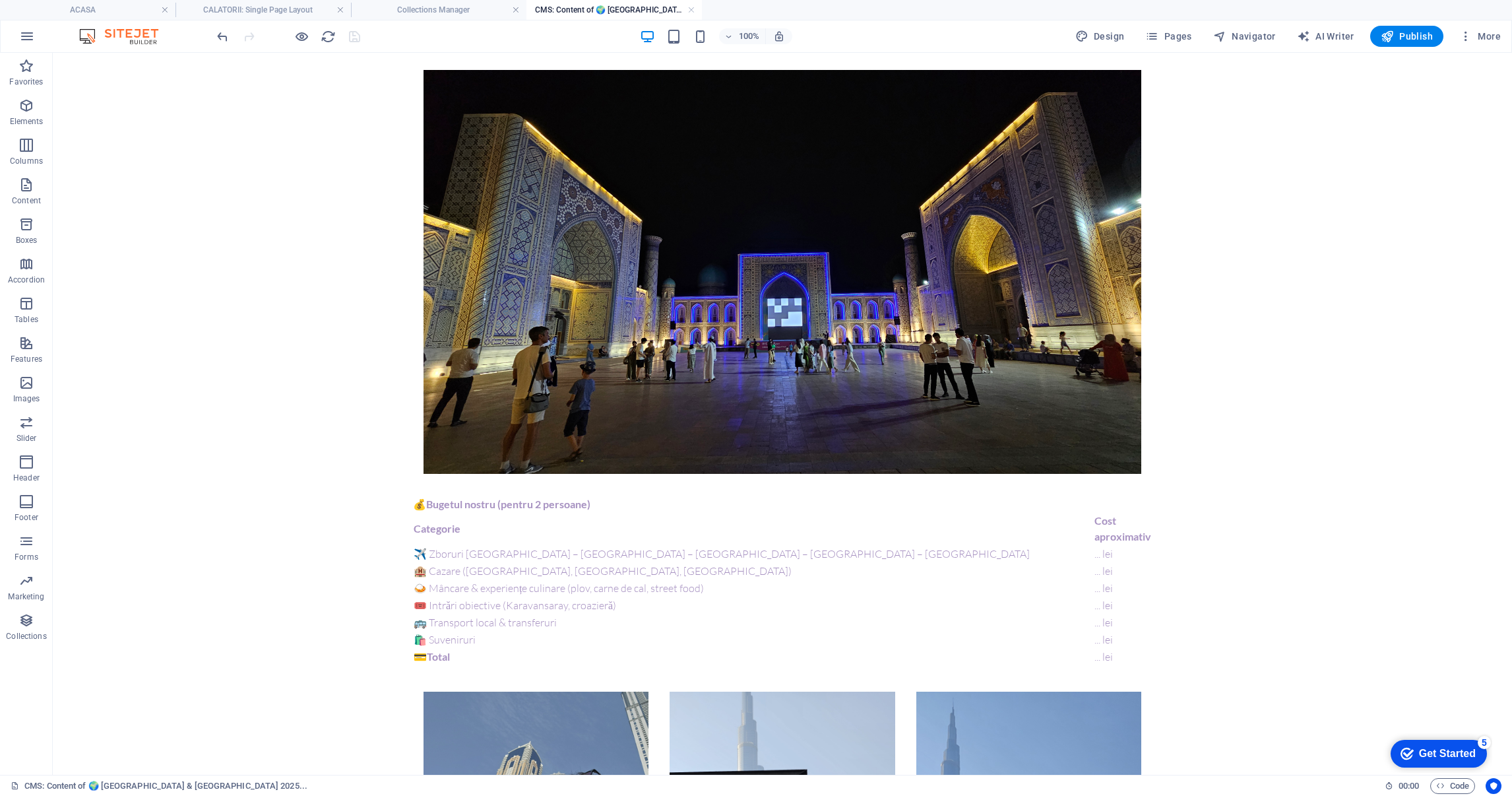
type input "[GEOGRAPHIC_DATA]-[GEOGRAPHIC_DATA]-2024-stepa-istorie-si-metrou-de-[GEOGRAPHIC…"
click at [692, 6] on link at bounding box center [692, 10] width 8 height 12
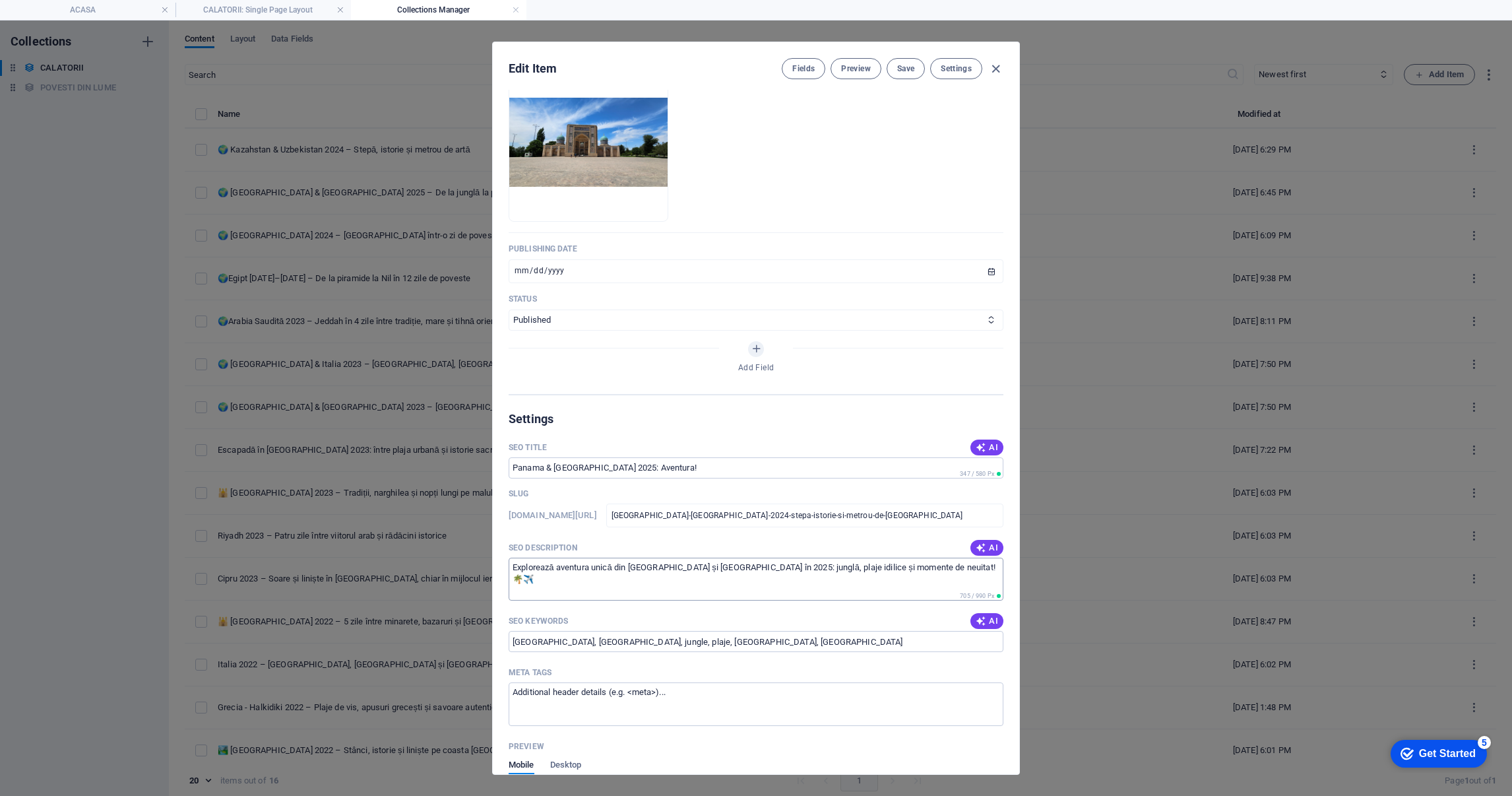
scroll to position [495, 0]
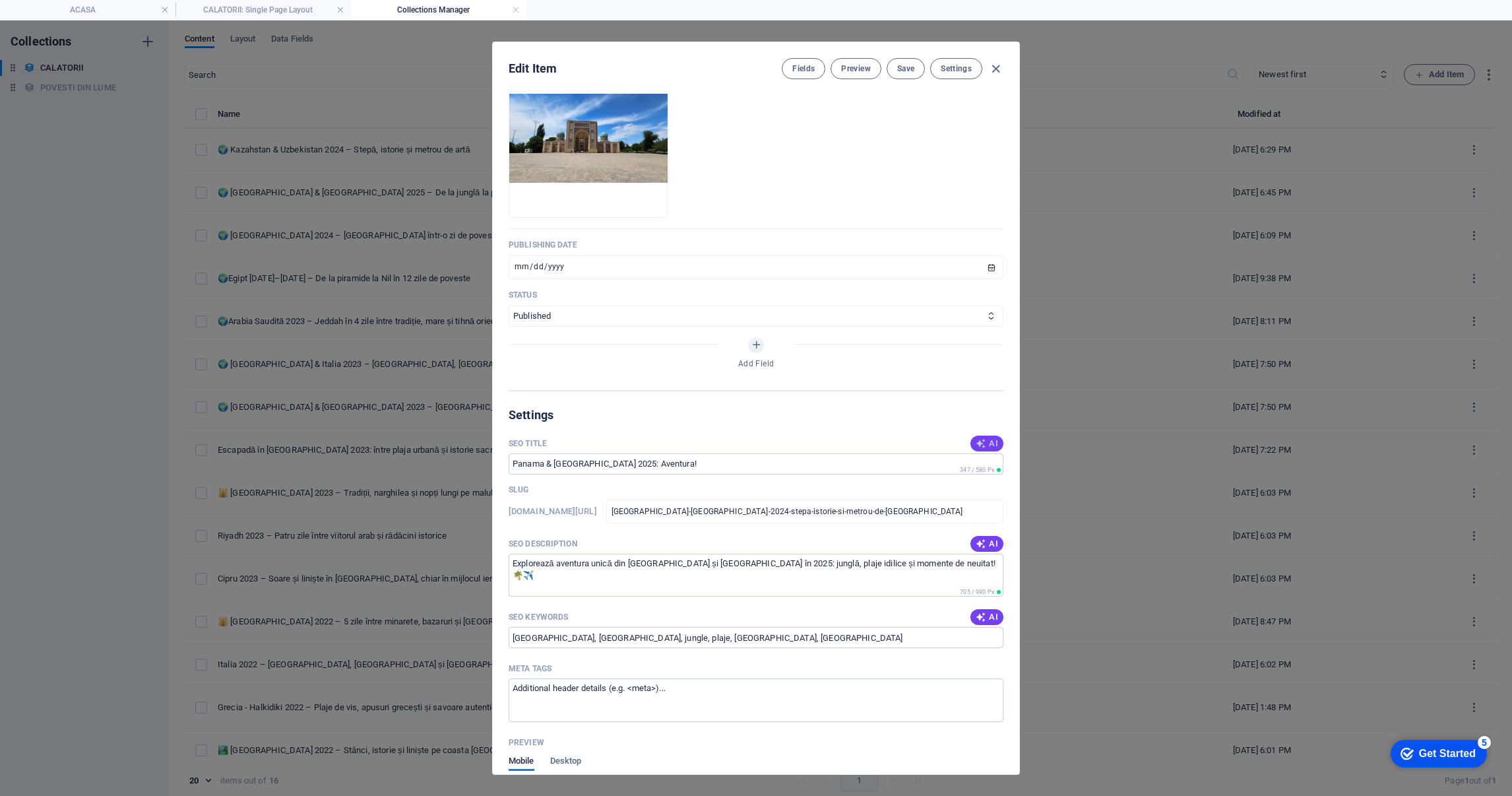
click at [976, 435] on button "AI" at bounding box center [987, 442] width 33 height 15
type input "Kazahstan & [GEOGRAPHIC_DATA] 2024 🏙️"
click at [983, 541] on span "AI" at bounding box center [987, 543] width 23 height 11
type textarea "Descoperă aventura în [GEOGRAPHIC_DATA] și [GEOGRAPHIC_DATA]! Relaxare în [GEOG…"
click at [993, 612] on span "AI" at bounding box center [987, 617] width 23 height 11
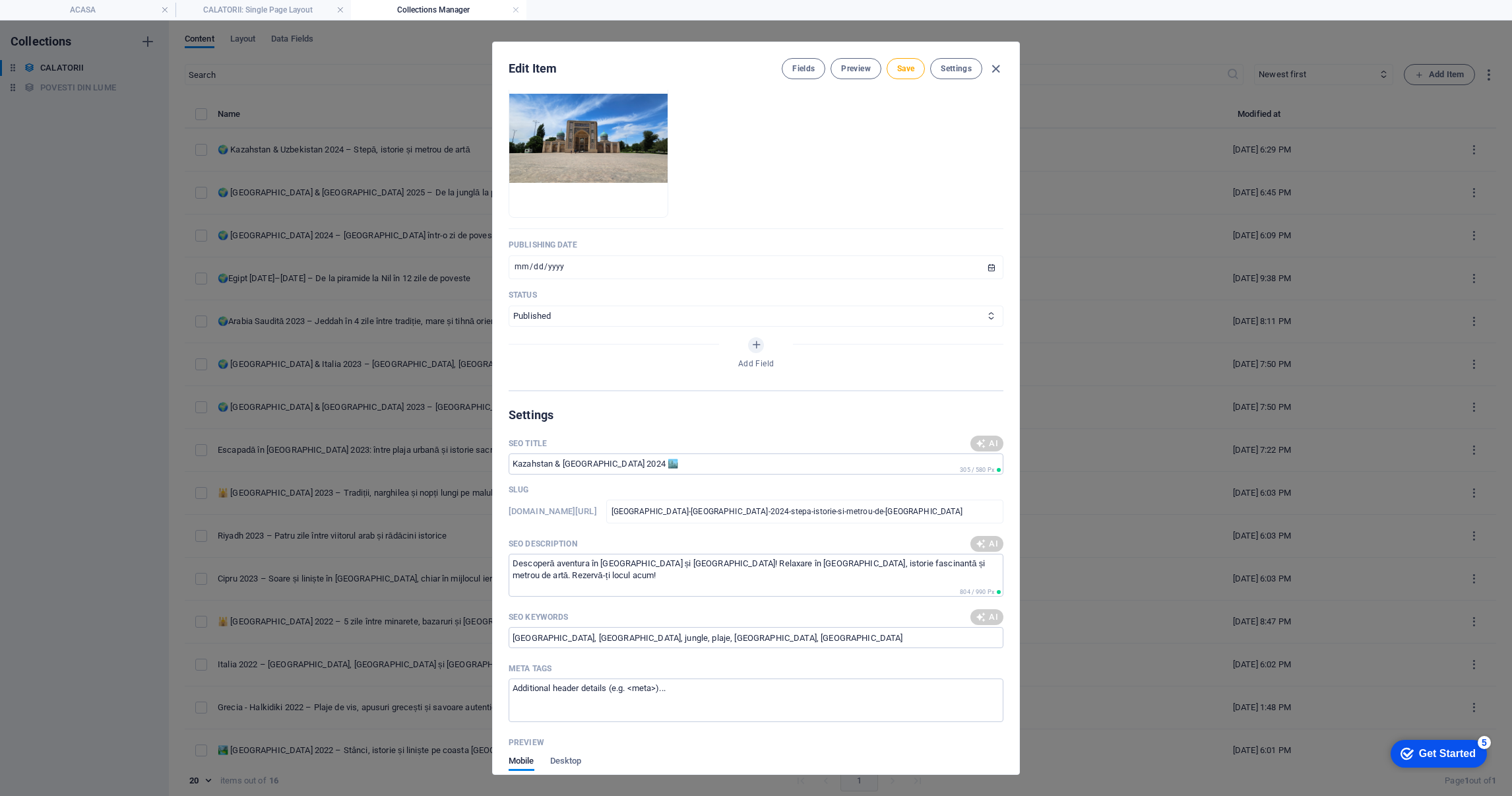
type input "[GEOGRAPHIC_DATA], [GEOGRAPHIC_DATA], metrou artistic, aventură [GEOGRAPHIC_DAT…"
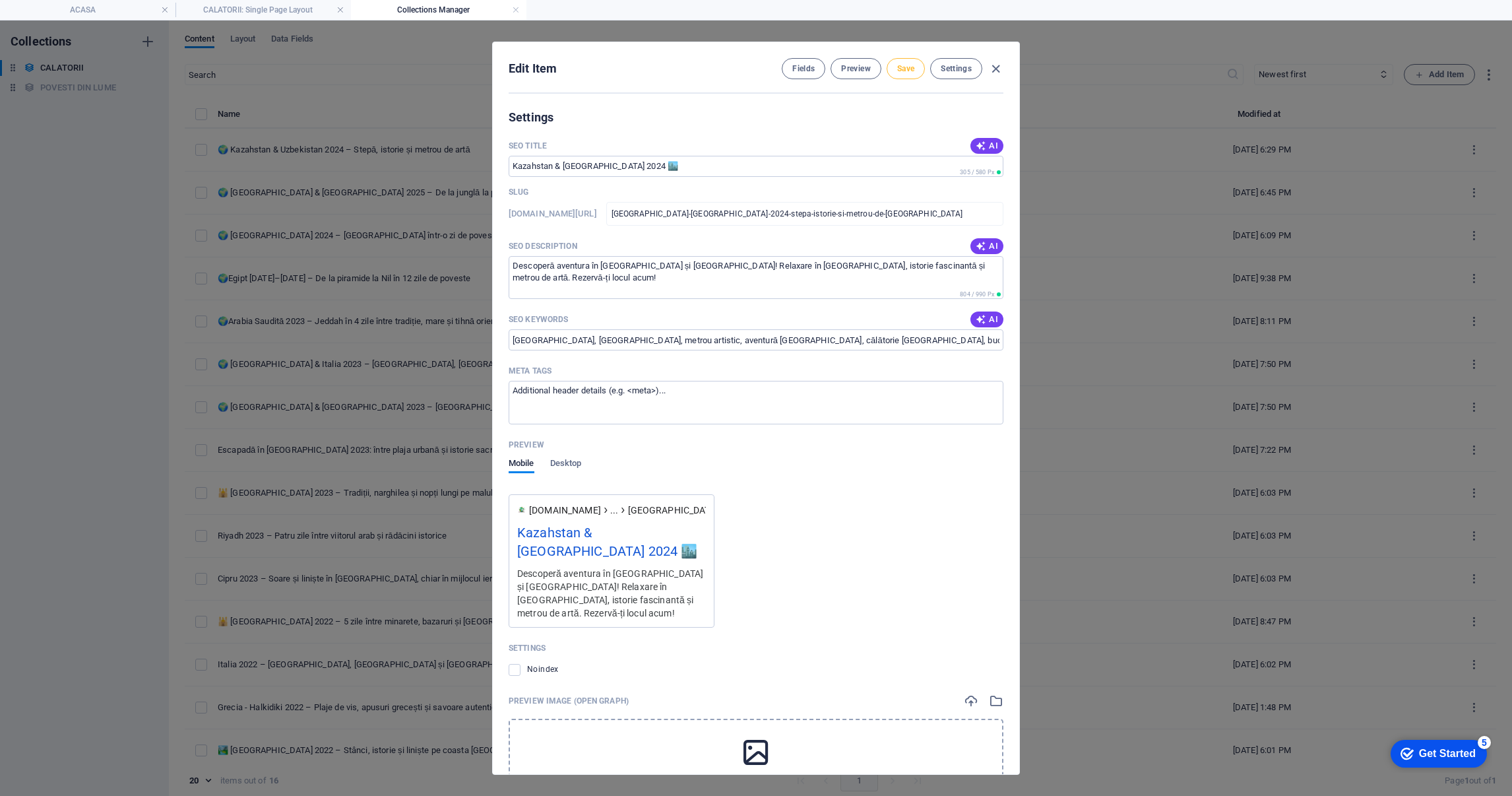
click at [900, 66] on span "Save" at bounding box center [905, 68] width 17 height 11
click at [850, 76] on button "Preview" at bounding box center [856, 68] width 51 height 21
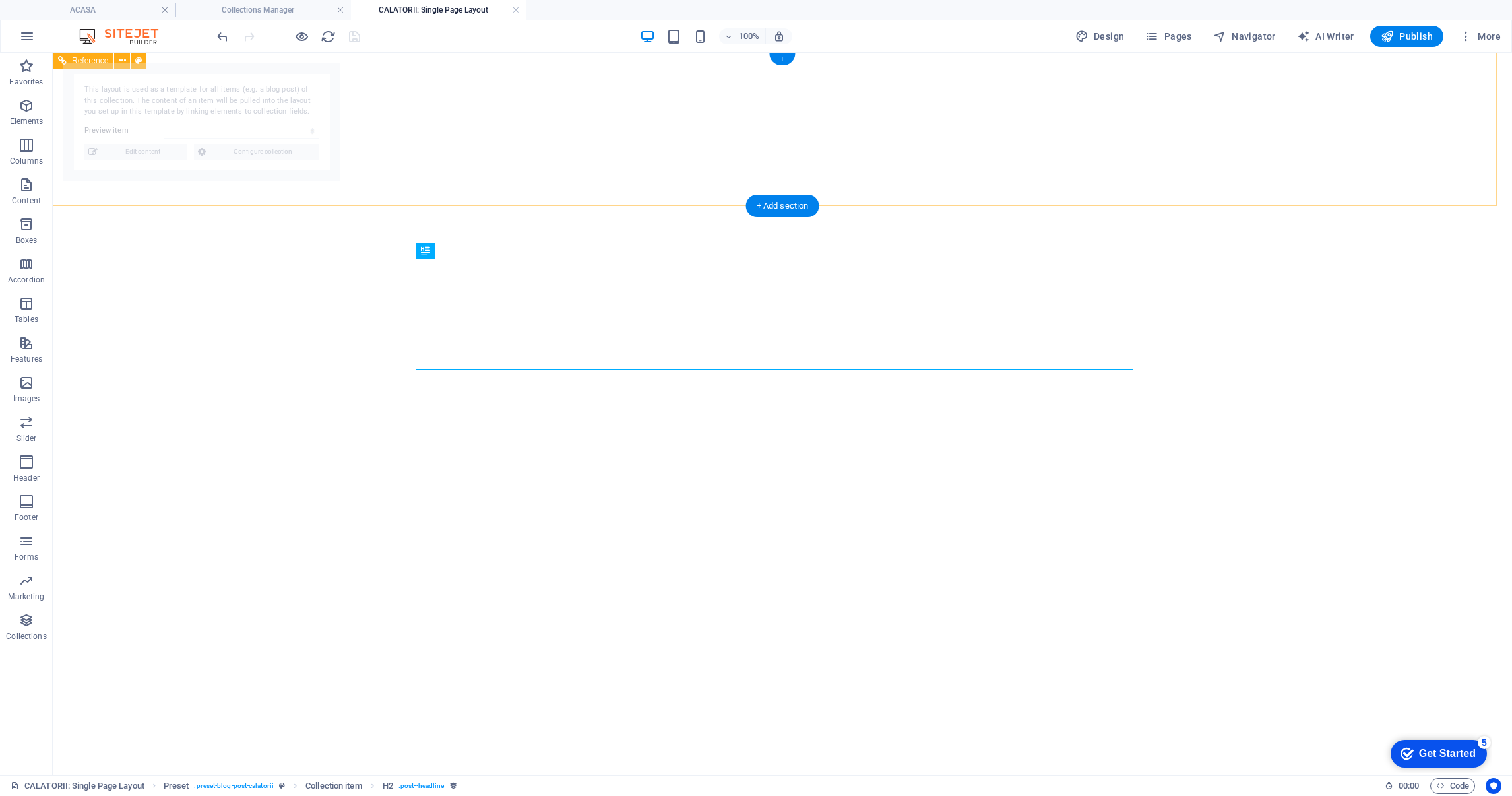
select select "68b9a84cd95ae09a6b0a30c2"
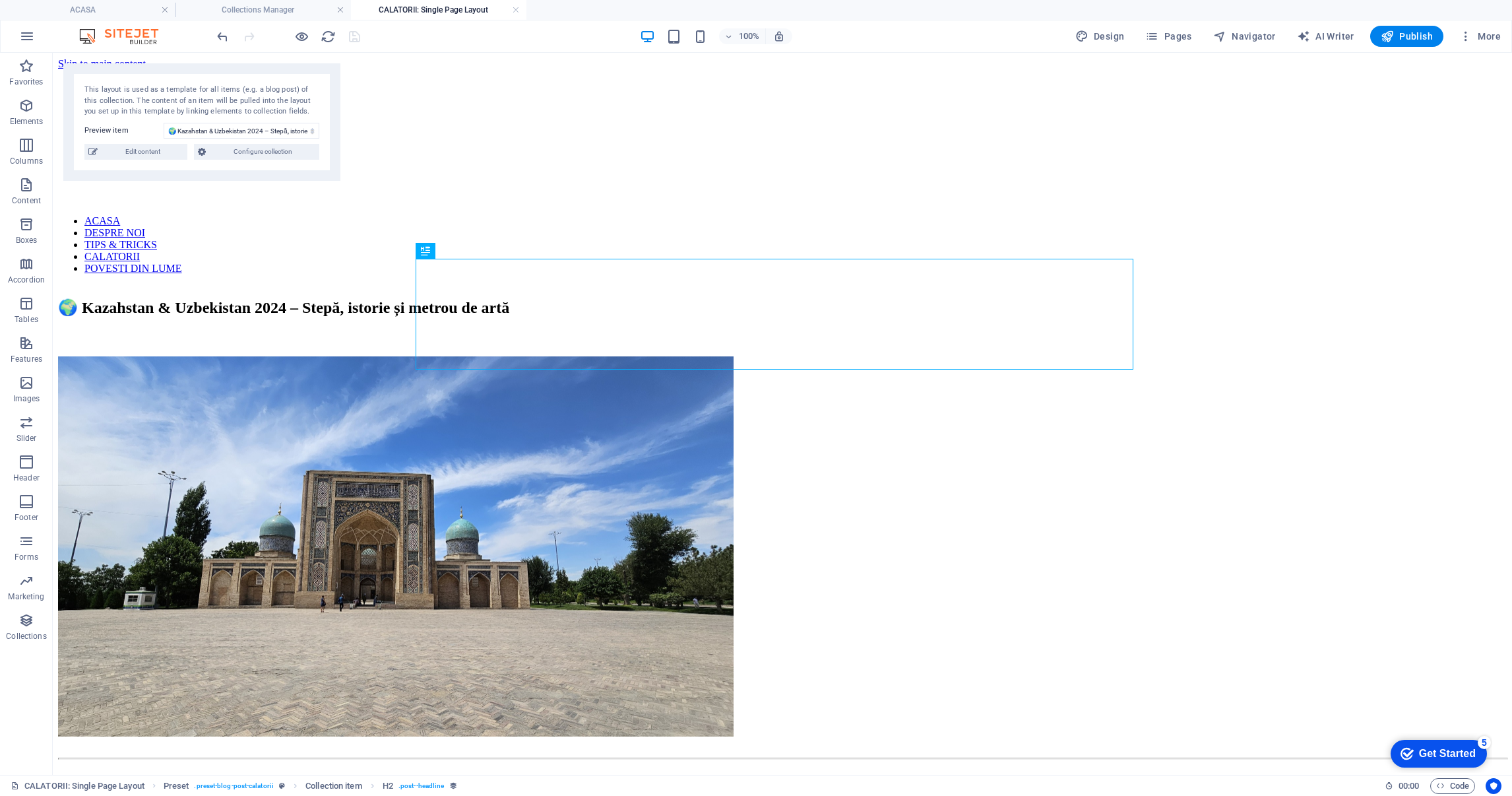
scroll to position [0, 0]
click at [513, 4] on link at bounding box center [516, 10] width 8 height 12
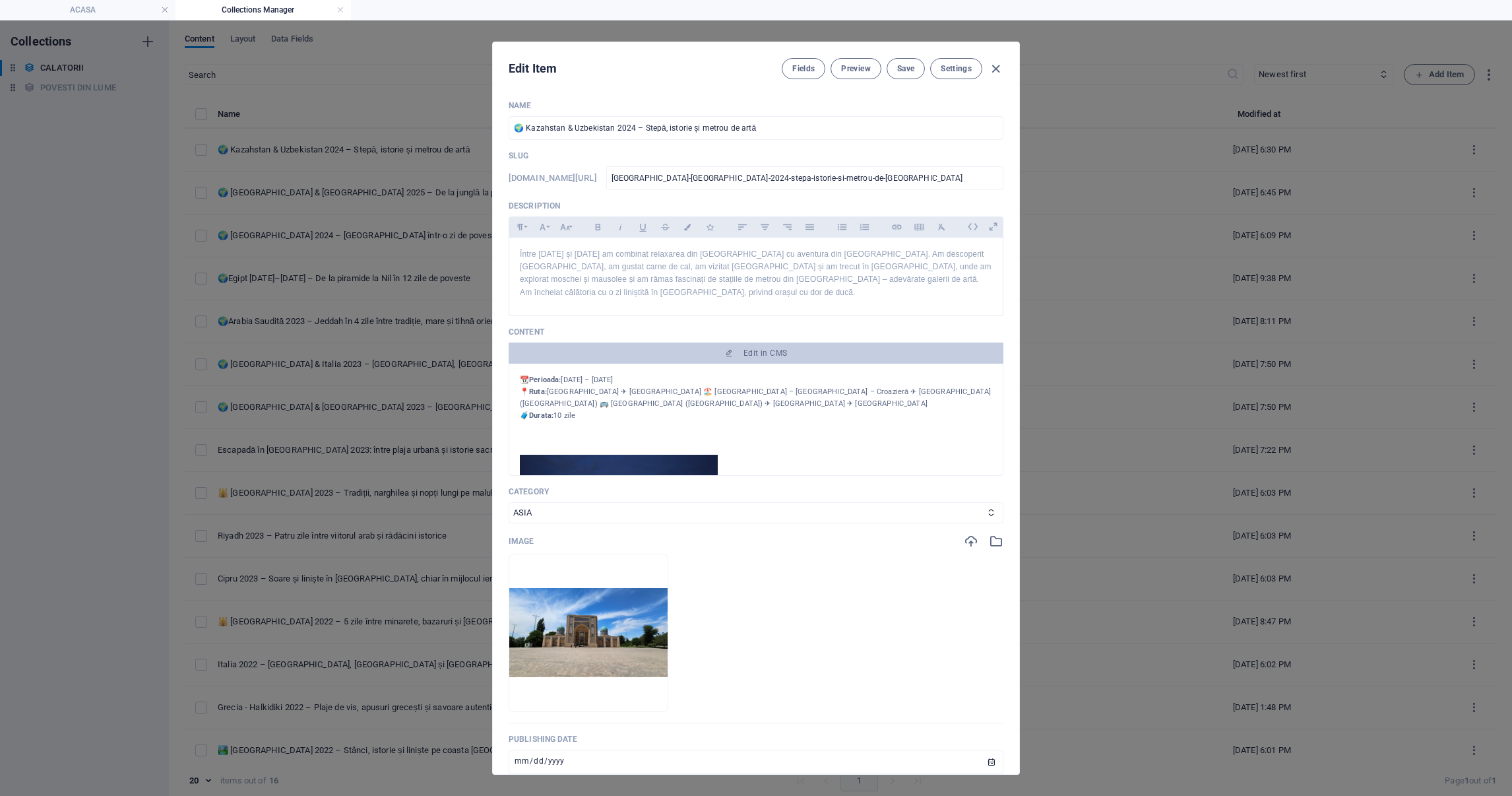
select select "ASIA"
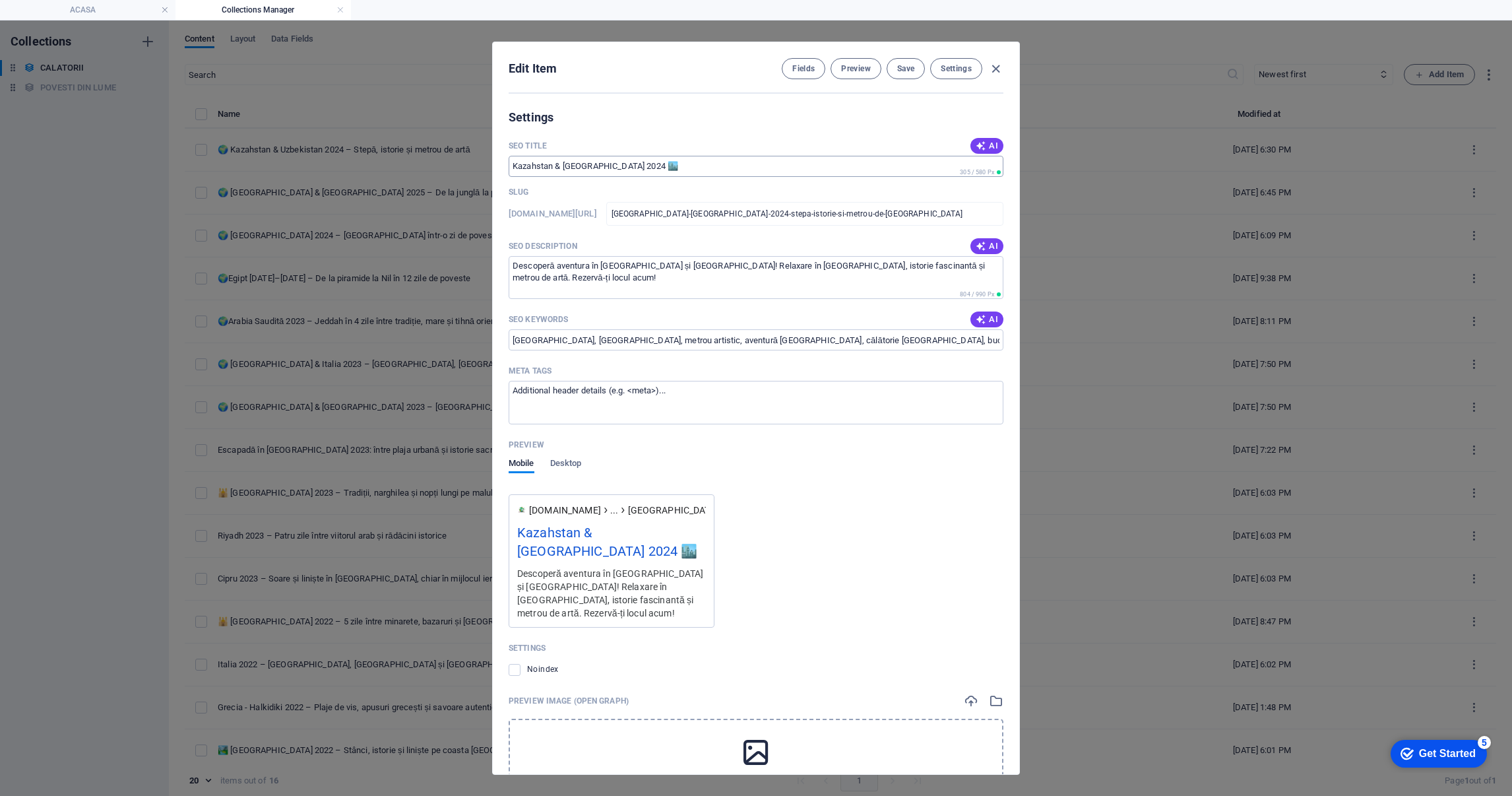
drag, startPoint x: 995, startPoint y: 68, endPoint x: 977, endPoint y: 161, distance: 94.7
click at [980, 165] on div "Edit Item Fields Preview Save Settings Name 🌍 [GEOGRAPHIC_DATA] & [GEOGRAPHIC_D…" at bounding box center [756, 408] width 526 height 732
click at [900, 71] on span "Save" at bounding box center [905, 68] width 17 height 11
click at [992, 68] on icon "button" at bounding box center [996, 68] width 15 height 15
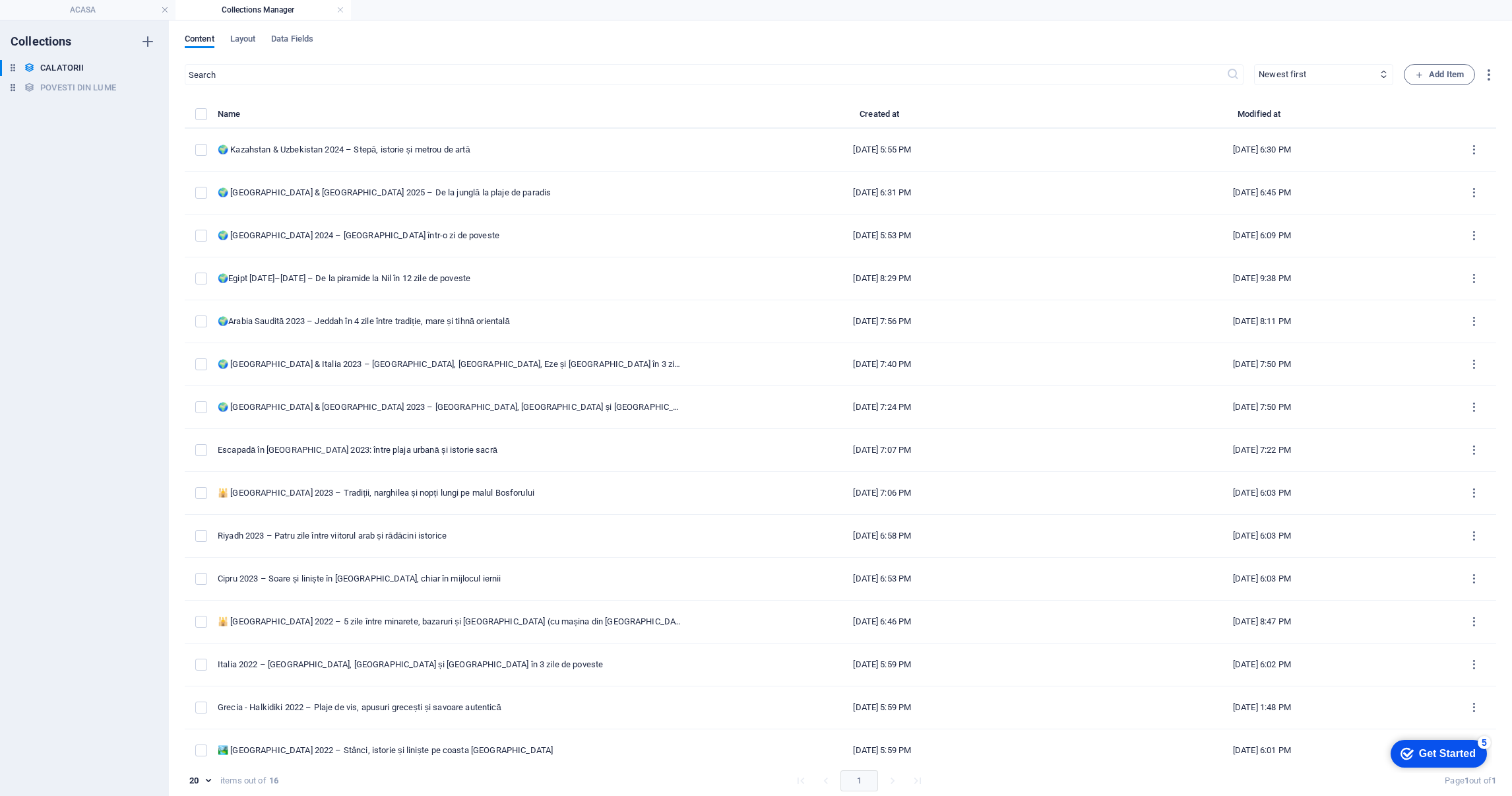
type input "[DATE]"
type input "[GEOGRAPHIC_DATA]-[GEOGRAPHIC_DATA]-2024-stepa-istorie-si-metrou-de-[GEOGRAPHIC…"
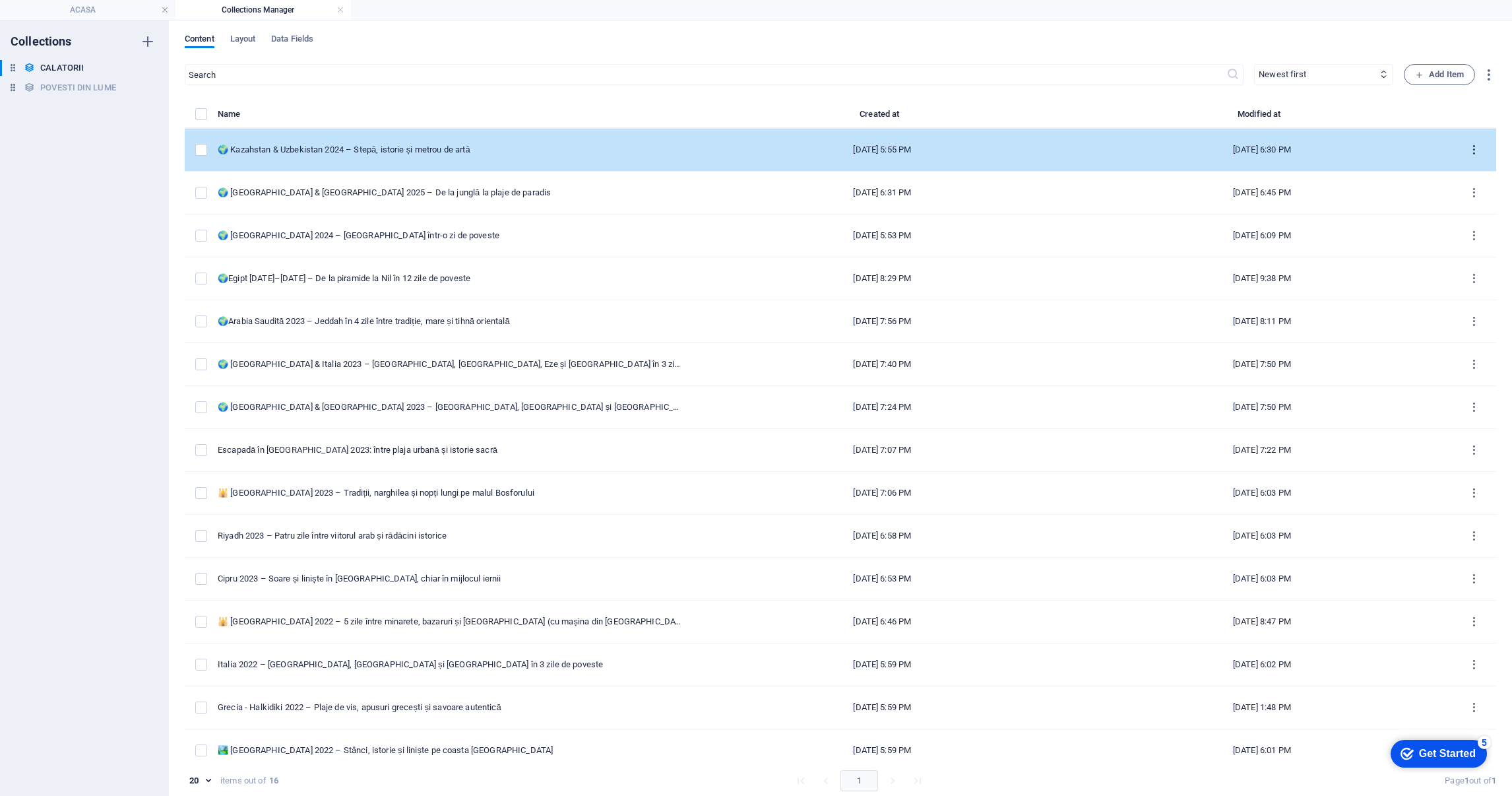
click at [1472, 144] on icon "items list" at bounding box center [1474, 150] width 12 height 12
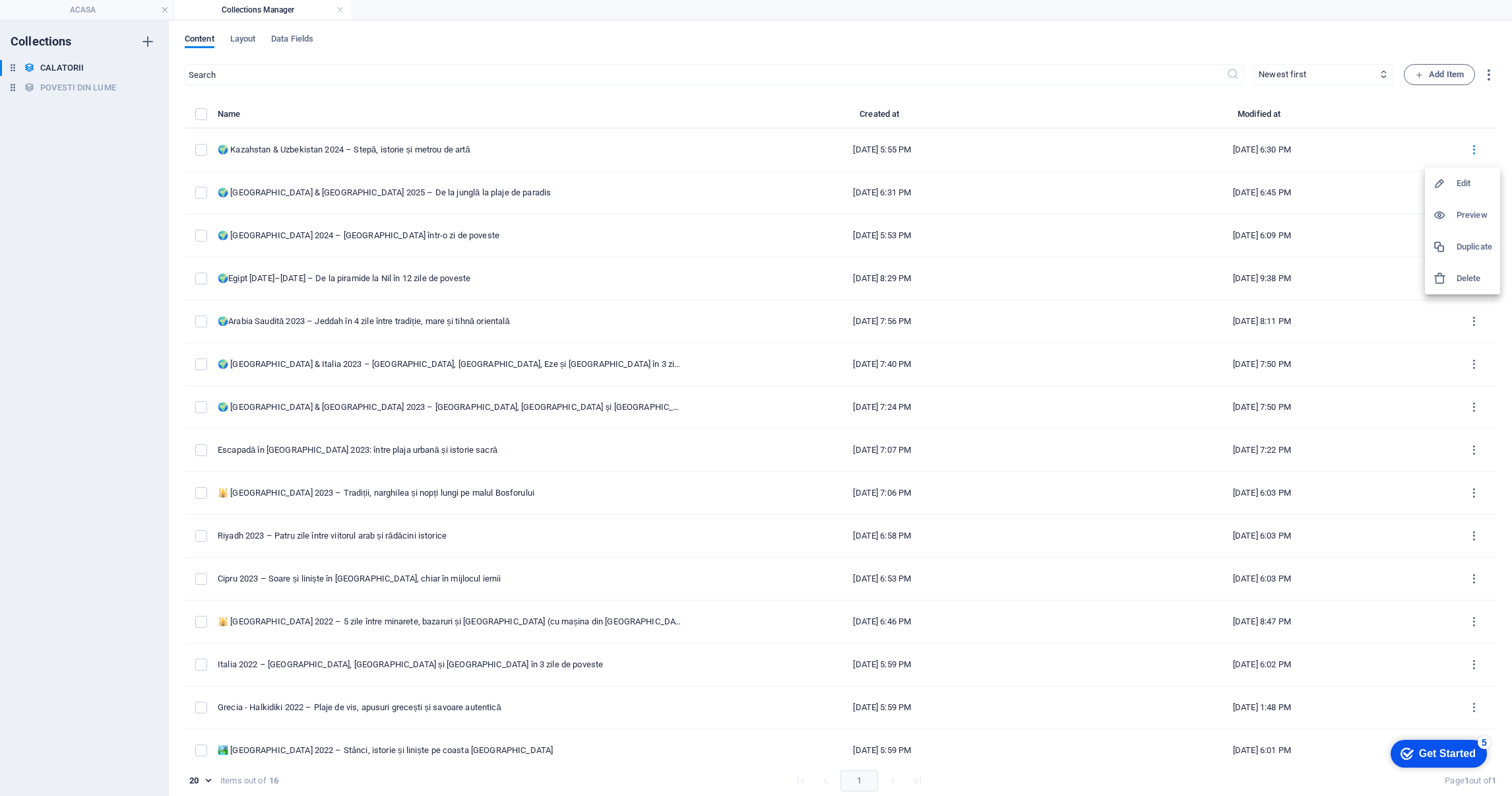
click at [1462, 239] on h6 "Duplicate" at bounding box center [1475, 246] width 36 height 15
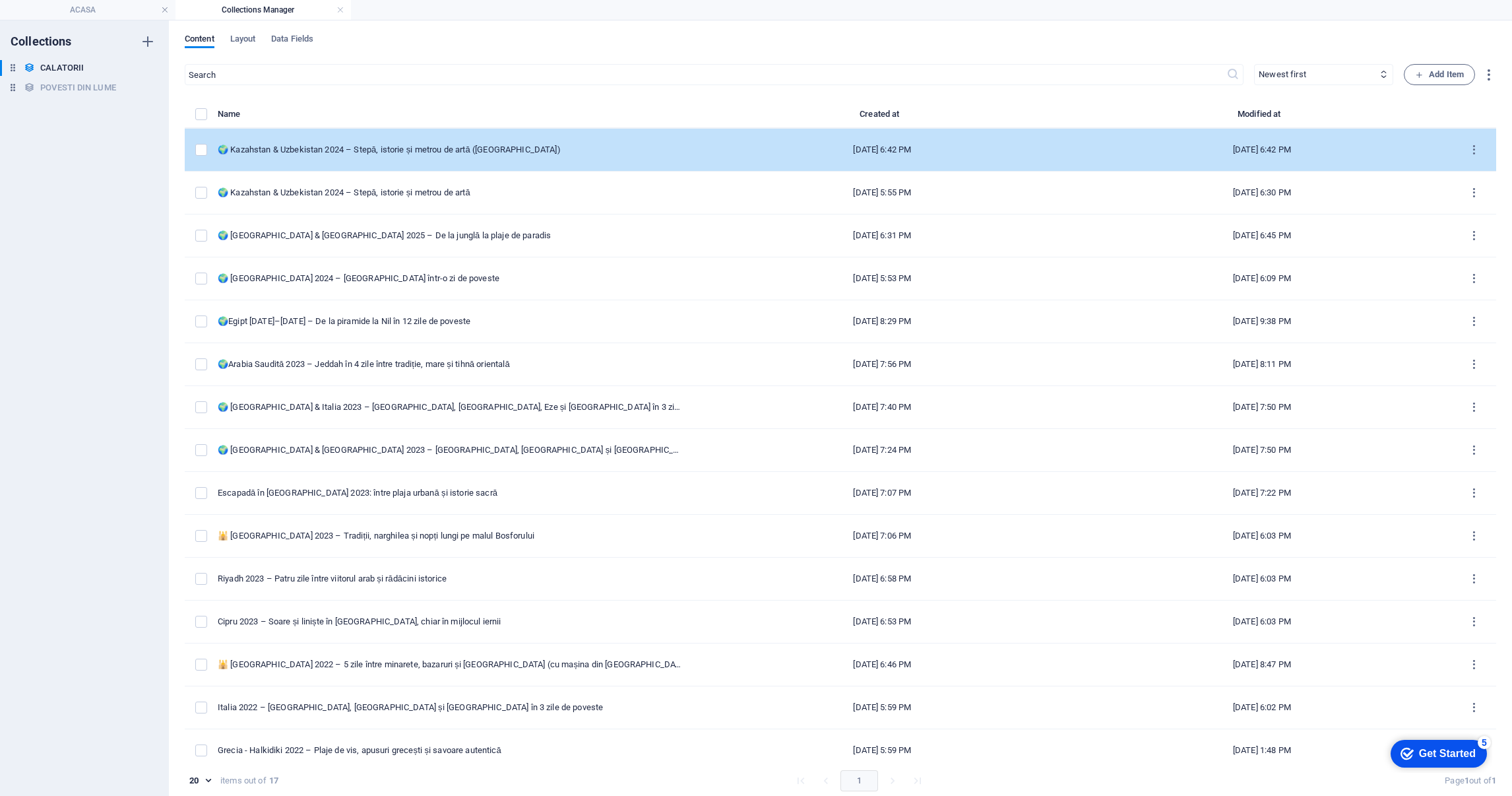
click at [559, 156] on td "🌍 Kazahstan & Uzbekistan 2024 – Stepă, istorie și metrou de artă (Copy)" at bounding box center [455, 150] width 475 height 43
select select "ASIA"
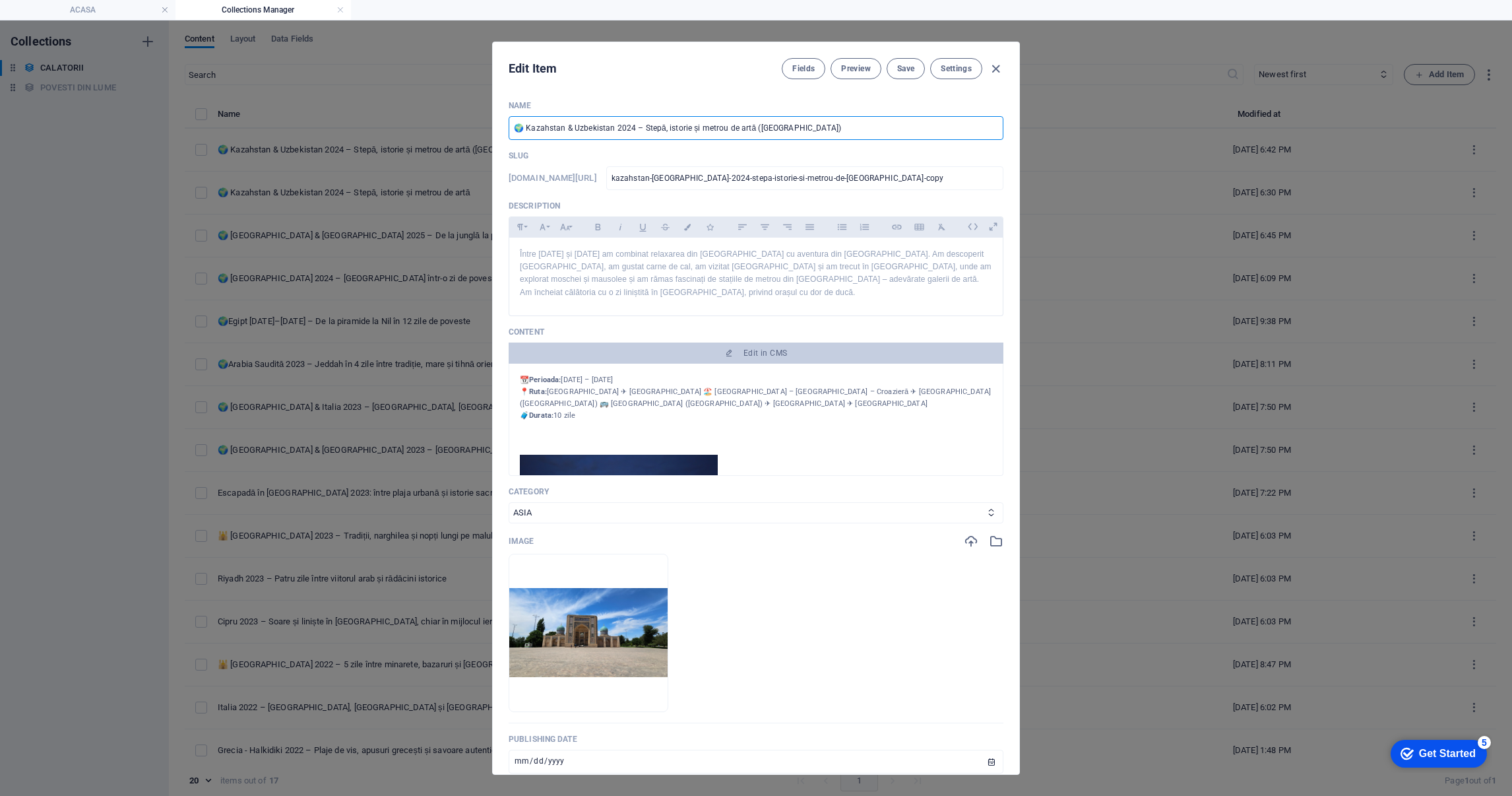
drag, startPoint x: 745, startPoint y: 122, endPoint x: 528, endPoint y: 127, distance: 217.1
click at [528, 127] on input "🌍 Kazahstan & Uzbekistan 2024 – Stepă, istorie și metrou de artă (Copy)" at bounding box center [755, 128] width 494 height 24
paste input "Albania 2024 – Saranda și Marea Ionică"
type input "🌍 Albania 2024 – Saranda și Marea Ionică"
type input "albania-2024-saranda-si-marea-ionica"
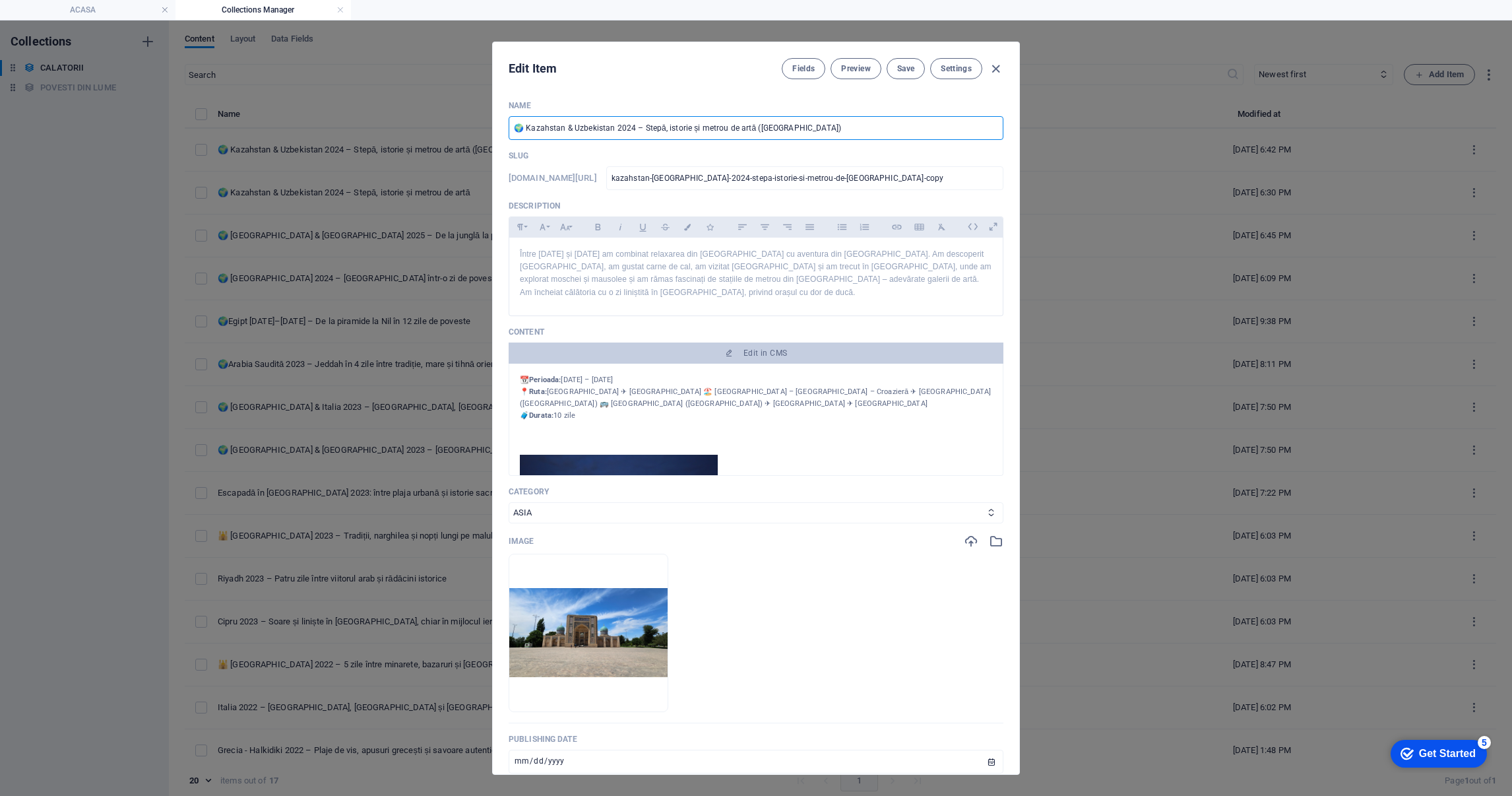
type input "albania-2024-saranda-si-marea-ionica"
type input "🌍 Albania 2024 – Saranda și Marea Ionică"
click at [693, 284] on p "Între [DATE] și [DATE] am combinat relaxarea din [GEOGRAPHIC_DATA] cu aventura …" at bounding box center [756, 274] width 472 height 51
click at [692, 280] on p "Între [DATE] și [DATE] am combinat relaxarea din [GEOGRAPHIC_DATA] cu aventura …" at bounding box center [756, 274] width 472 height 51
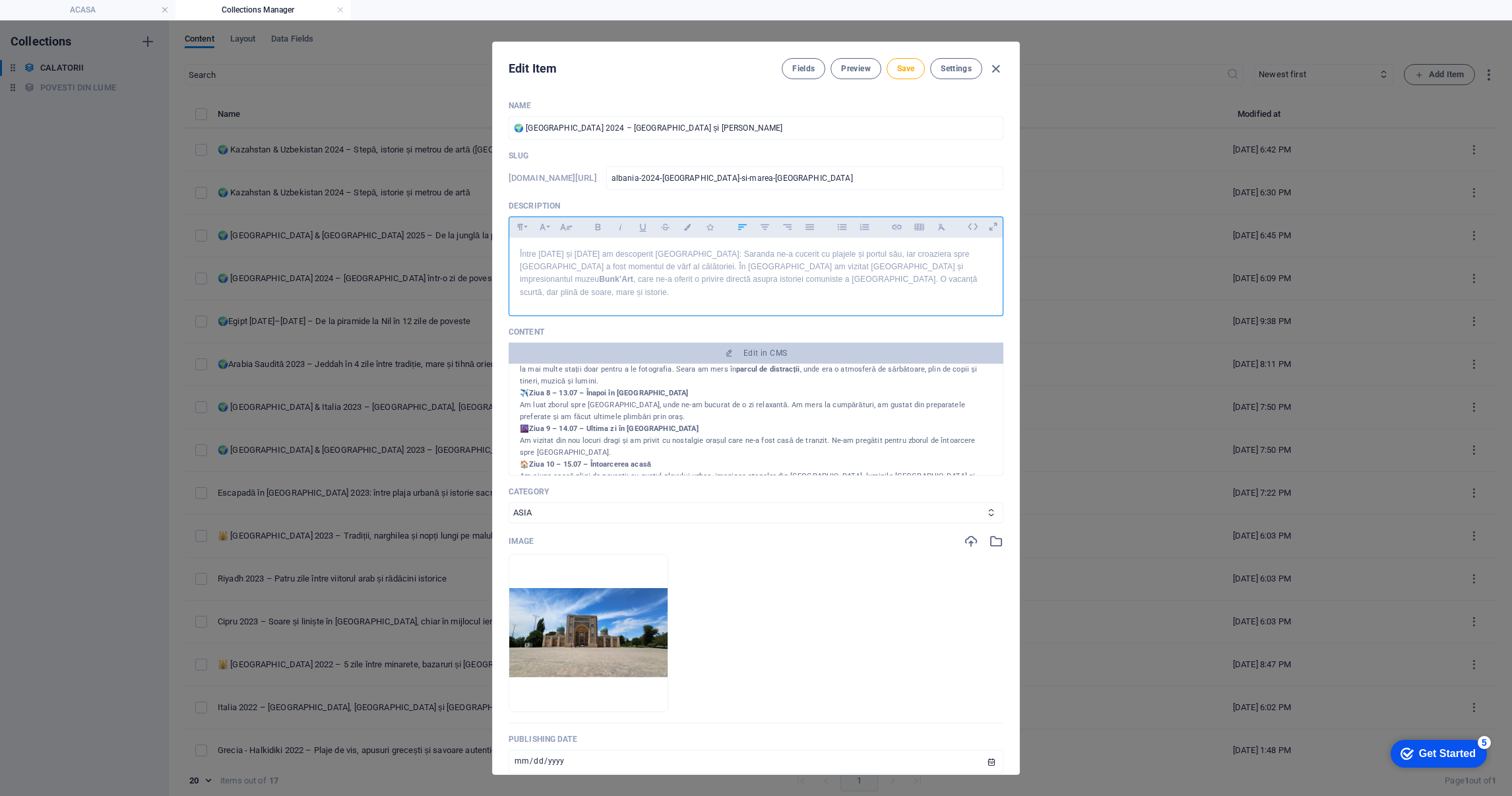
scroll to position [593, 0]
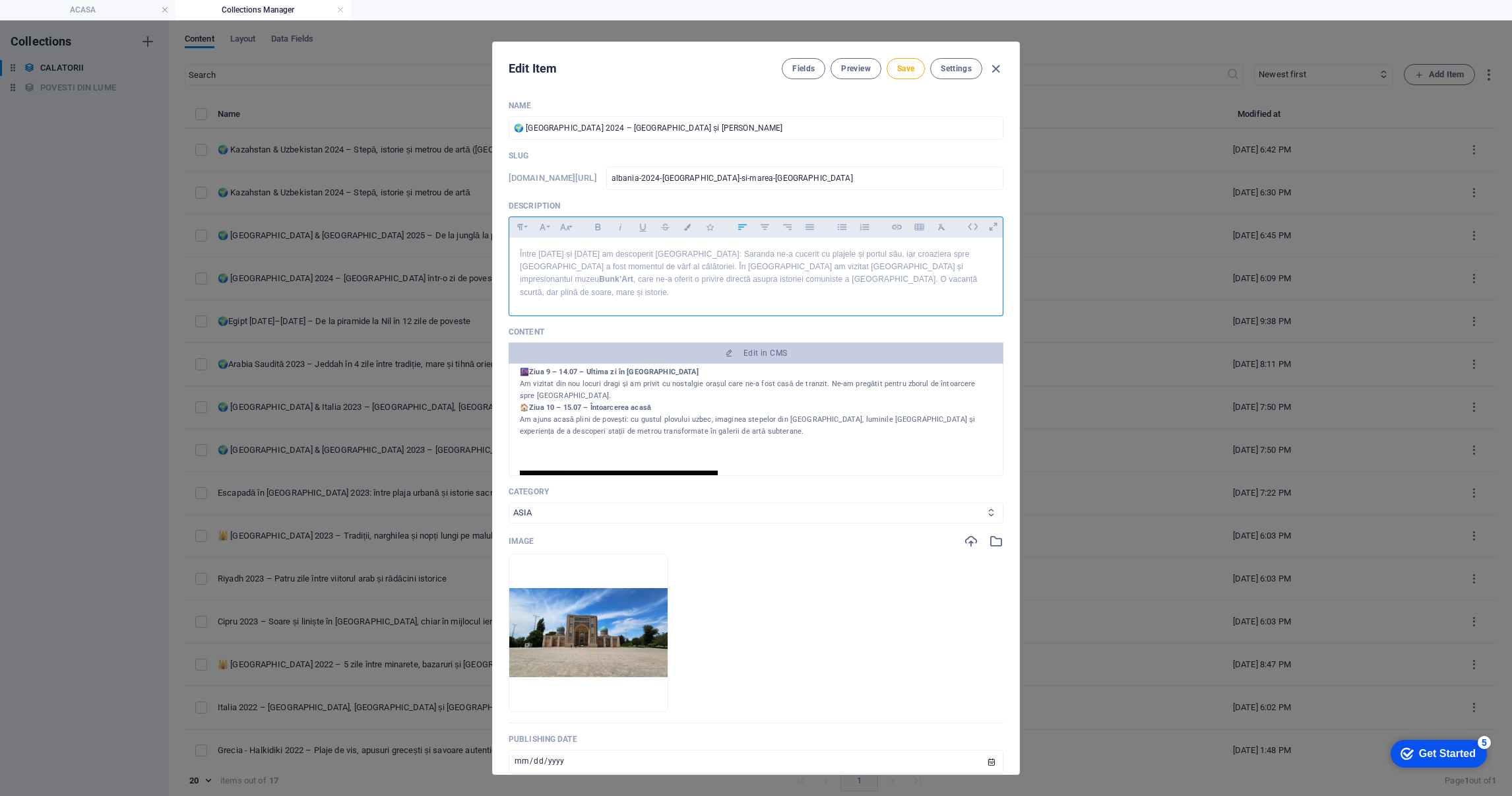
click at [585, 502] on select "[GEOGRAPHIC_DATA] [GEOGRAPHIC_DATA] CENTRALA [GEOGRAPHIC_DATA] [GEOGRAPHIC_DATA]" at bounding box center [755, 512] width 494 height 21
select select "EUROPA"
click at [508, 502] on select "[GEOGRAPHIC_DATA] [GEOGRAPHIC_DATA] CENTRALA [GEOGRAPHIC_DATA] [GEOGRAPHIC_DATA]" at bounding box center [755, 512] width 494 height 21
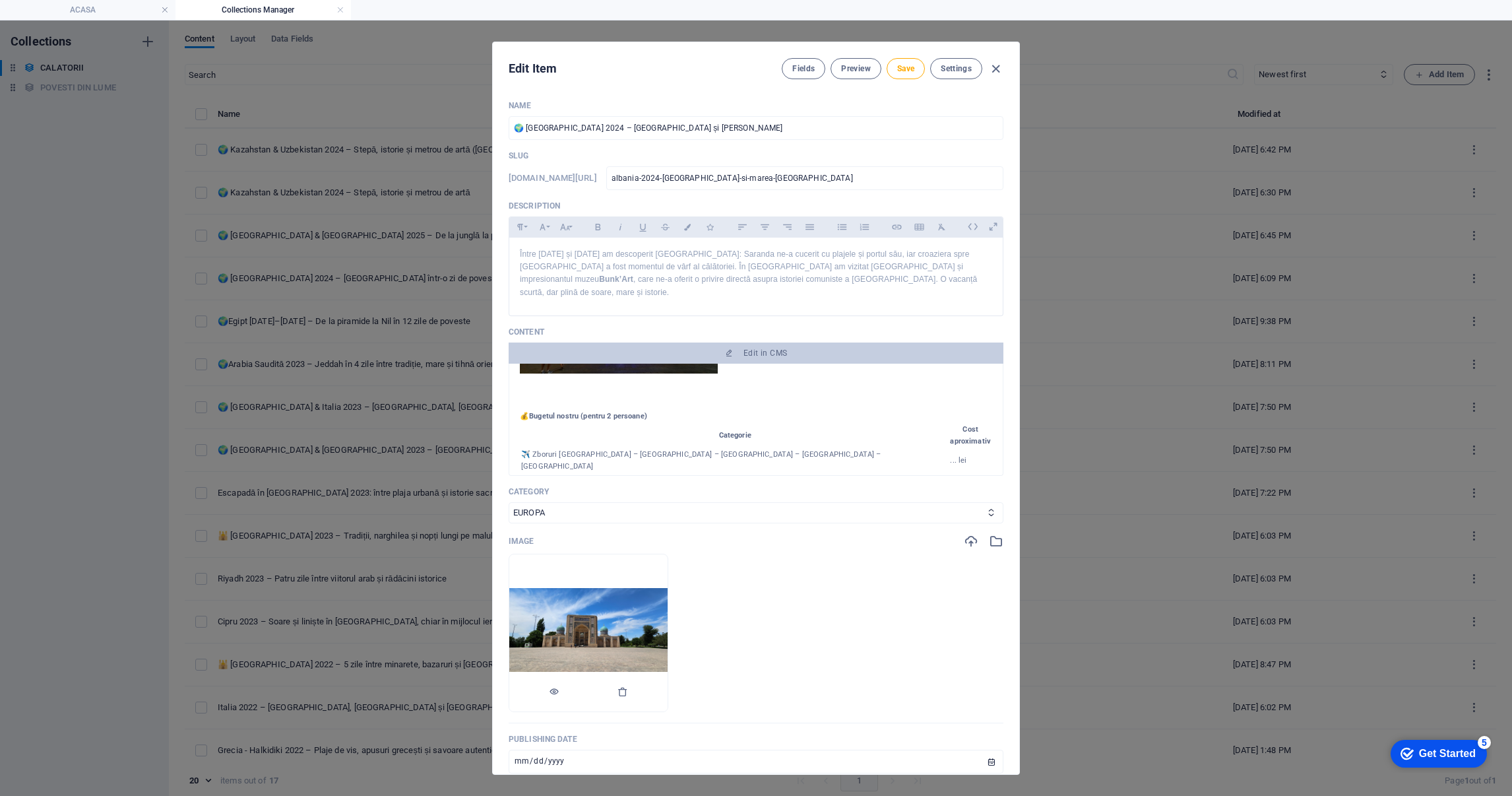
scroll to position [890, 0]
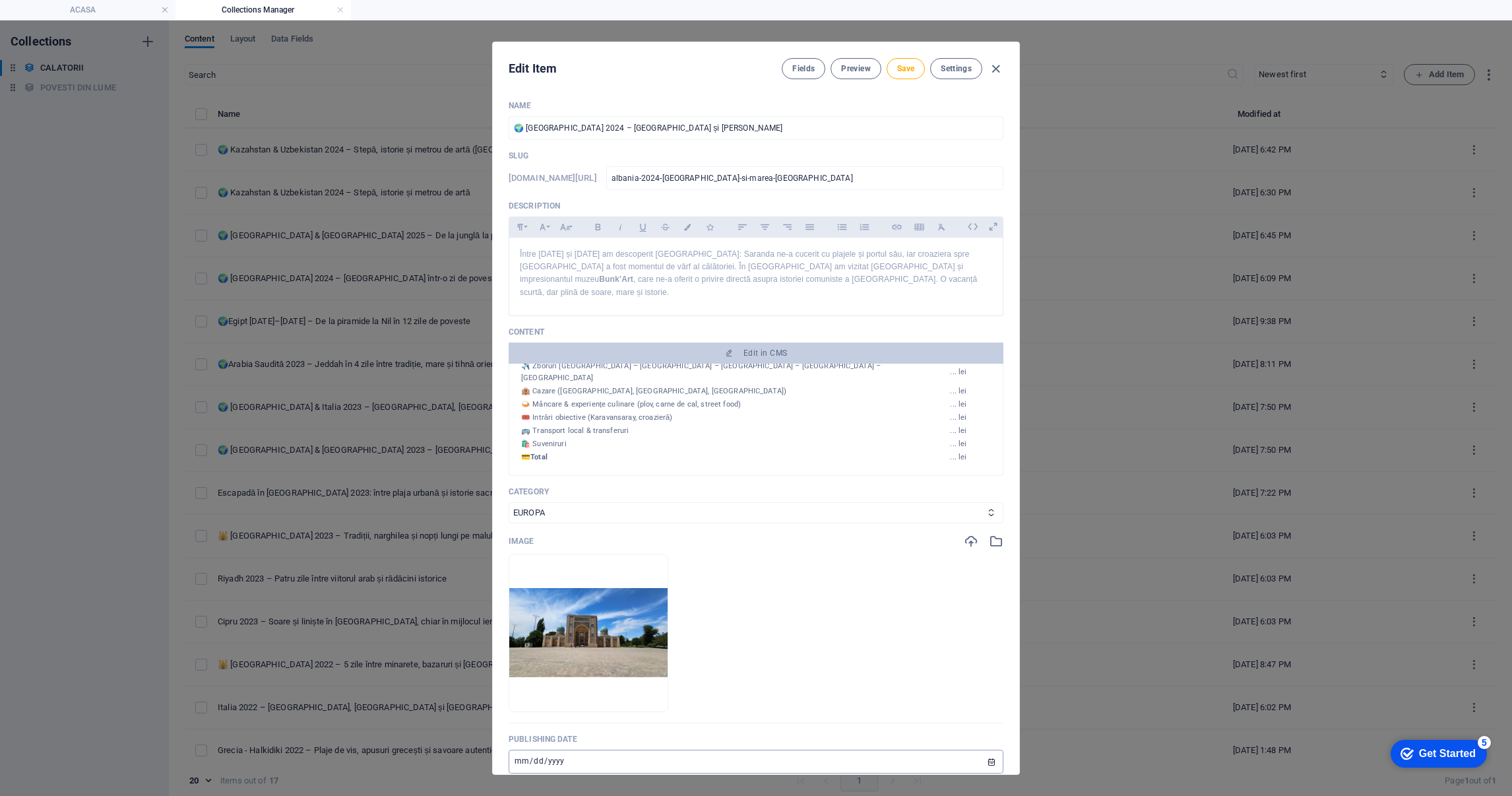
click at [516, 750] on input "[DATE]" at bounding box center [755, 761] width 494 height 24
type input "[DATE]"
type input "2024-12-08"
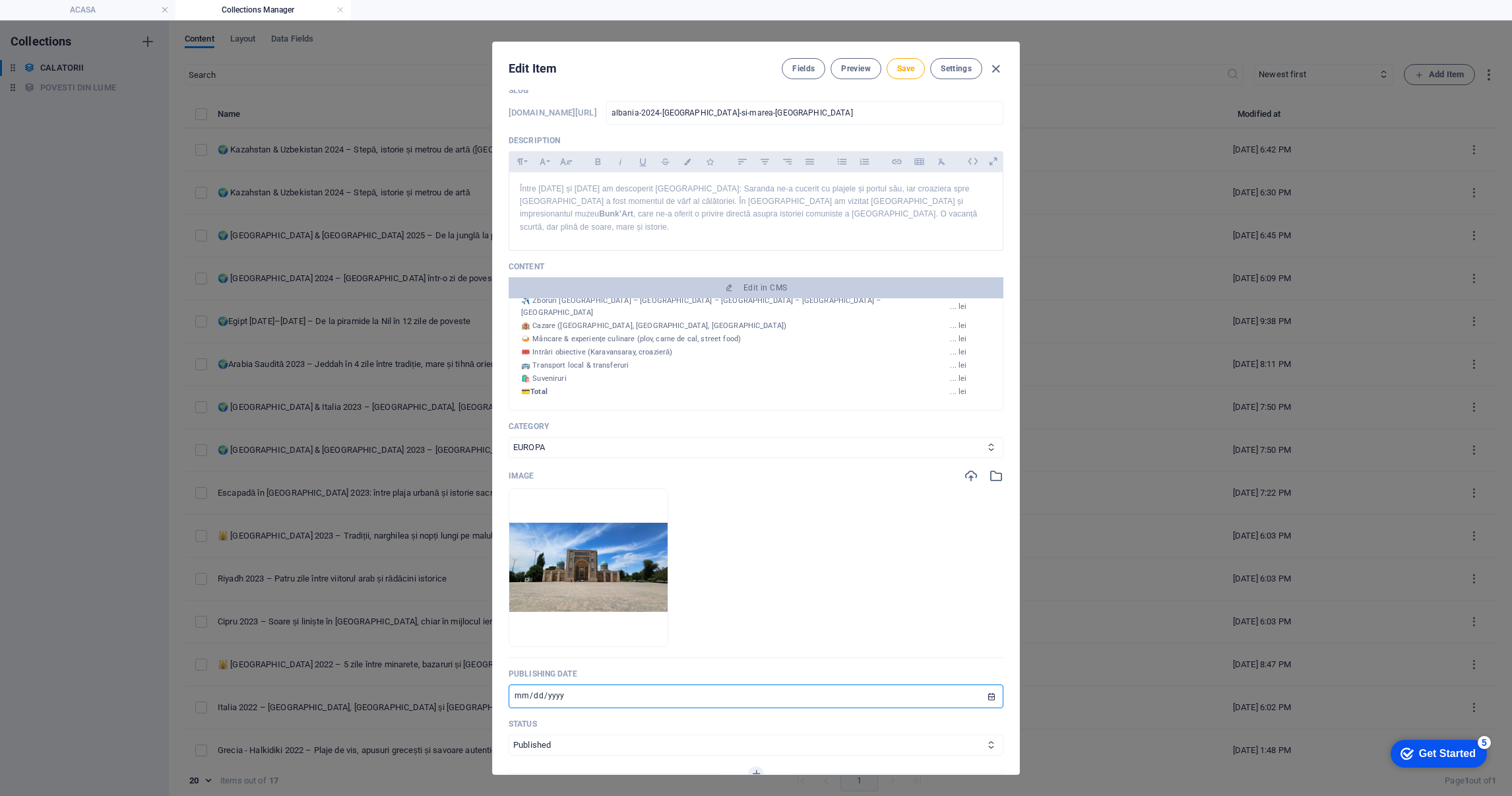
scroll to position [198, 0]
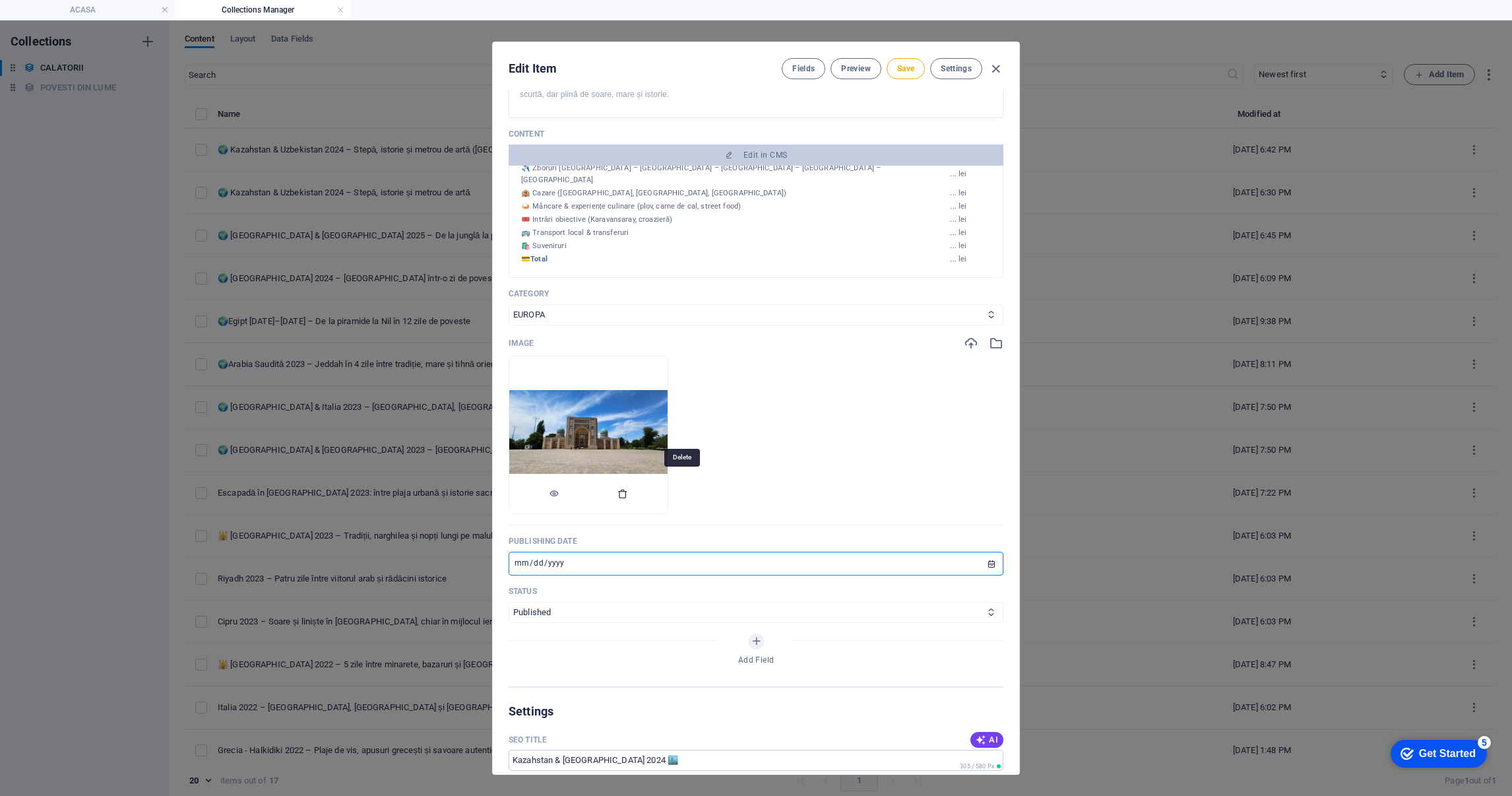
click at [628, 488] on icon "button" at bounding box center [622, 493] width 11 height 11
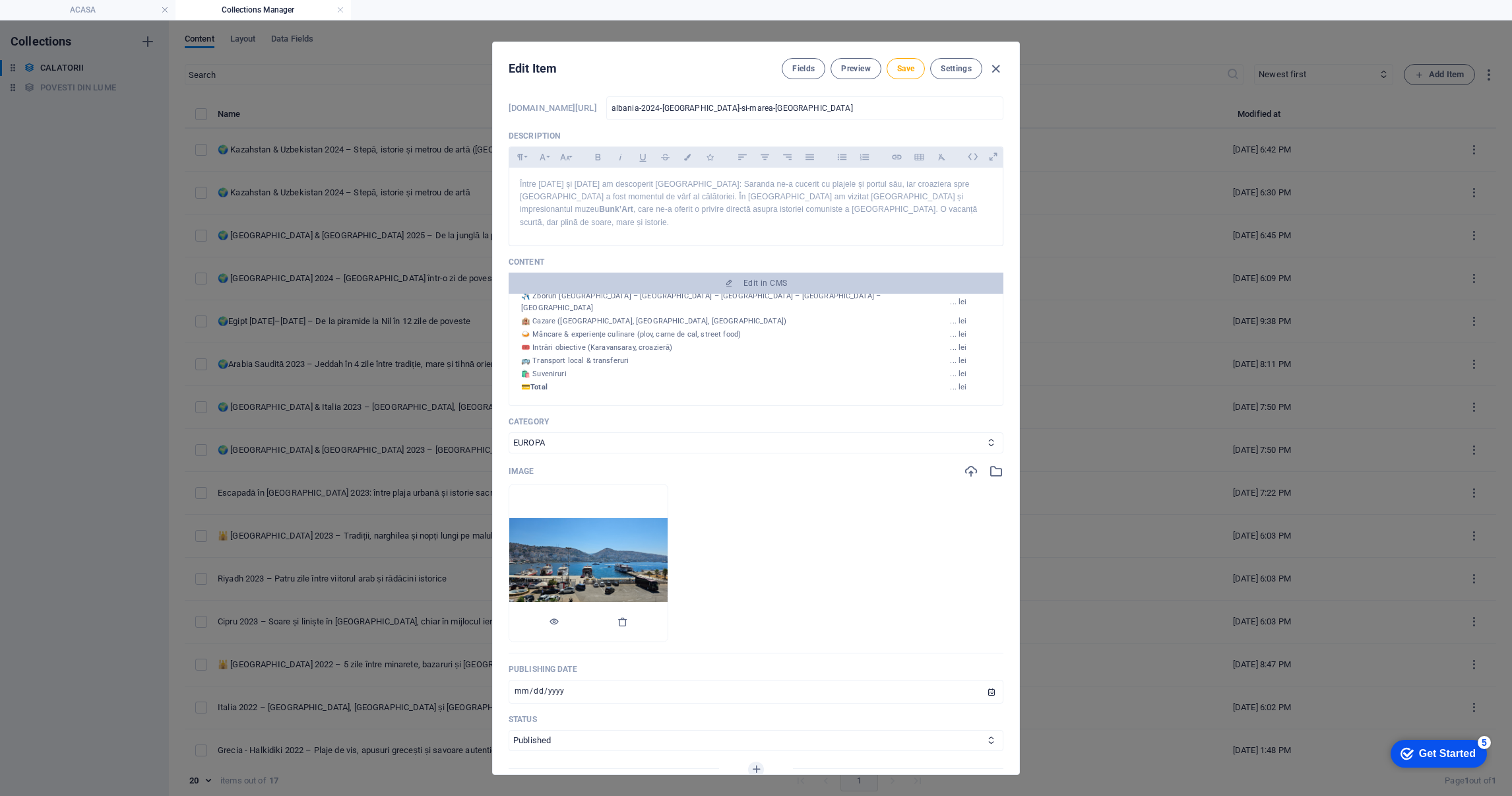
scroll to position [0, 0]
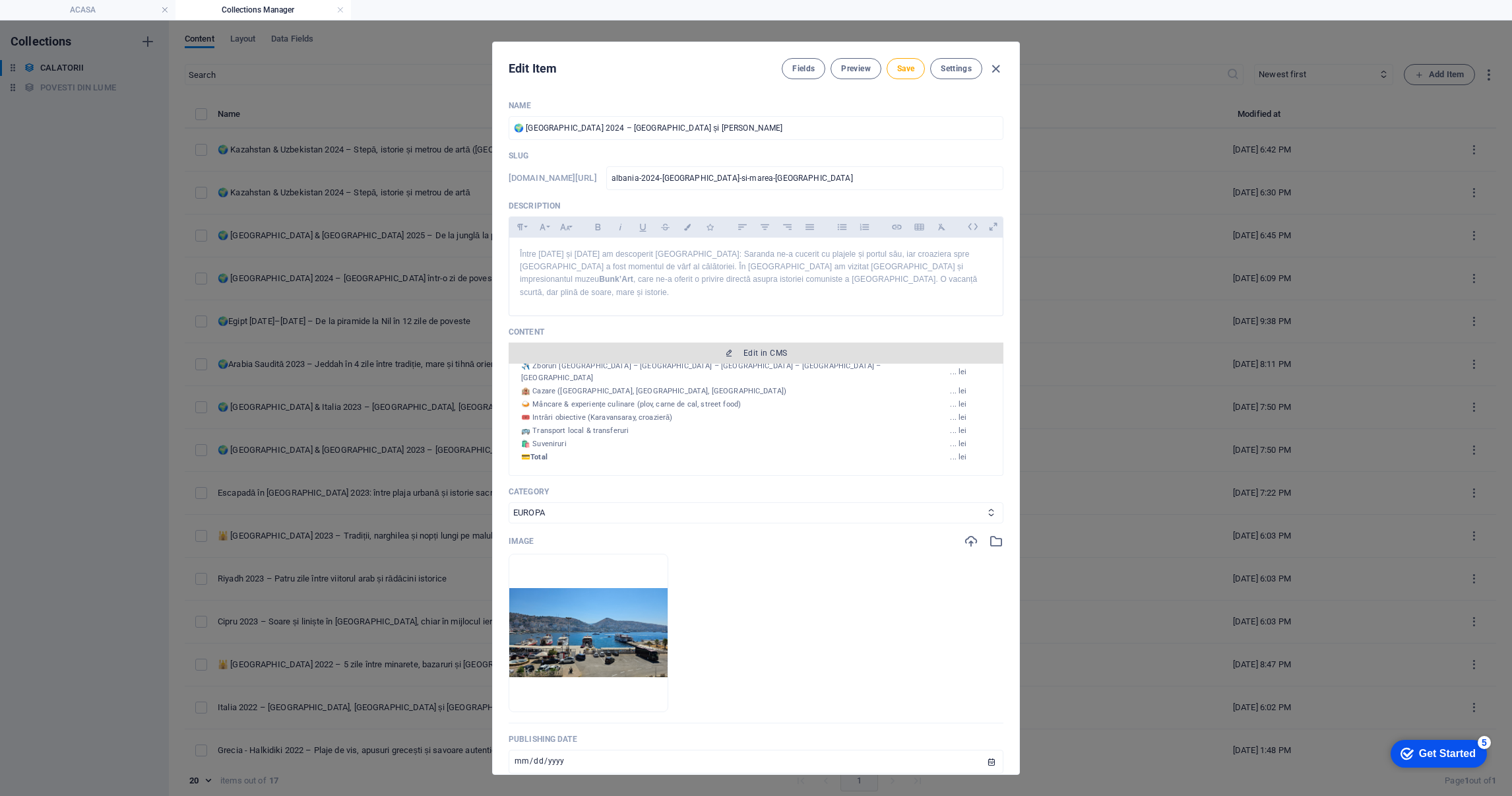
click at [779, 348] on span "Edit in CMS" at bounding box center [765, 353] width 43 height 11
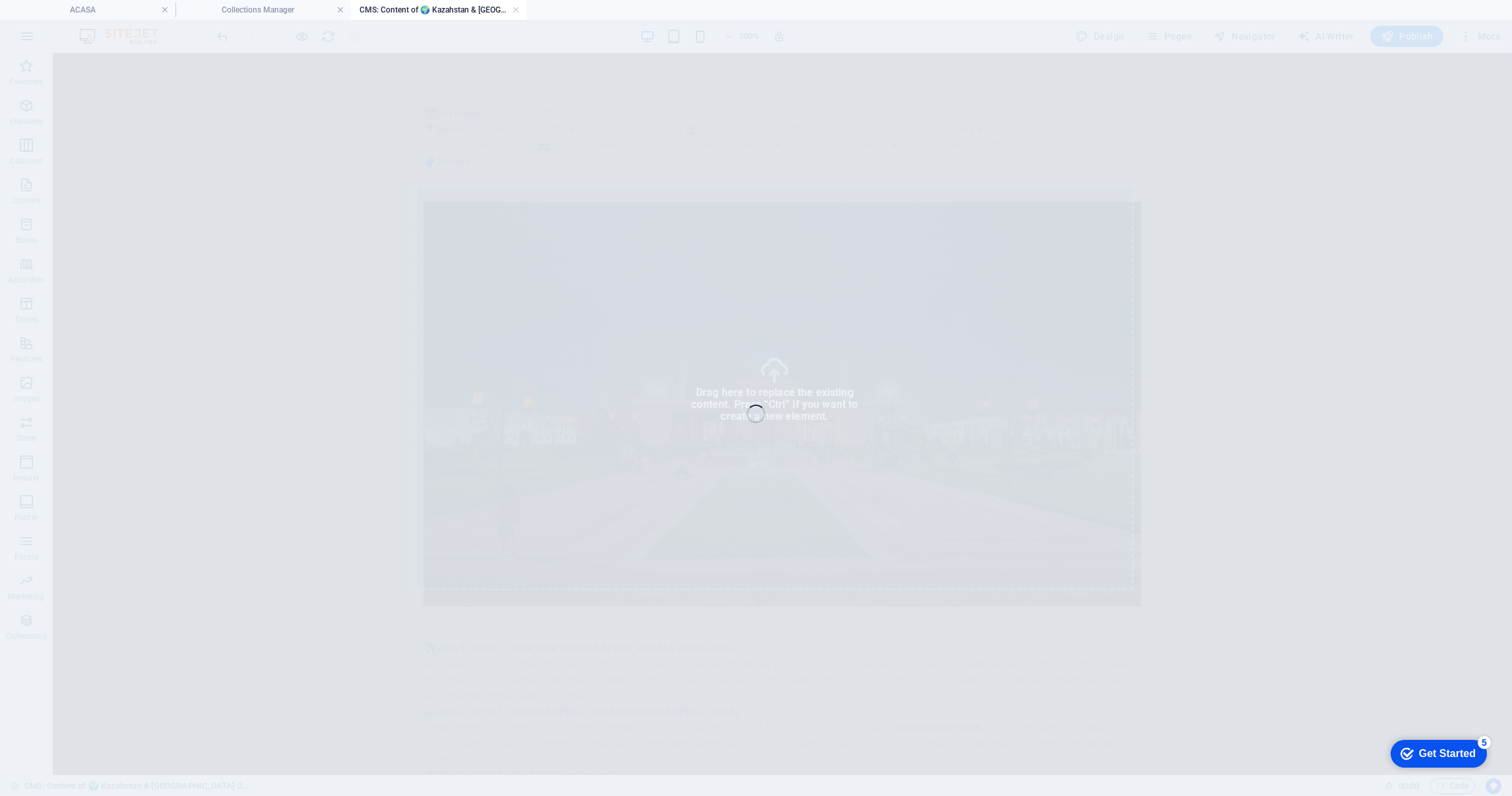
select select "%"
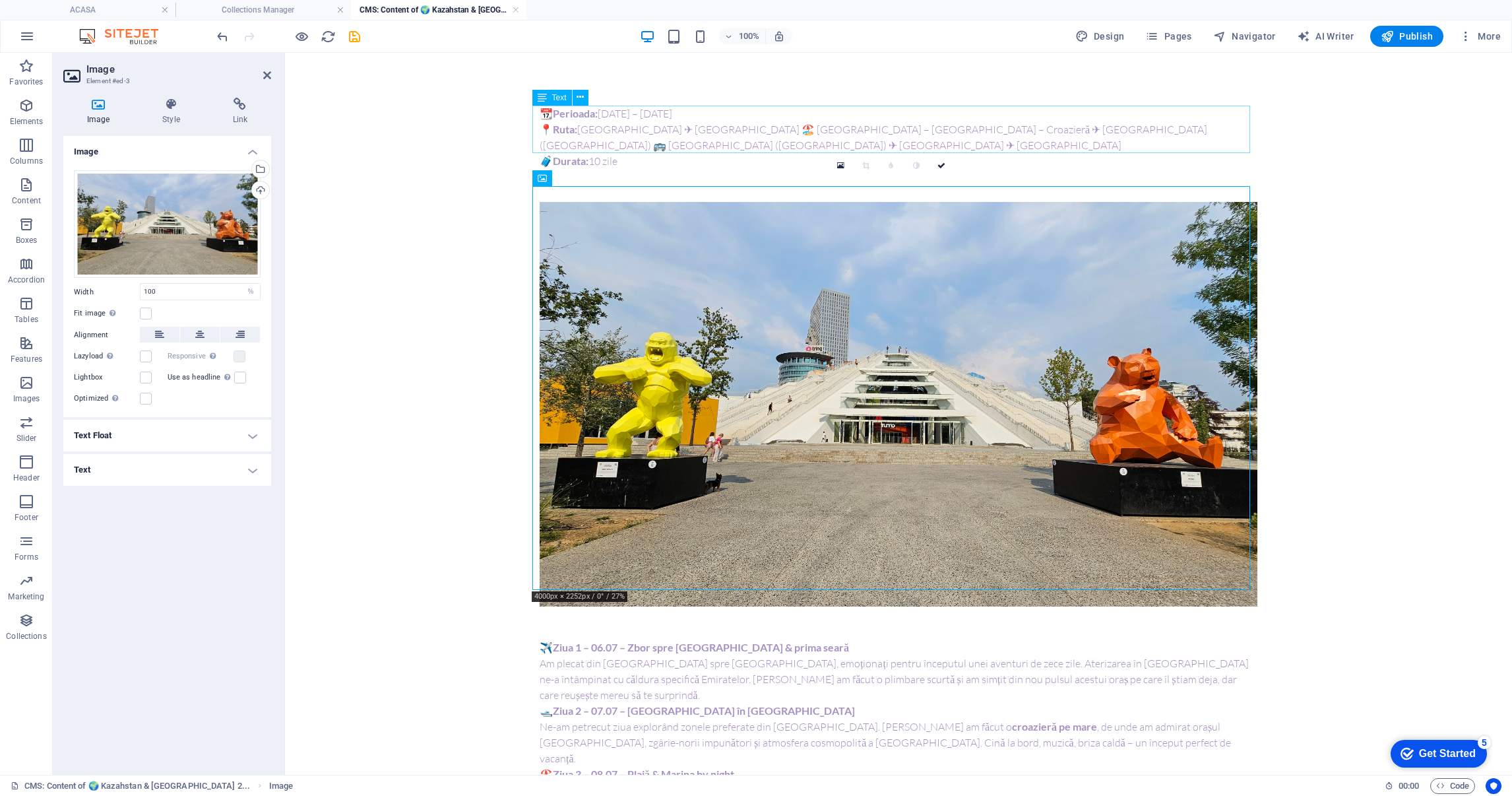
click at [618, 119] on div "📆 Perioada: 06.07.2024 – 15.07.2024 📍 Ruta: București ✈ Dubai 🏖️ Dubai – Marina…" at bounding box center [898, 138] width 718 height 64
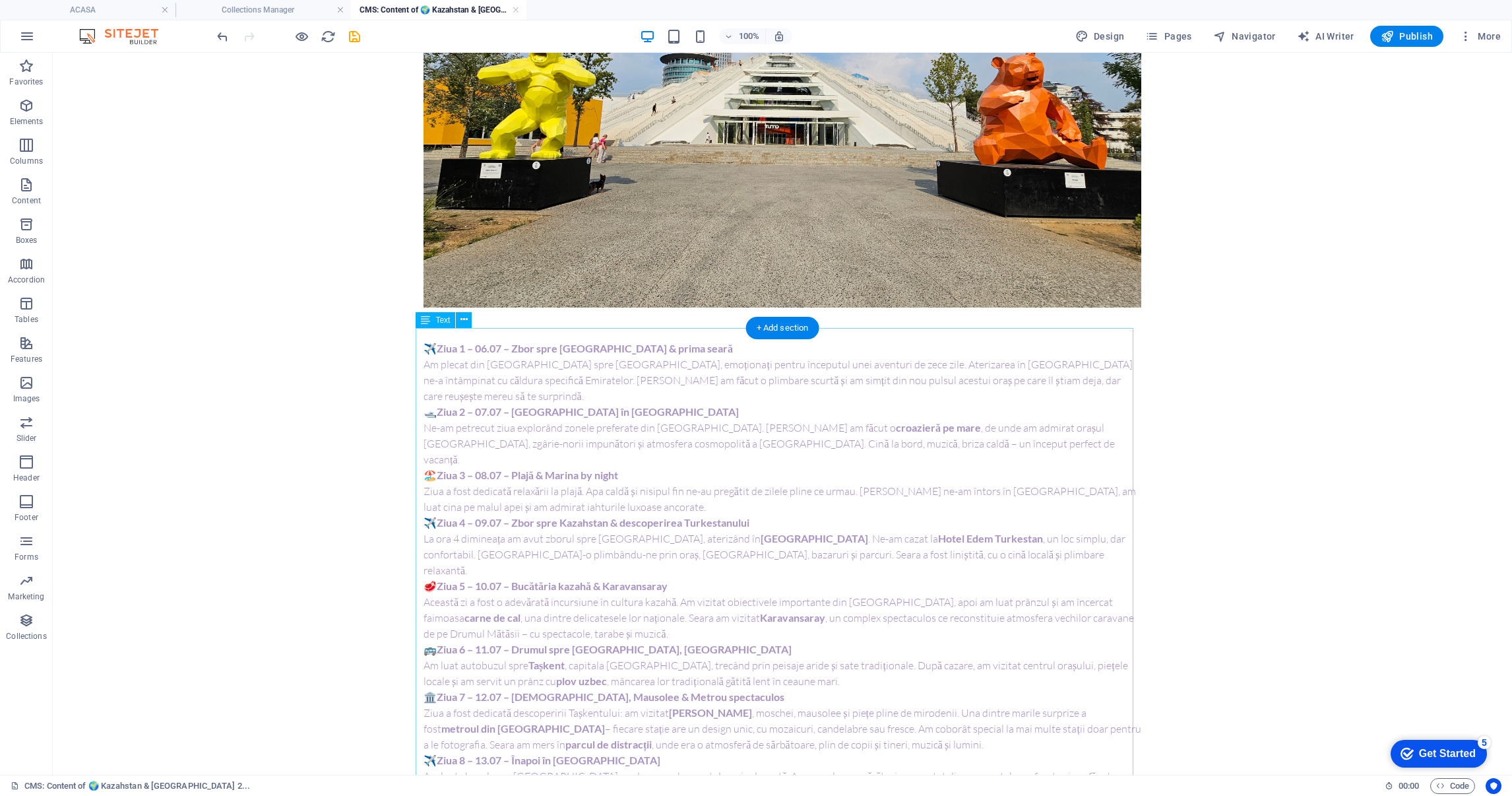
scroll to position [297, 0]
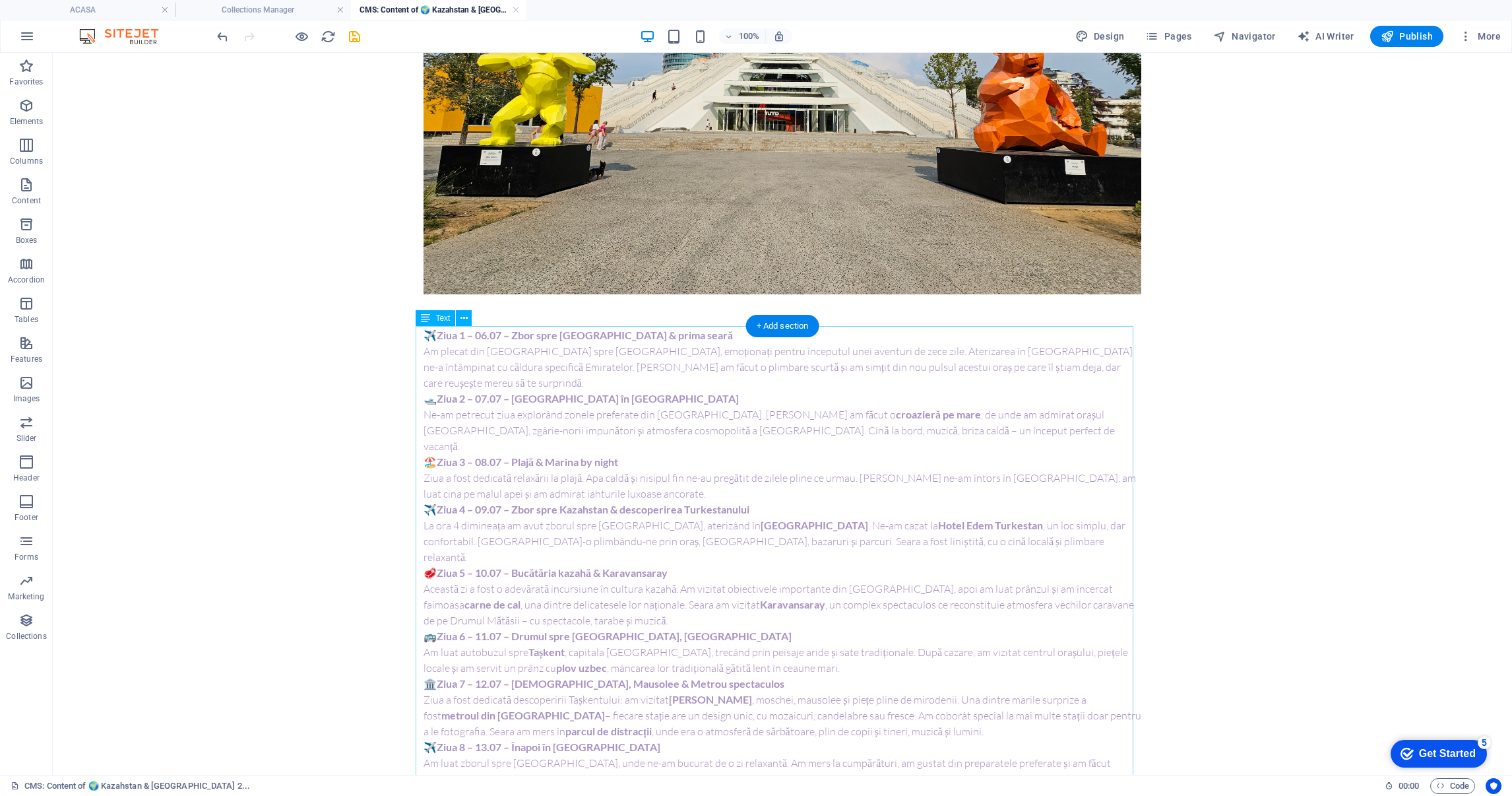
click at [603, 533] on div "✈️ Ziua 1 – 06.07 – Zbor spre Dubai & prima seară Am plecat din București spre …" at bounding box center [782, 605] width 718 height 554
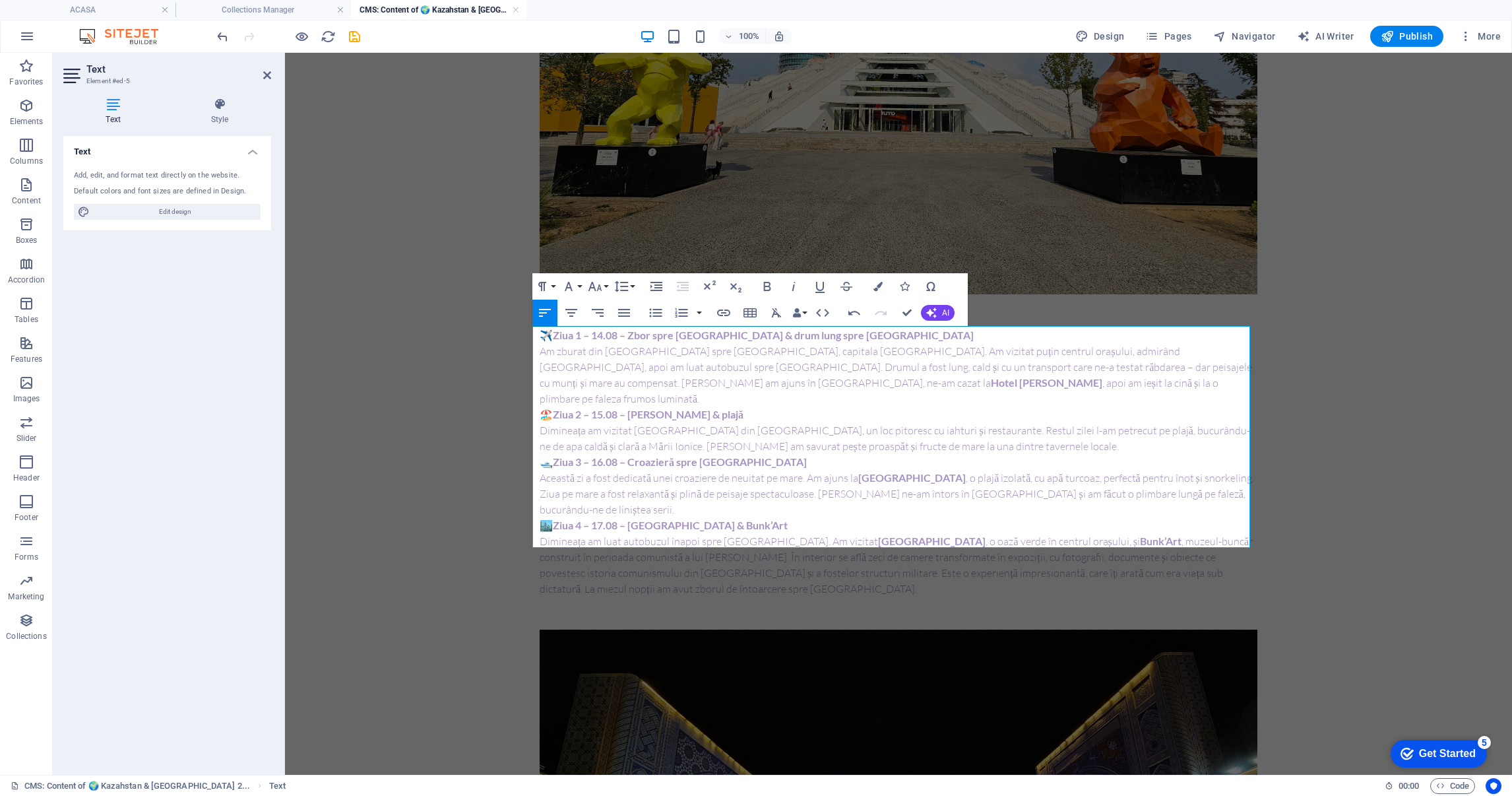
drag, startPoint x: 903, startPoint y: 312, endPoint x: 376, endPoint y: 530, distance: 570.3
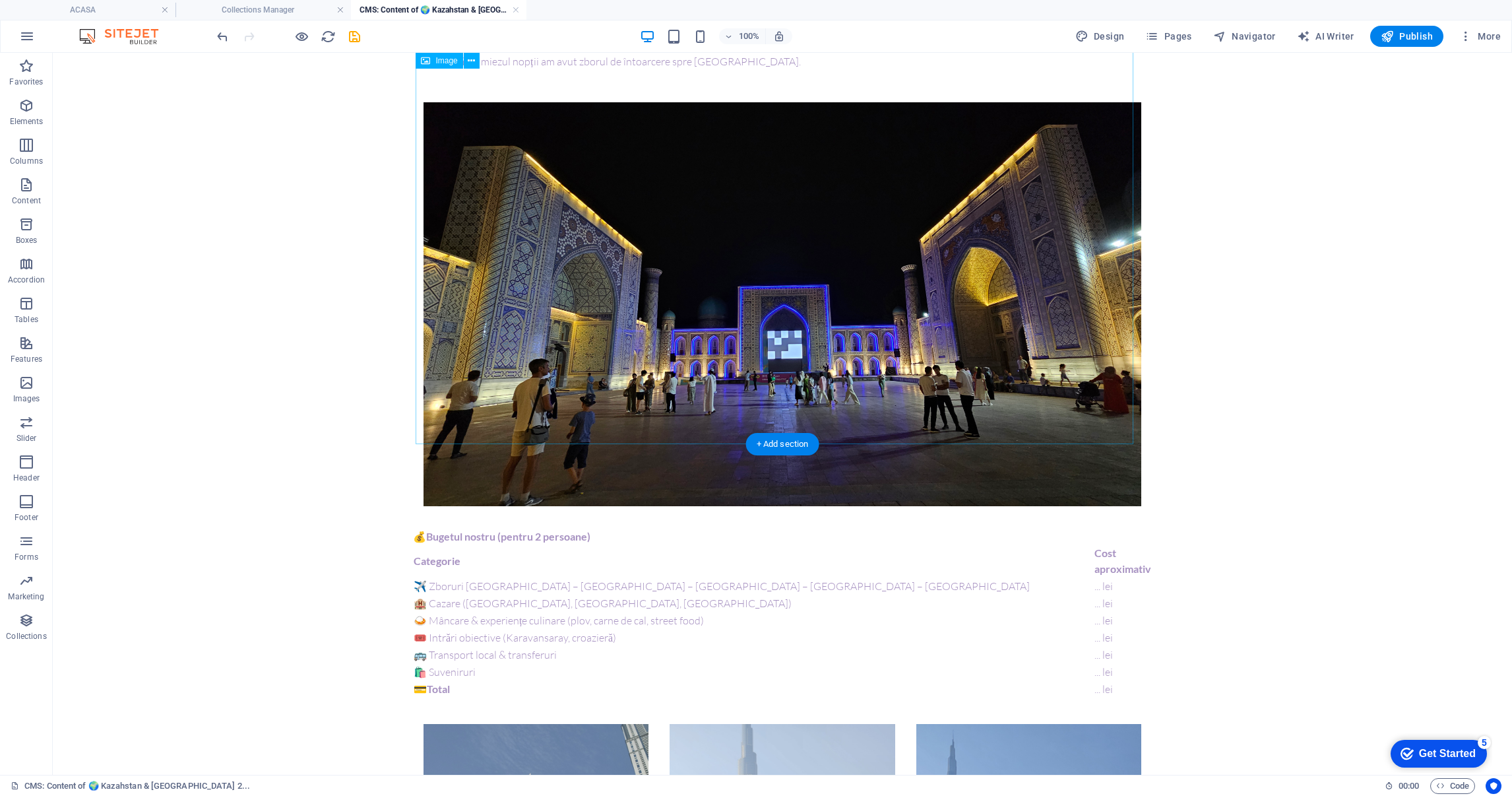
scroll to position [792, 0]
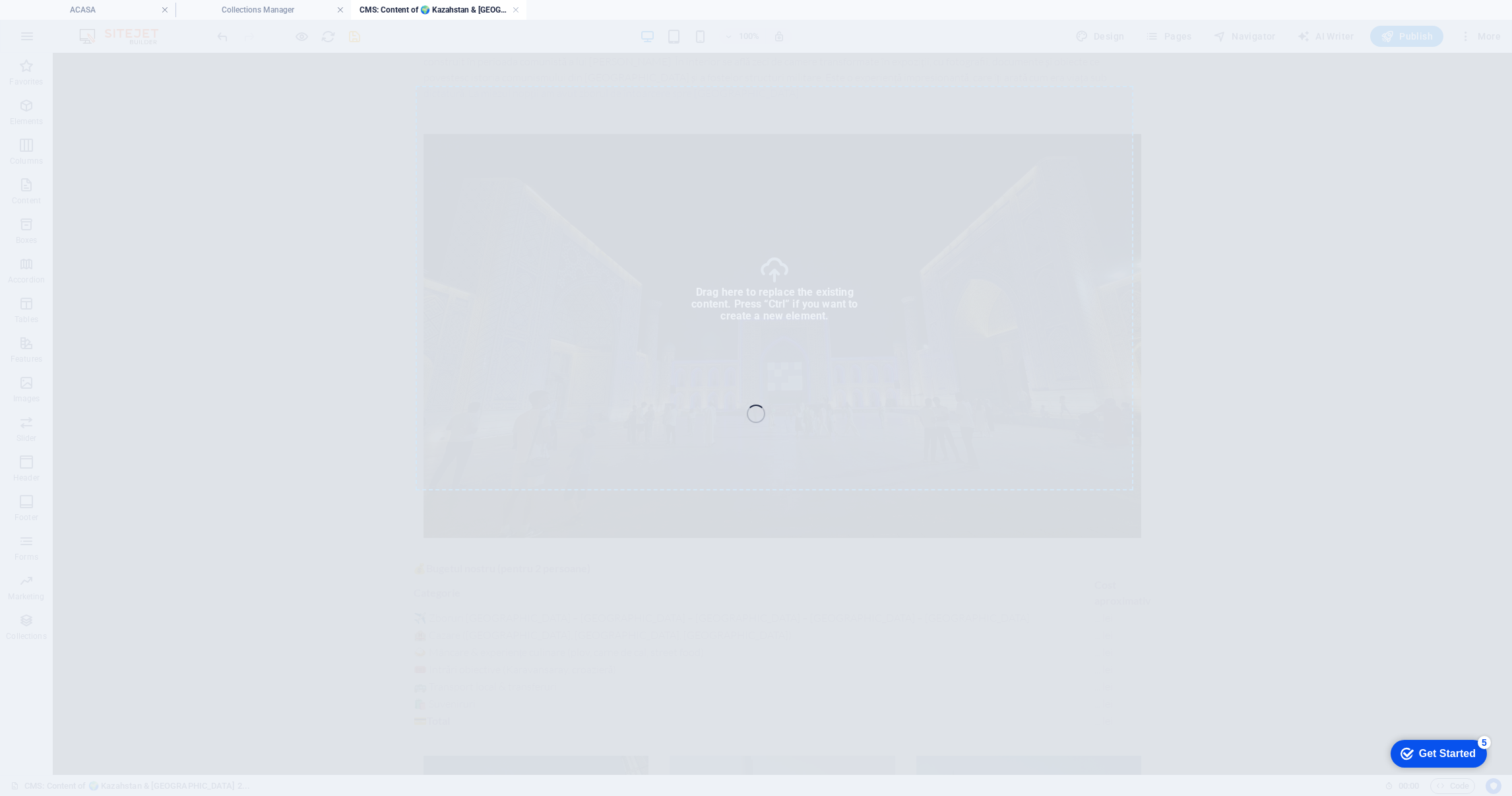
select select "%"
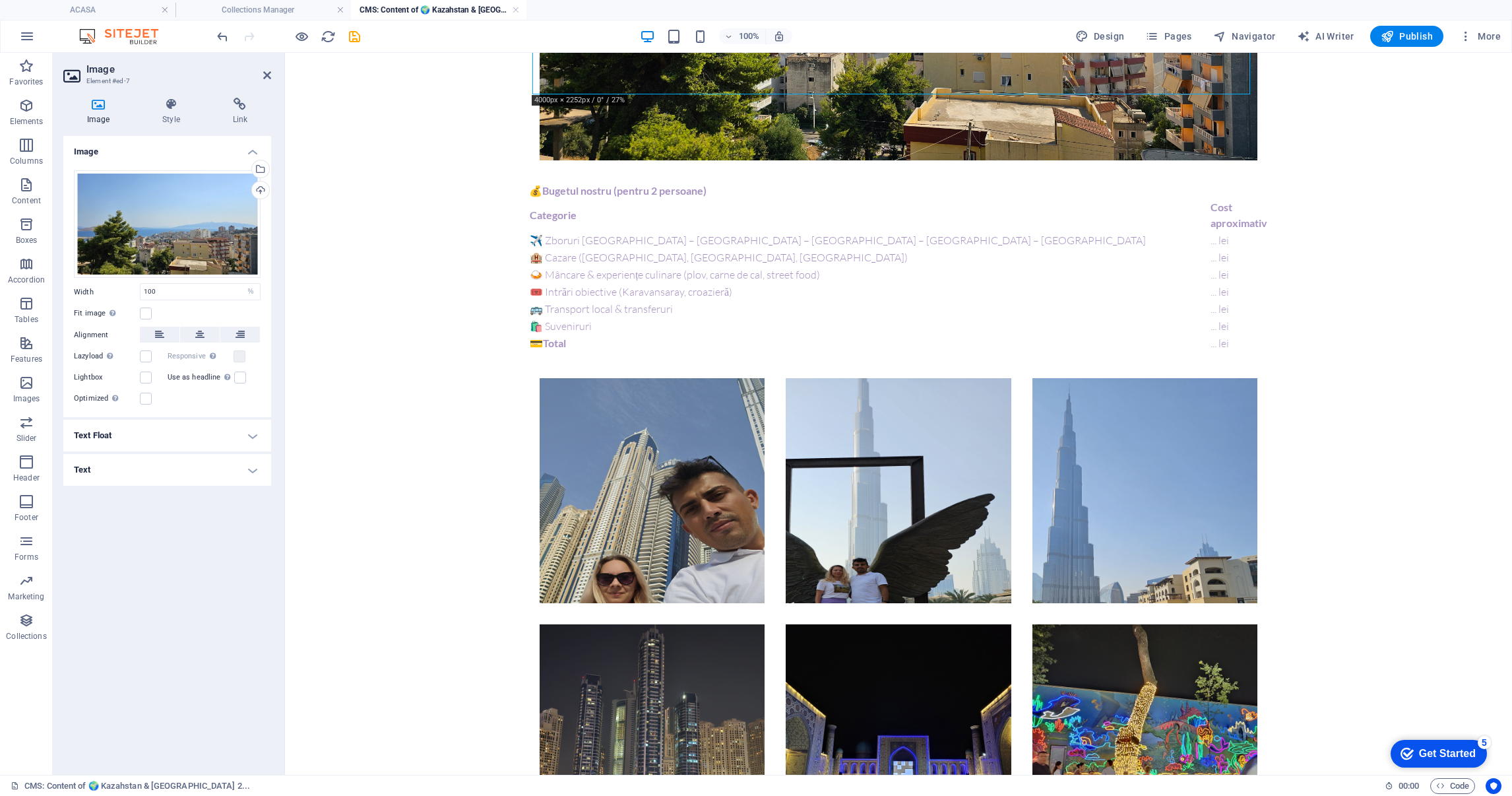
scroll to position [1187, 0]
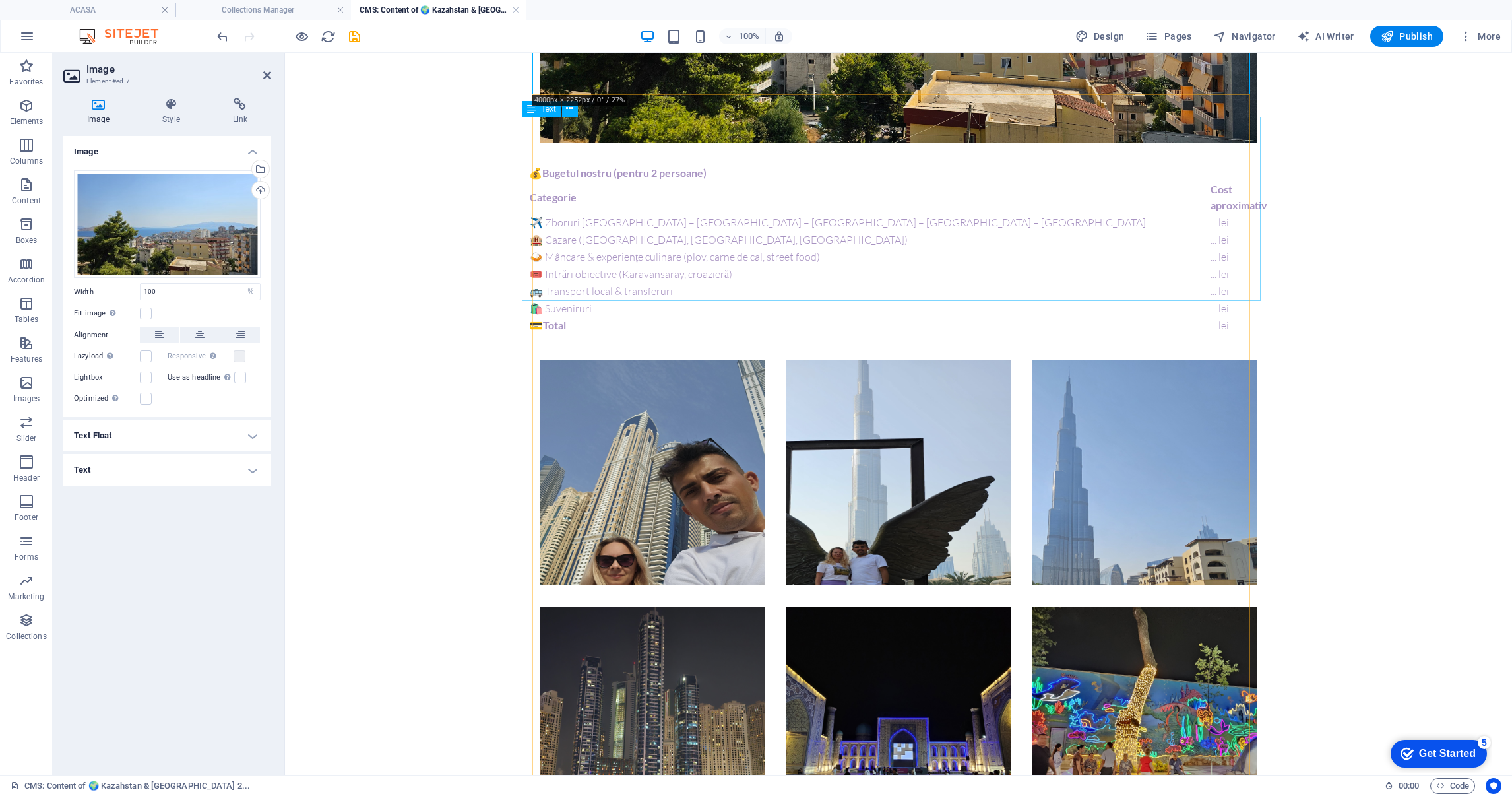
click at [683, 235] on div "💰 Bugetul nostru (pentru 2 persoane) Categorie Cost aproximativ ✈️ Zboruri Bucu…" at bounding box center [898, 257] width 739 height 185
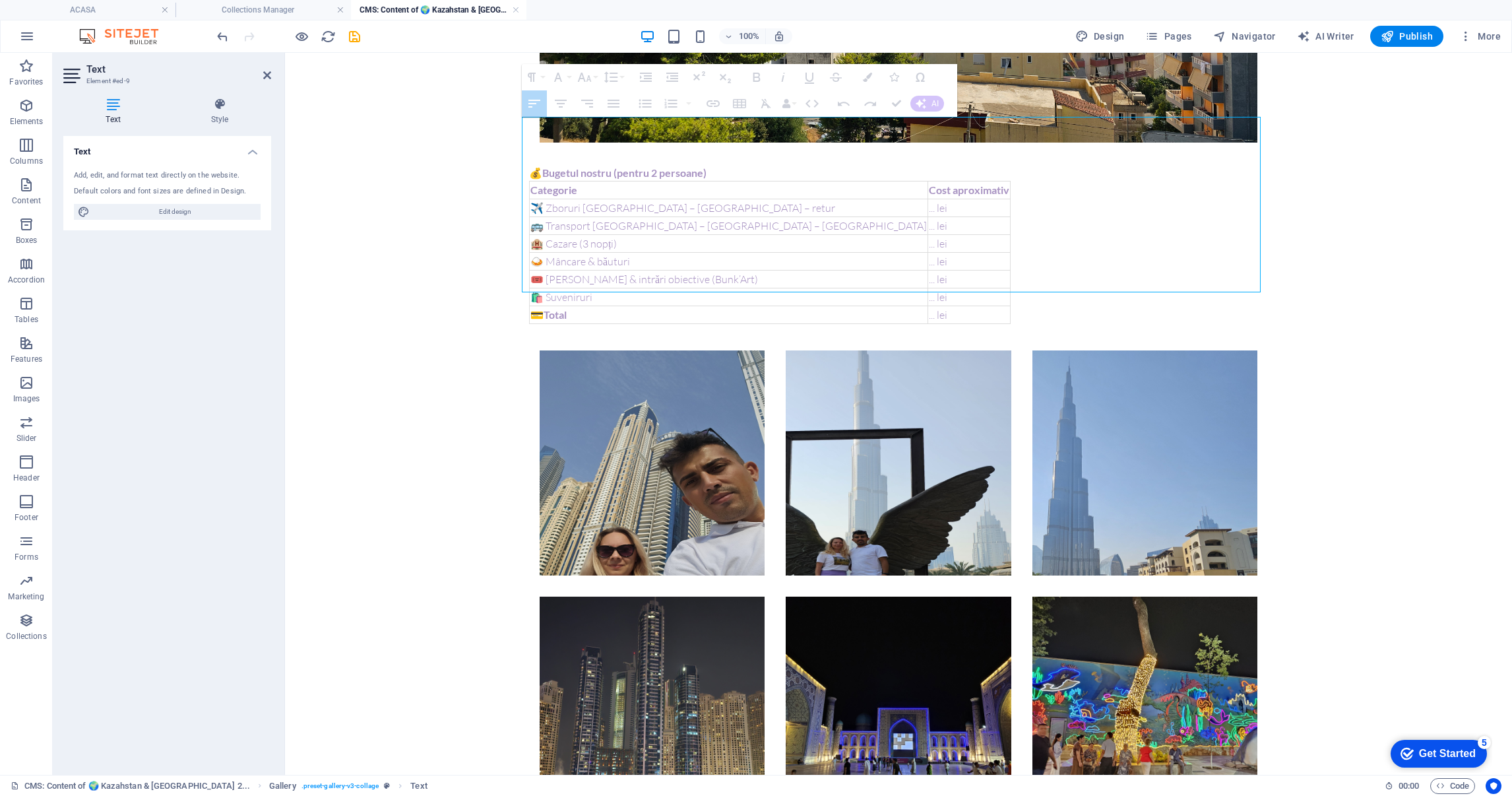
drag, startPoint x: 711, startPoint y: 209, endPoint x: 760, endPoint y: 209, distance: 49.0
click at [786, 436] on li at bounding box center [899, 463] width 225 height 225
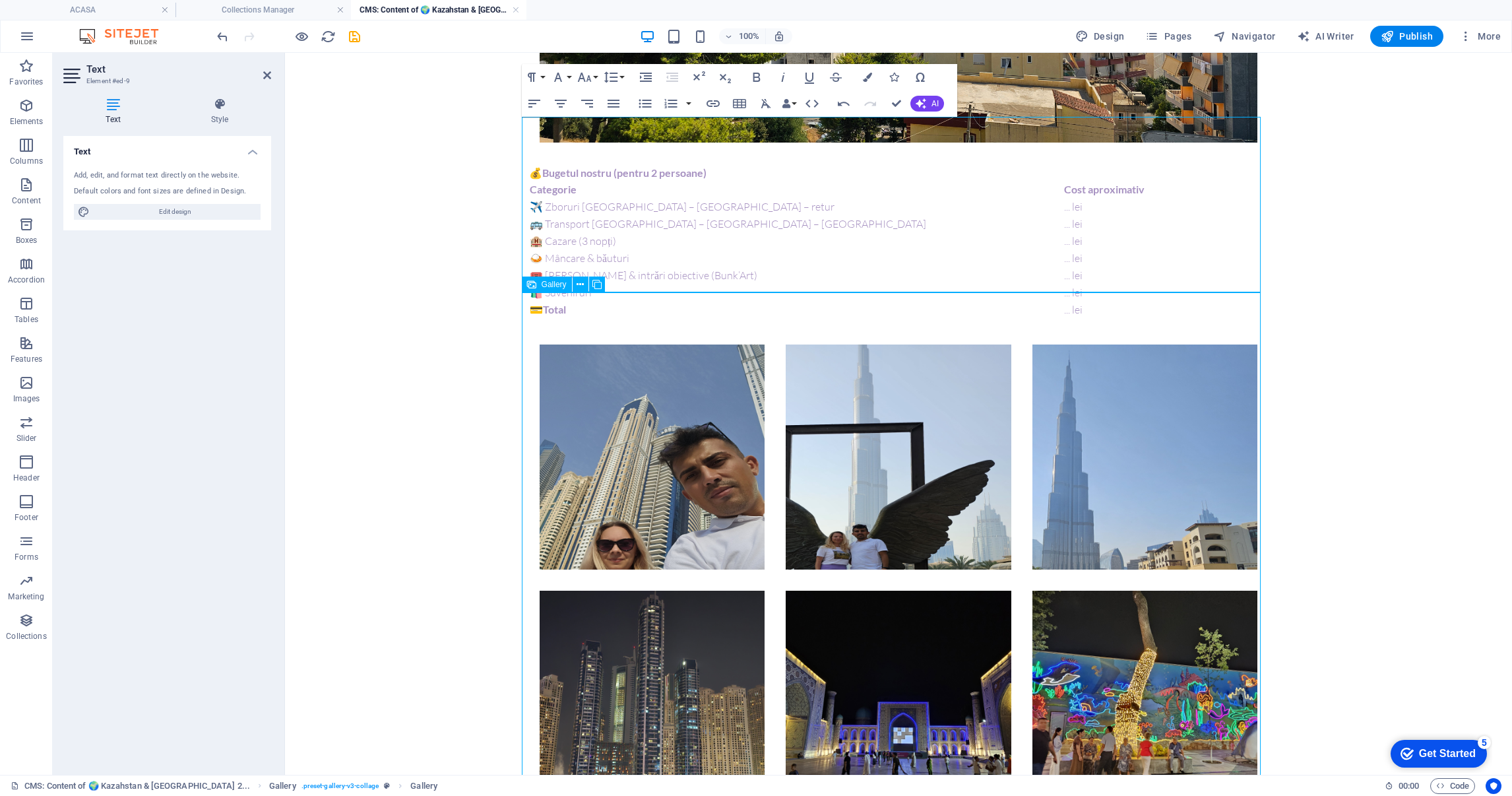
click at [1008, 436] on li at bounding box center [899, 457] width 225 height 225
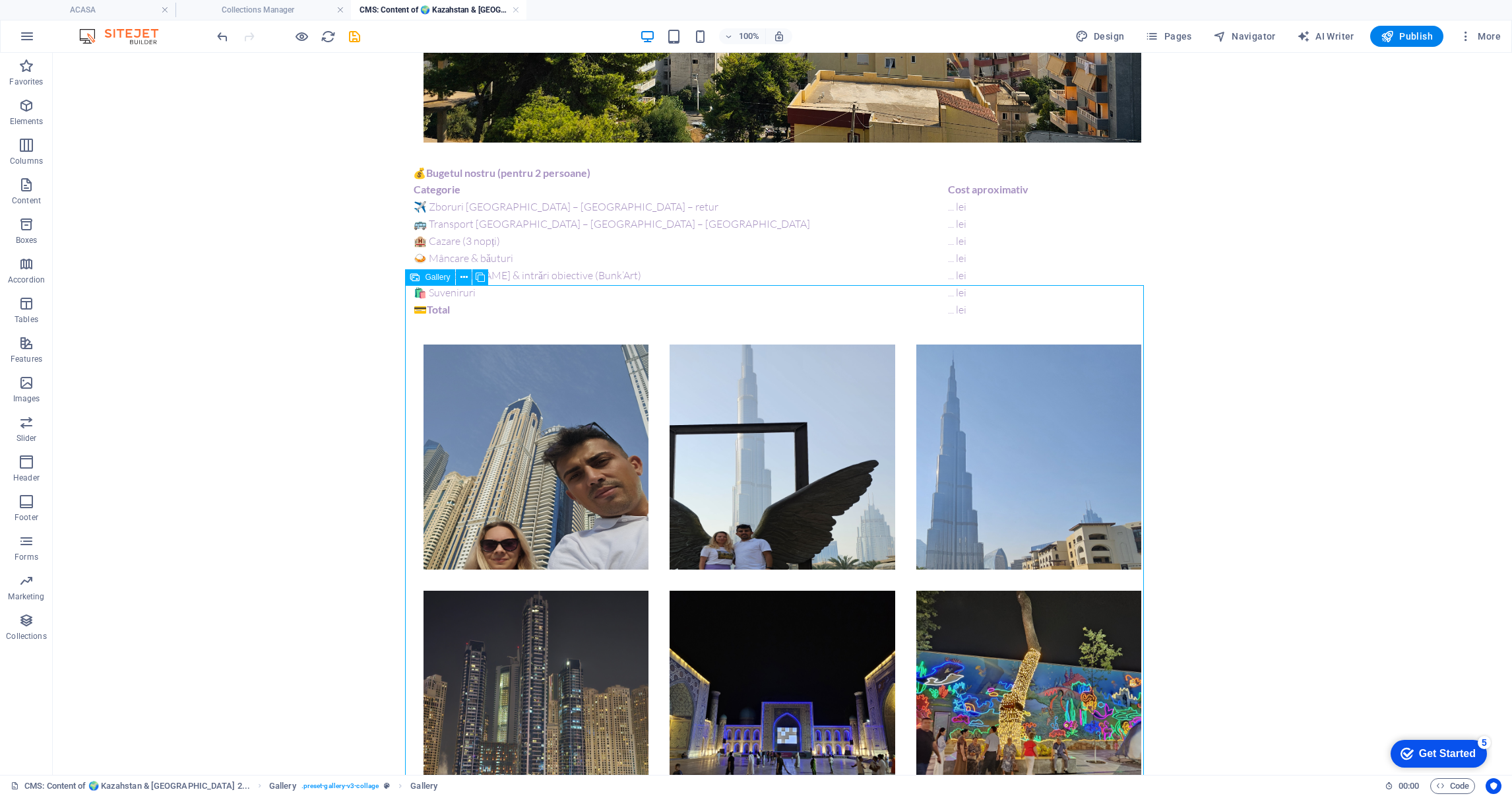
click at [776, 436] on li at bounding box center [782, 457] width 225 height 225
select select "4"
select select "px"
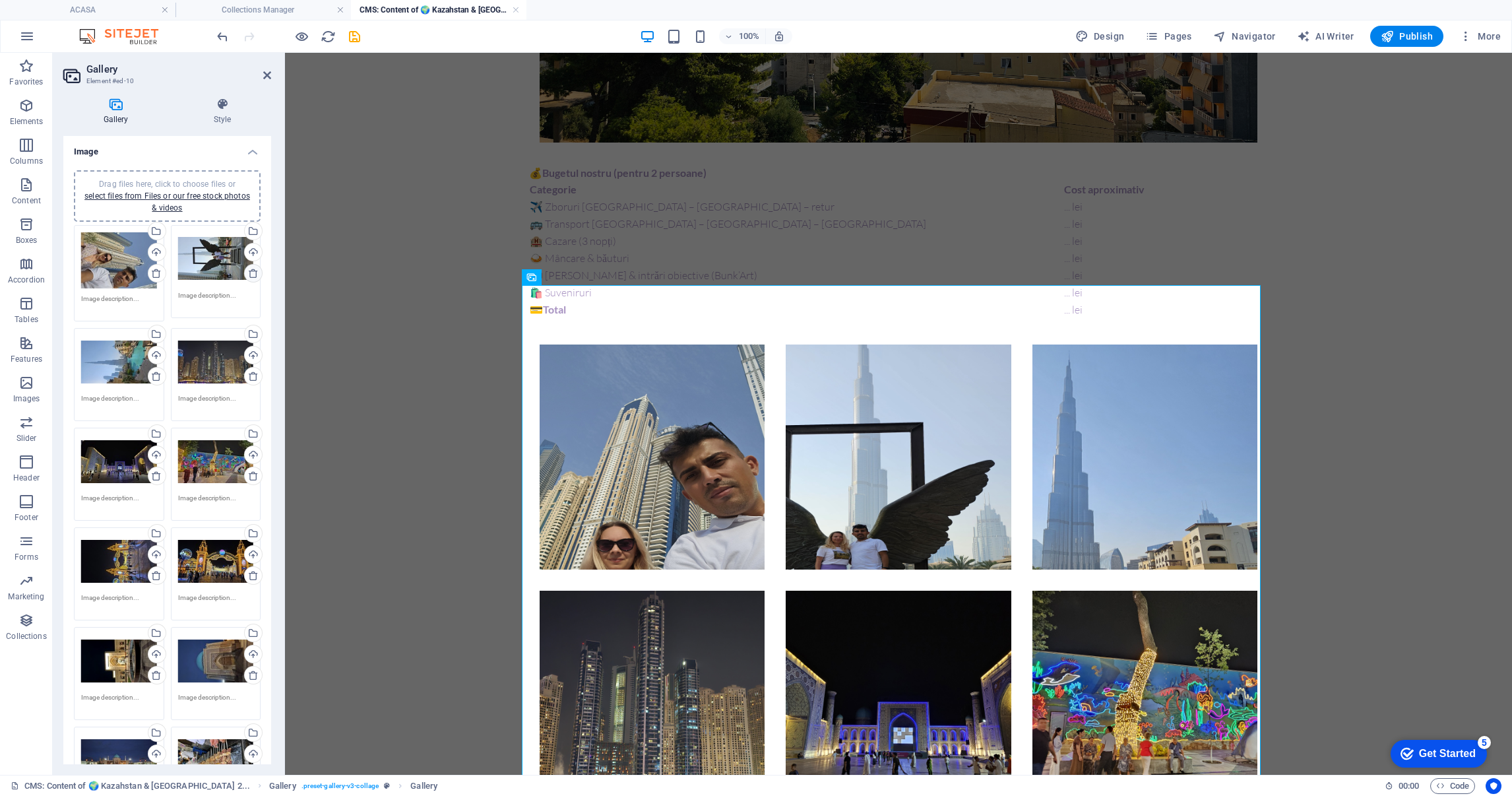
click at [252, 274] on icon at bounding box center [253, 273] width 11 height 11
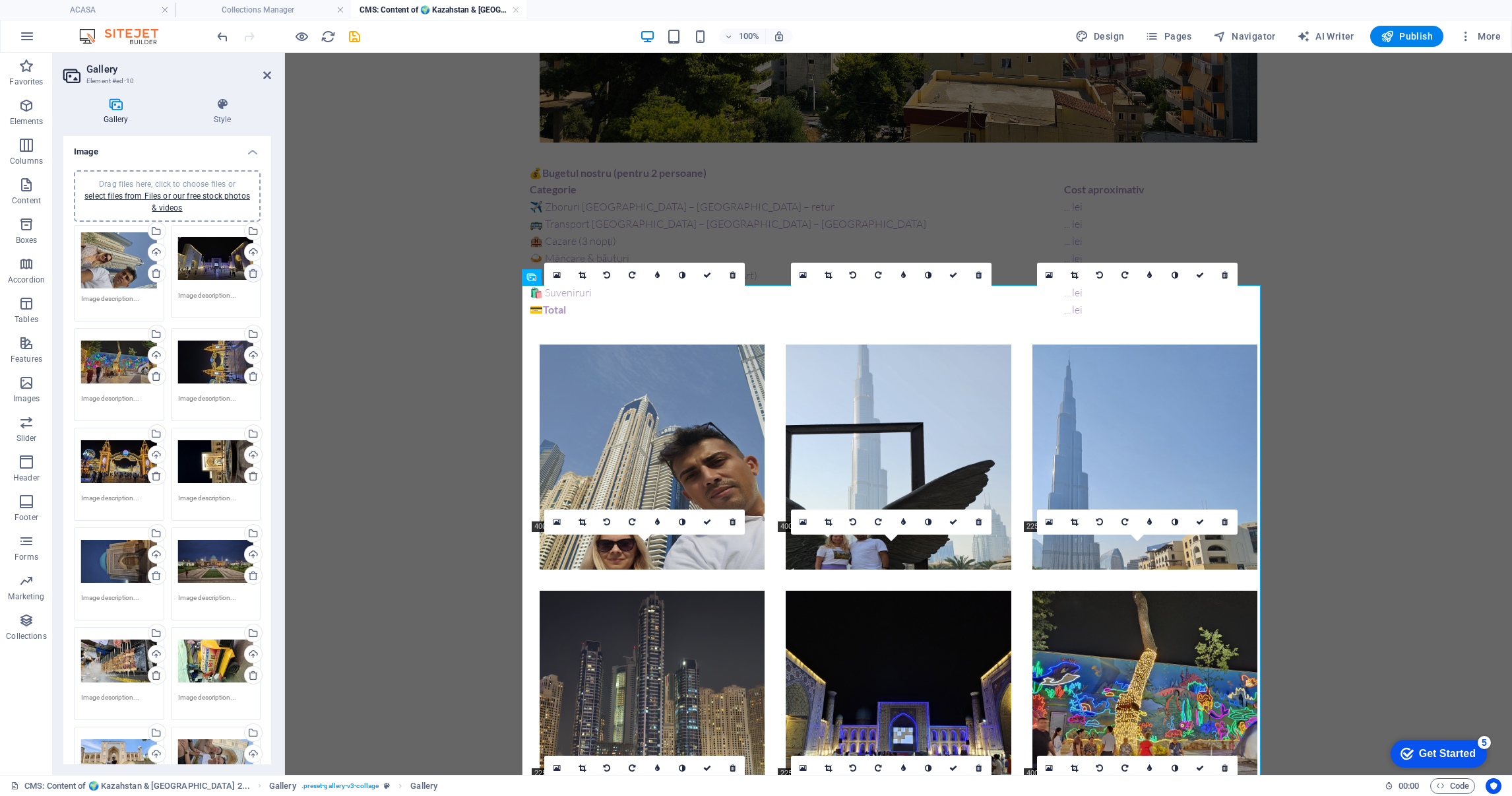
click at [252, 274] on icon at bounding box center [253, 273] width 11 height 11
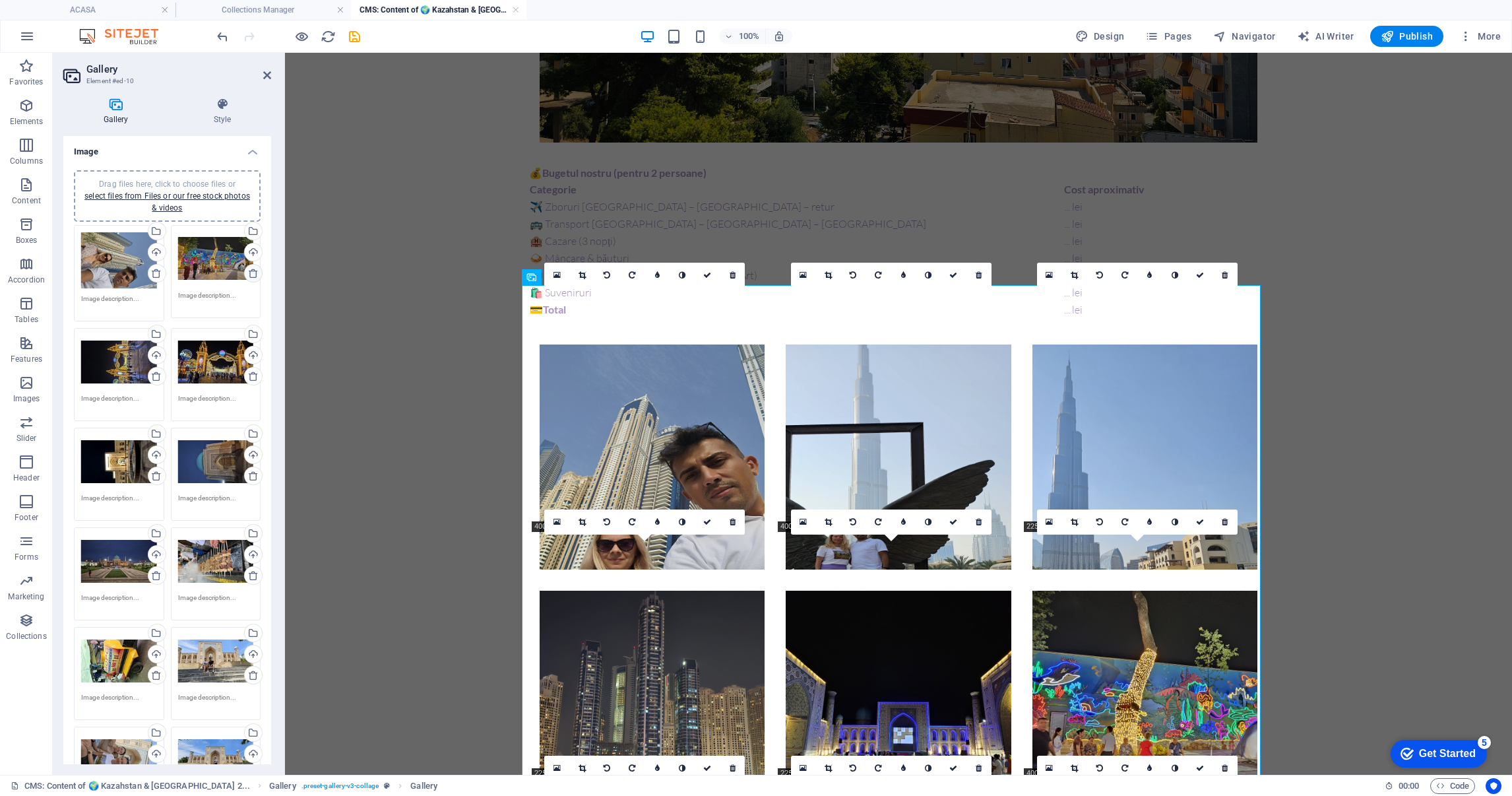
click at [252, 274] on icon at bounding box center [253, 273] width 11 height 11
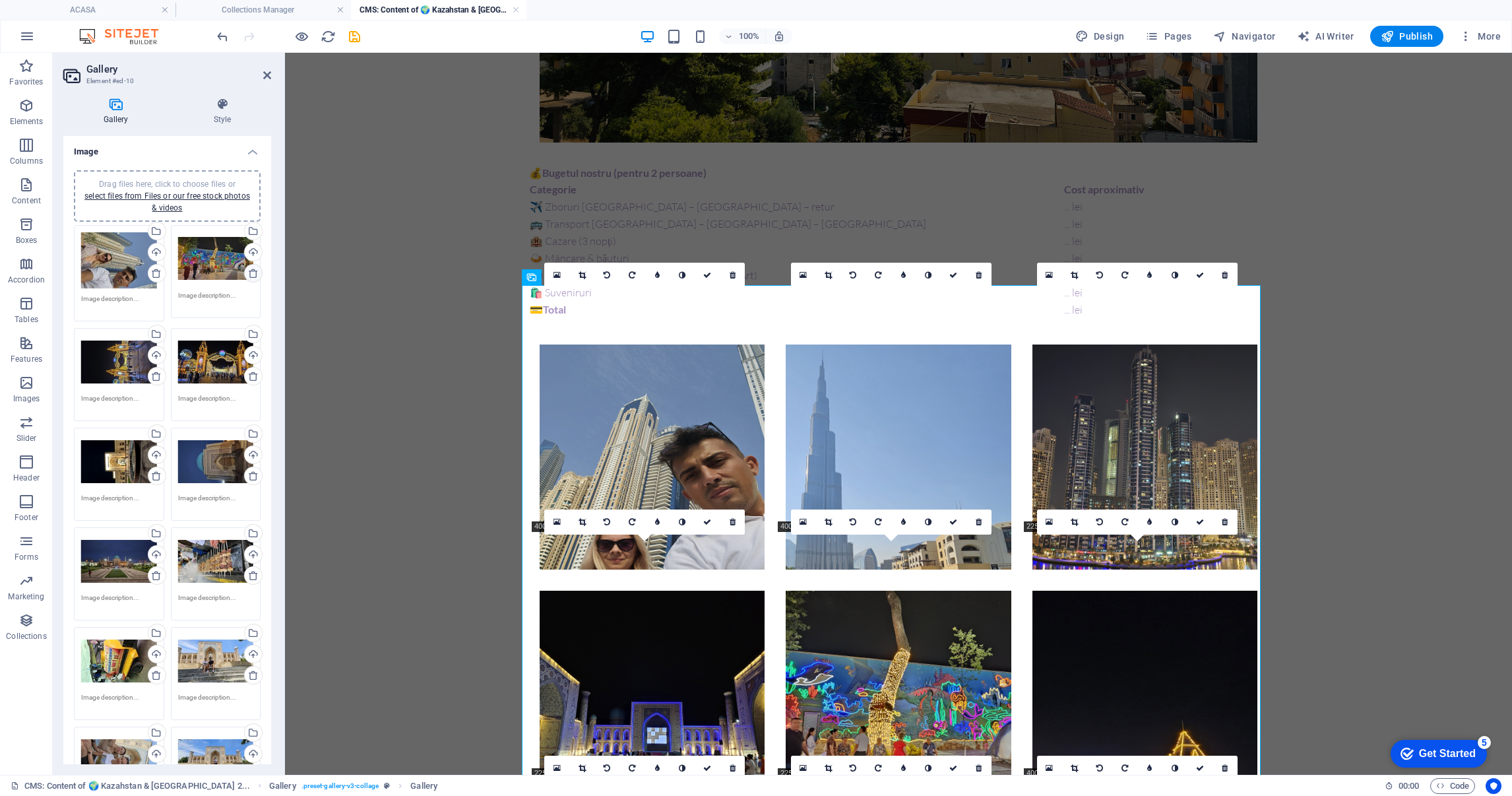
click at [252, 274] on icon at bounding box center [253, 273] width 11 height 11
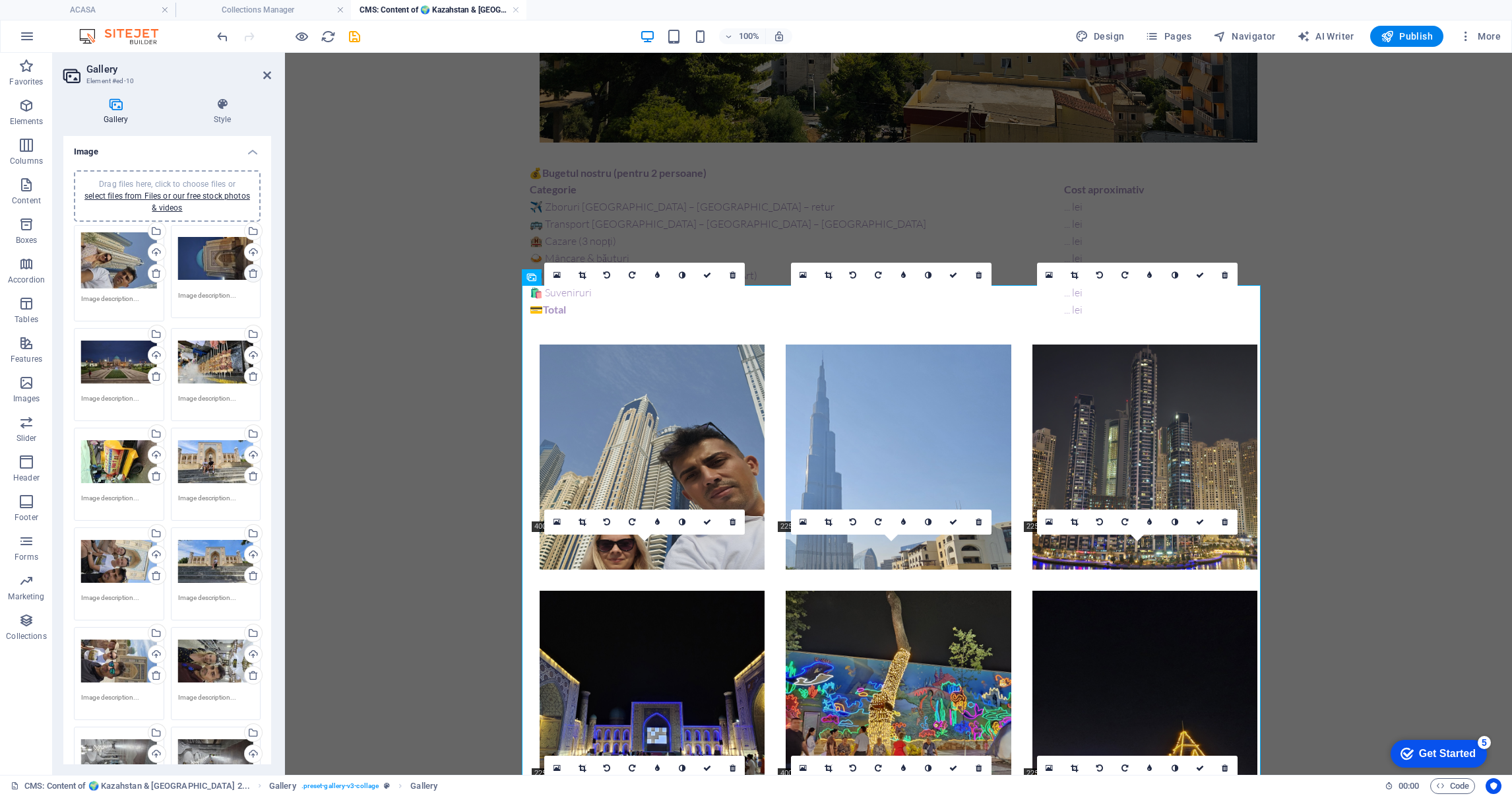
click at [252, 274] on icon at bounding box center [253, 273] width 11 height 11
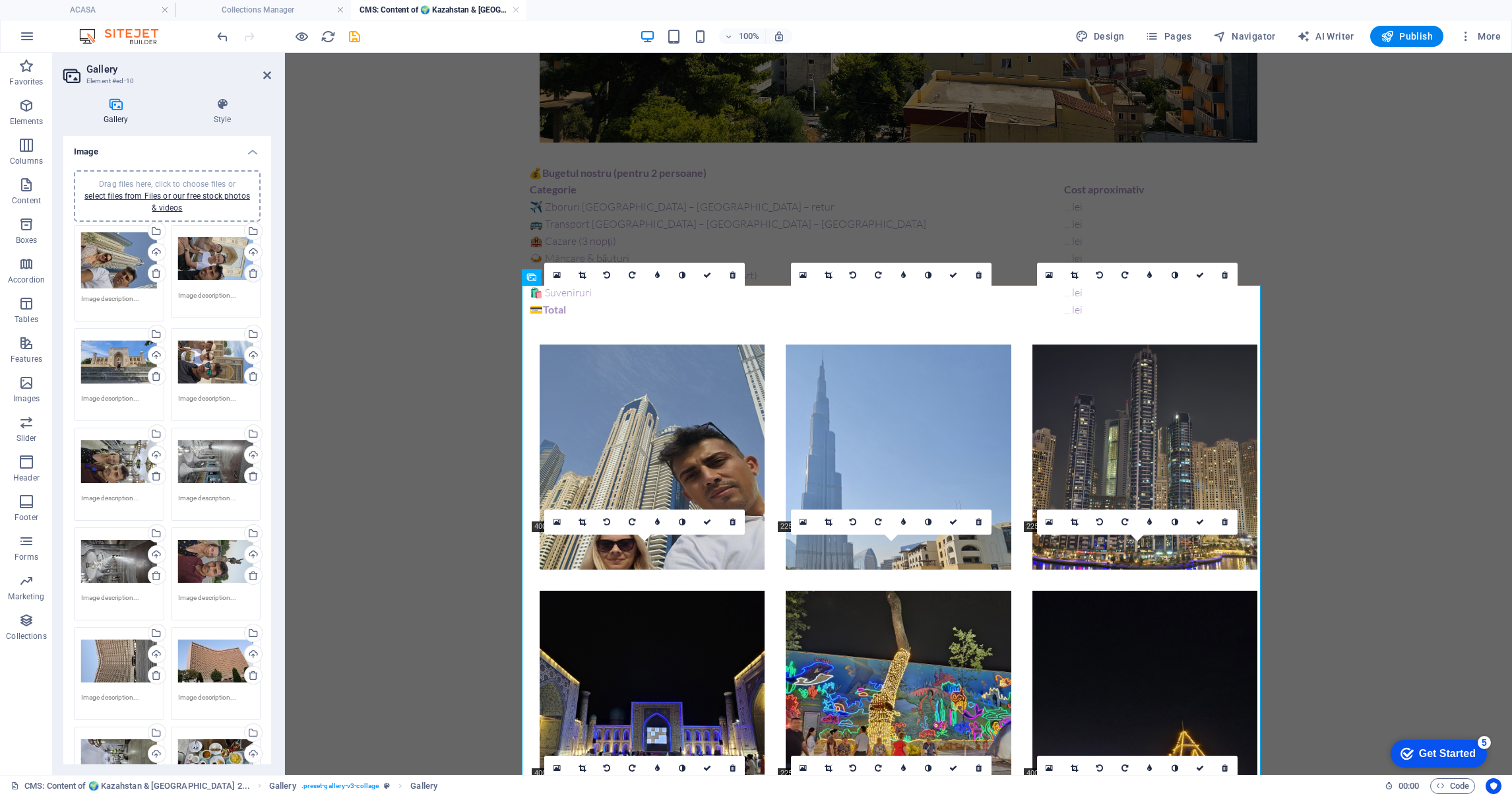
click at [252, 274] on icon at bounding box center [253, 273] width 11 height 11
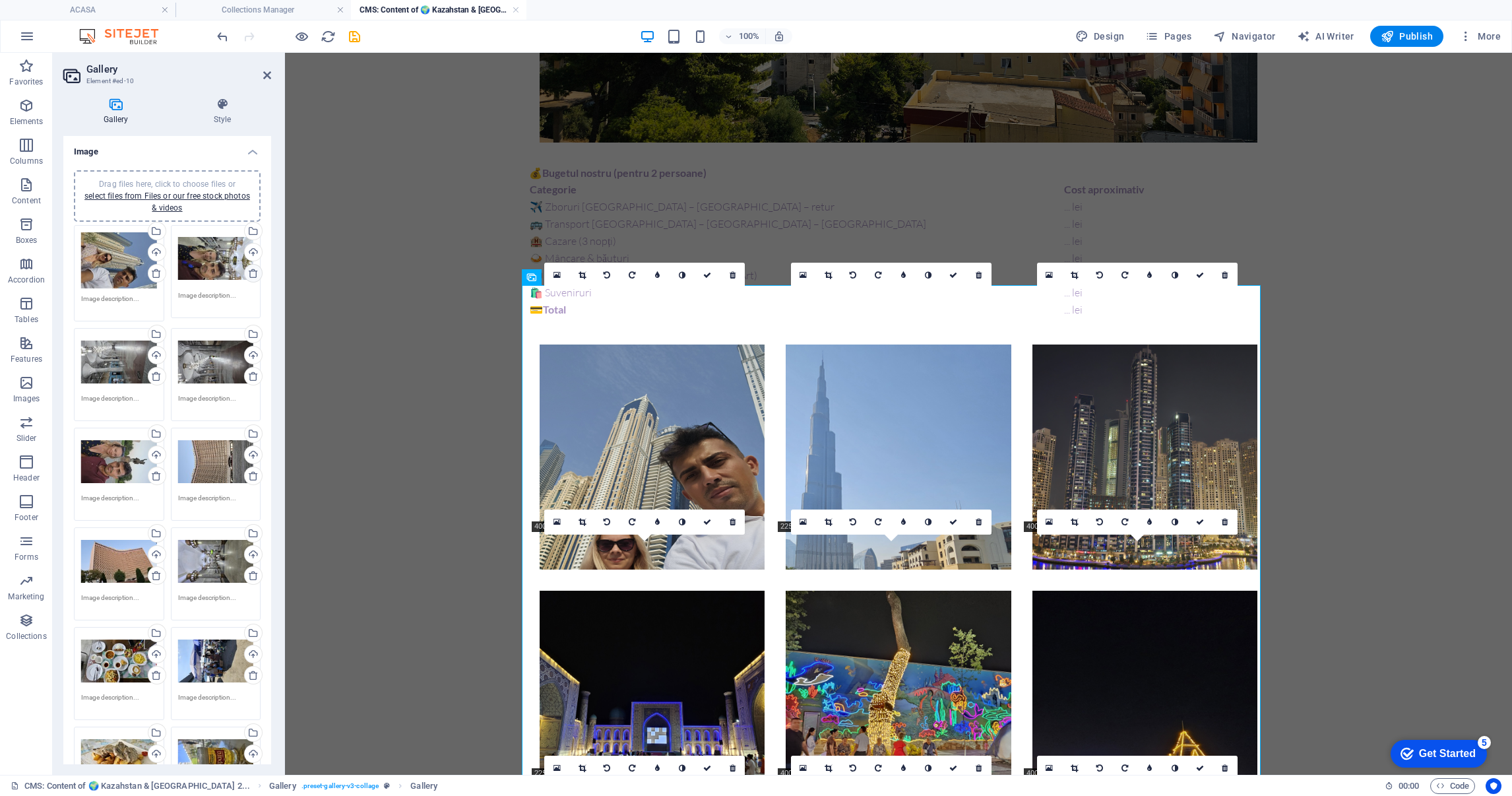
click at [252, 274] on icon at bounding box center [253, 273] width 11 height 11
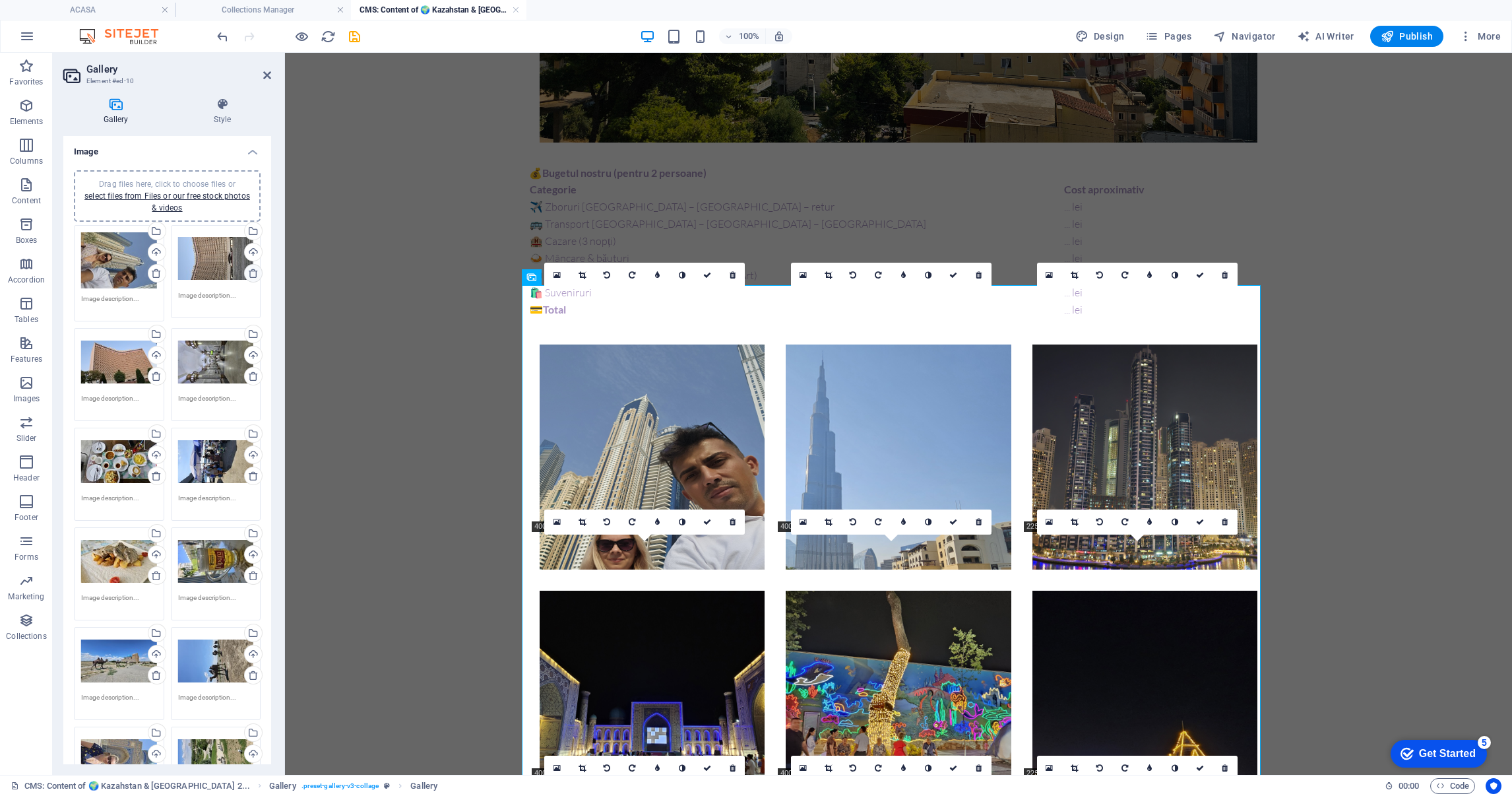
click at [252, 274] on icon at bounding box center [253, 273] width 11 height 11
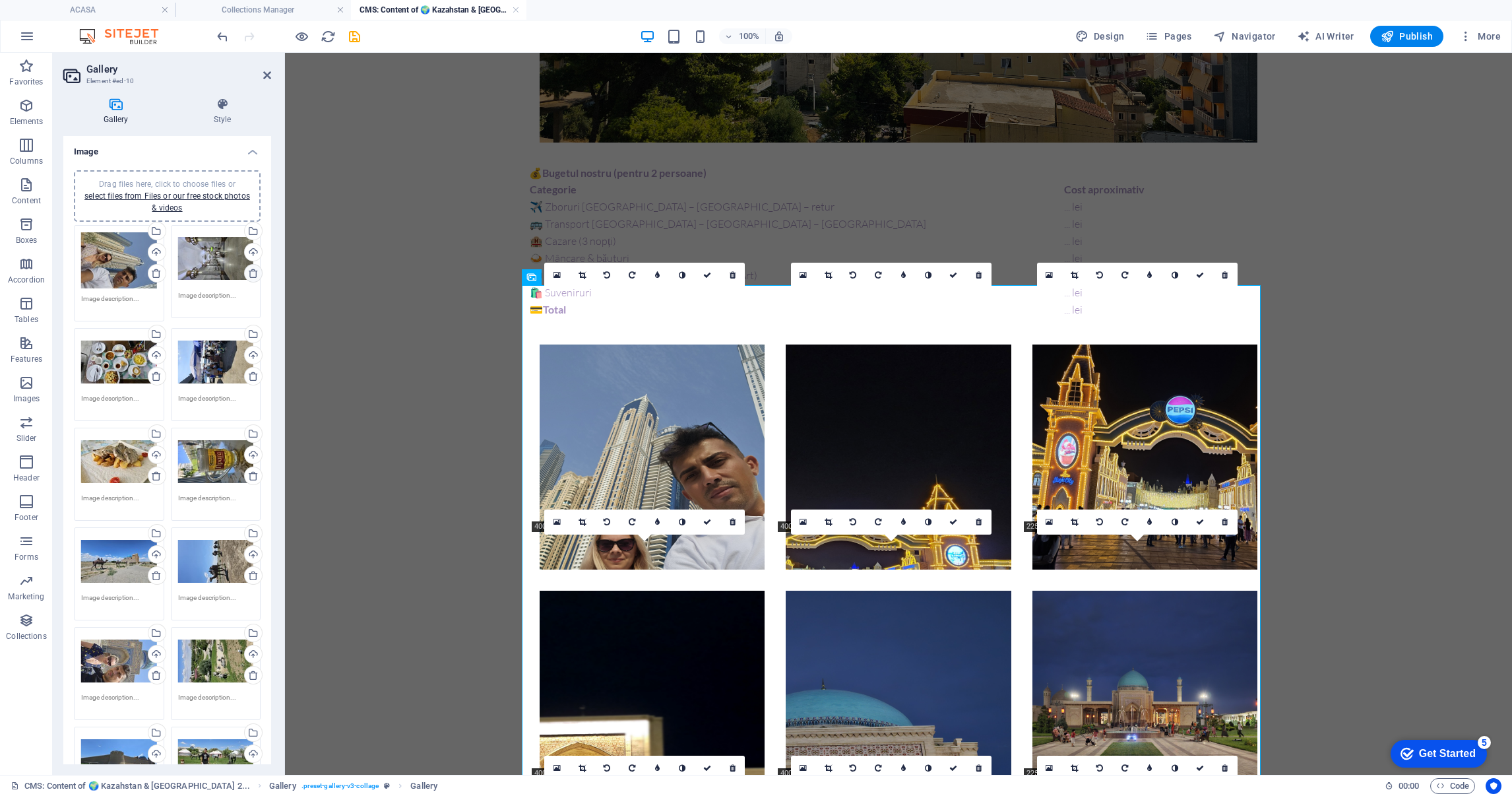
click at [252, 274] on icon at bounding box center [253, 273] width 11 height 11
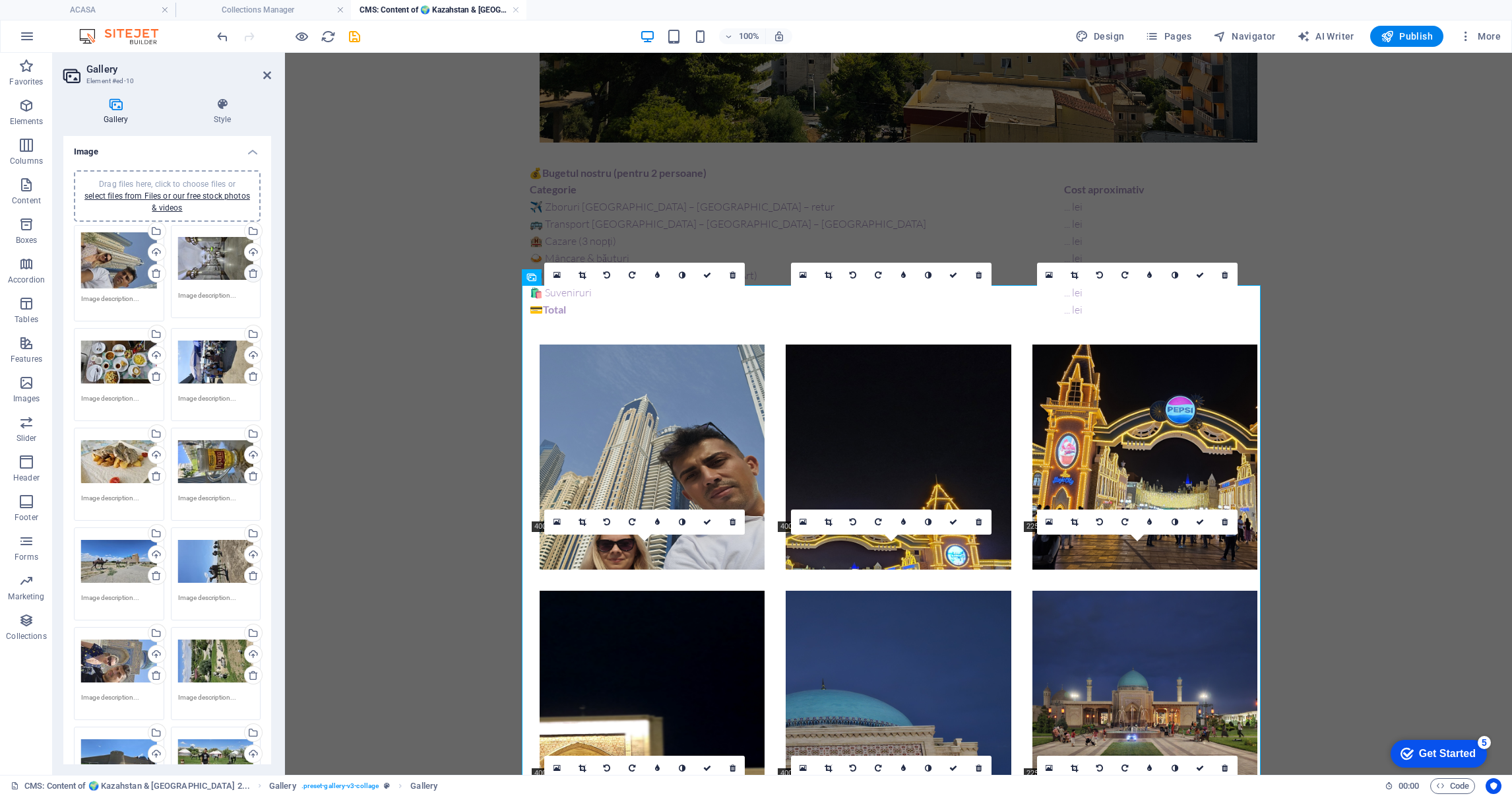
click at [252, 274] on icon at bounding box center [253, 273] width 11 height 11
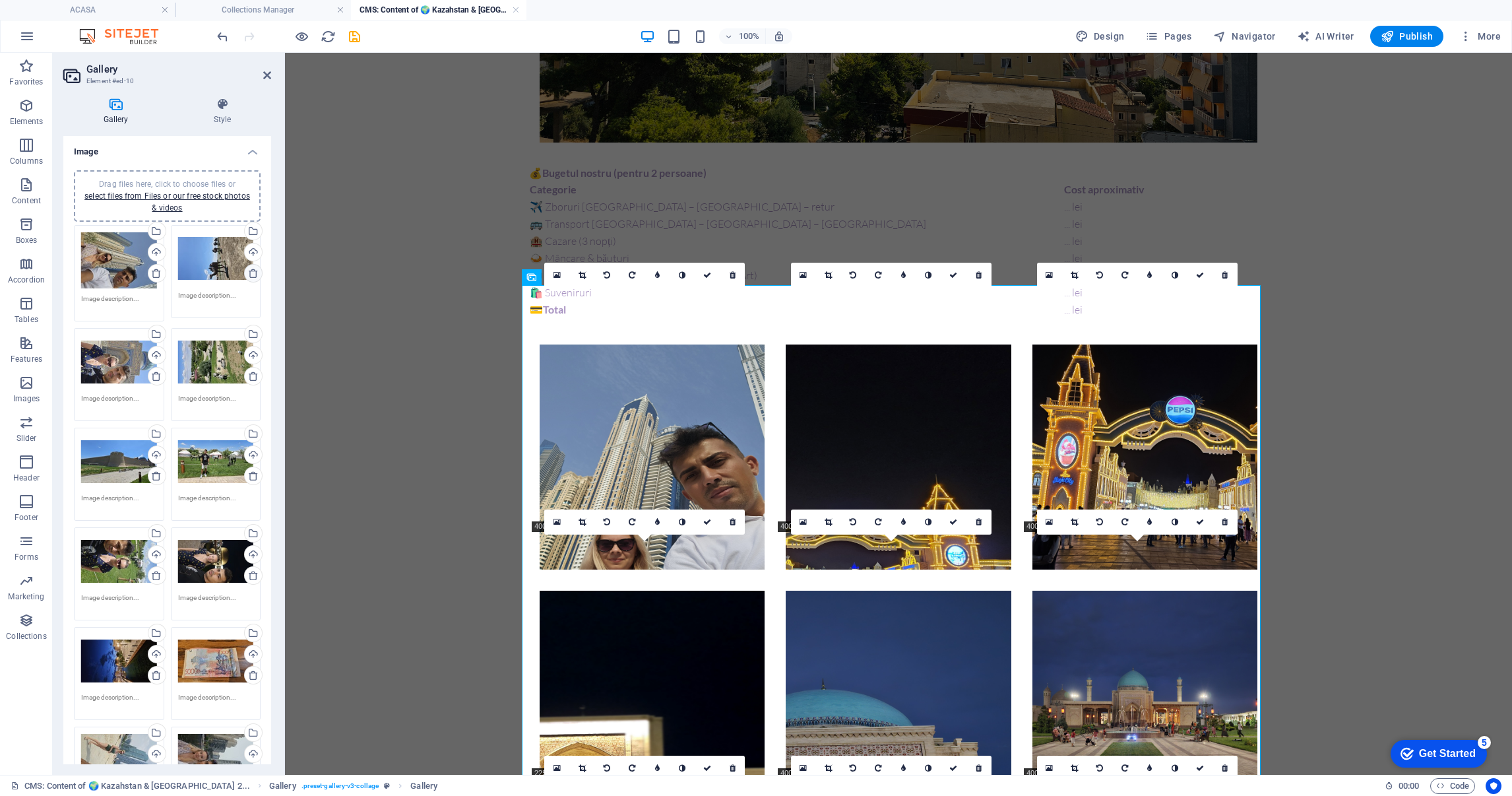
click at [252, 274] on icon at bounding box center [253, 273] width 11 height 11
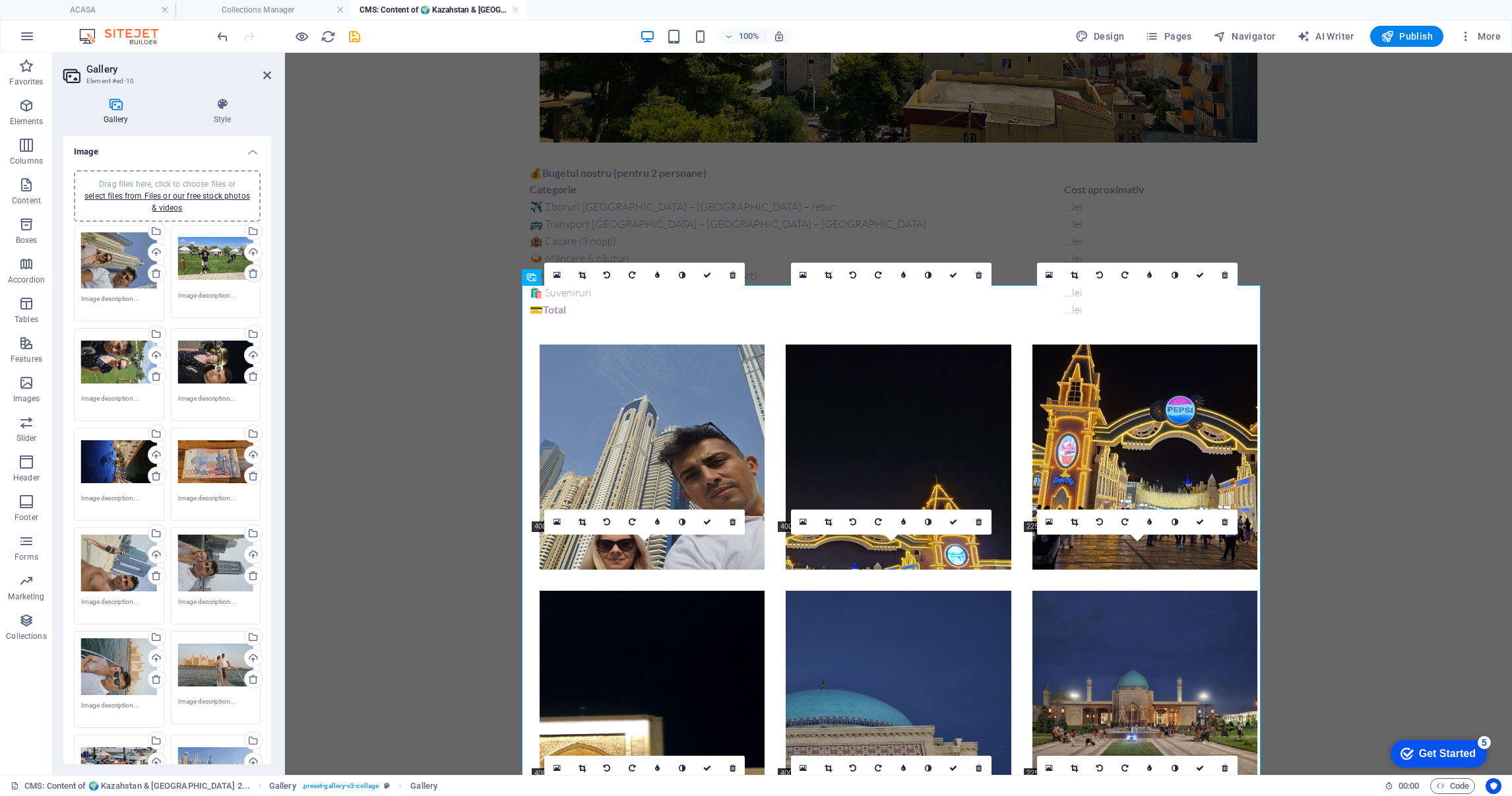
click at [252, 274] on icon at bounding box center [253, 273] width 11 height 11
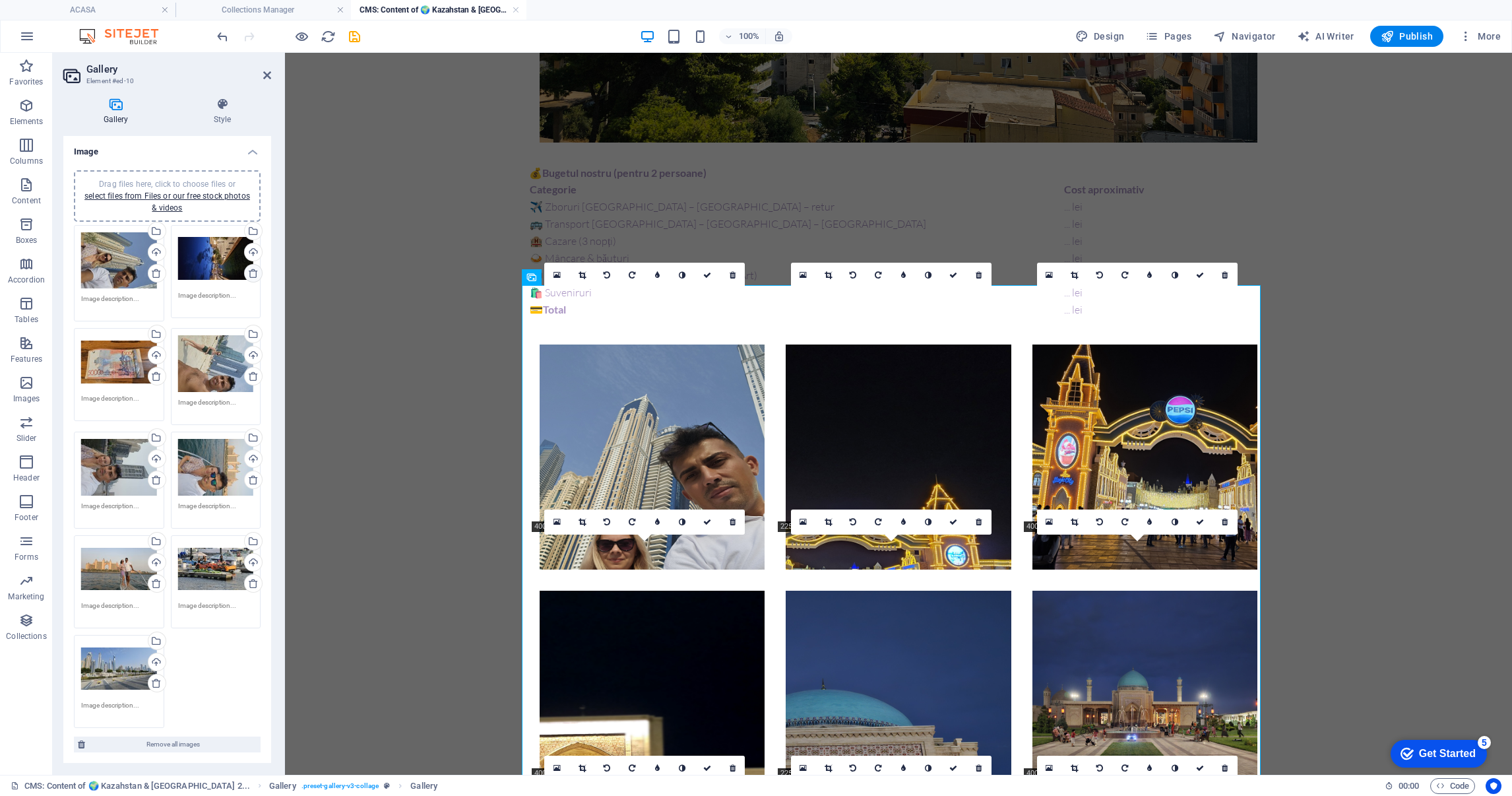
click at [252, 274] on icon at bounding box center [253, 273] width 11 height 11
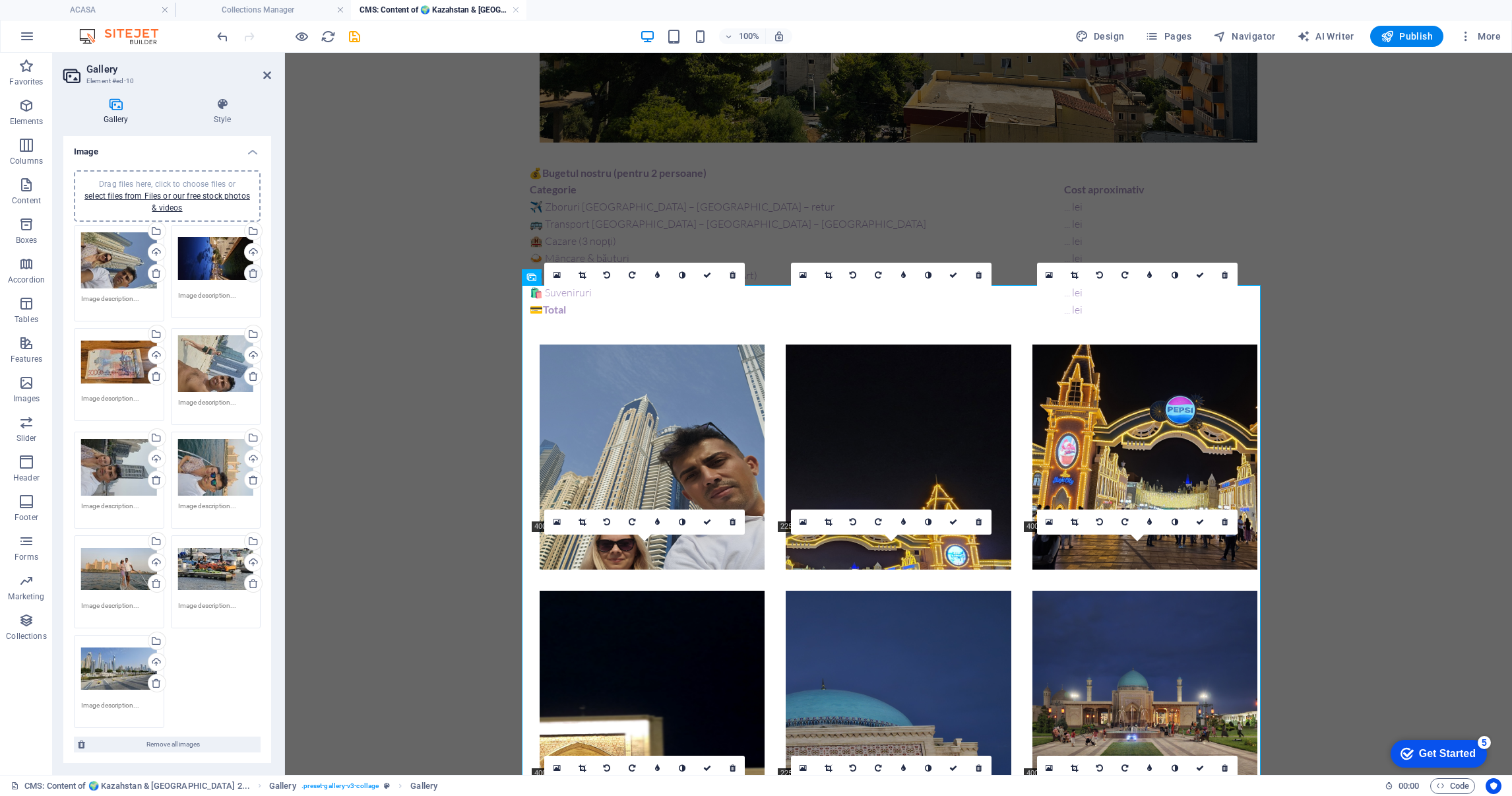
click at [252, 274] on icon at bounding box center [253, 273] width 11 height 11
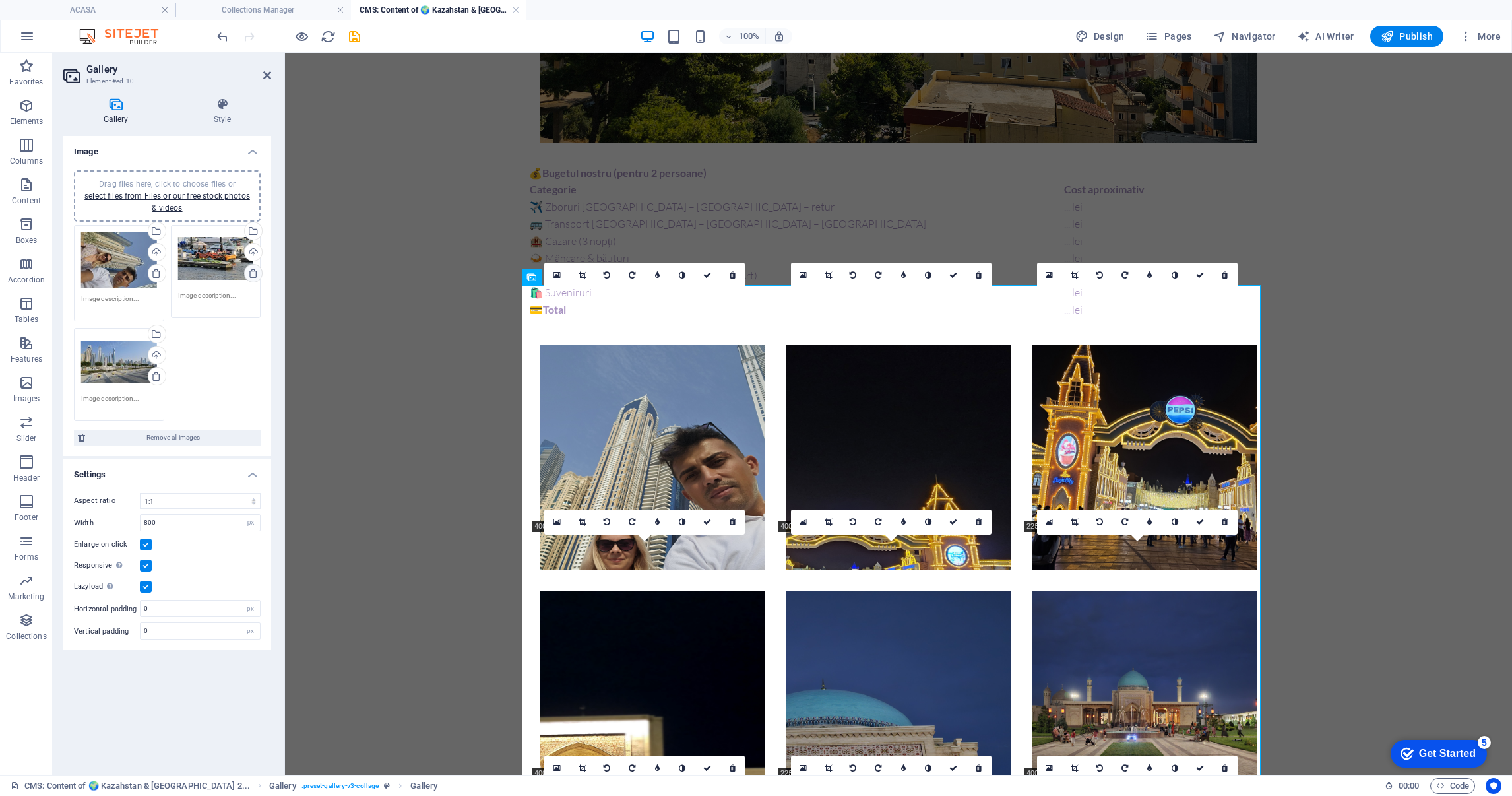
click at [252, 274] on icon at bounding box center [253, 273] width 11 height 11
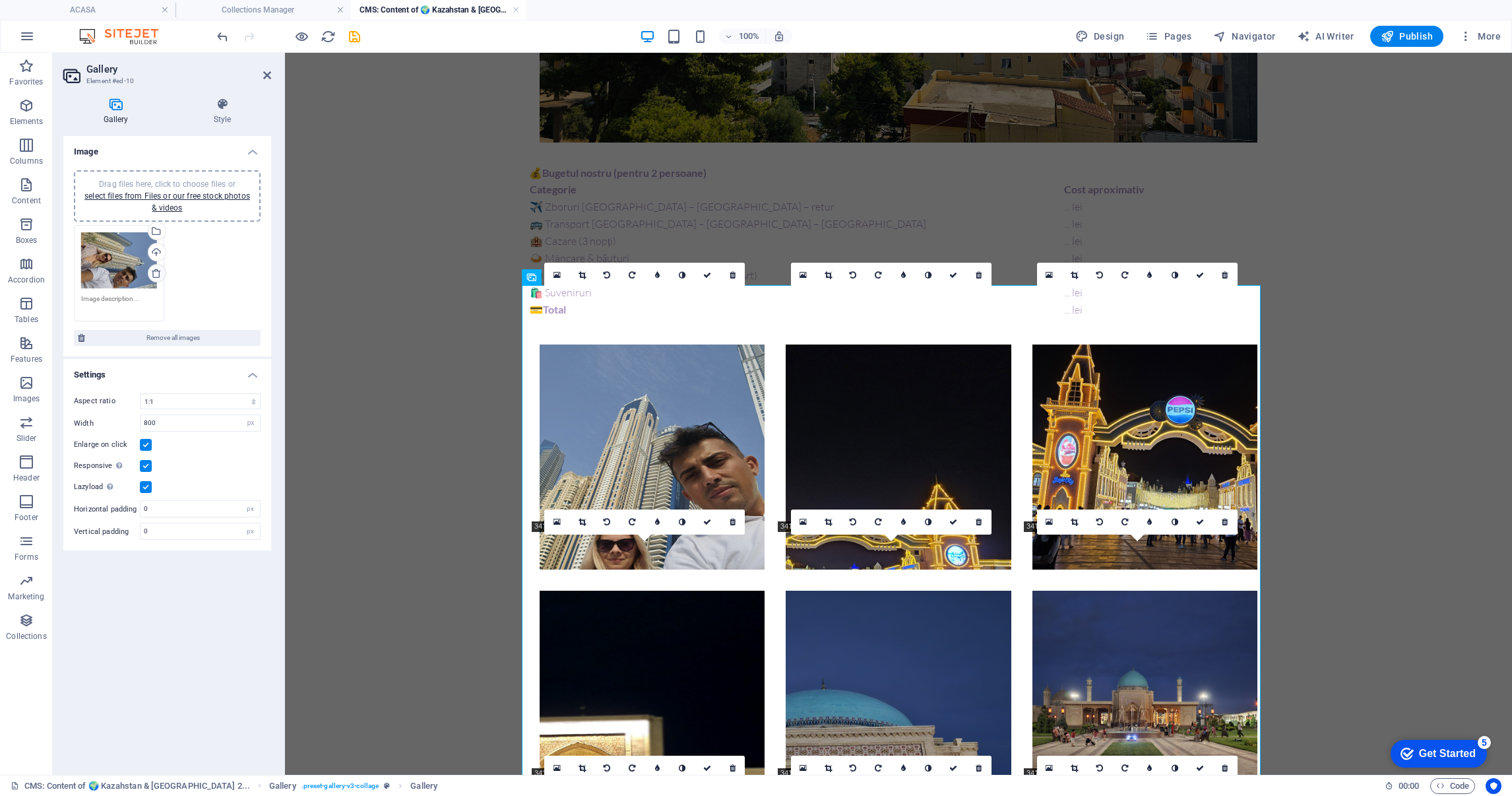
click at [150, 269] on link at bounding box center [156, 273] width 19 height 19
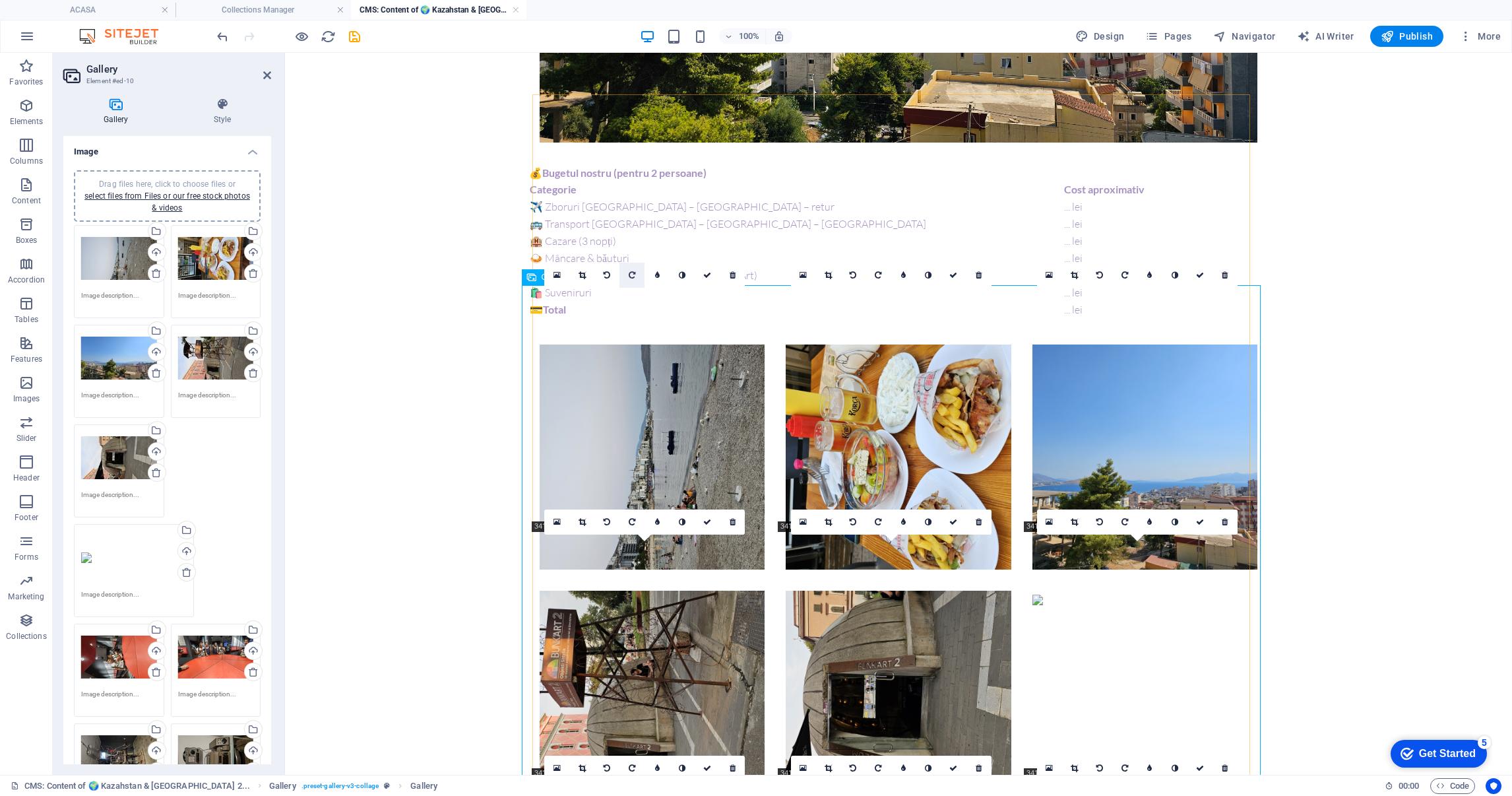
click at [637, 276] on link at bounding box center [631, 275] width 25 height 25
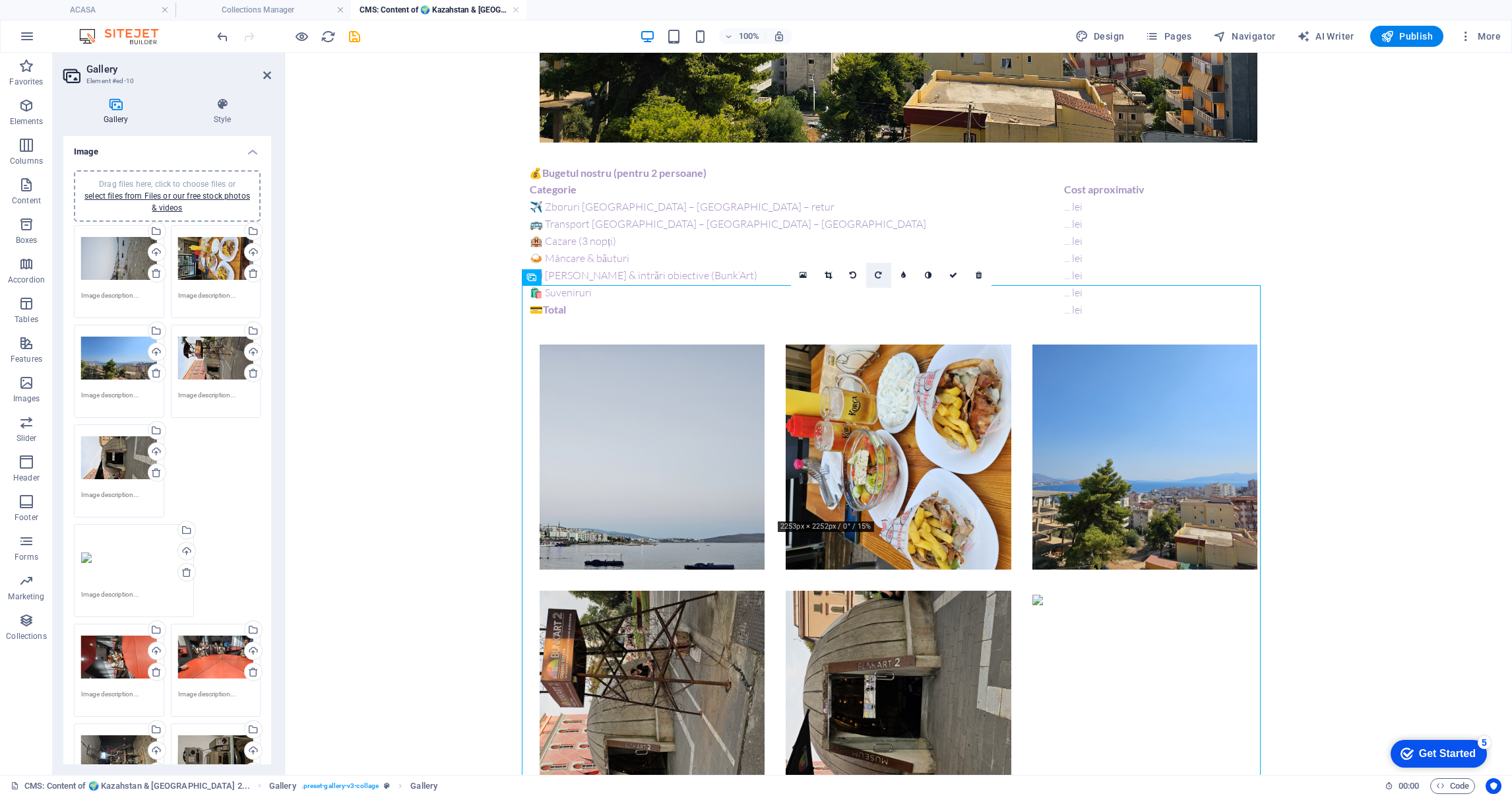
click at [878, 272] on icon at bounding box center [878, 275] width 7 height 8
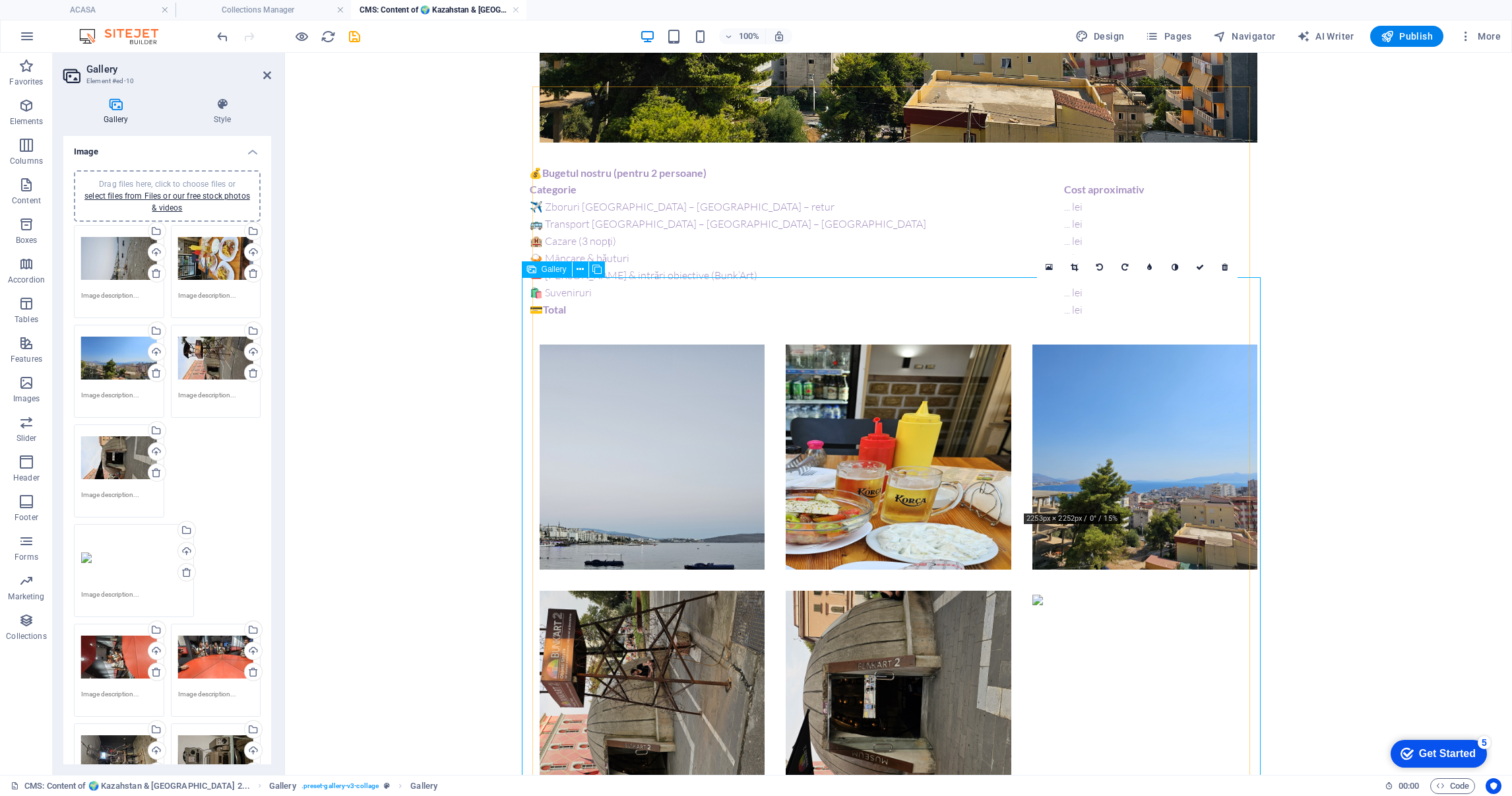
scroll to position [1286, 0]
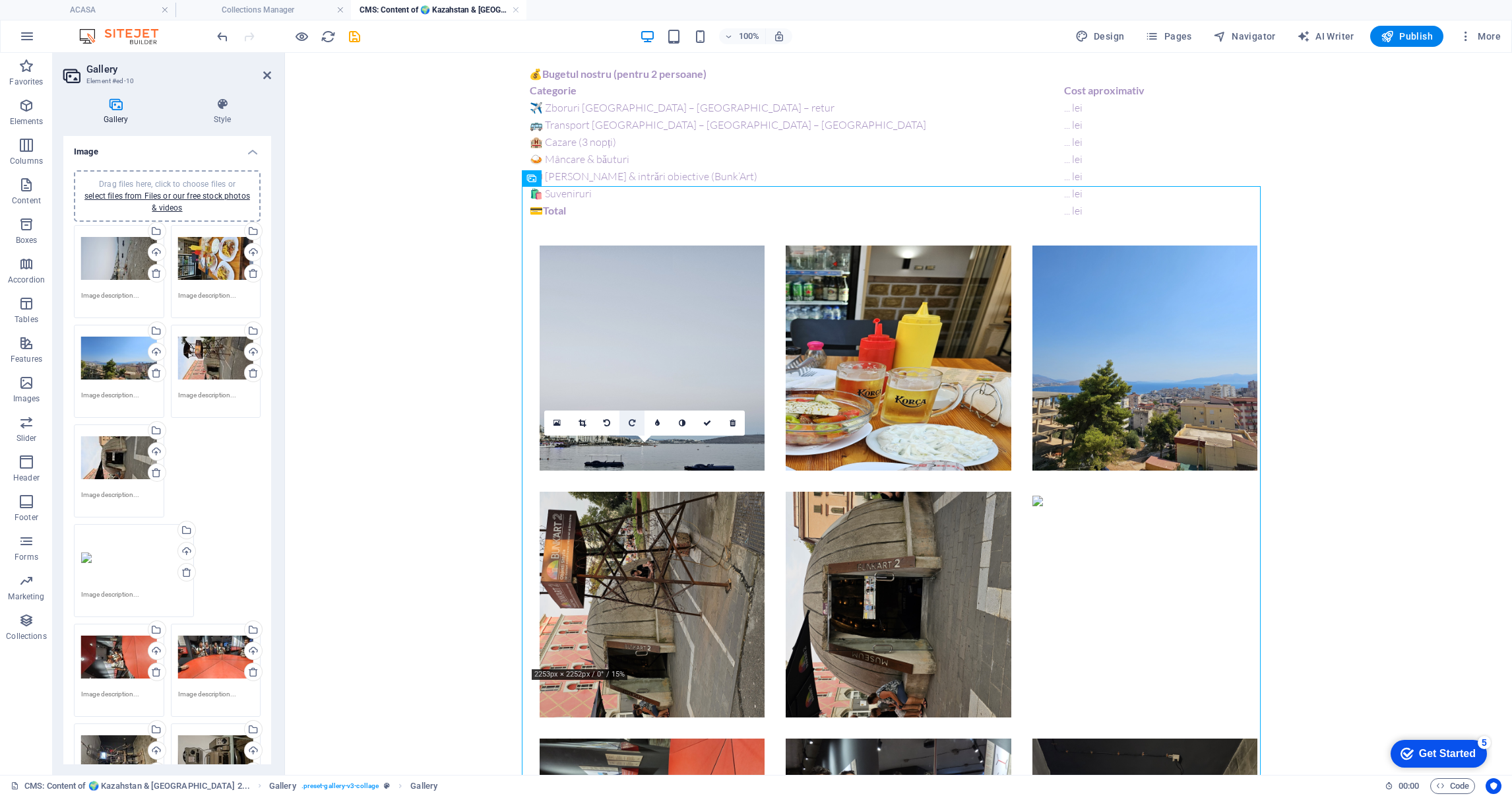
click at [626, 417] on link at bounding box center [631, 423] width 25 height 25
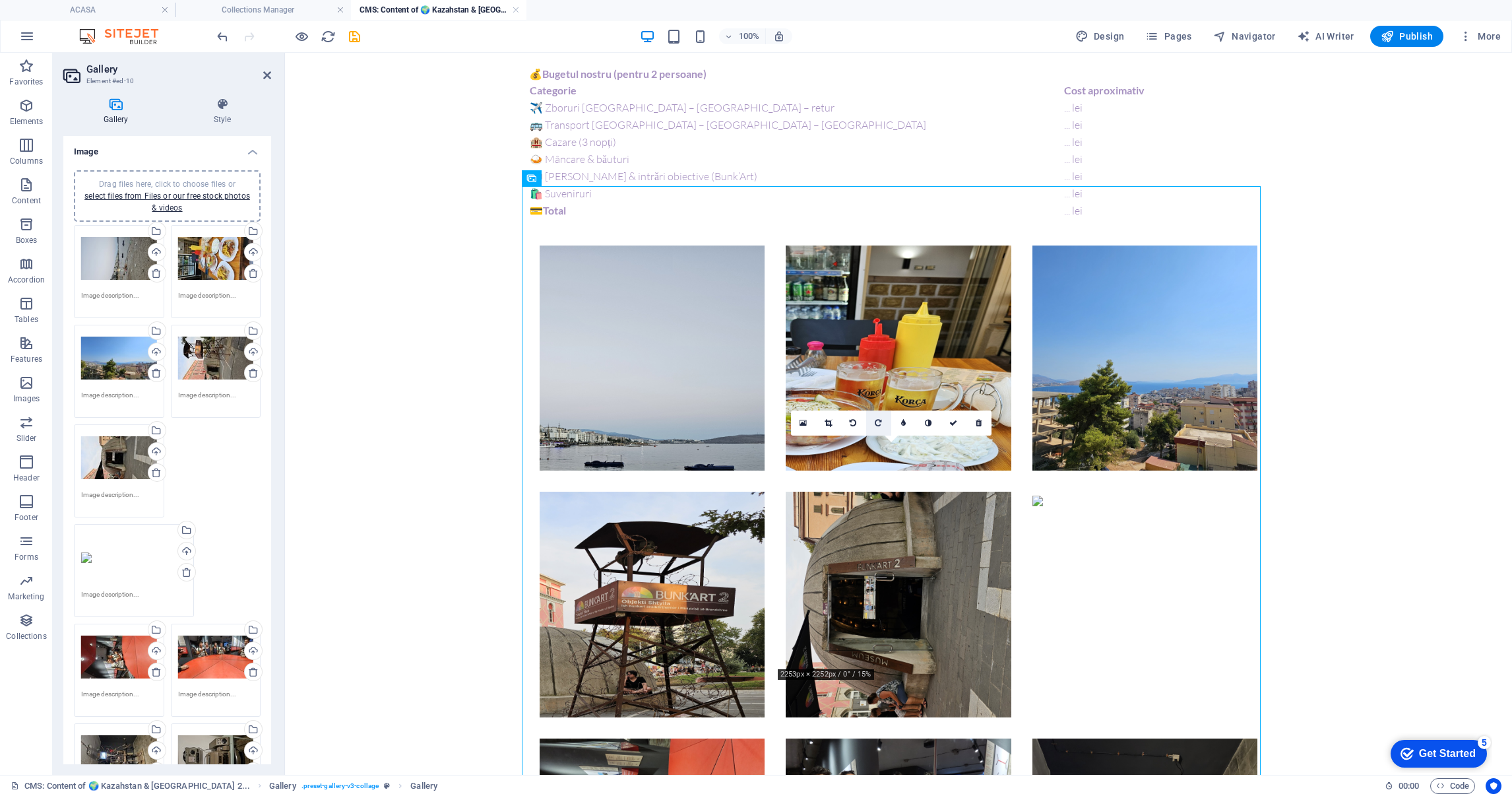
click at [880, 419] on icon at bounding box center [878, 423] width 7 height 8
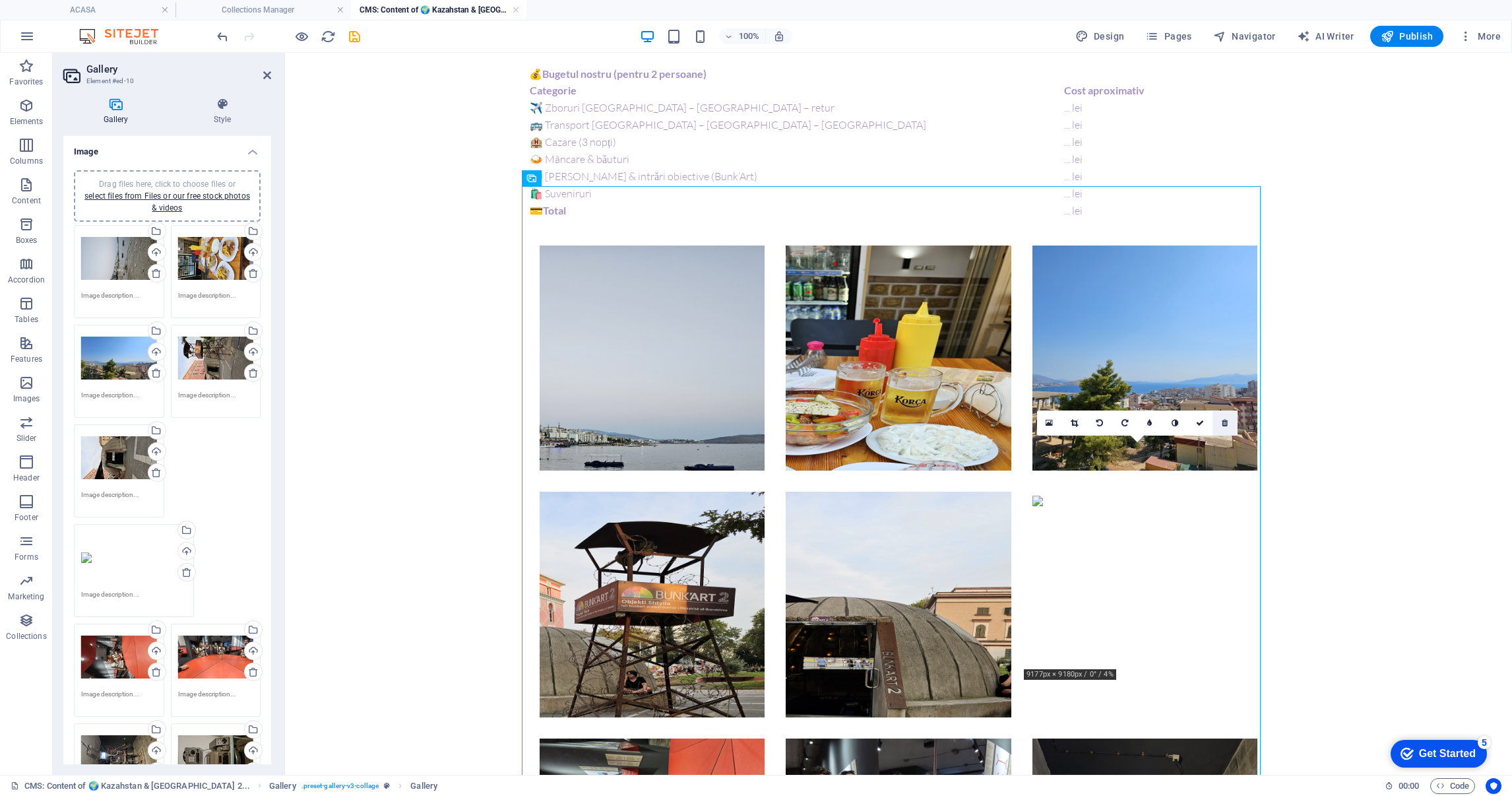
click at [1227, 421] on icon at bounding box center [1224, 423] width 6 height 8
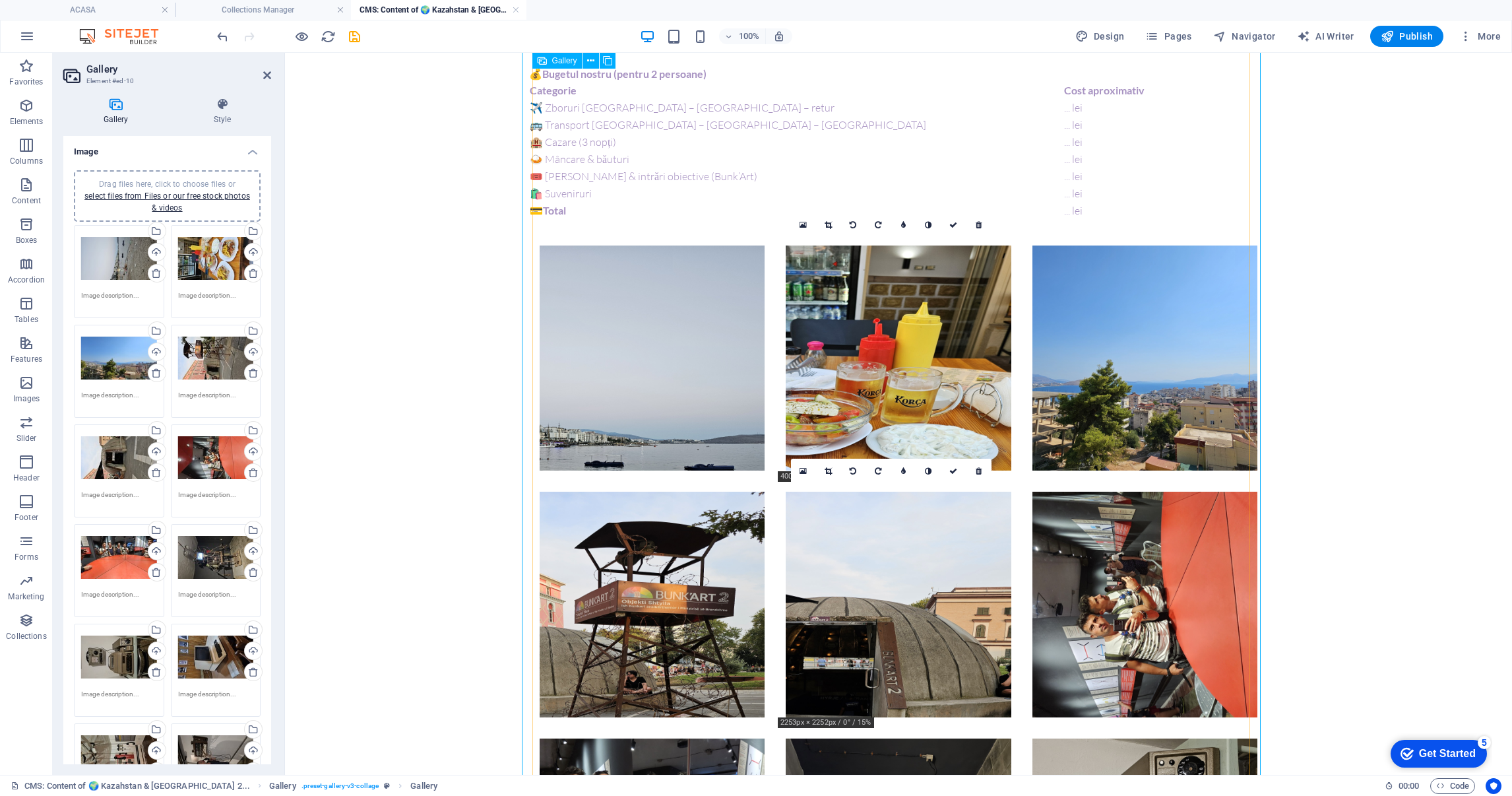
scroll to position [1484, 0]
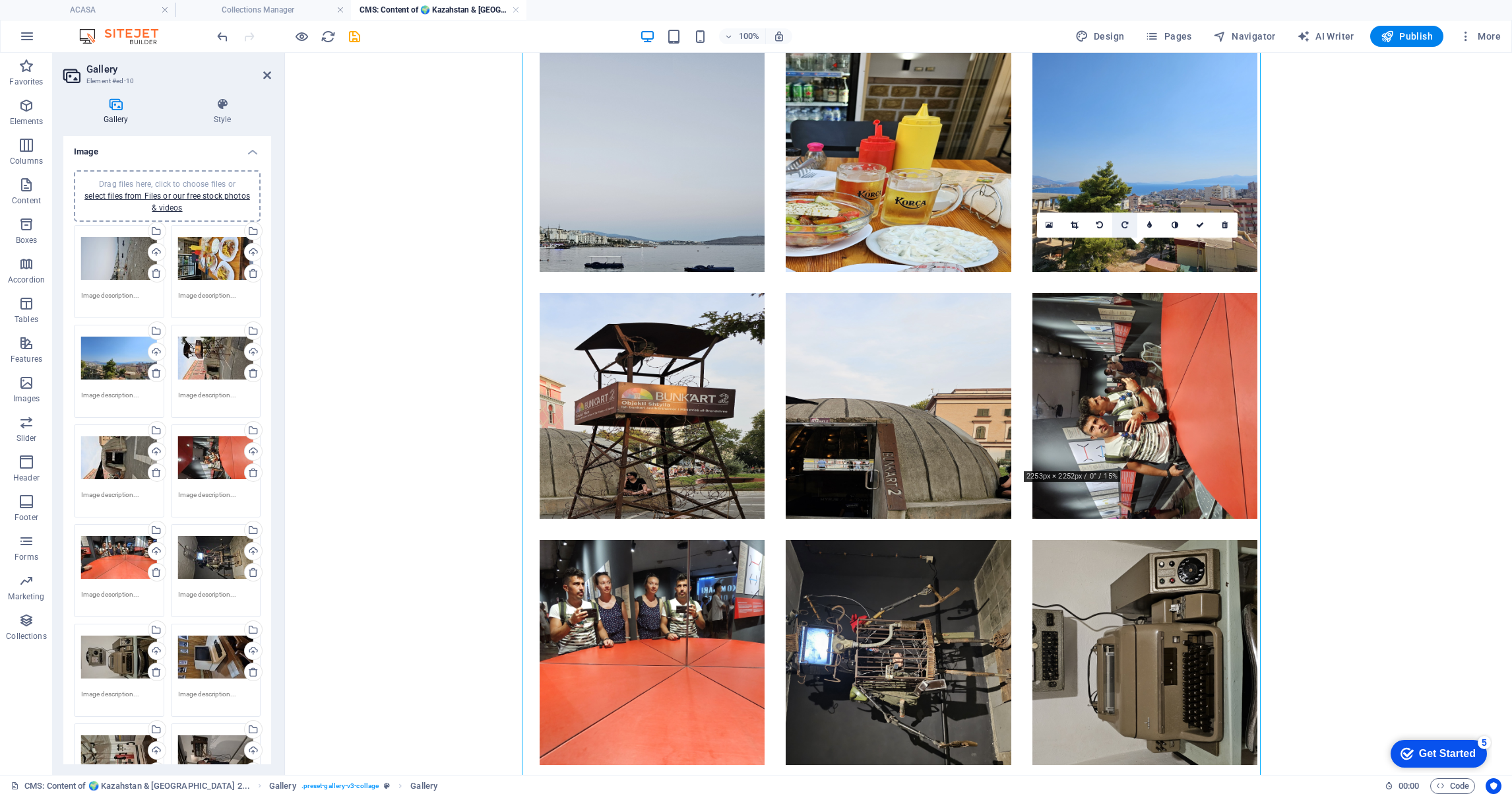
click at [1129, 220] on link at bounding box center [1124, 225] width 25 height 25
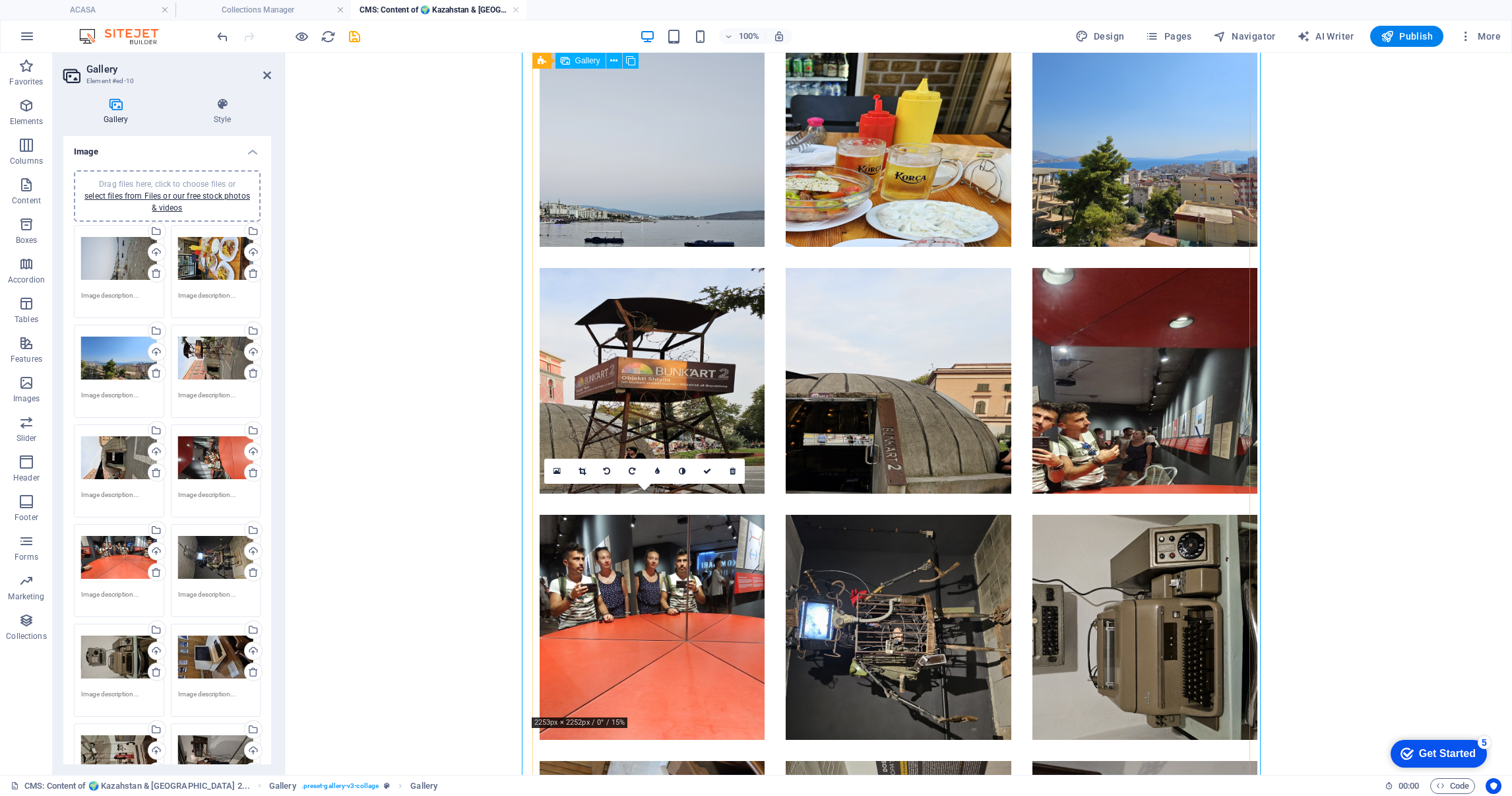
scroll to position [1584, 0]
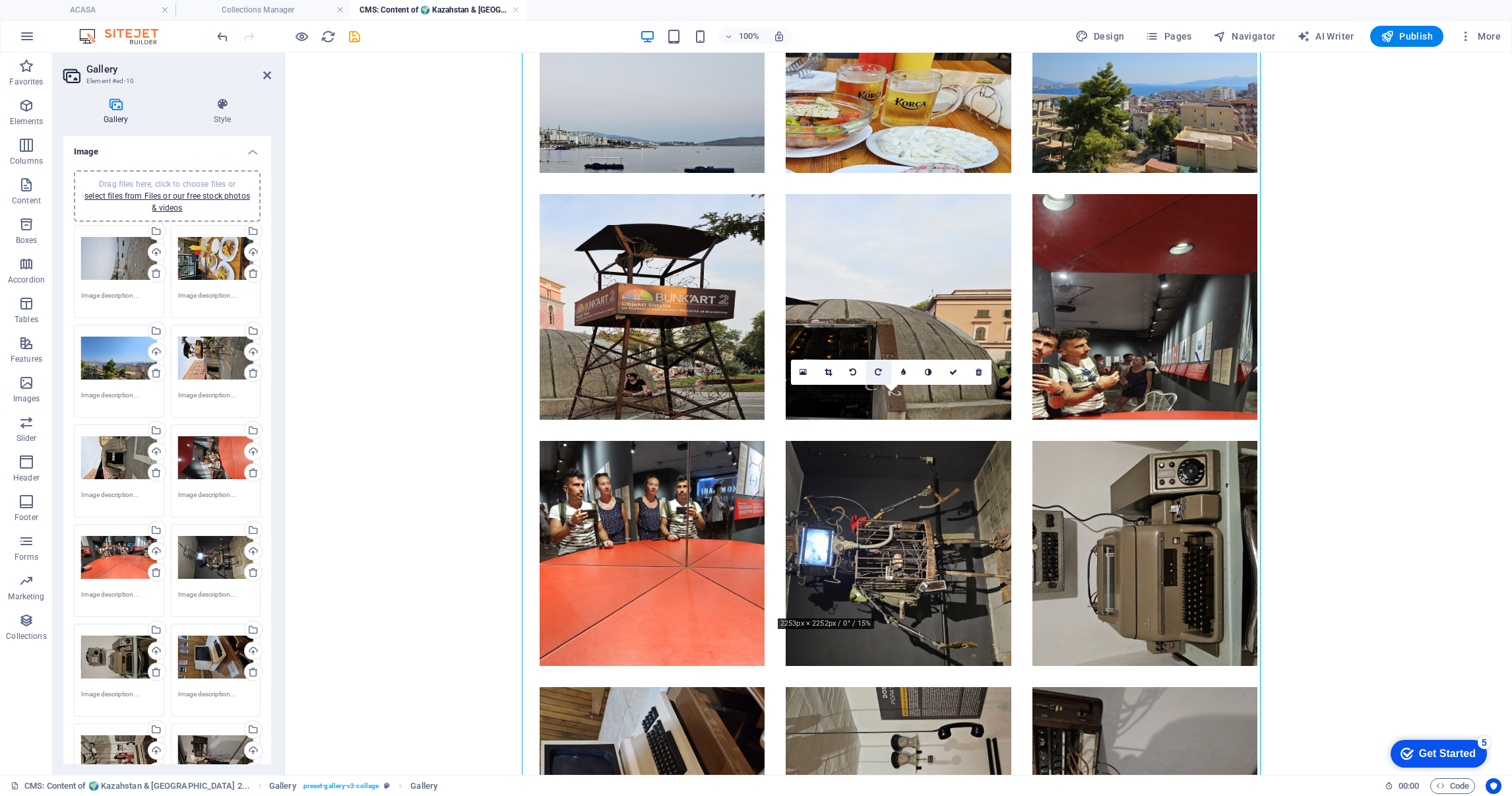
click at [877, 366] on link at bounding box center [878, 372] width 25 height 25
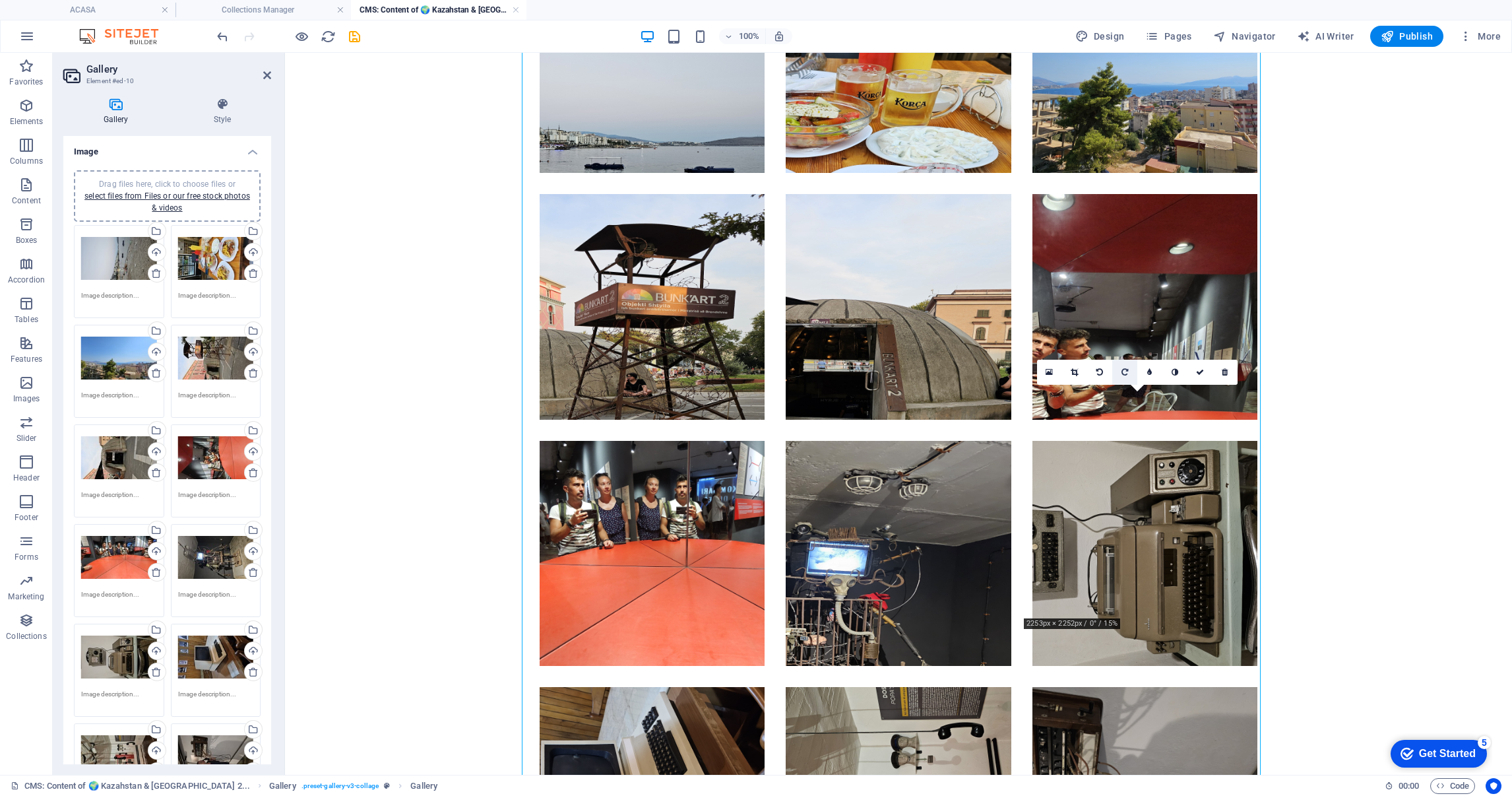
click at [1123, 373] on icon at bounding box center [1125, 372] width 7 height 8
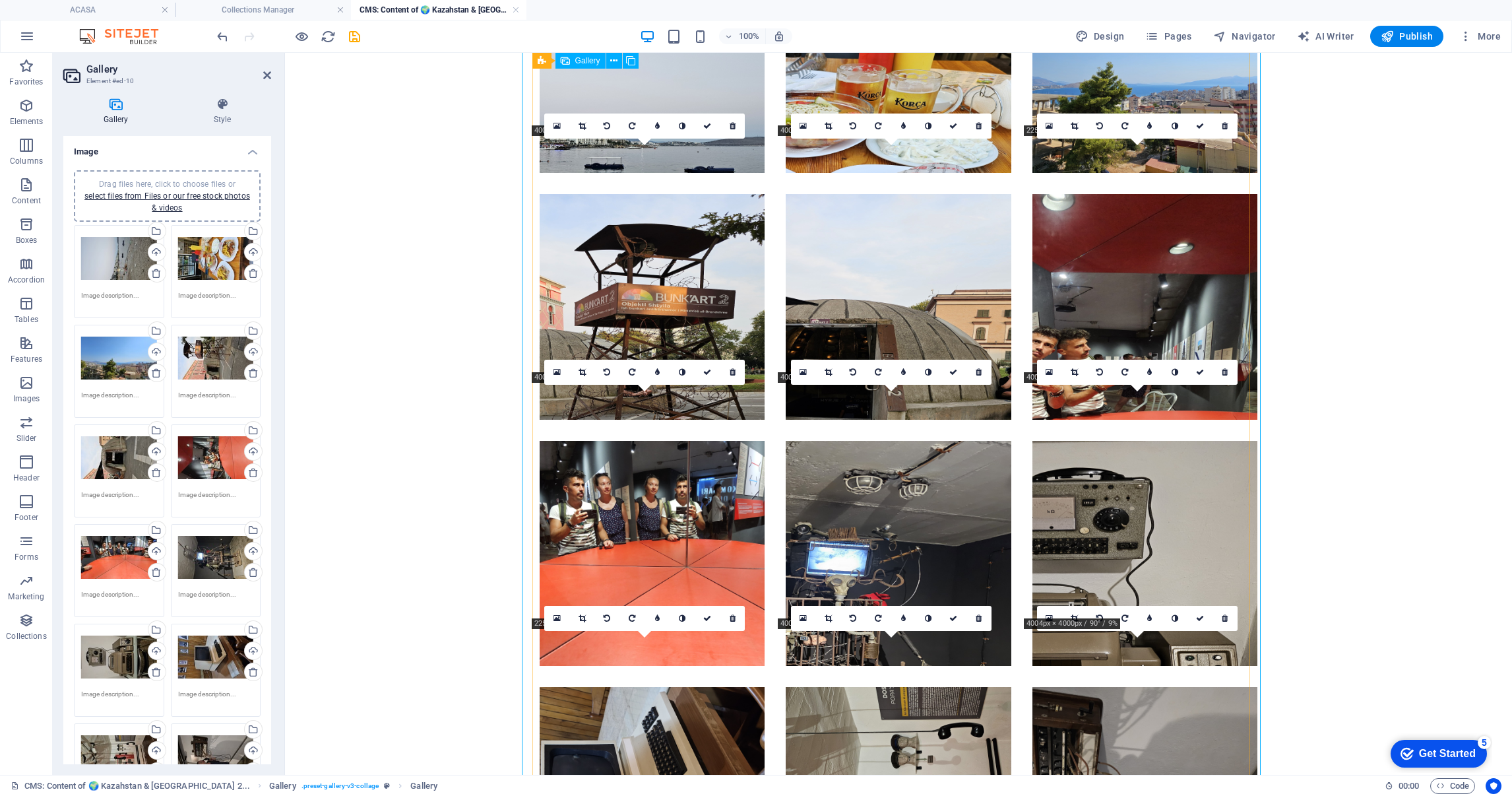
scroll to position [1682, 0]
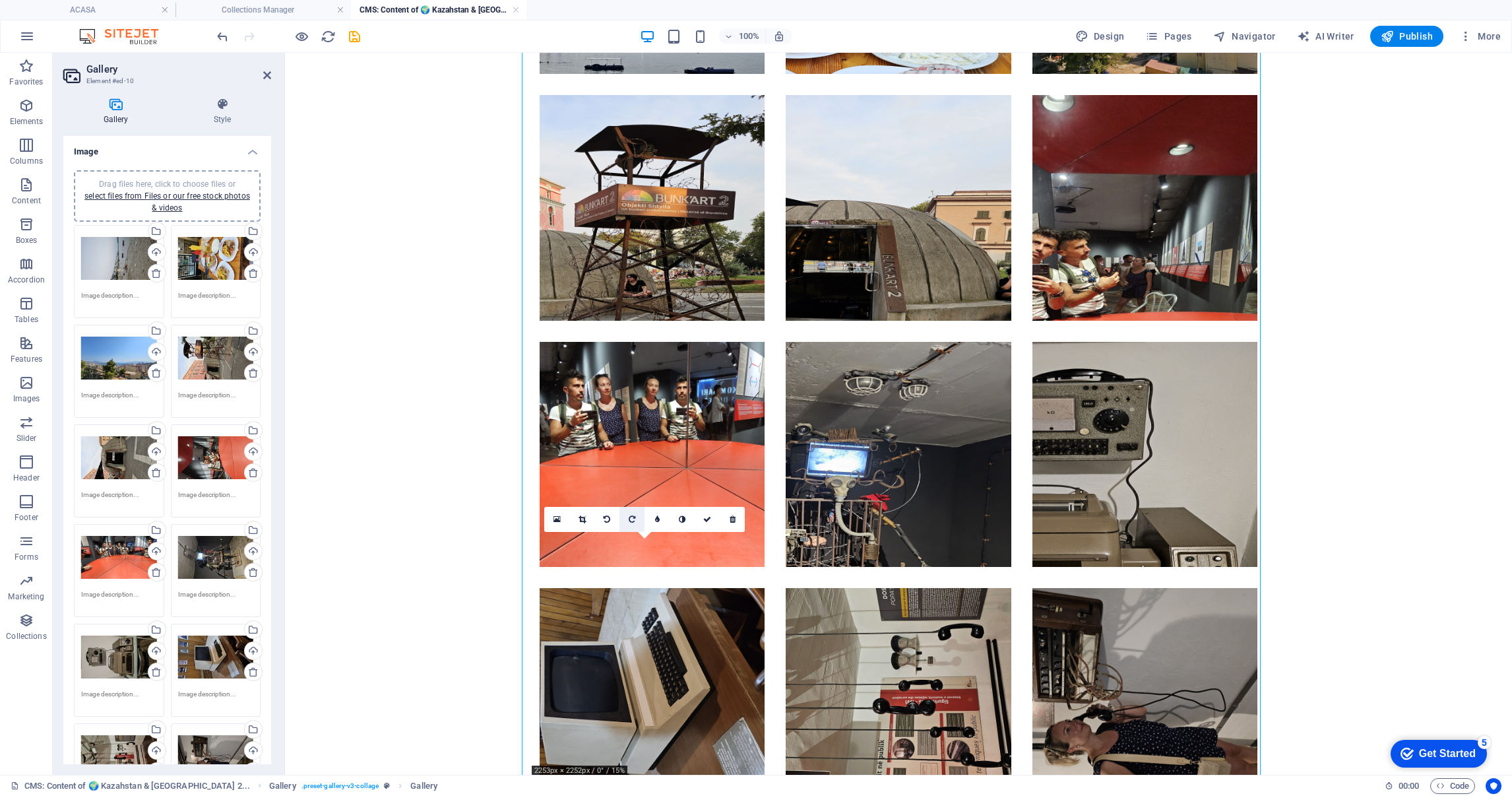
click at [629, 517] on icon at bounding box center [632, 519] width 7 height 8
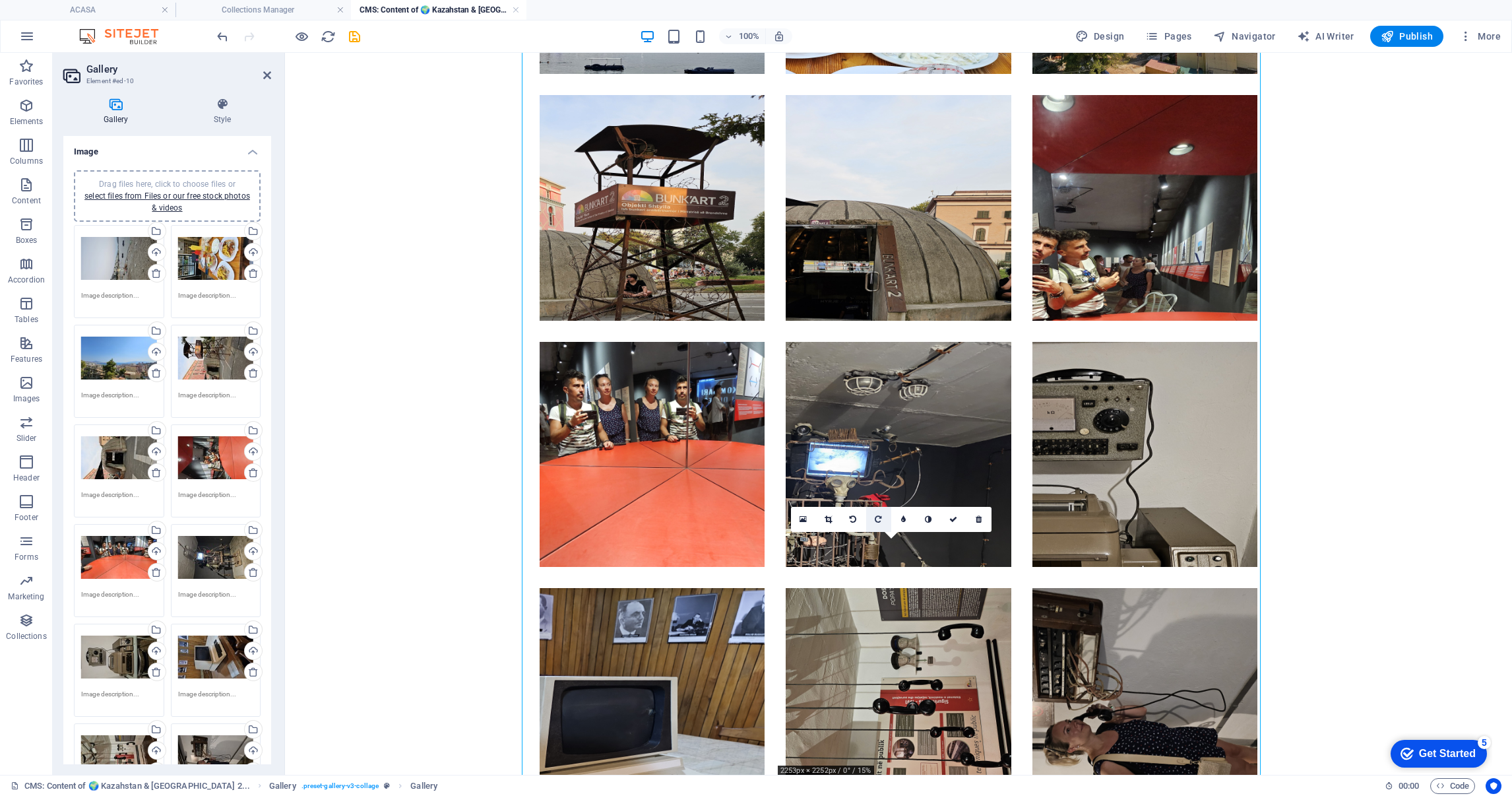
click at [875, 515] on icon at bounding box center [878, 519] width 7 height 8
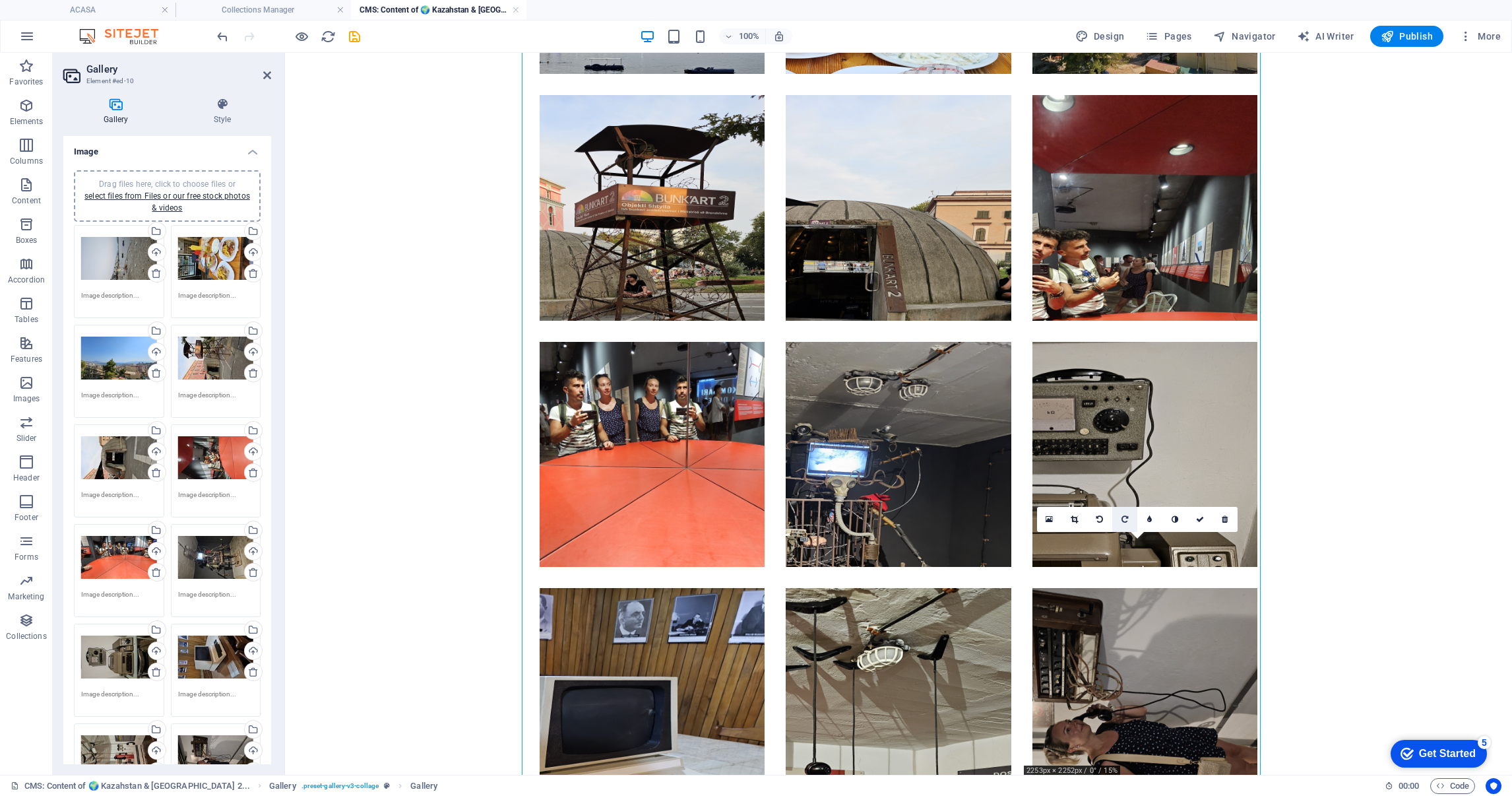
click at [1119, 512] on link at bounding box center [1124, 519] width 25 height 25
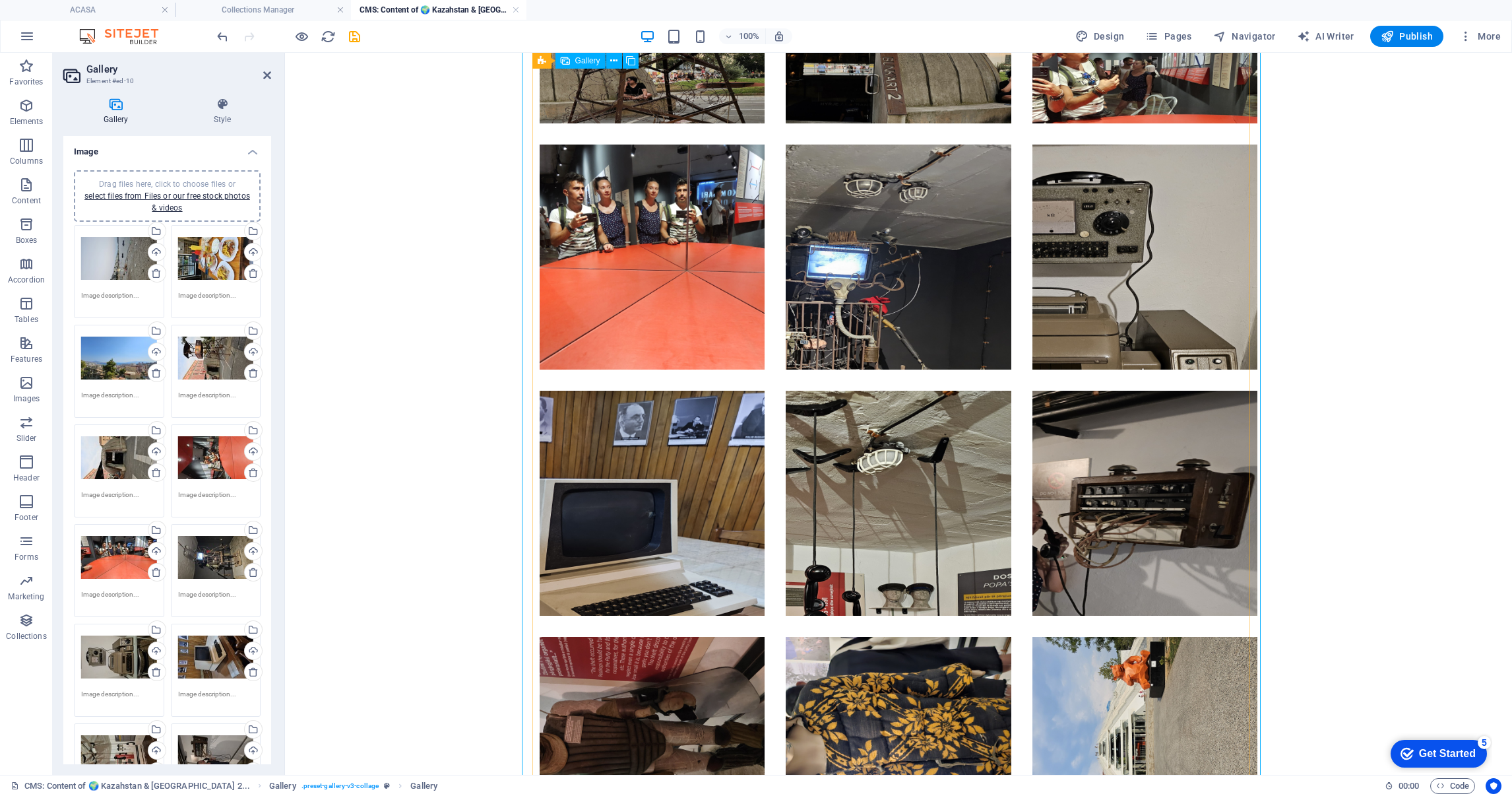
scroll to position [1979, 0]
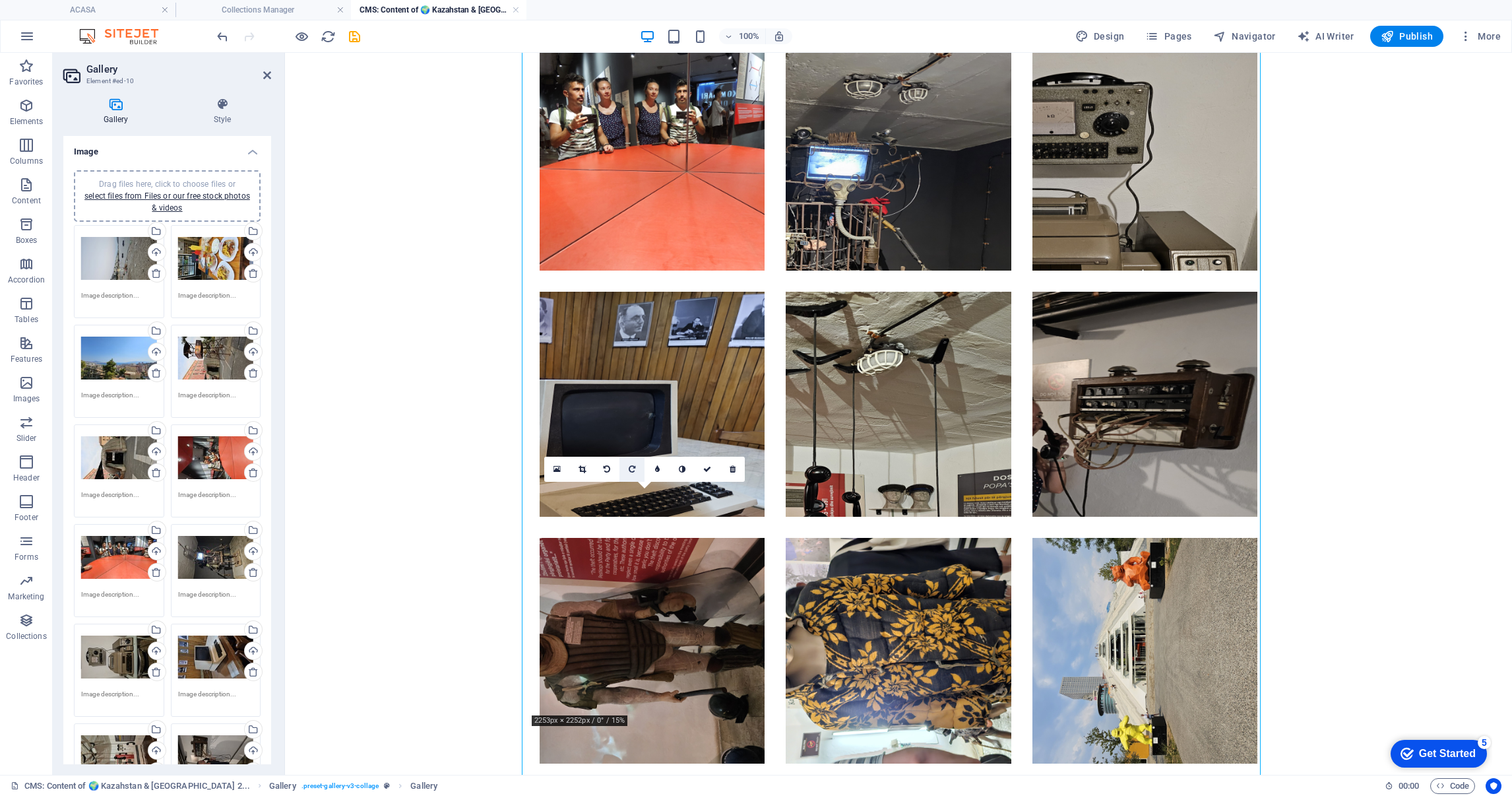
click at [632, 466] on icon at bounding box center [632, 469] width 7 height 8
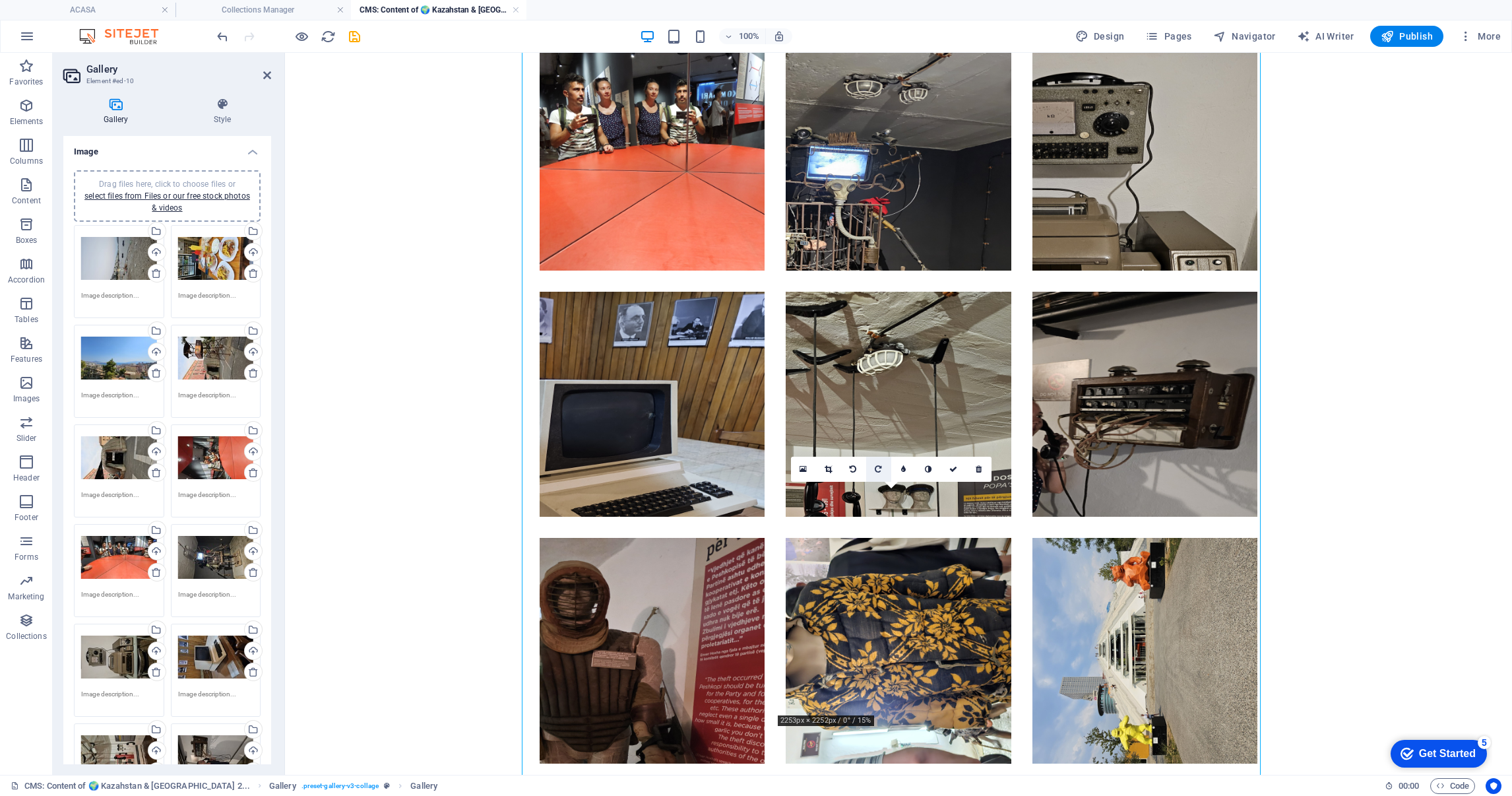
click at [877, 462] on link at bounding box center [878, 468] width 25 height 25
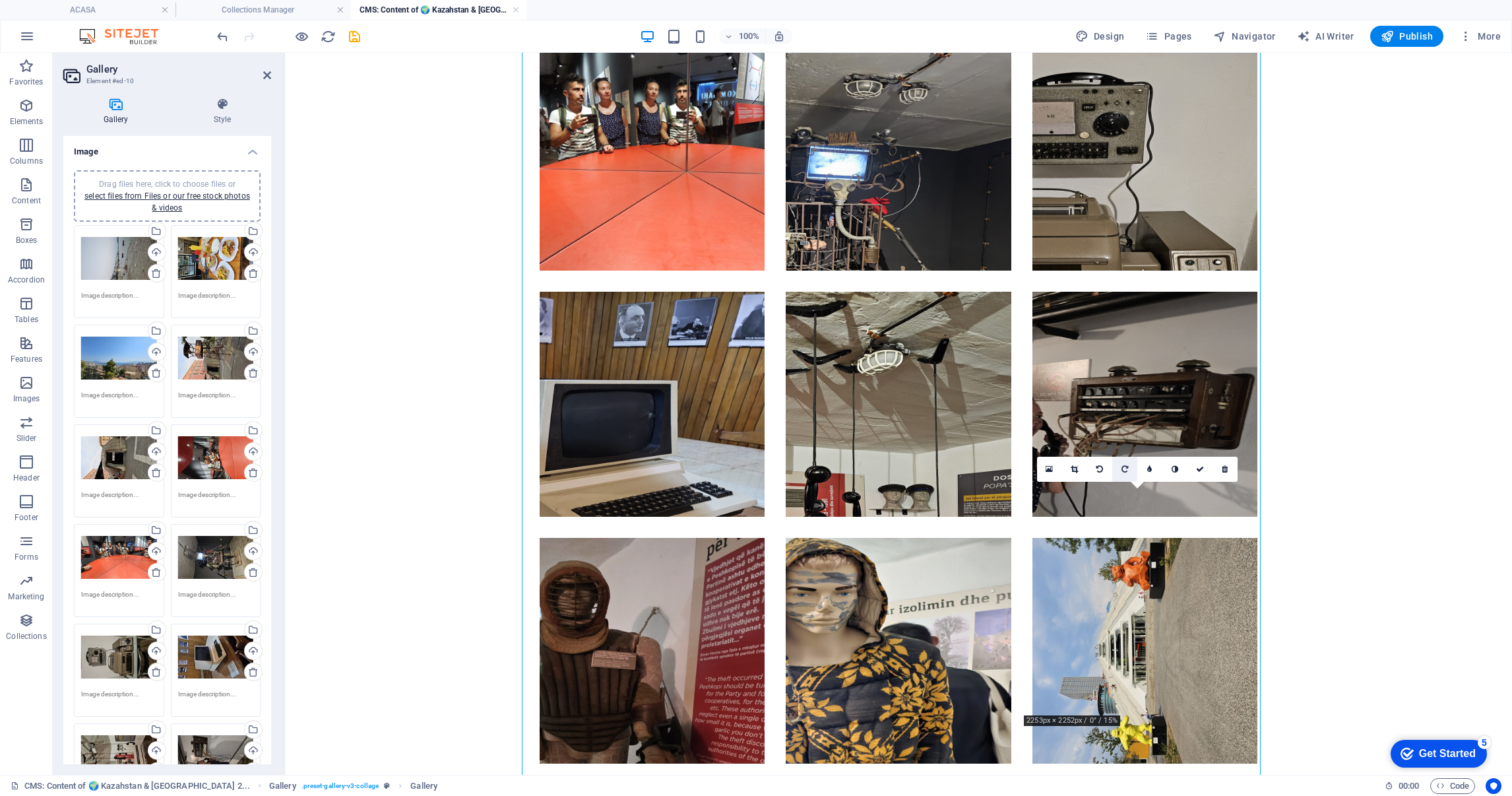
click at [1129, 470] on link at bounding box center [1124, 468] width 25 height 25
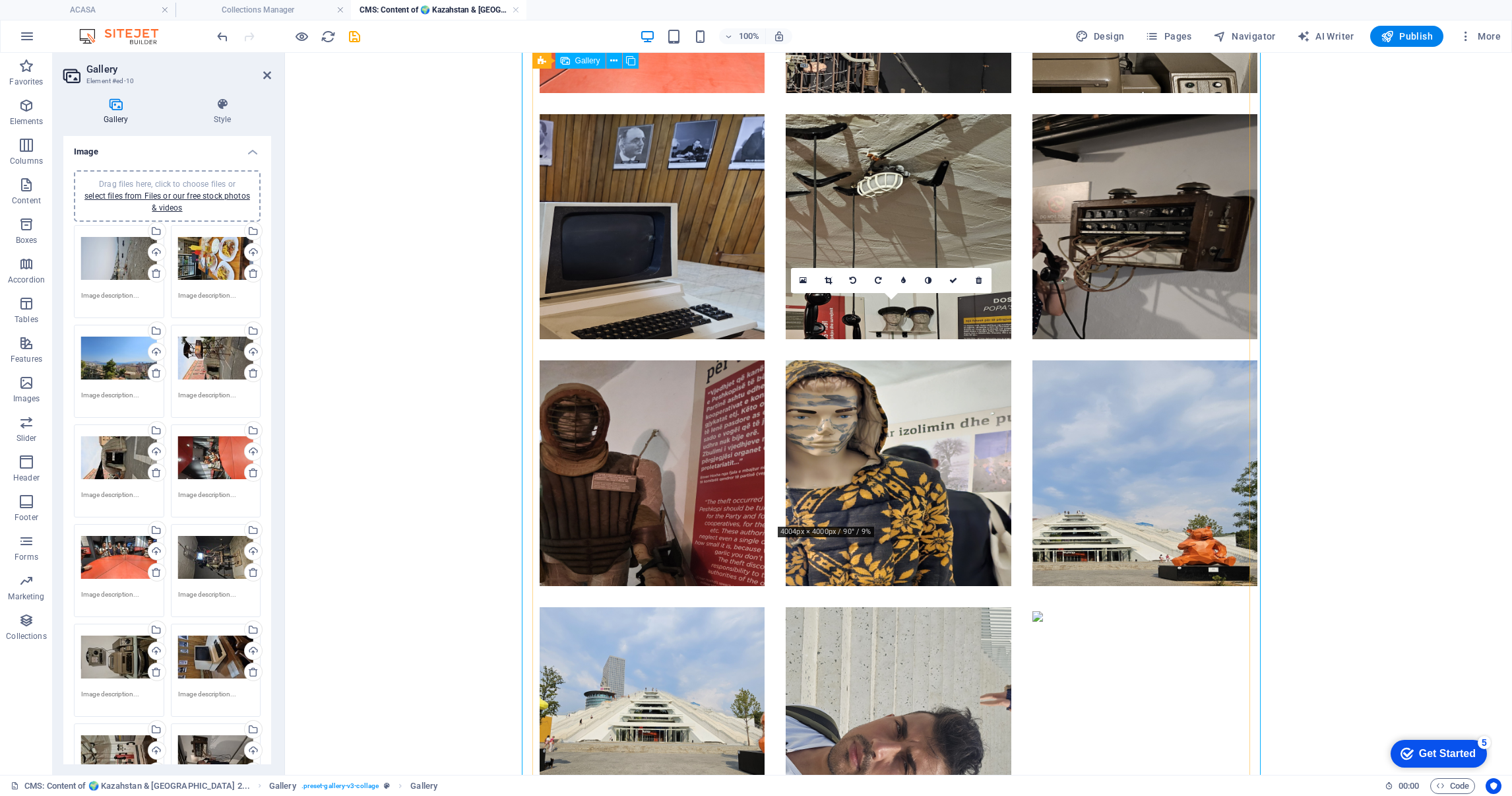
scroll to position [2177, 0]
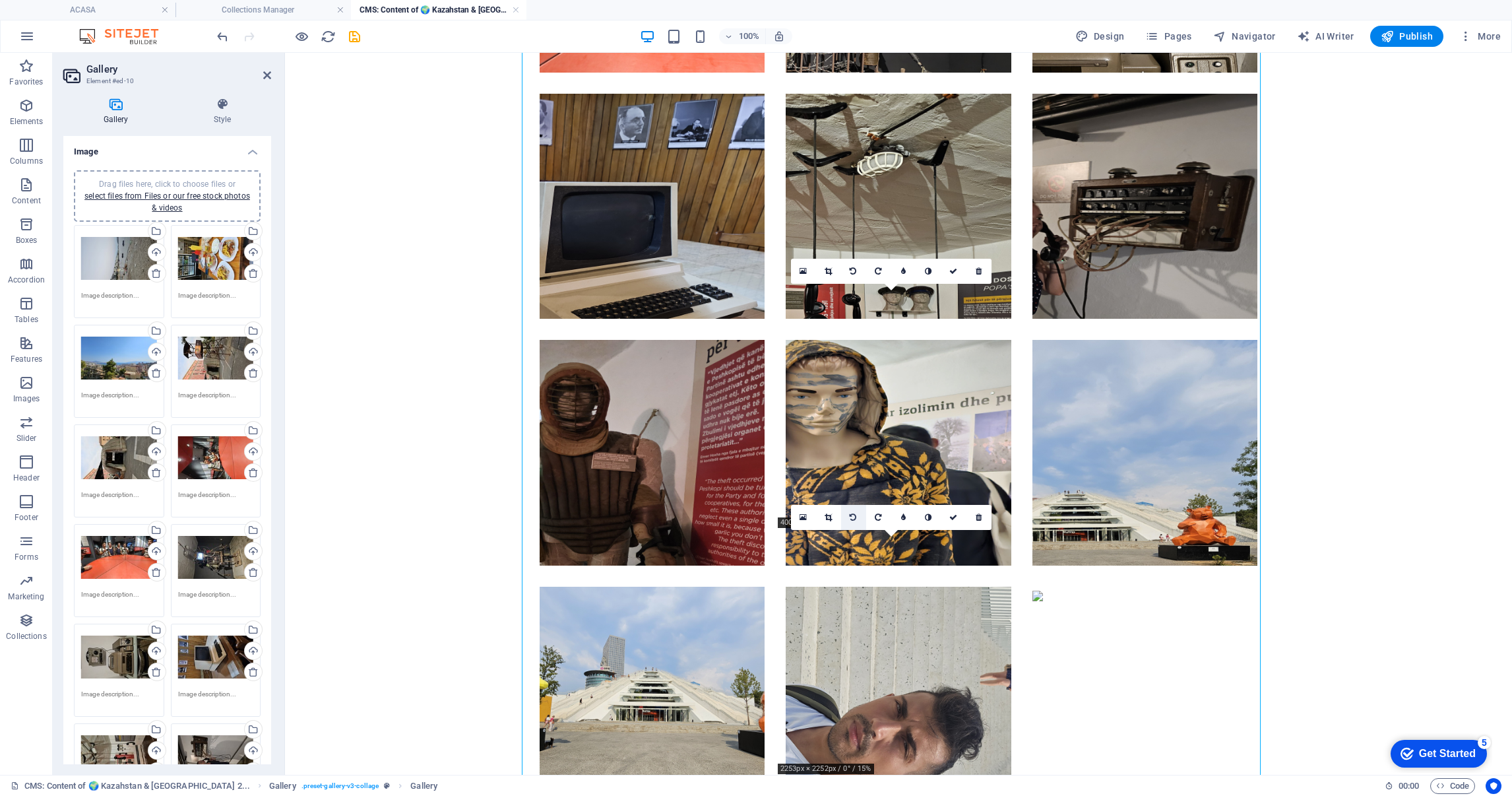
click at [855, 513] on icon at bounding box center [853, 517] width 7 height 8
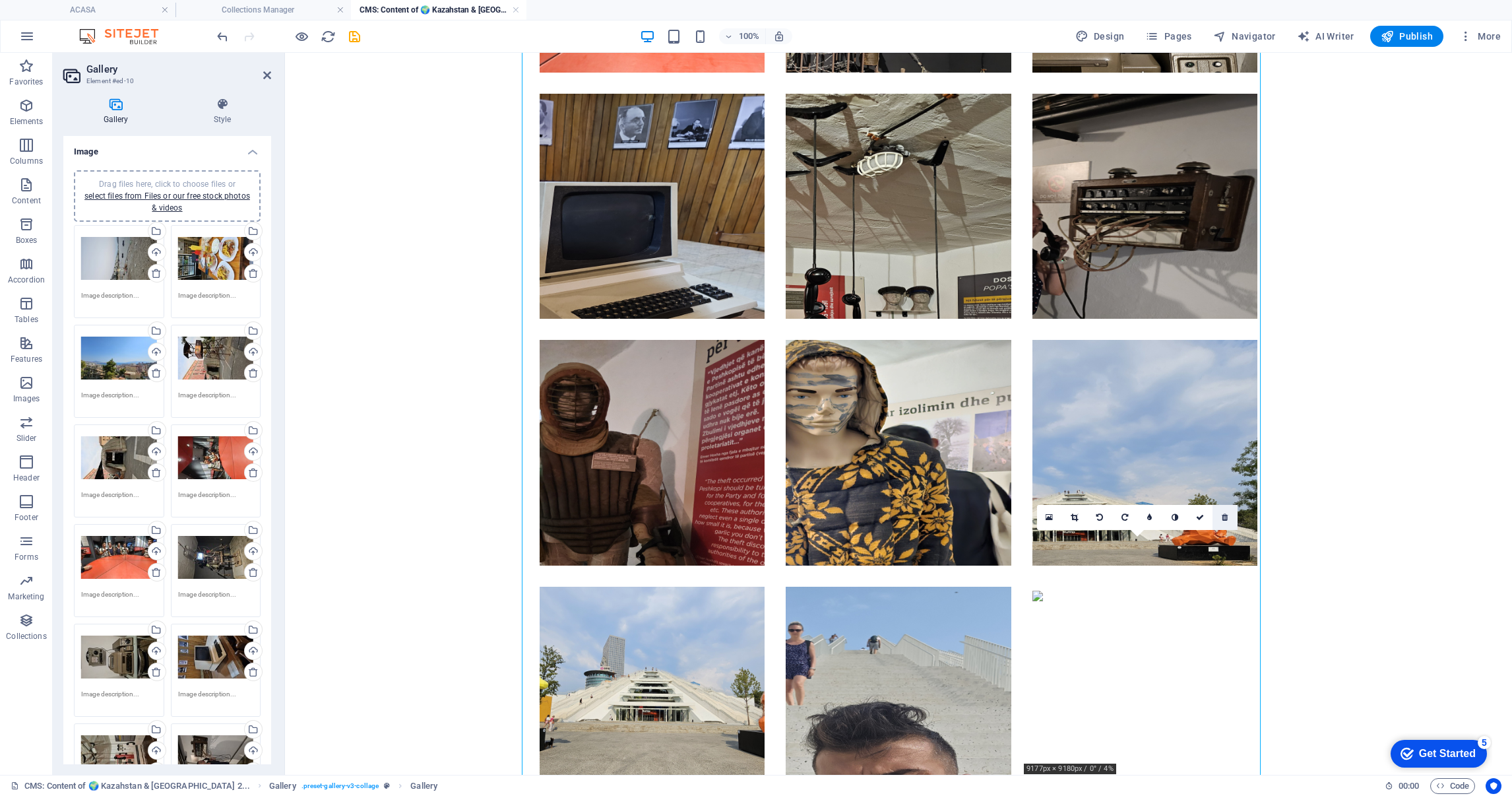
click at [1226, 520] on link at bounding box center [1224, 517] width 25 height 25
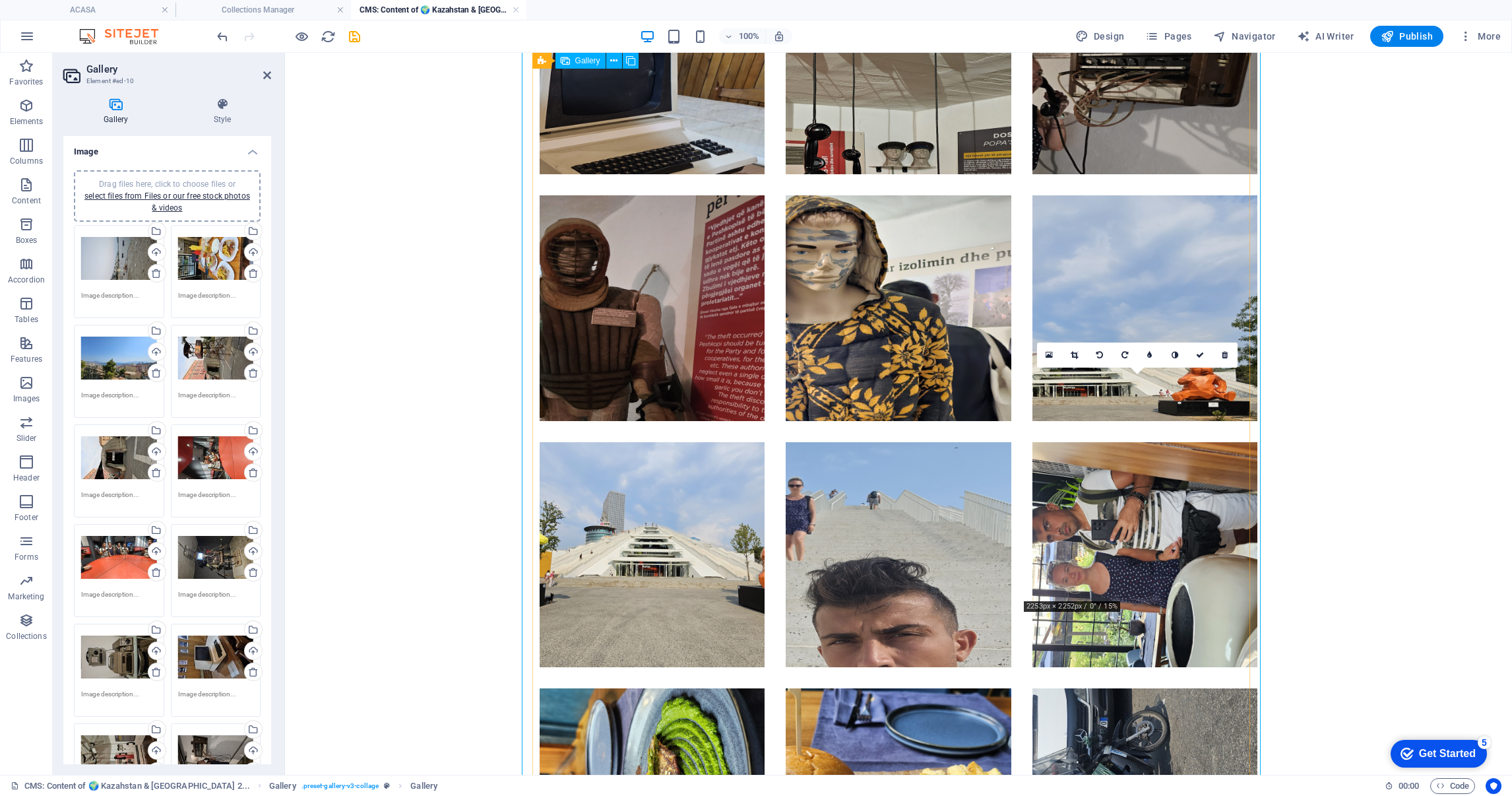
scroll to position [2375, 0]
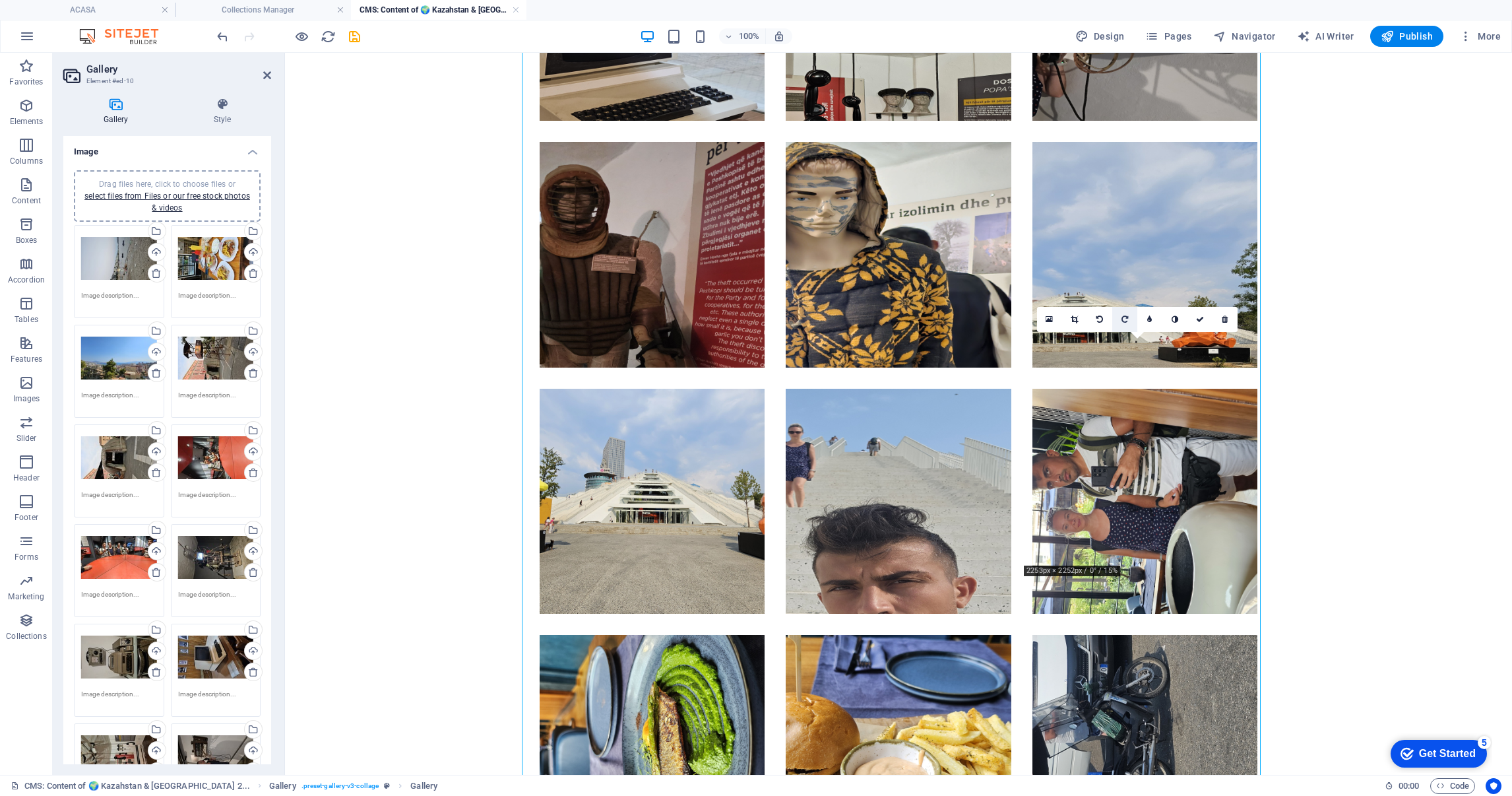
click at [1129, 316] on link at bounding box center [1124, 319] width 25 height 25
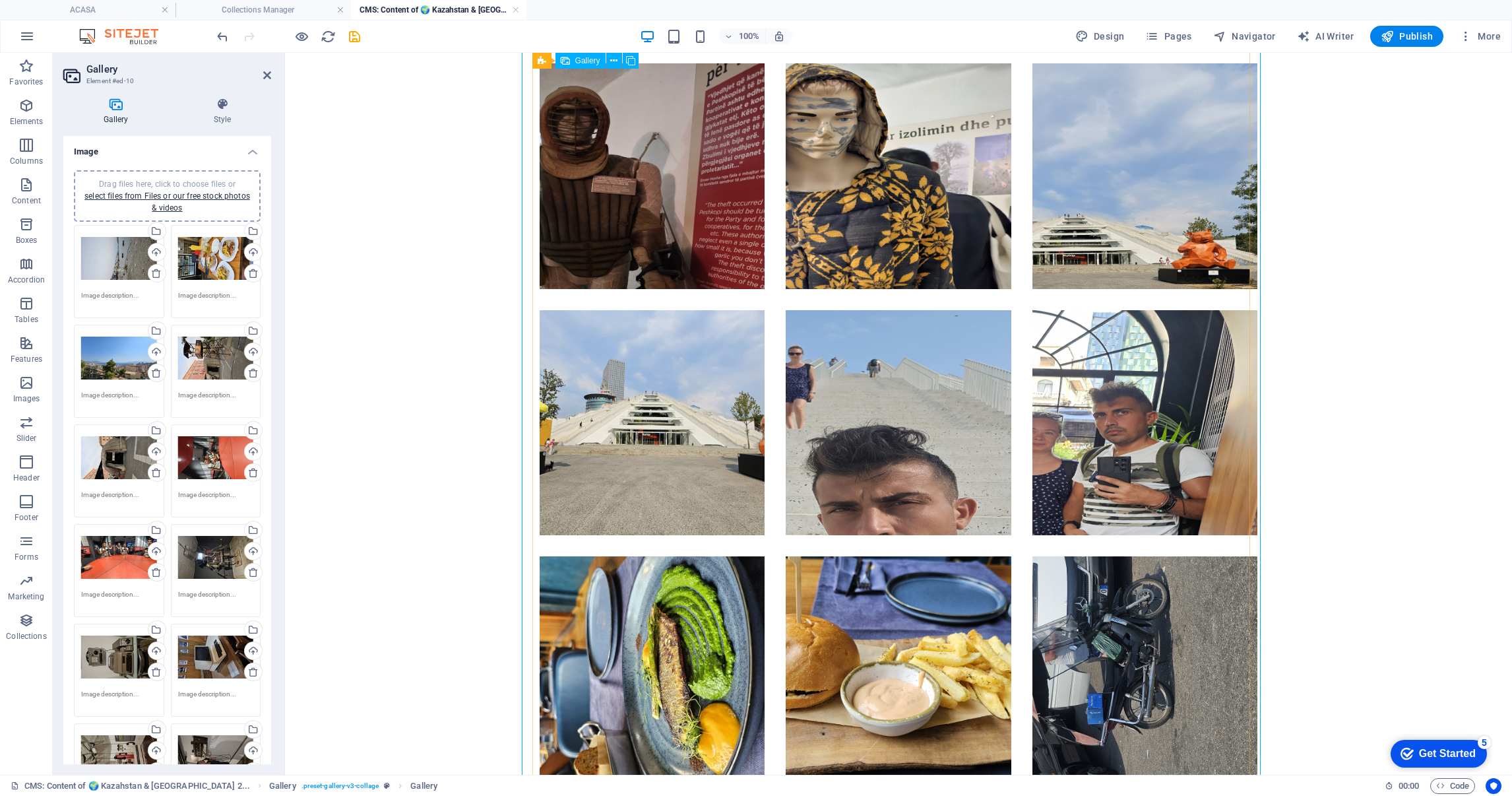
scroll to position [2474, 0]
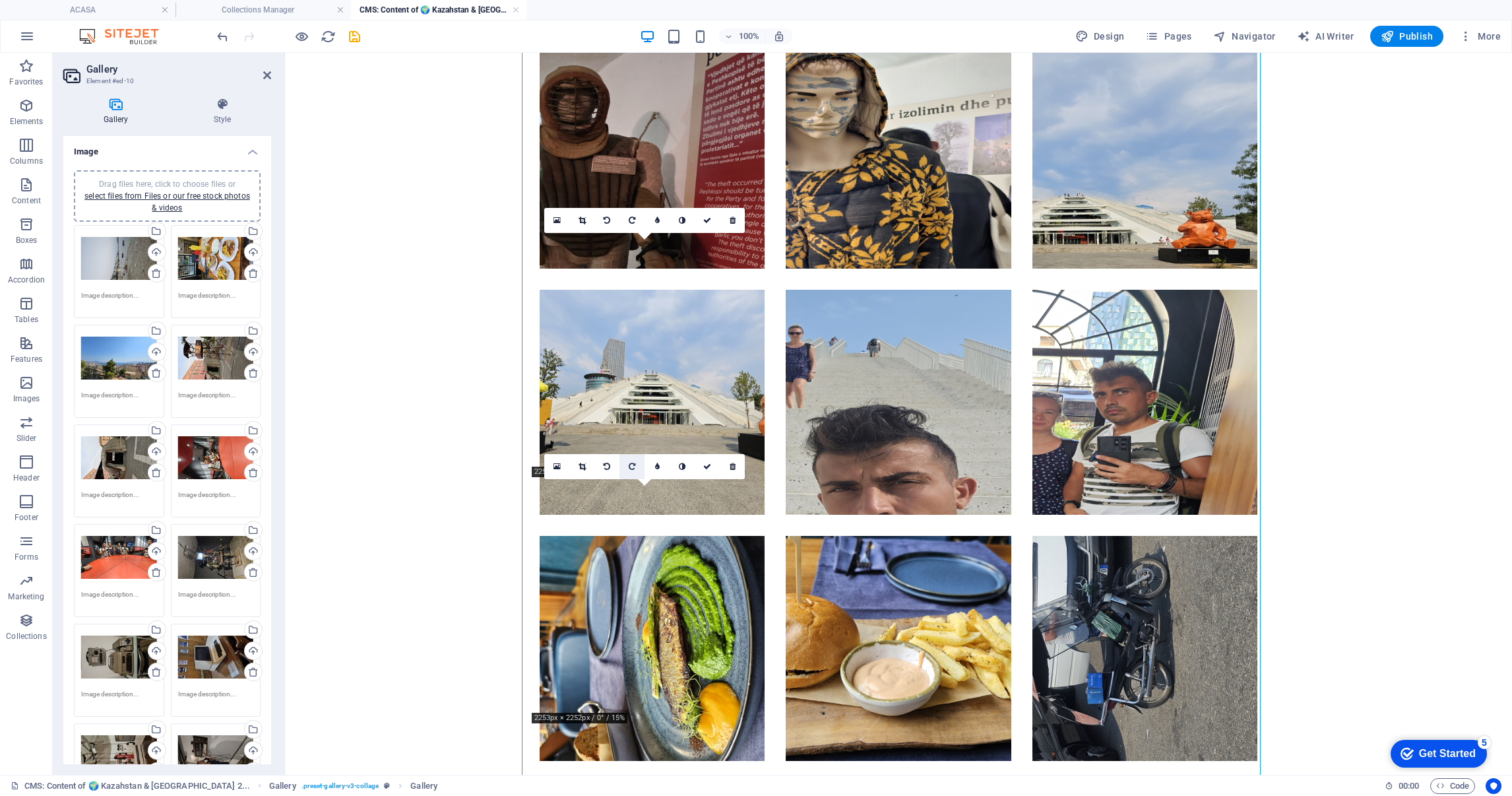
click at [629, 464] on icon at bounding box center [632, 467] width 7 height 8
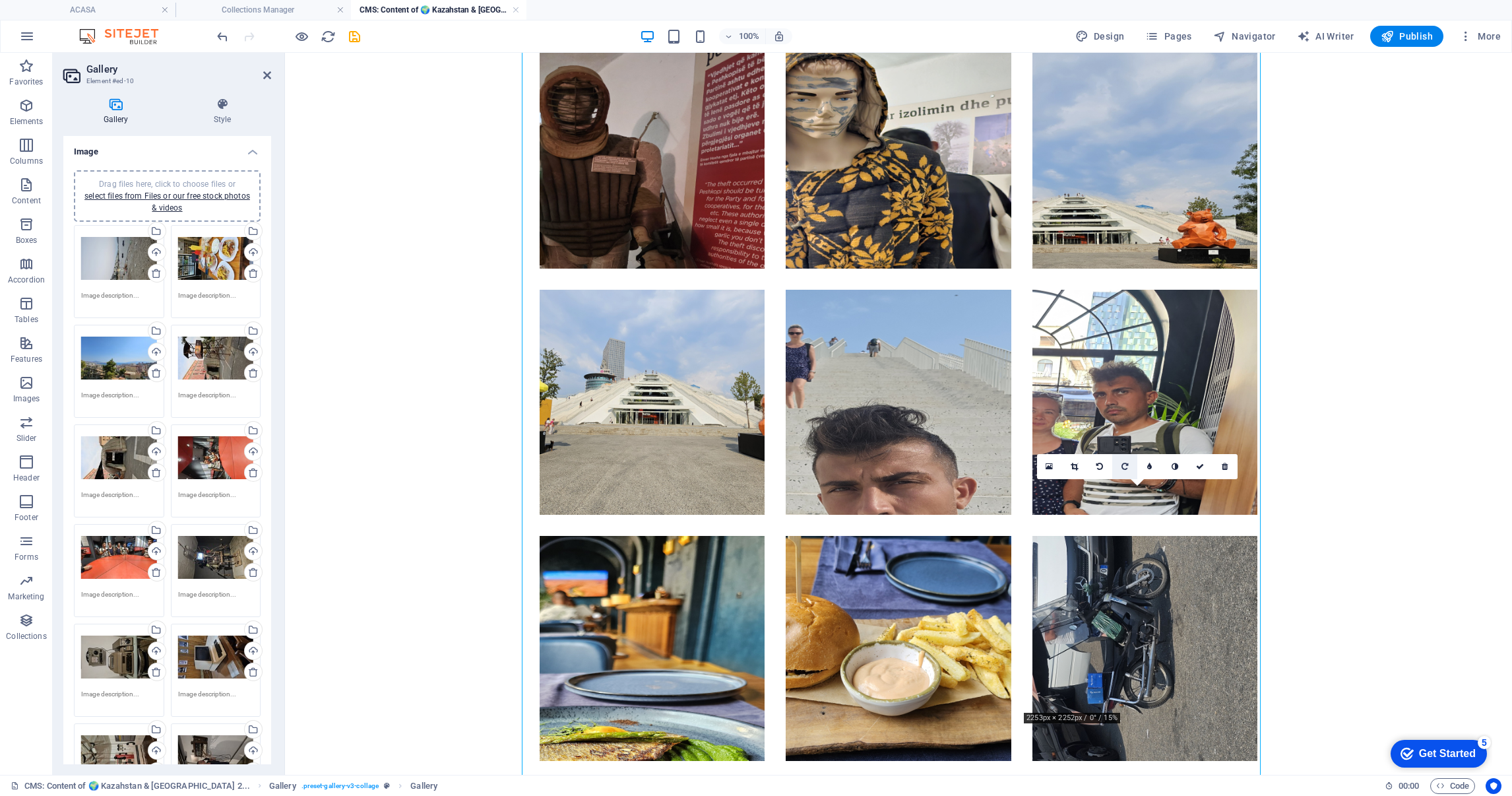
click at [1122, 466] on icon at bounding box center [1125, 467] width 7 height 8
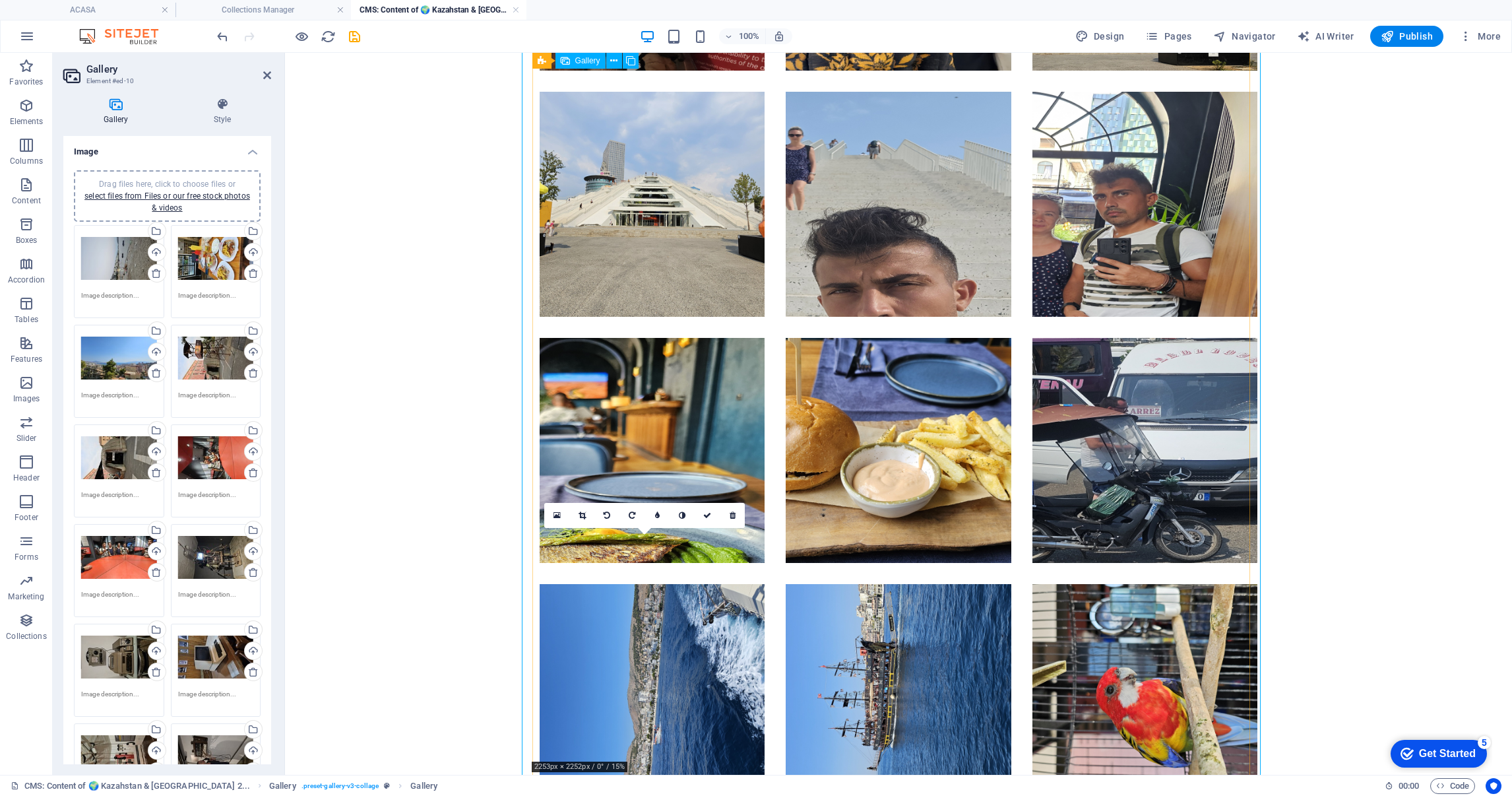
scroll to position [2771, 0]
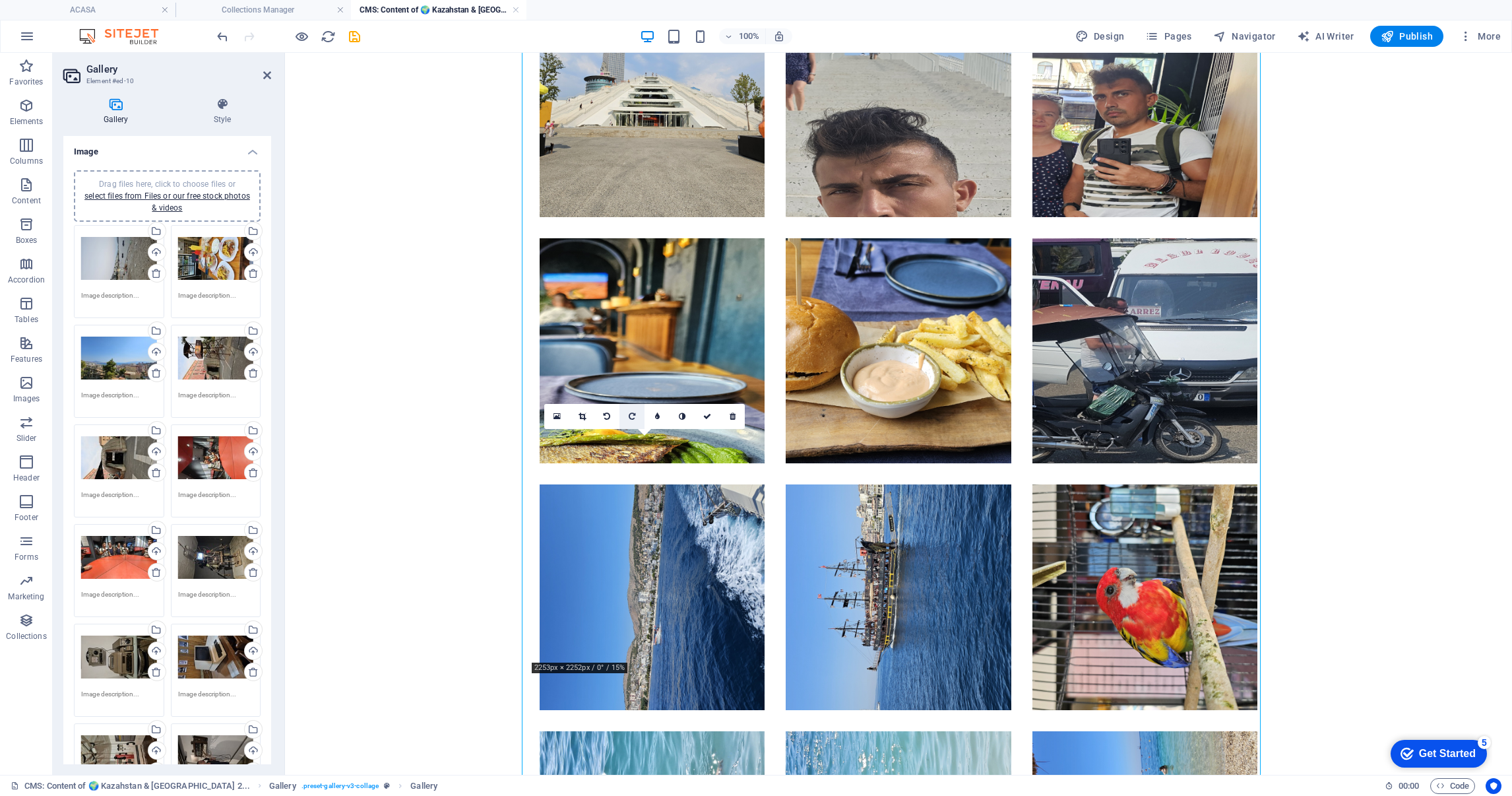
click at [629, 415] on icon at bounding box center [632, 416] width 7 height 8
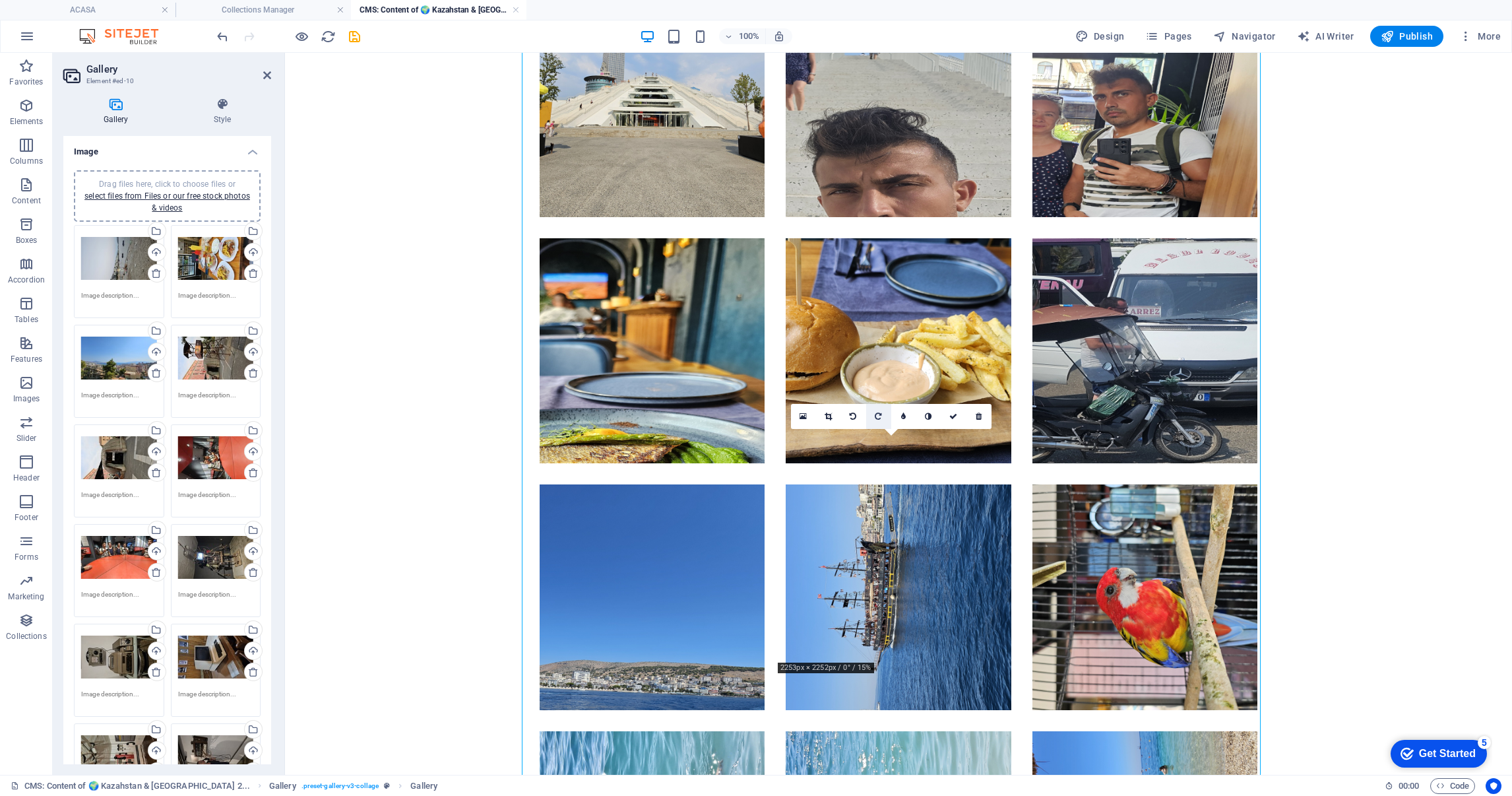
click at [872, 414] on link at bounding box center [878, 416] width 25 height 25
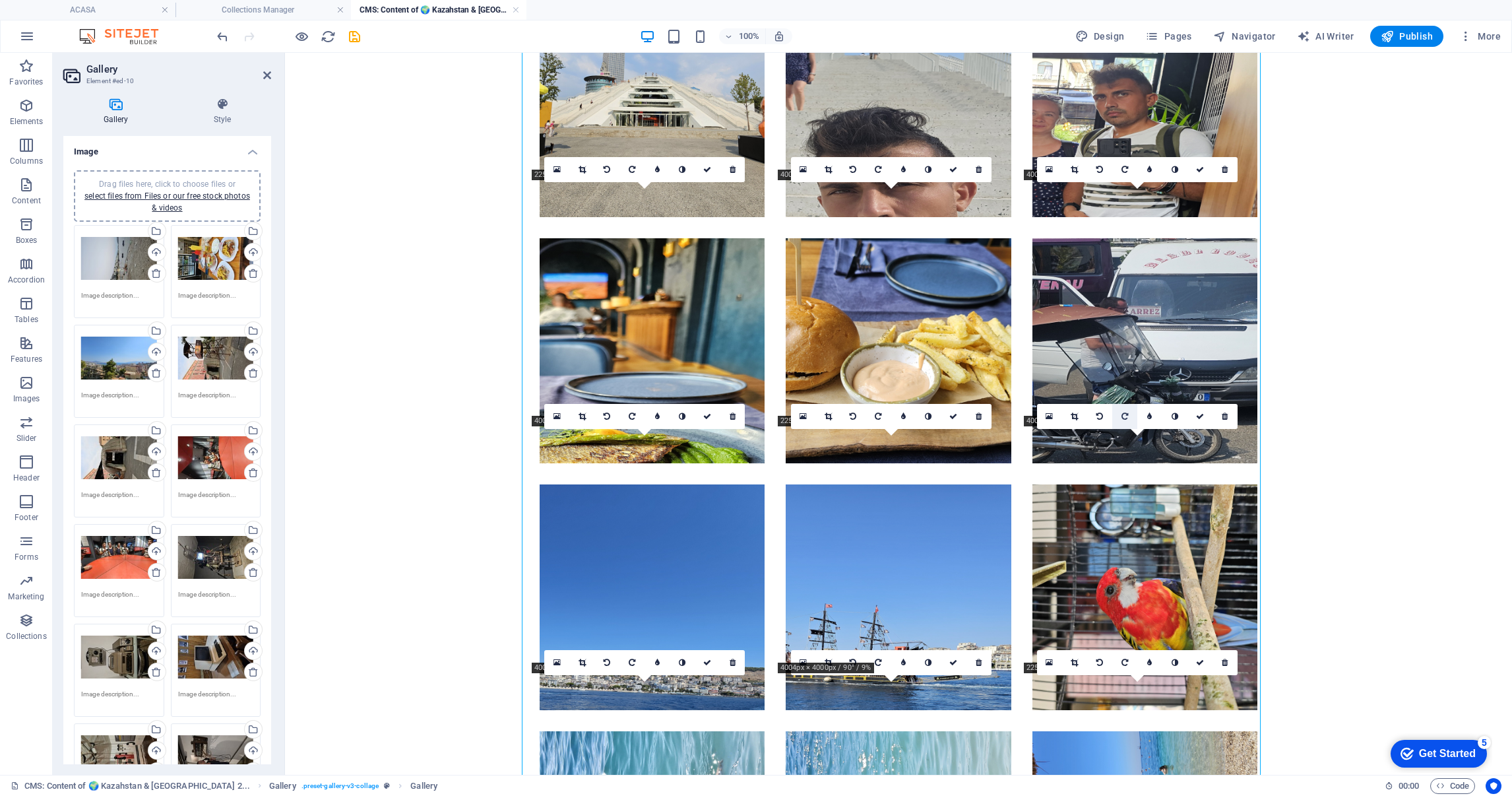
click at [1125, 413] on icon at bounding box center [1125, 416] width 7 height 8
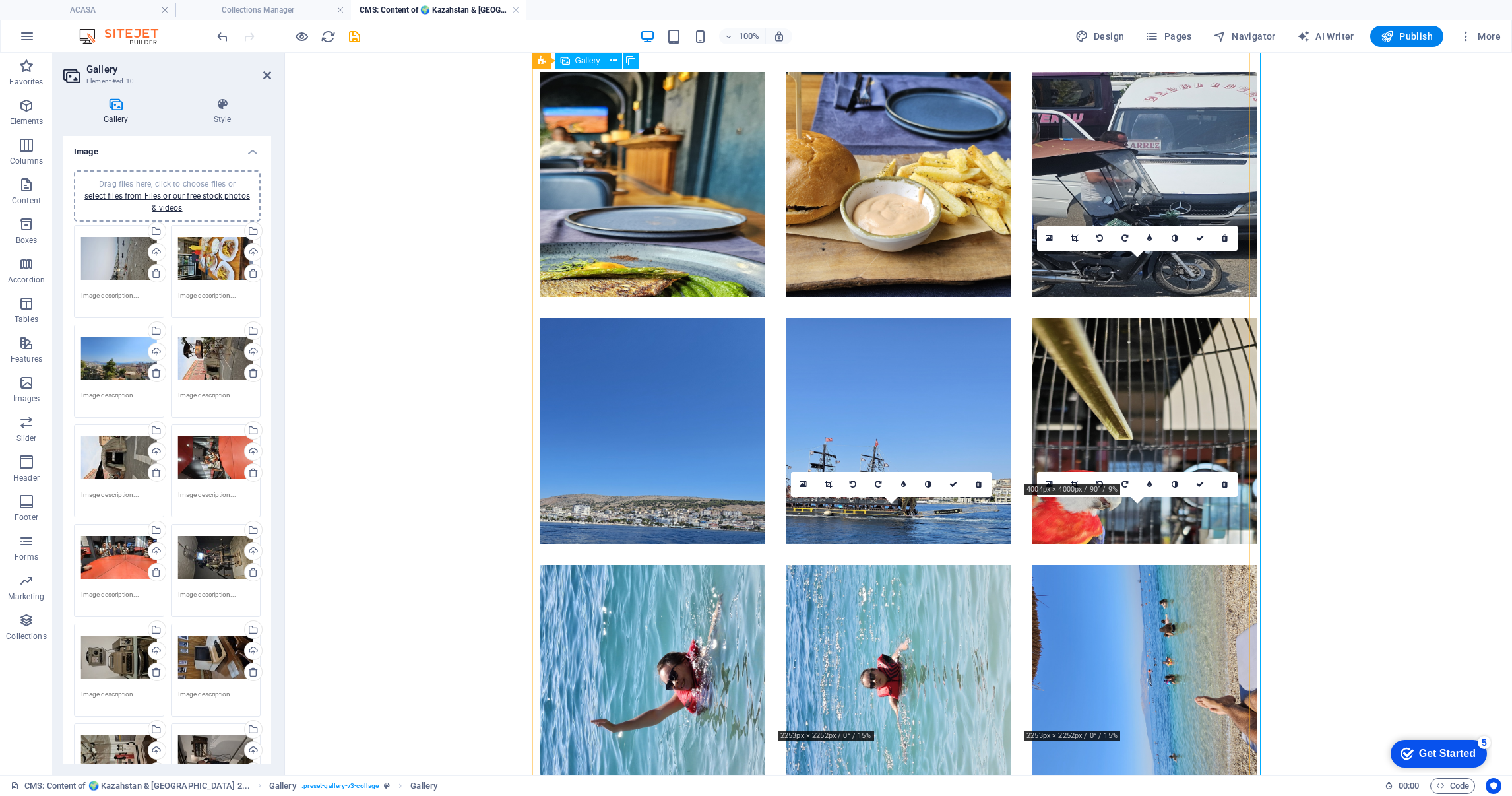
scroll to position [2969, 0]
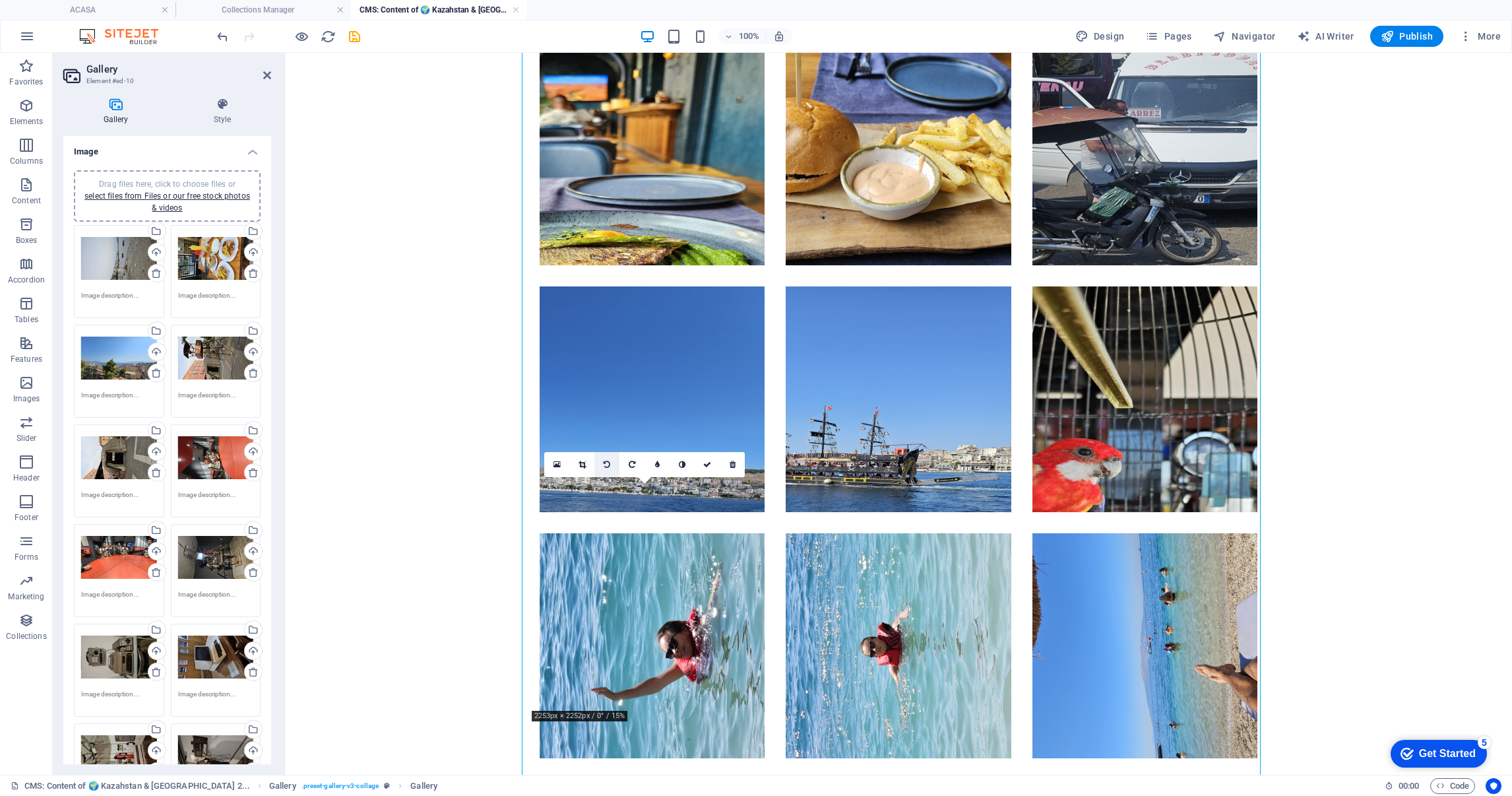
click at [607, 464] on icon at bounding box center [607, 464] width 7 height 8
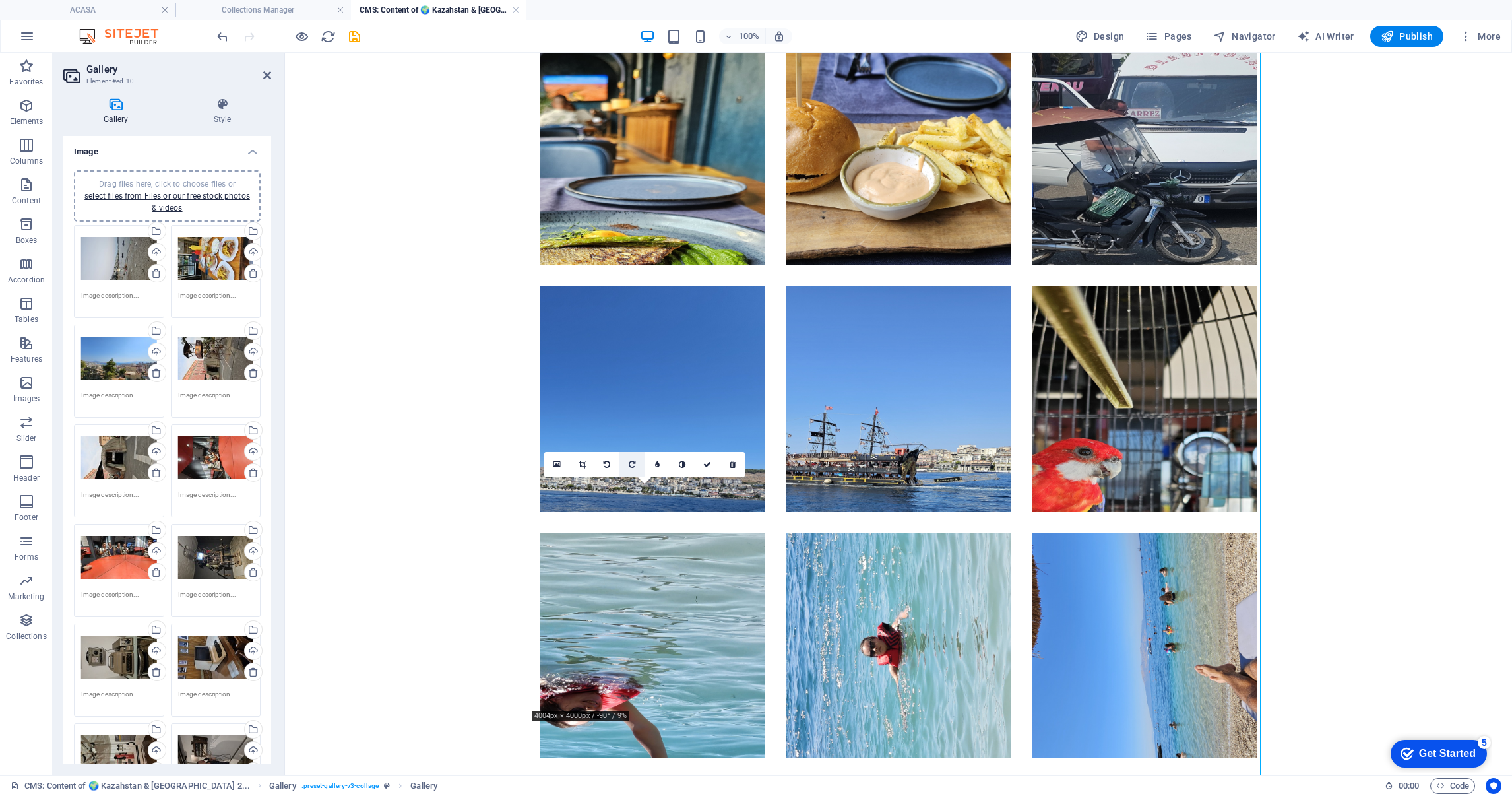
click at [629, 460] on icon at bounding box center [632, 464] width 7 height 8
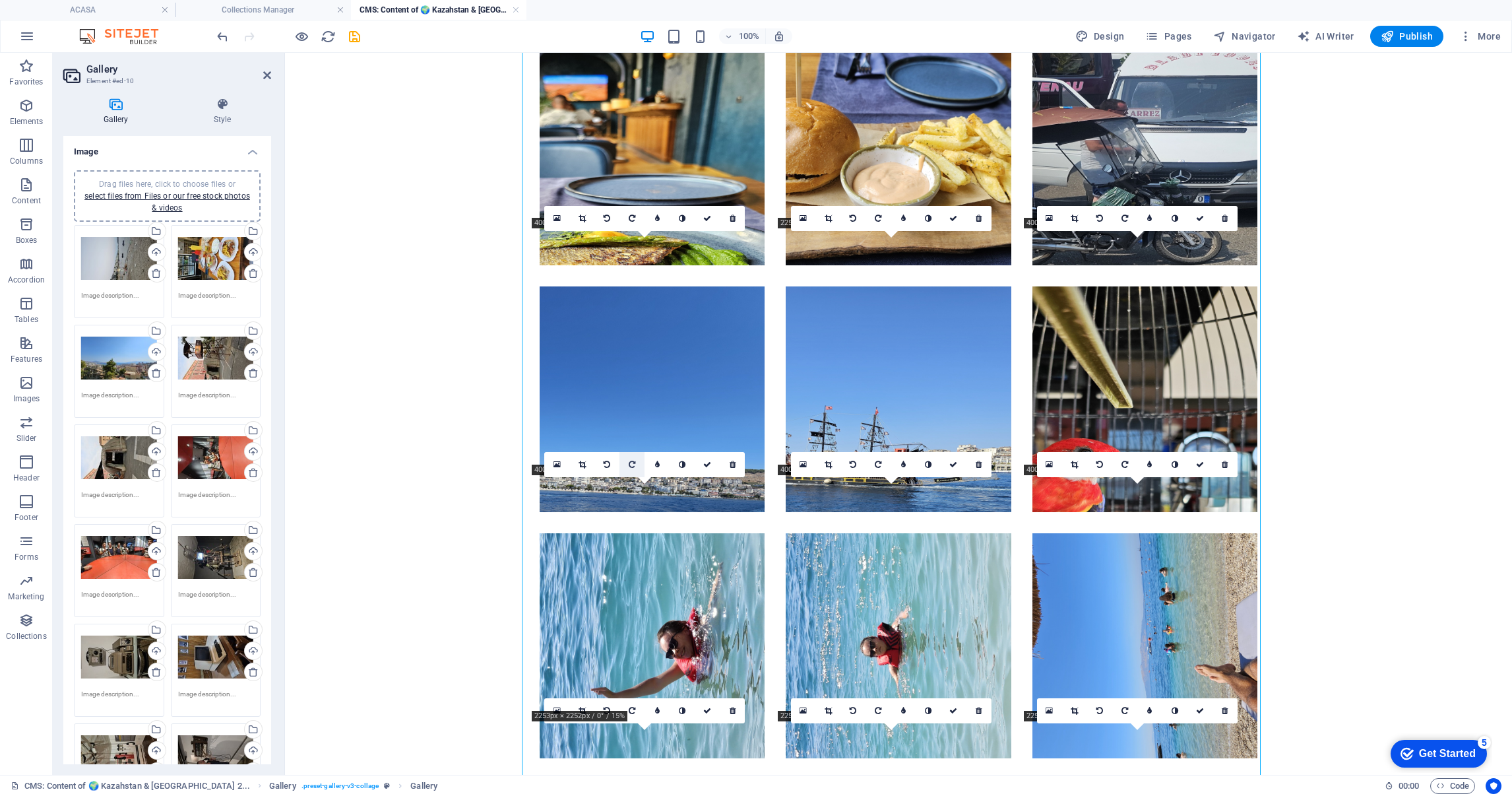
click at [629, 464] on icon at bounding box center [632, 464] width 7 height 8
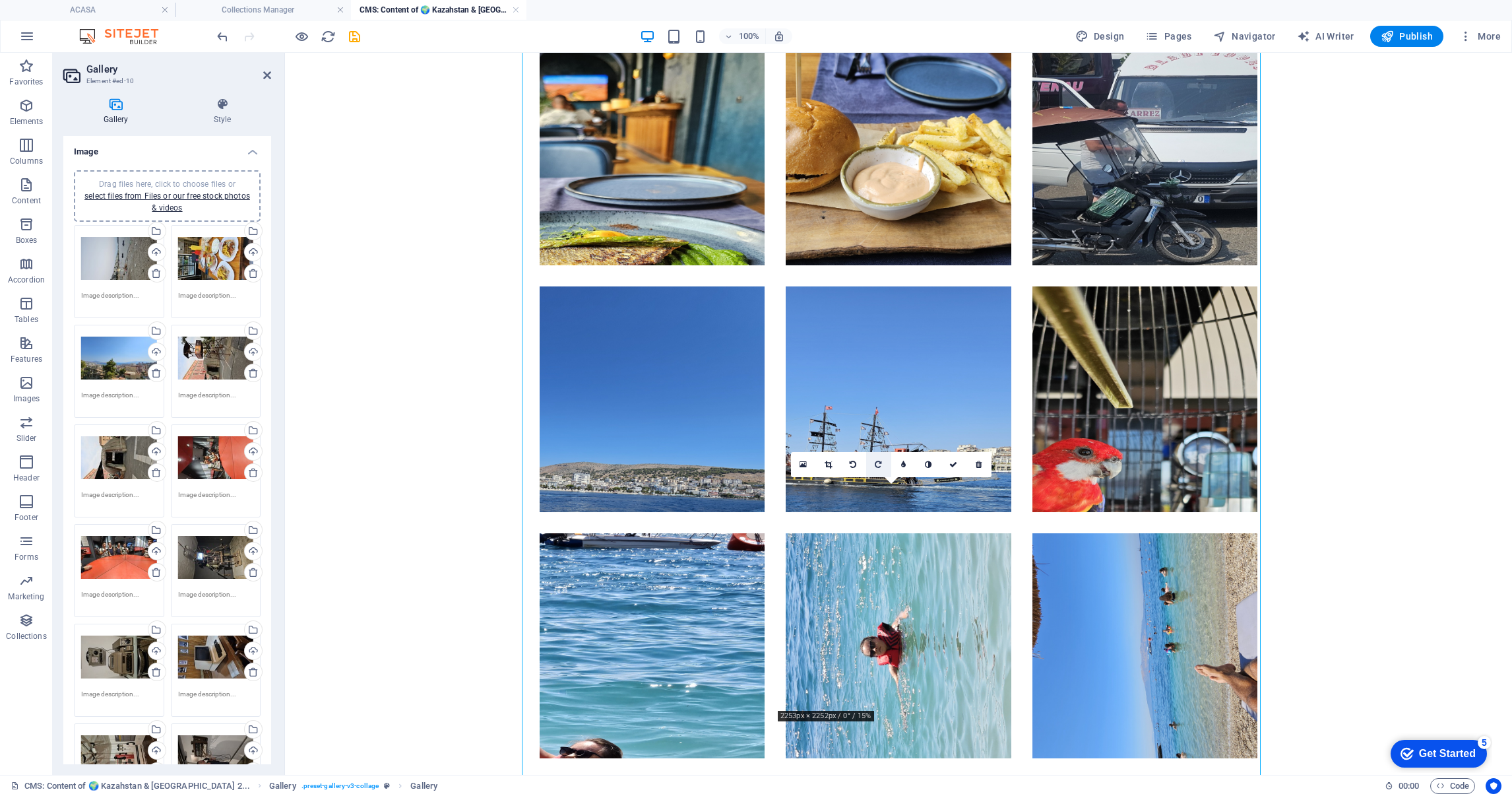
click at [880, 462] on icon at bounding box center [878, 464] width 7 height 8
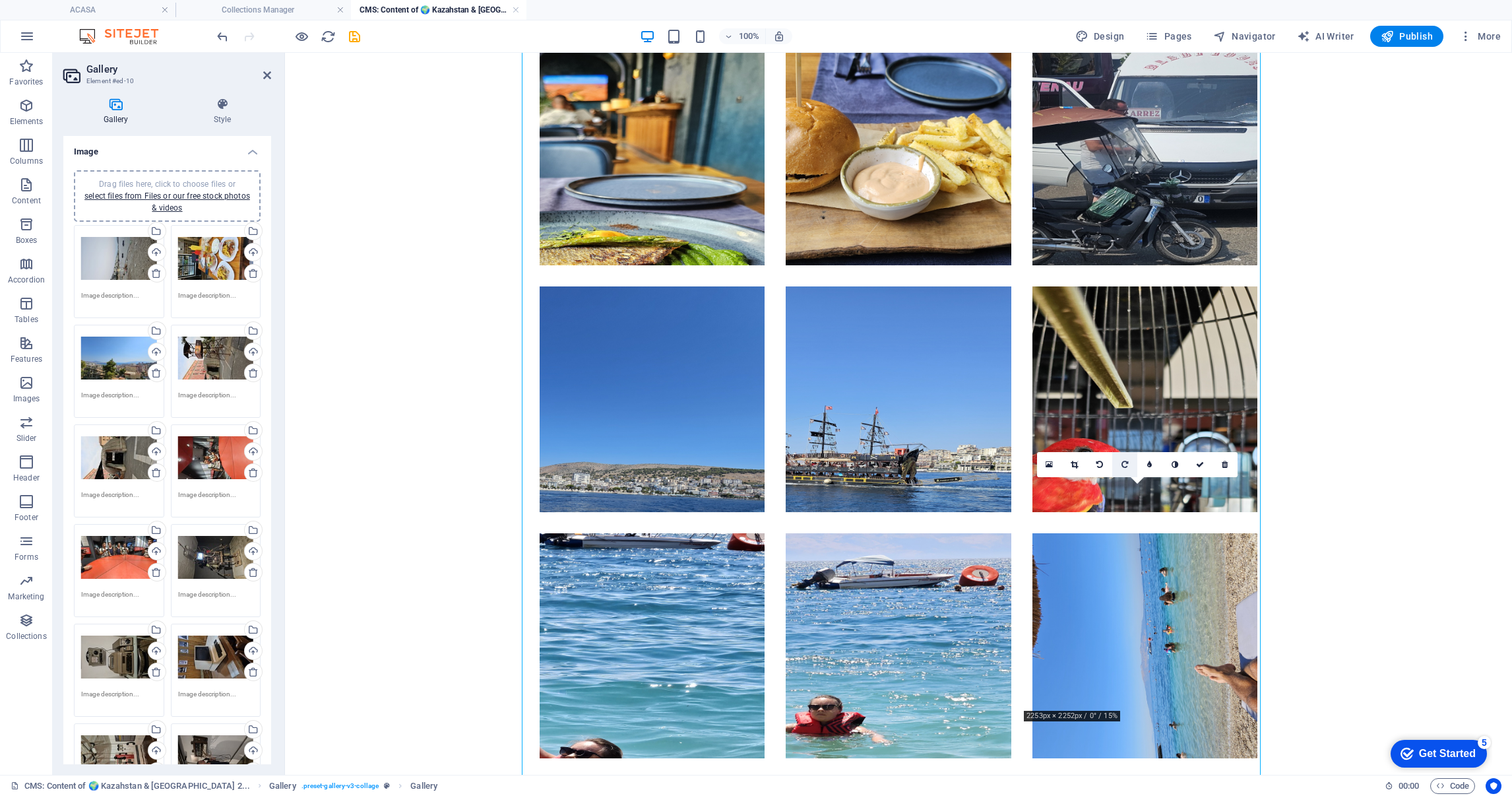
click at [1083, 466] on link at bounding box center [1075, 464] width 25 height 25
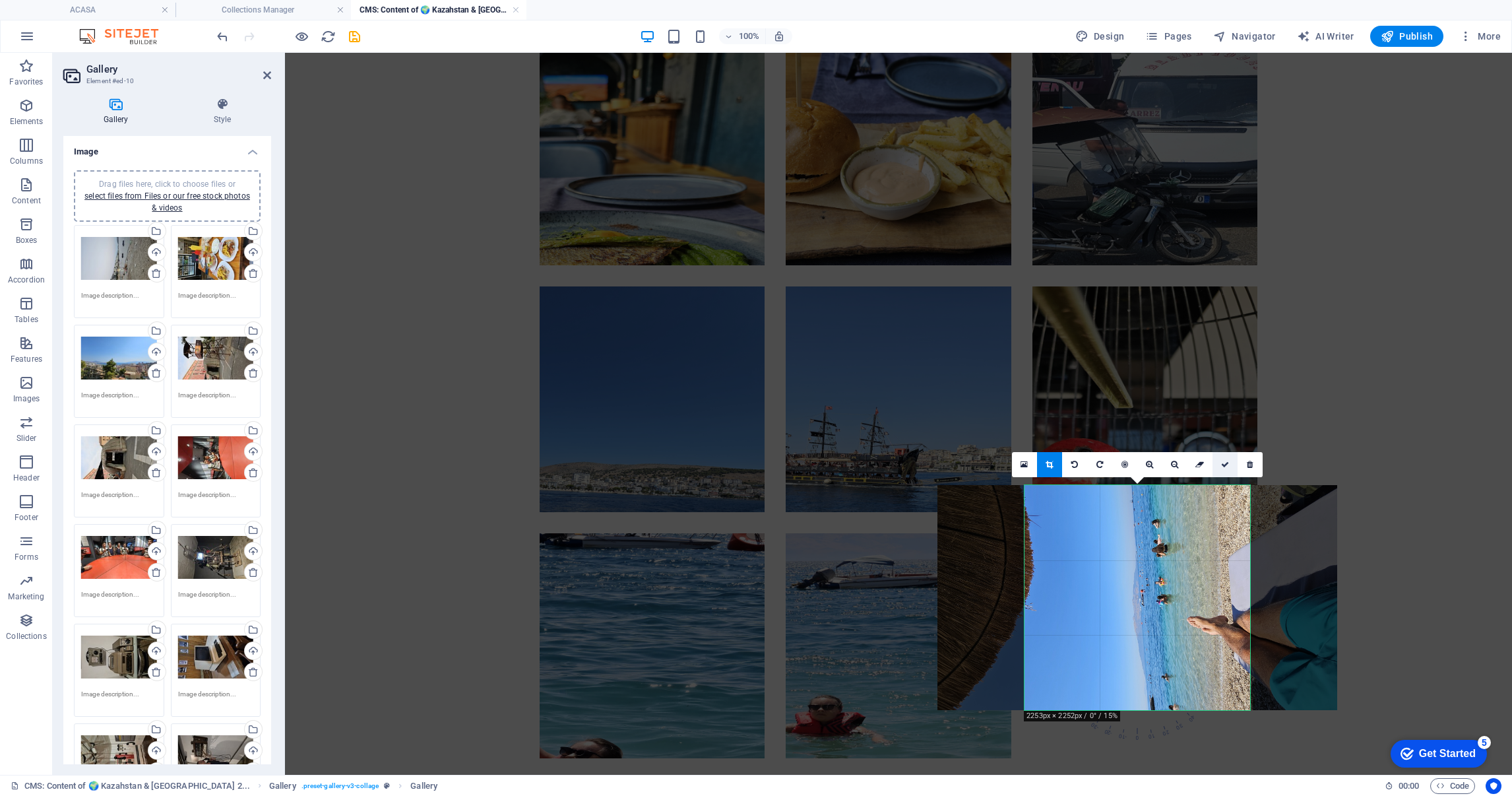
drag, startPoint x: 1228, startPoint y: 464, endPoint x: 929, endPoint y: 411, distance: 303.7
click at [1227, 464] on icon at bounding box center [1225, 464] width 8 height 8
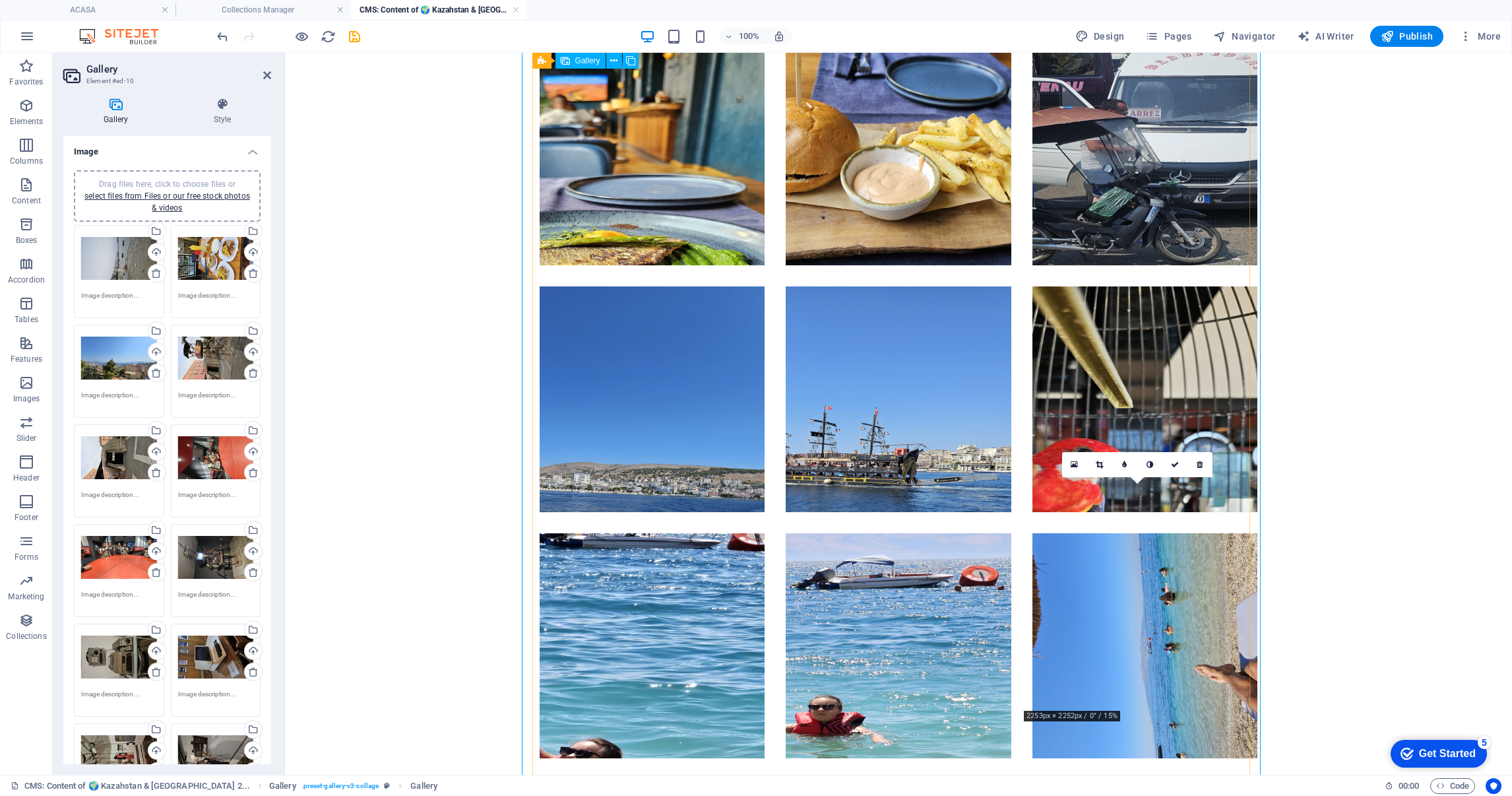
click at [1182, 613] on li at bounding box center [1145, 645] width 225 height 225
click at [1172, 466] on icon at bounding box center [1175, 464] width 8 height 8
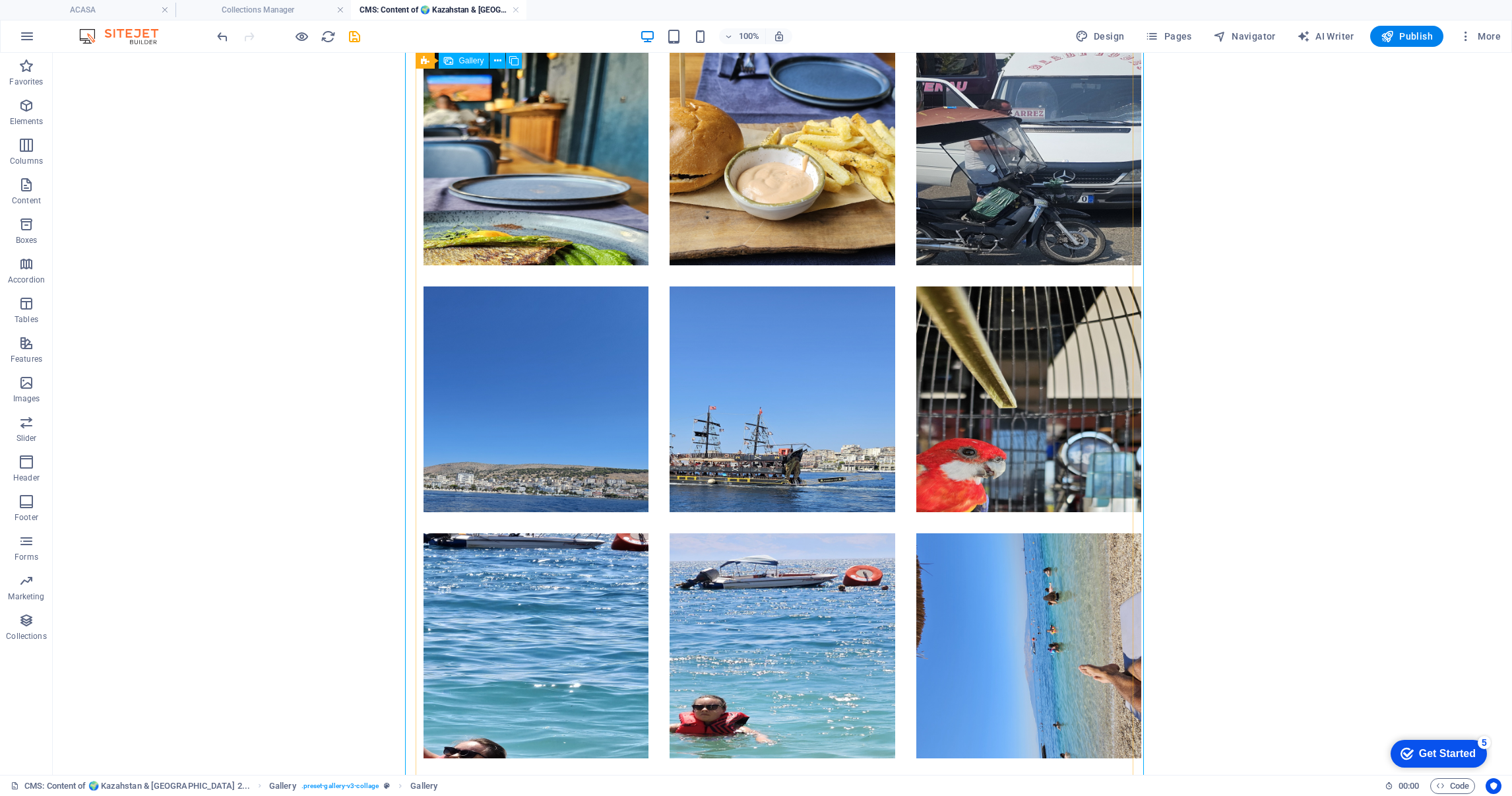
click at [1004, 556] on li at bounding box center [1029, 645] width 225 height 225
select select "4"
select select "px"
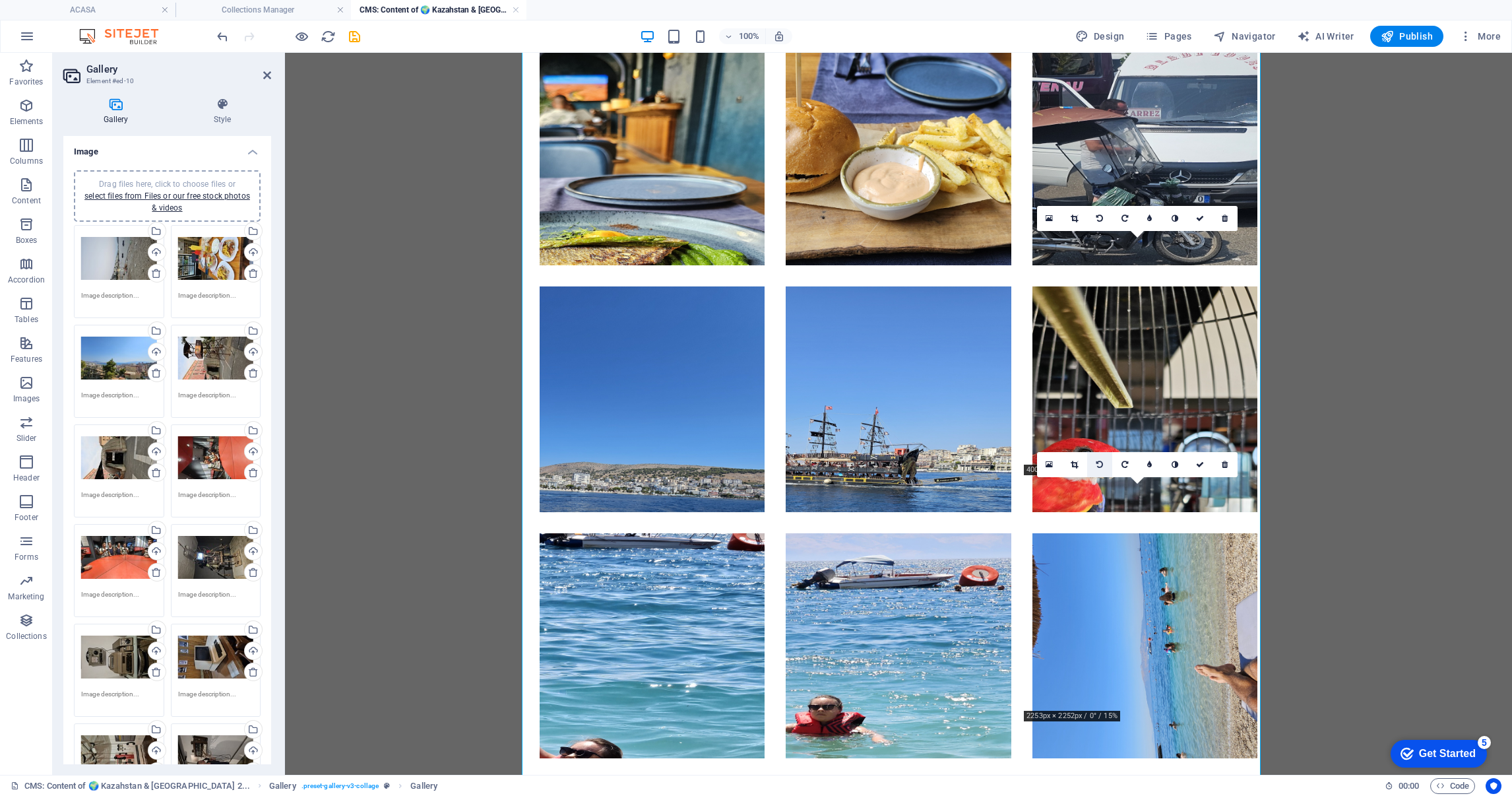
click at [1098, 463] on icon at bounding box center [1100, 464] width 7 height 8
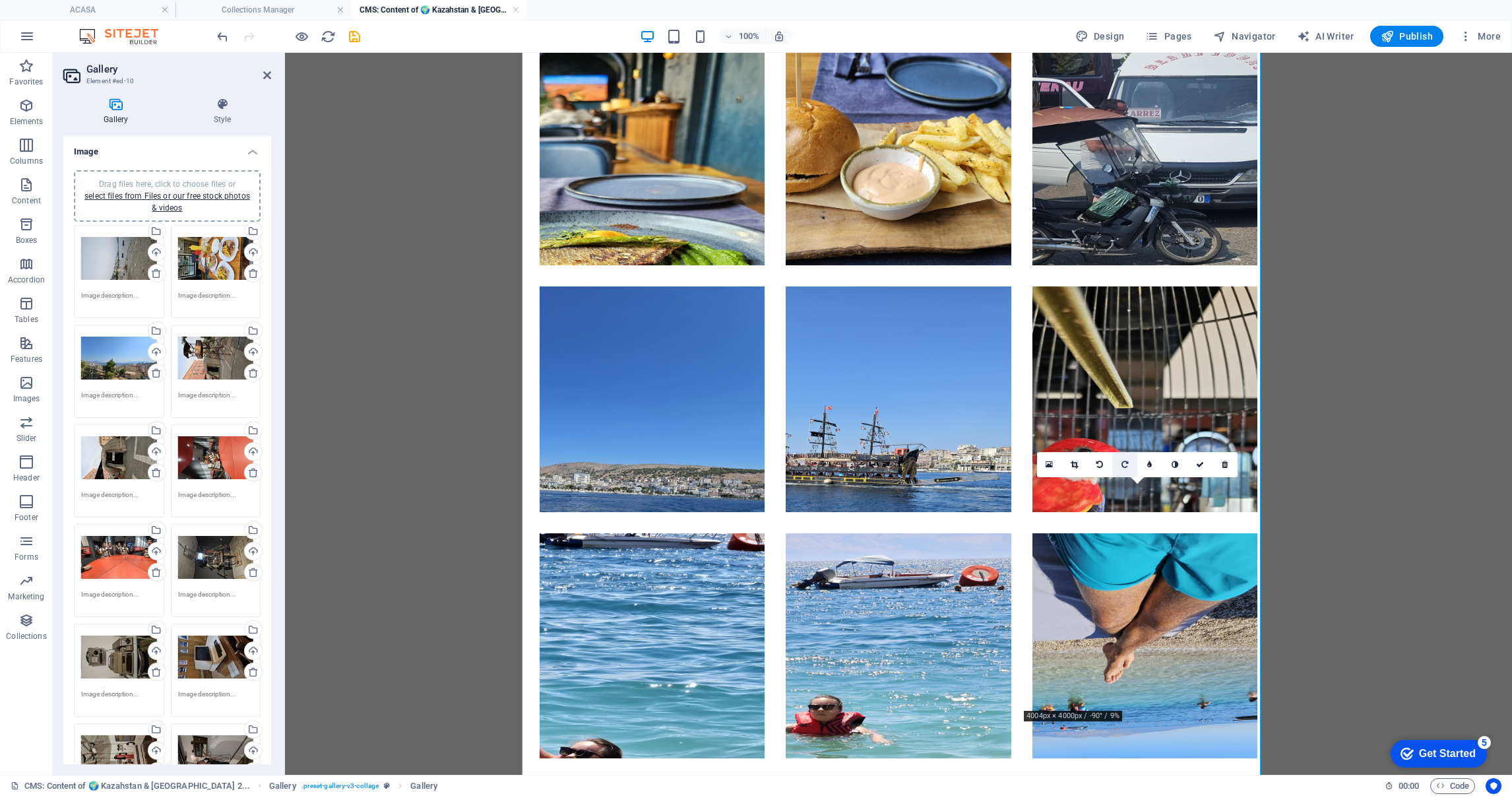
click at [1126, 462] on icon at bounding box center [1125, 464] width 7 height 8
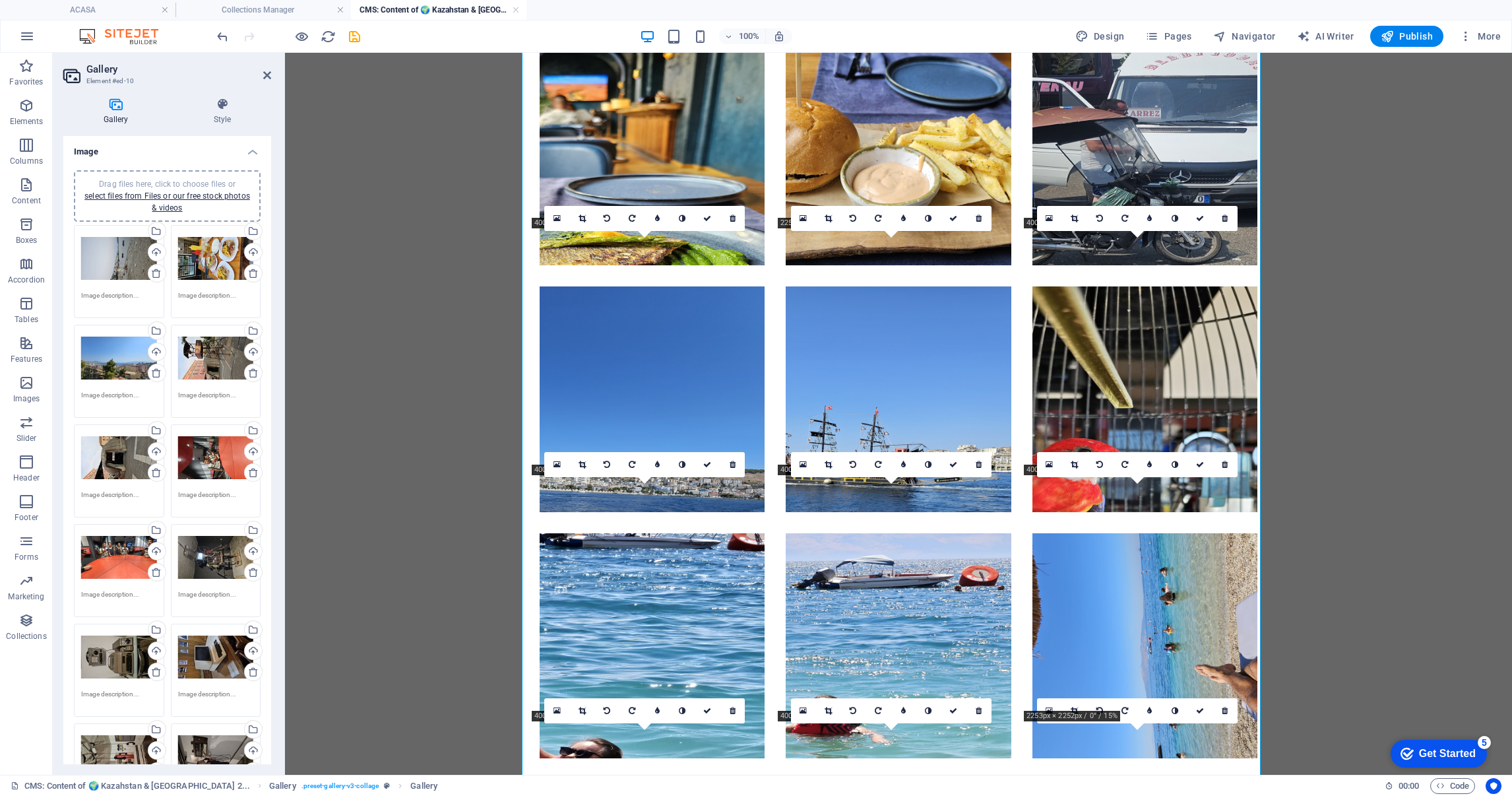
click at [1126, 462] on icon at bounding box center [1125, 464] width 7 height 8
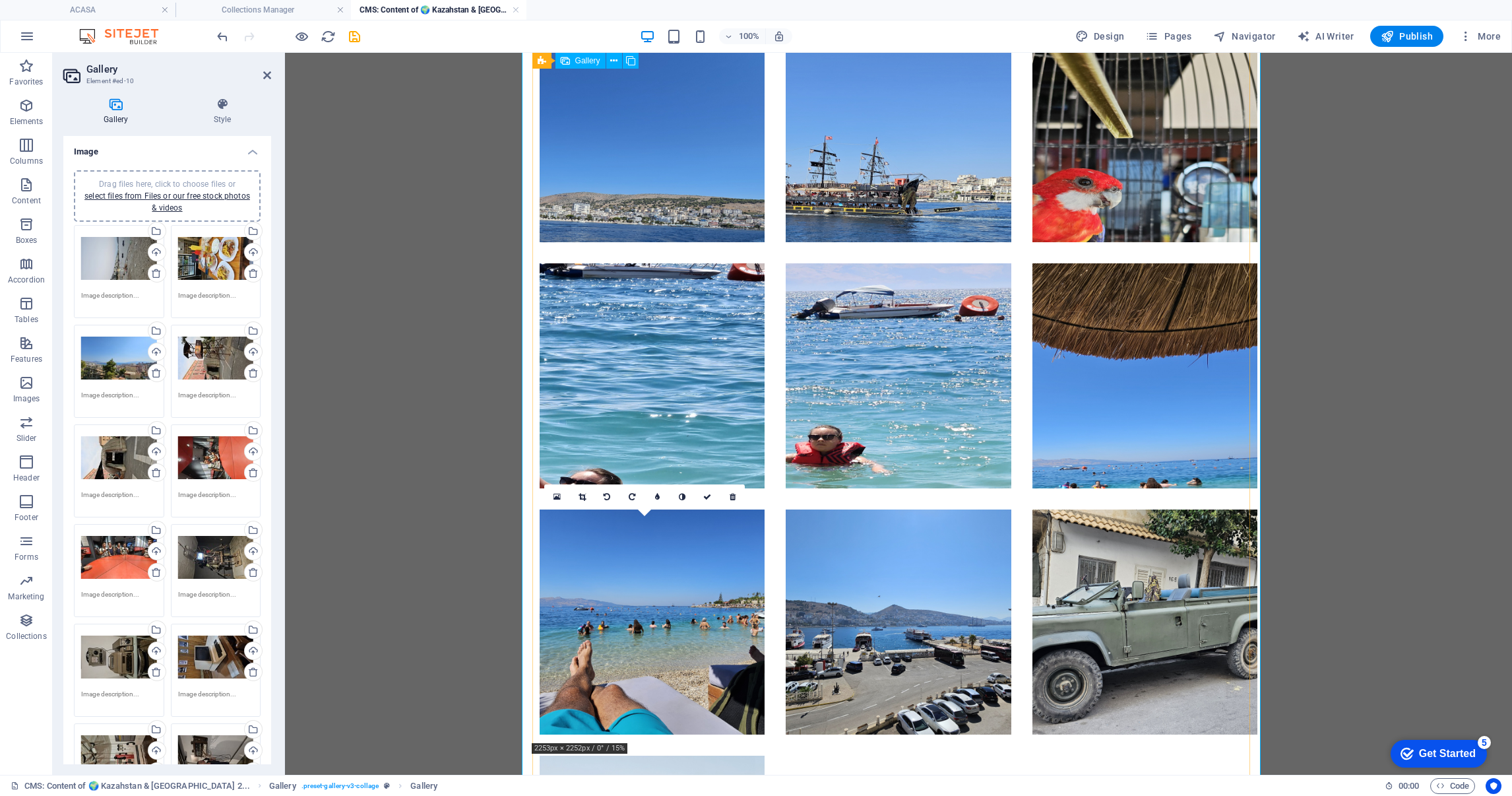
scroll to position [3266, 0]
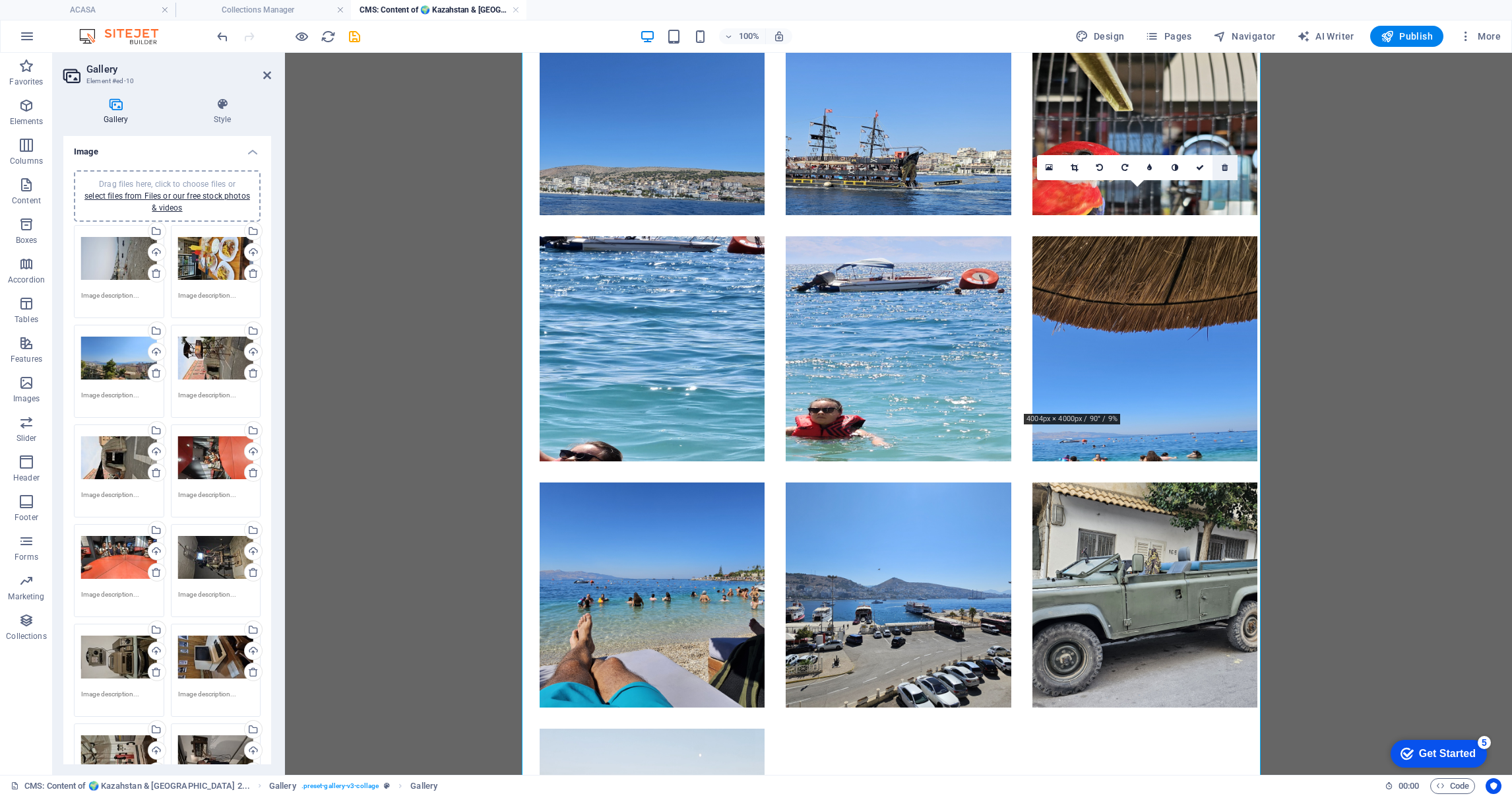
click at [1225, 169] on link at bounding box center [1224, 167] width 25 height 25
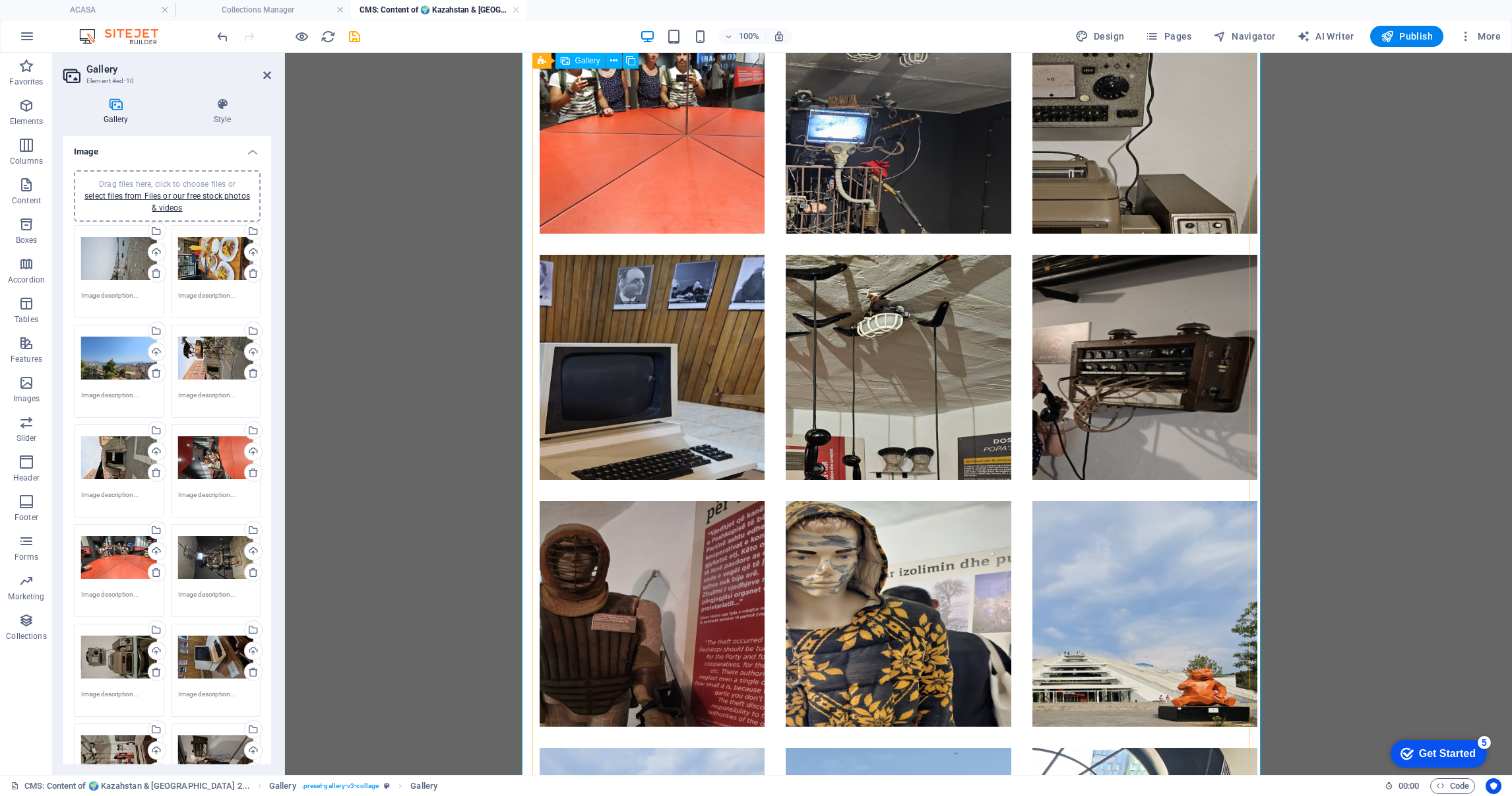
scroll to position [2808, 0]
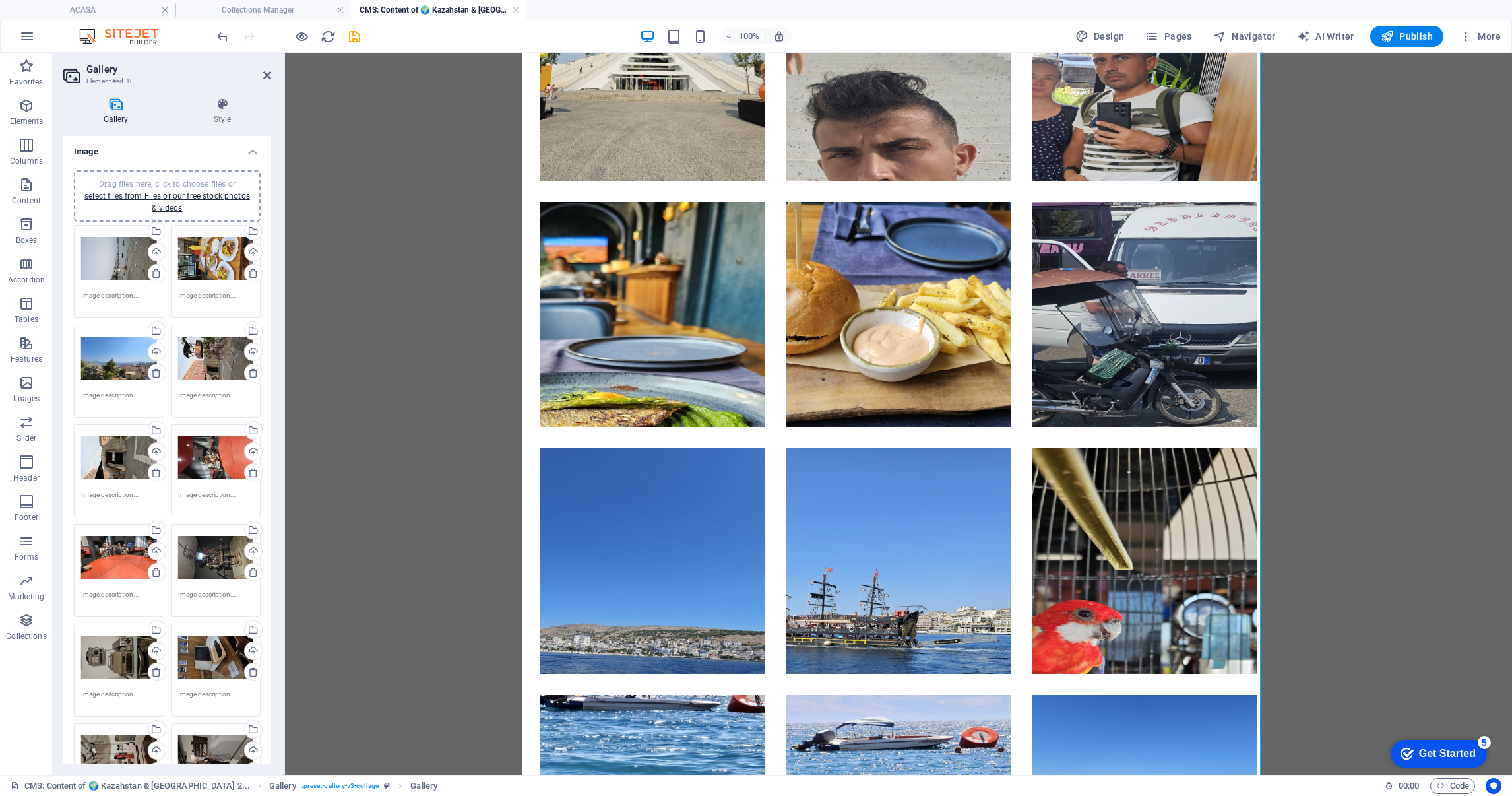
click at [359, 38] on icon "save" at bounding box center [354, 37] width 15 height 15
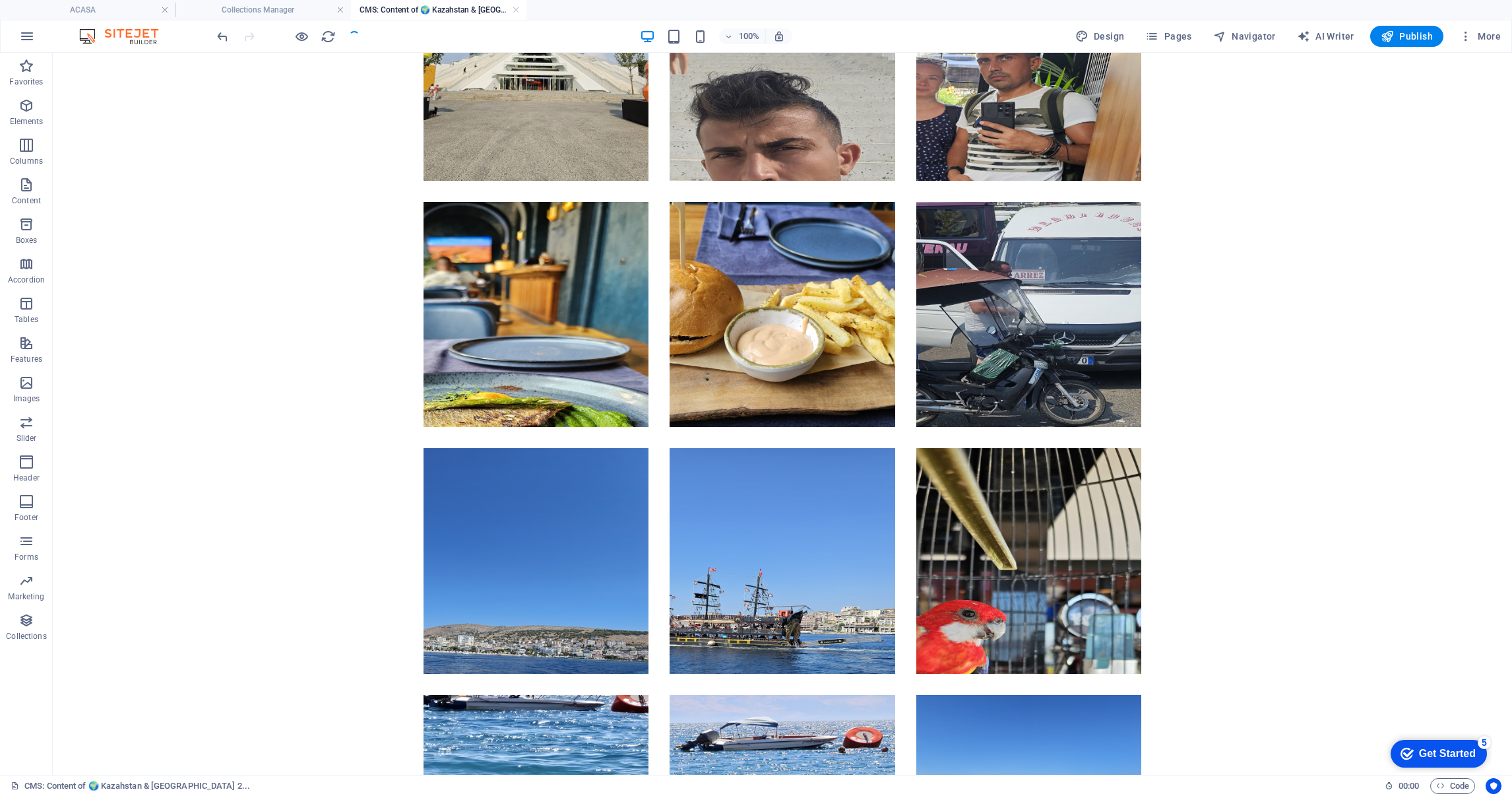
type input "albania-2024-saranda-si-marea-ionica"
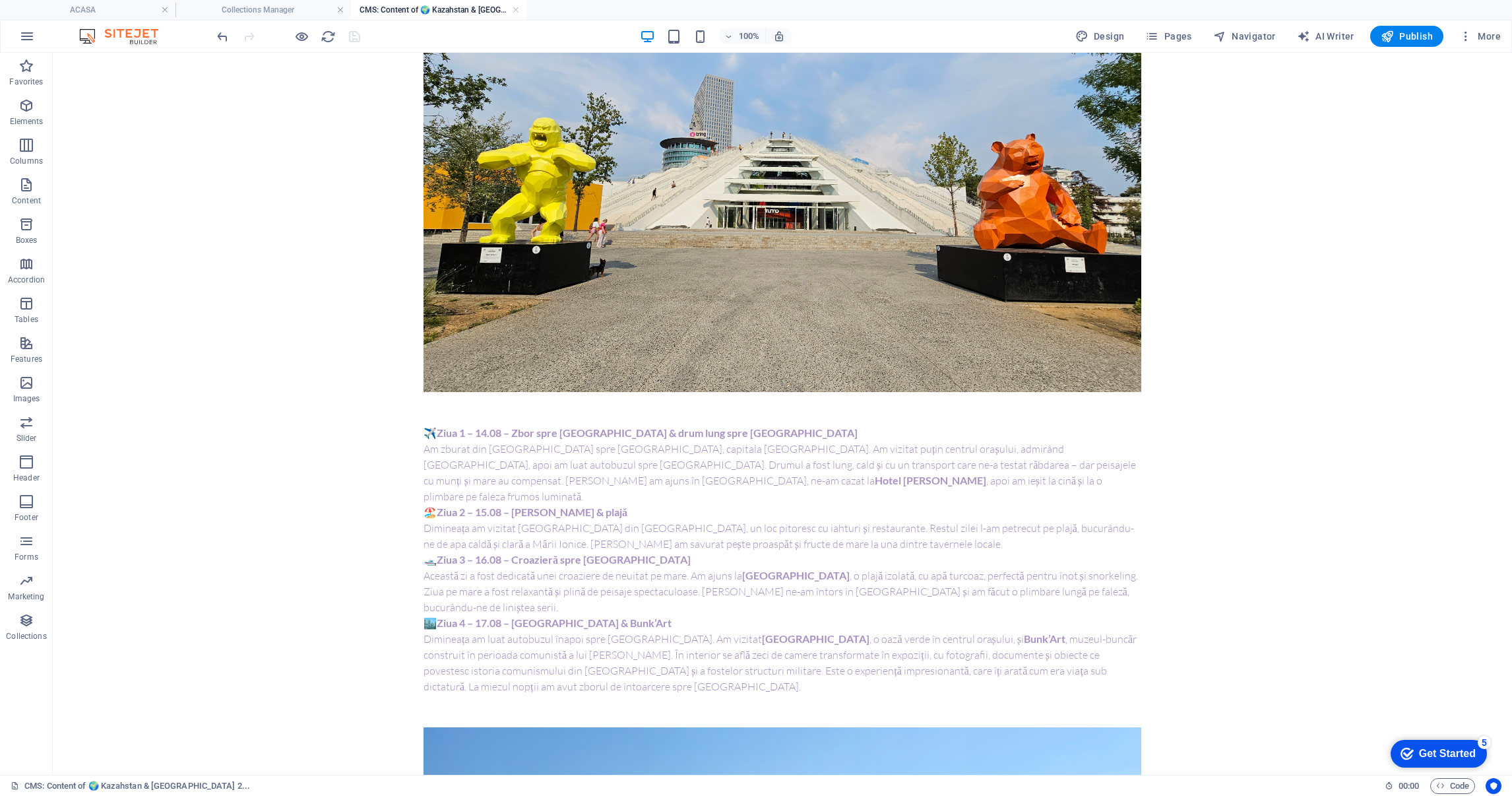
scroll to position [0, 0]
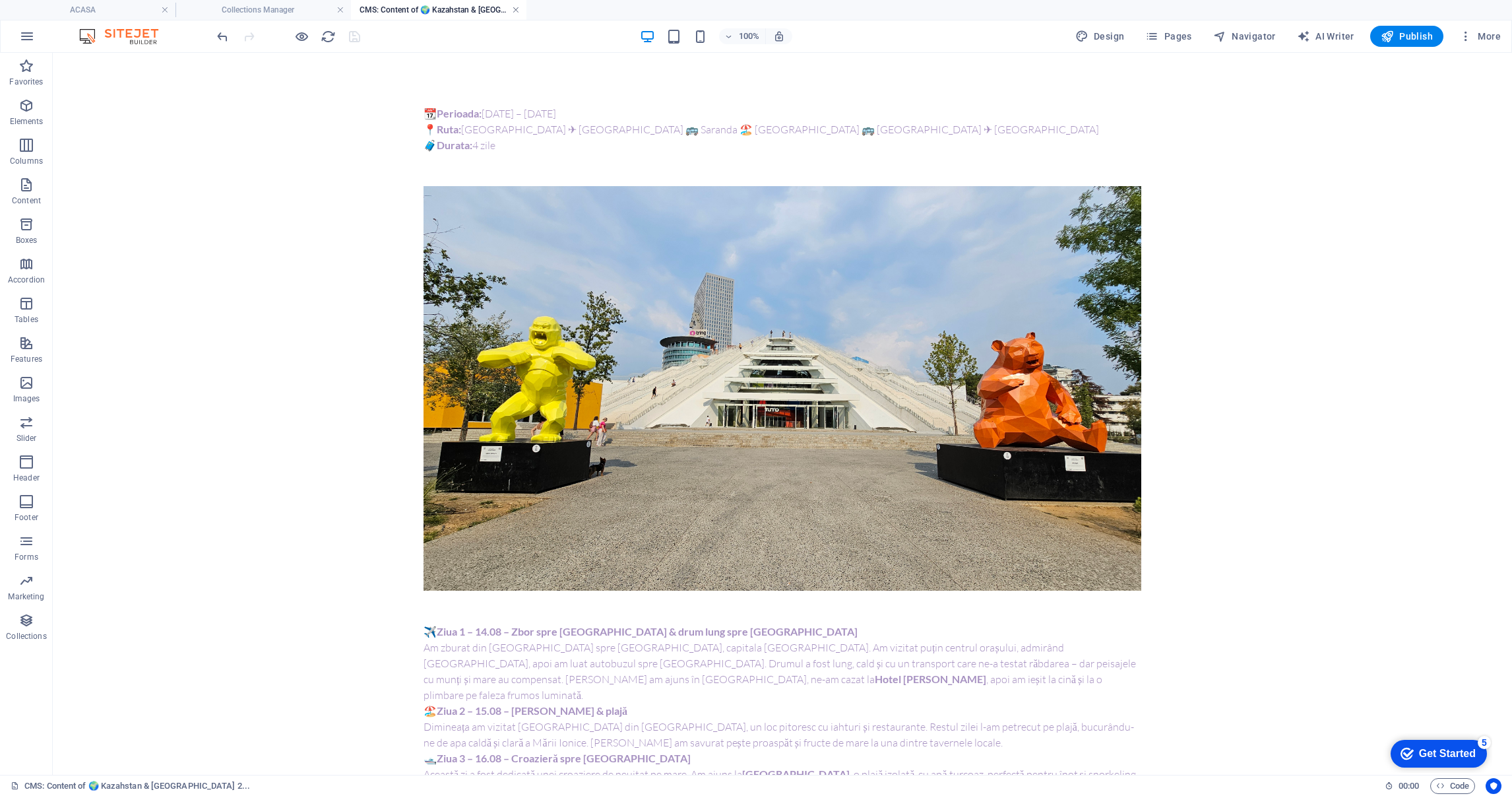
click at [516, 11] on link at bounding box center [516, 10] width 8 height 12
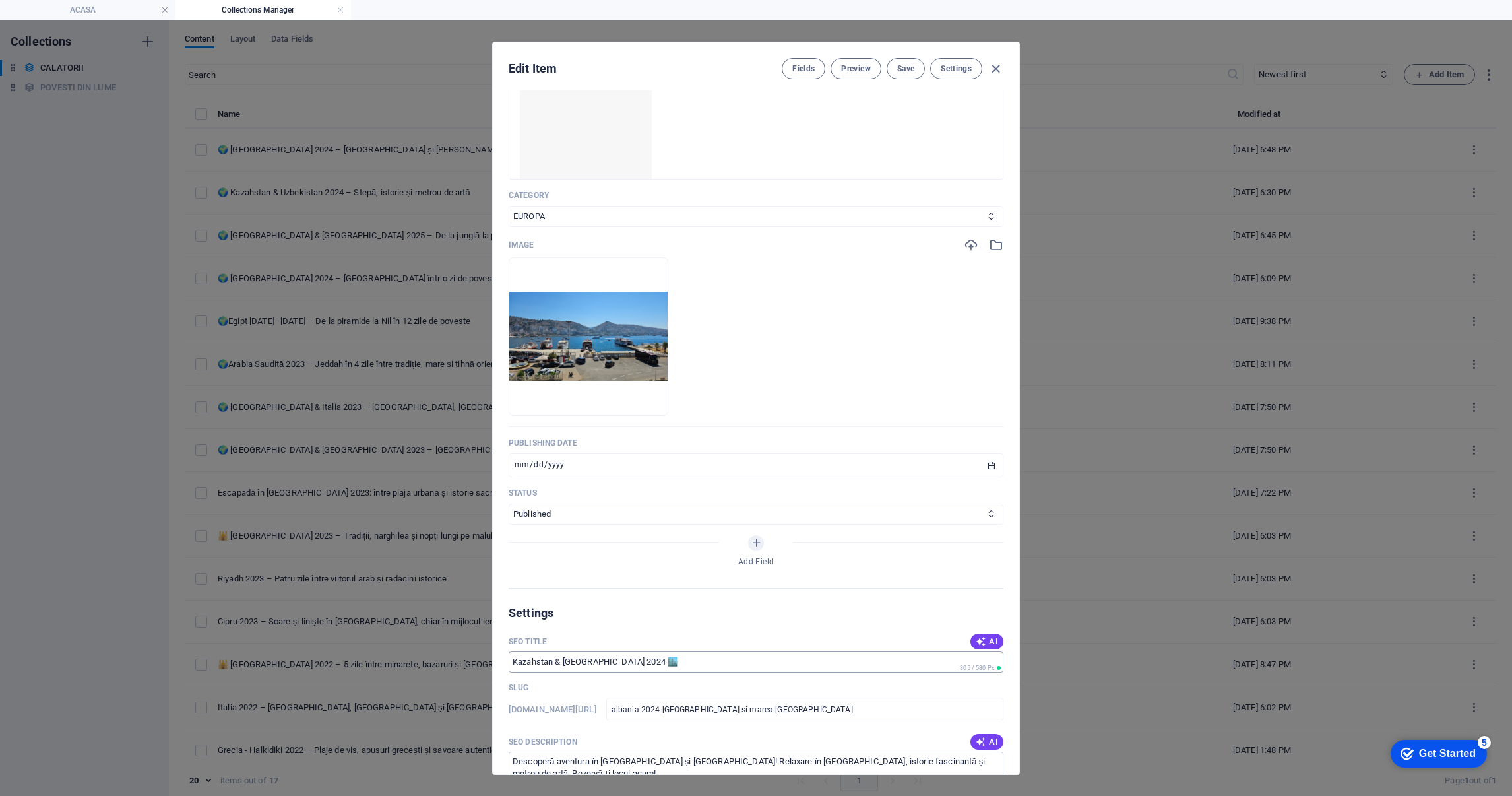
scroll to position [396, 0]
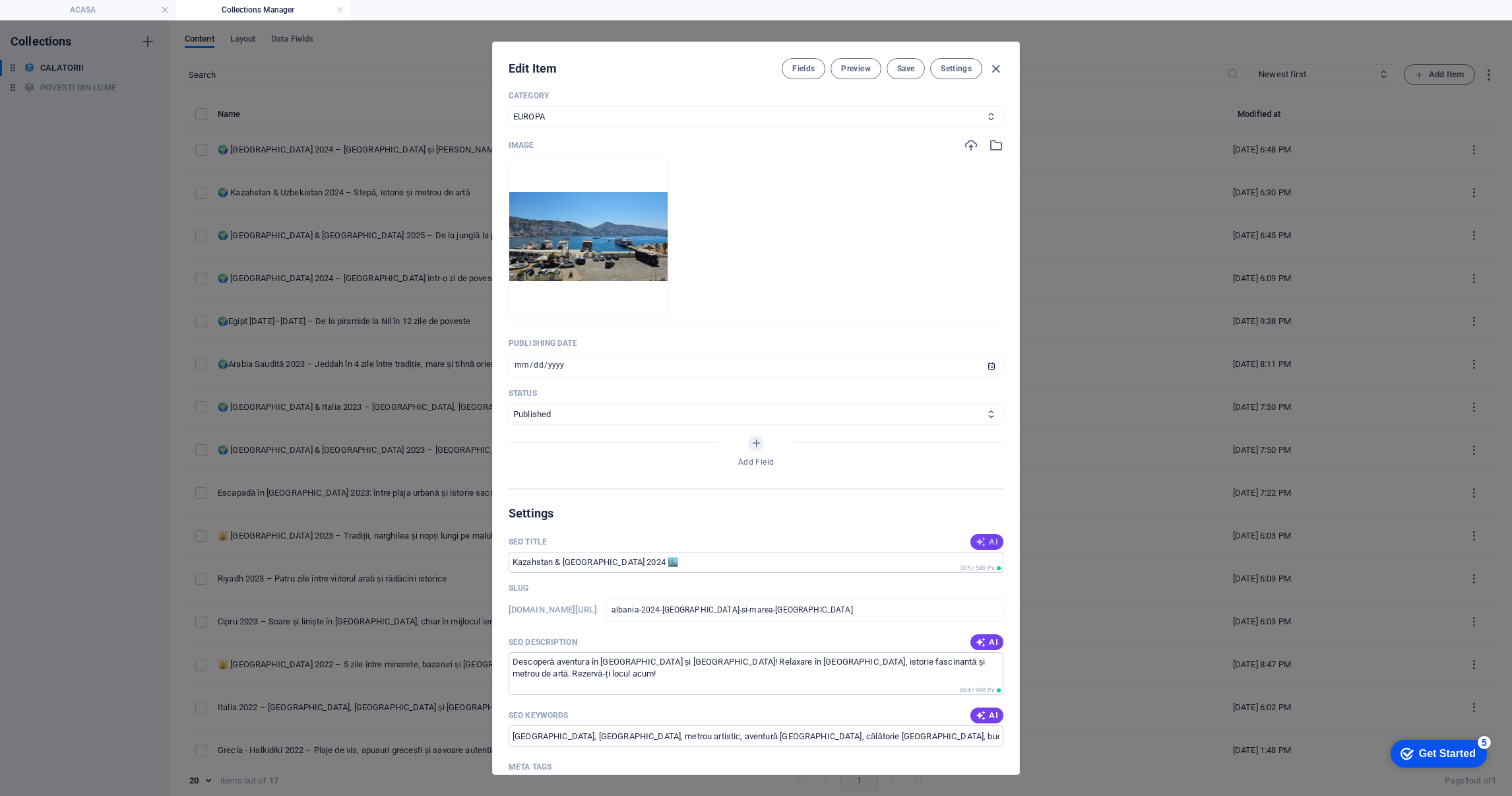
click at [971, 534] on button "AI" at bounding box center [987, 541] width 33 height 15
type input "Albania 2024: Saranda & Marea Ionică"
click at [994, 637] on span "AI" at bounding box center [987, 642] width 23 height 11
type textarea "Explorează Albania în 4 zile! Descoperă plajele din Saranda, croaziera spre Kro…"
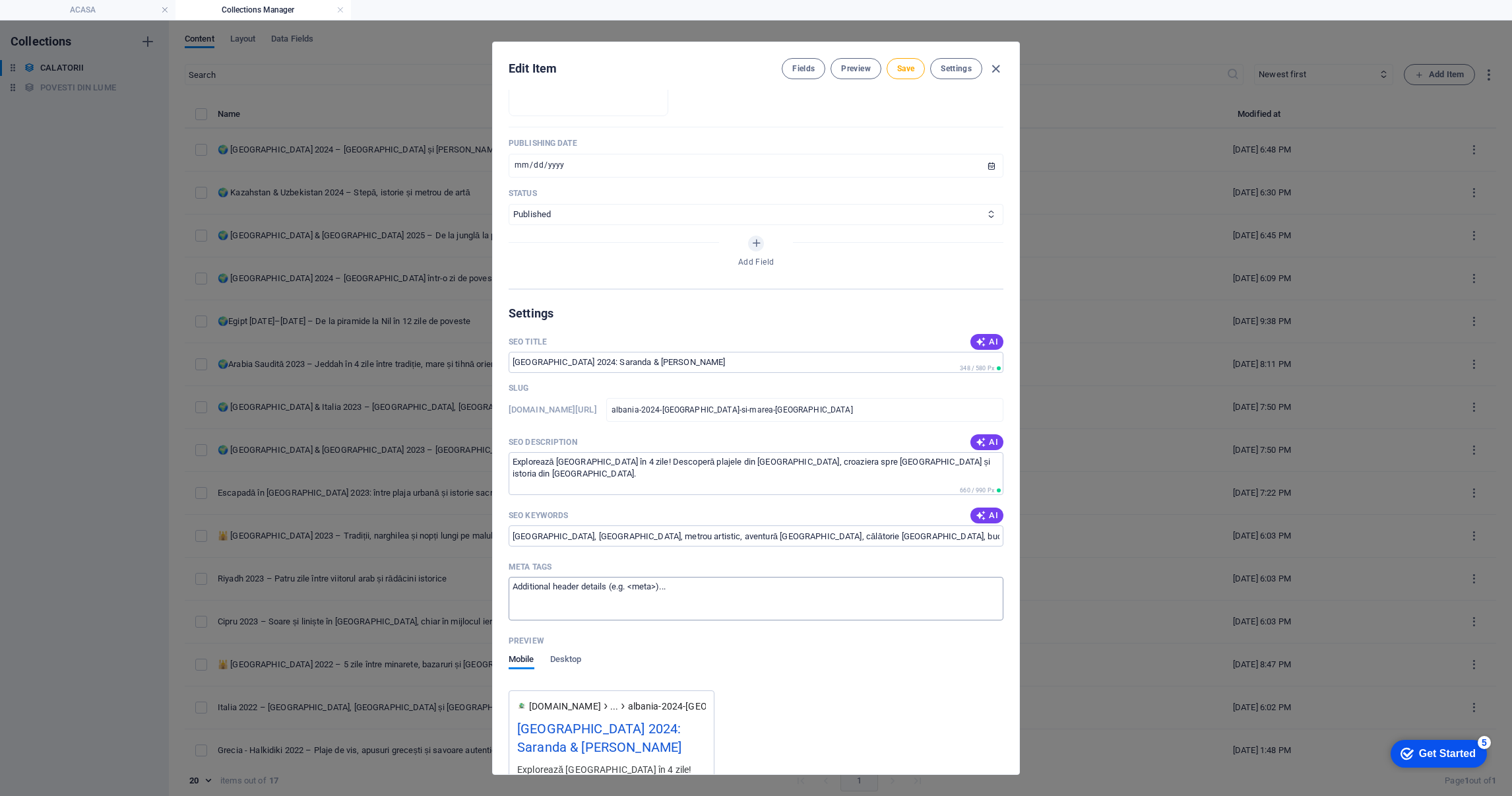
scroll to position [693, 0]
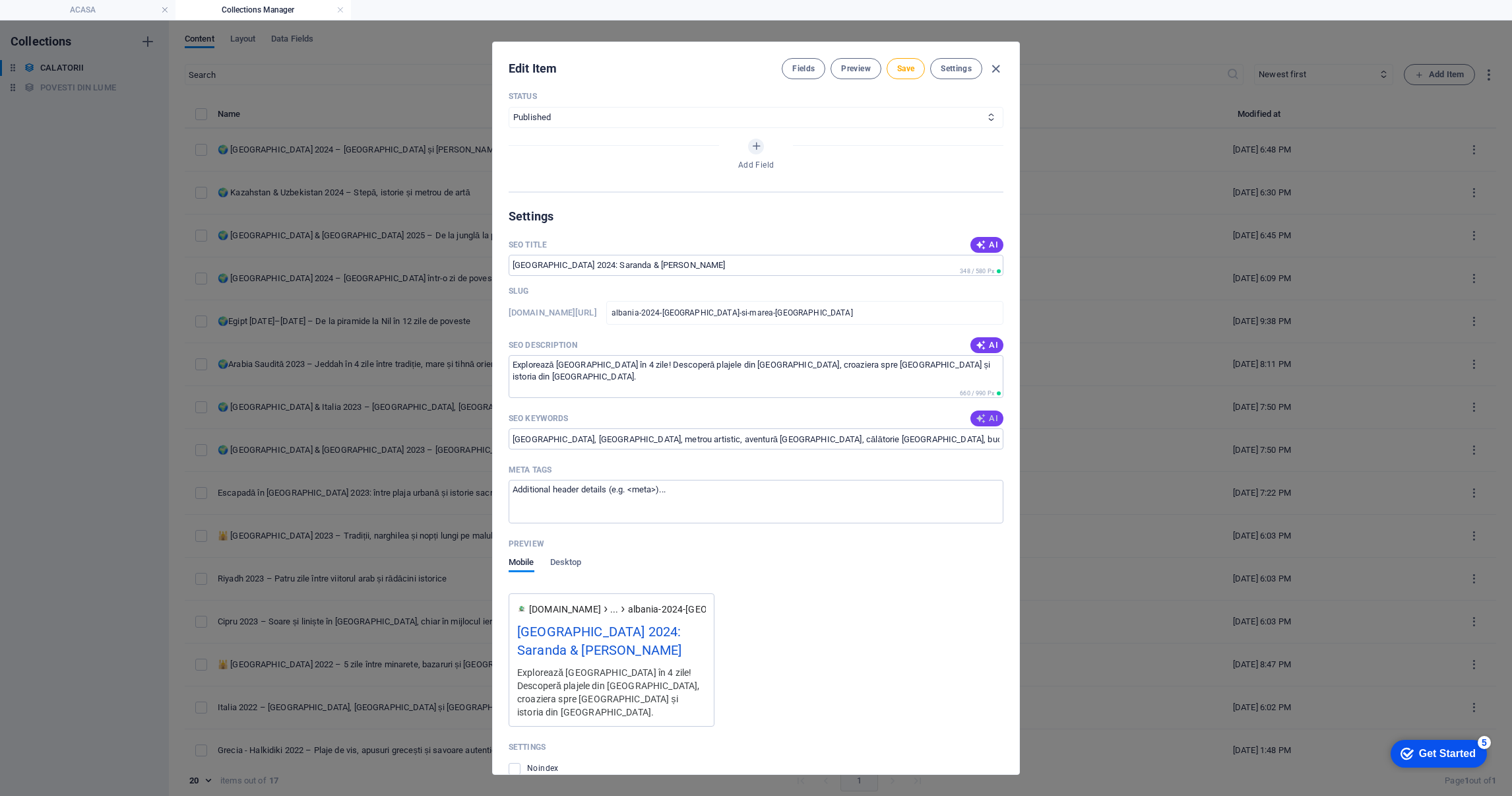
click at [976, 413] on icon "button" at bounding box center [981, 418] width 11 height 11
type input "Albania 2024, Saranda vacanță, Marea Ionică, croazieră Kroreza Beach, istoria A…"
click at [897, 67] on span "Save" at bounding box center [905, 68] width 17 height 11
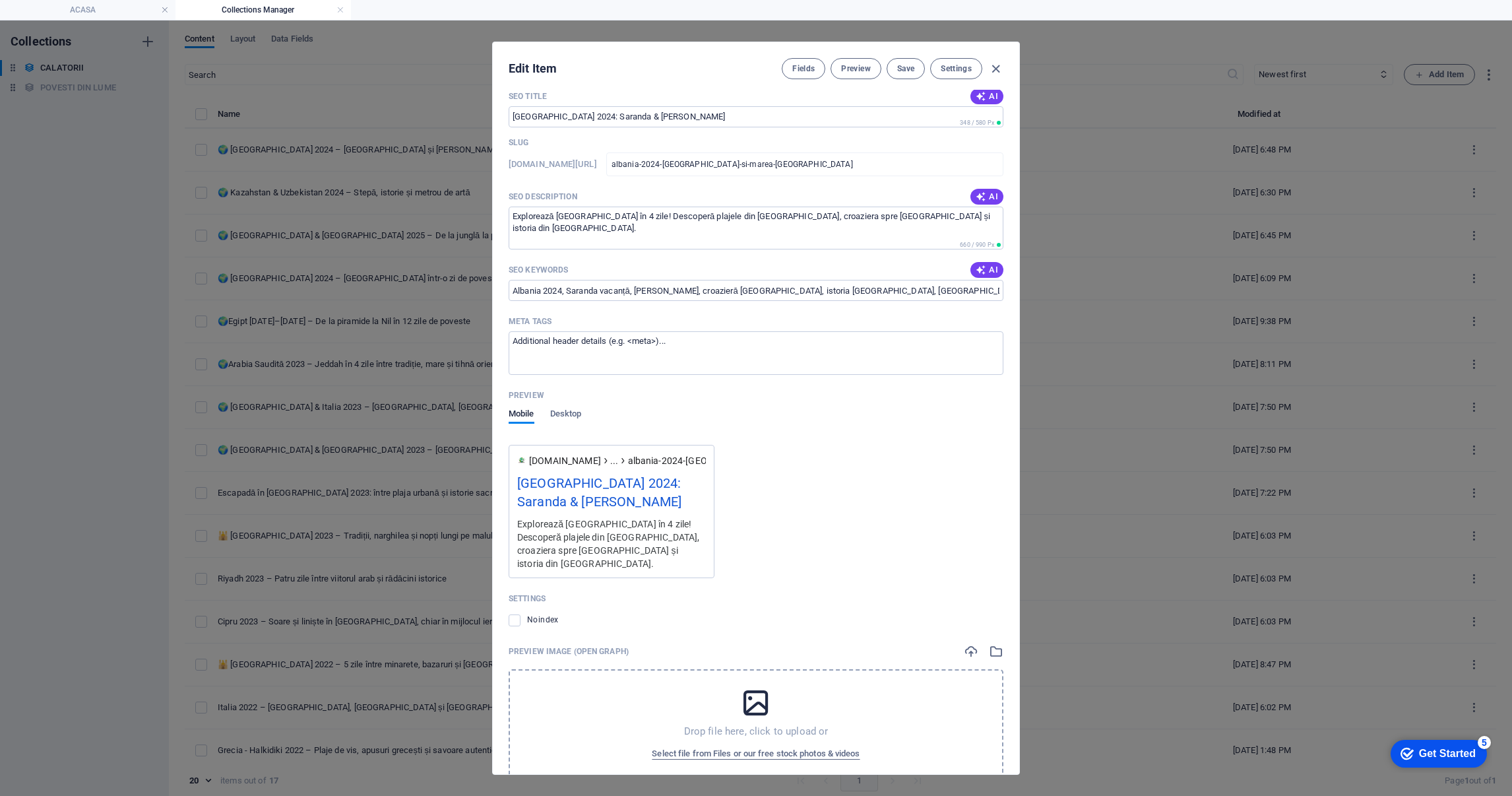
scroll to position [899, 0]
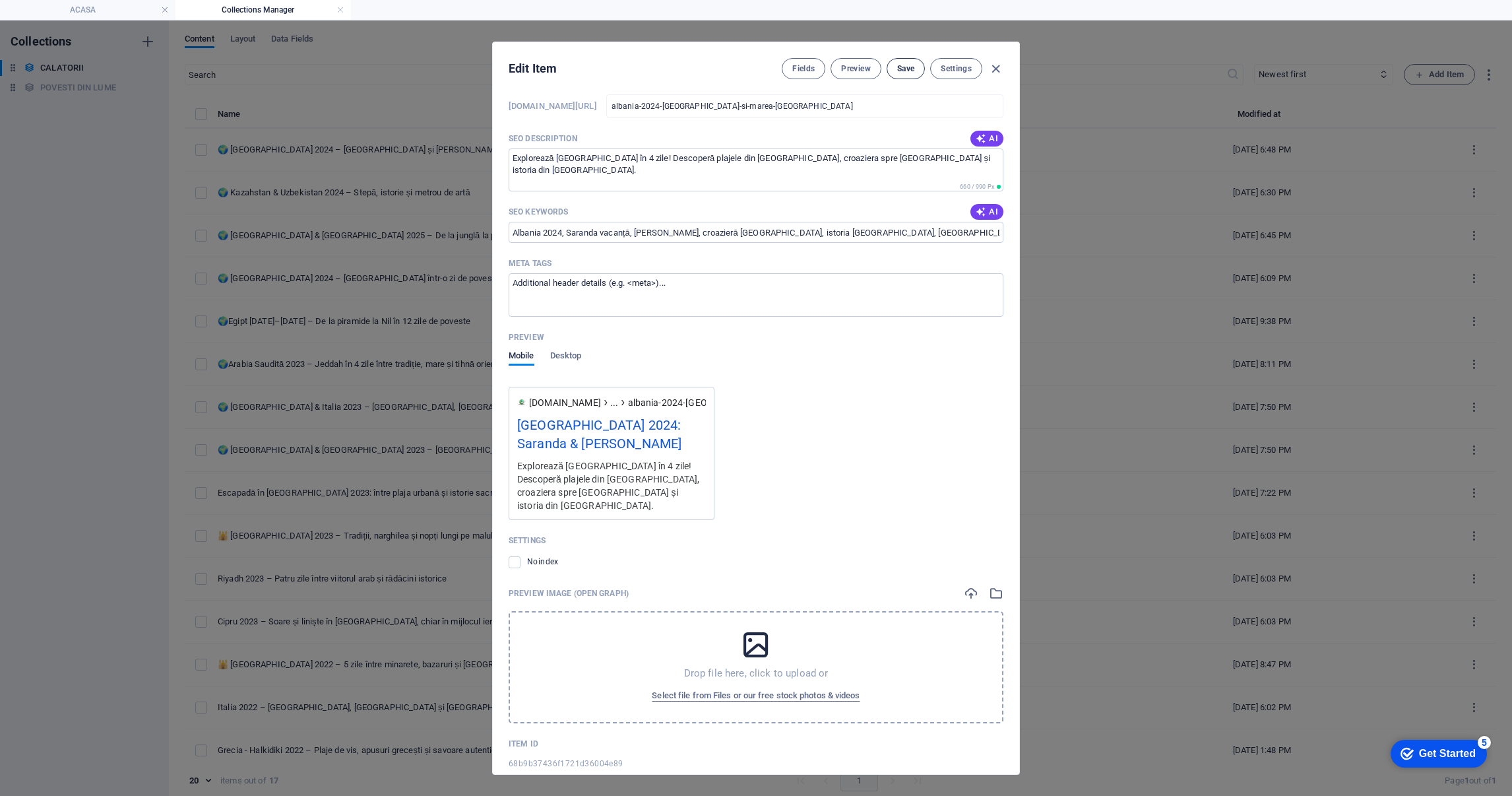
click at [908, 77] on button "Save" at bounding box center [905, 68] width 38 height 21
click at [996, 69] on icon "button" at bounding box center [996, 68] width 15 height 15
type input "[DATE]"
type input "albania-2024-saranda-si-marea-ionica"
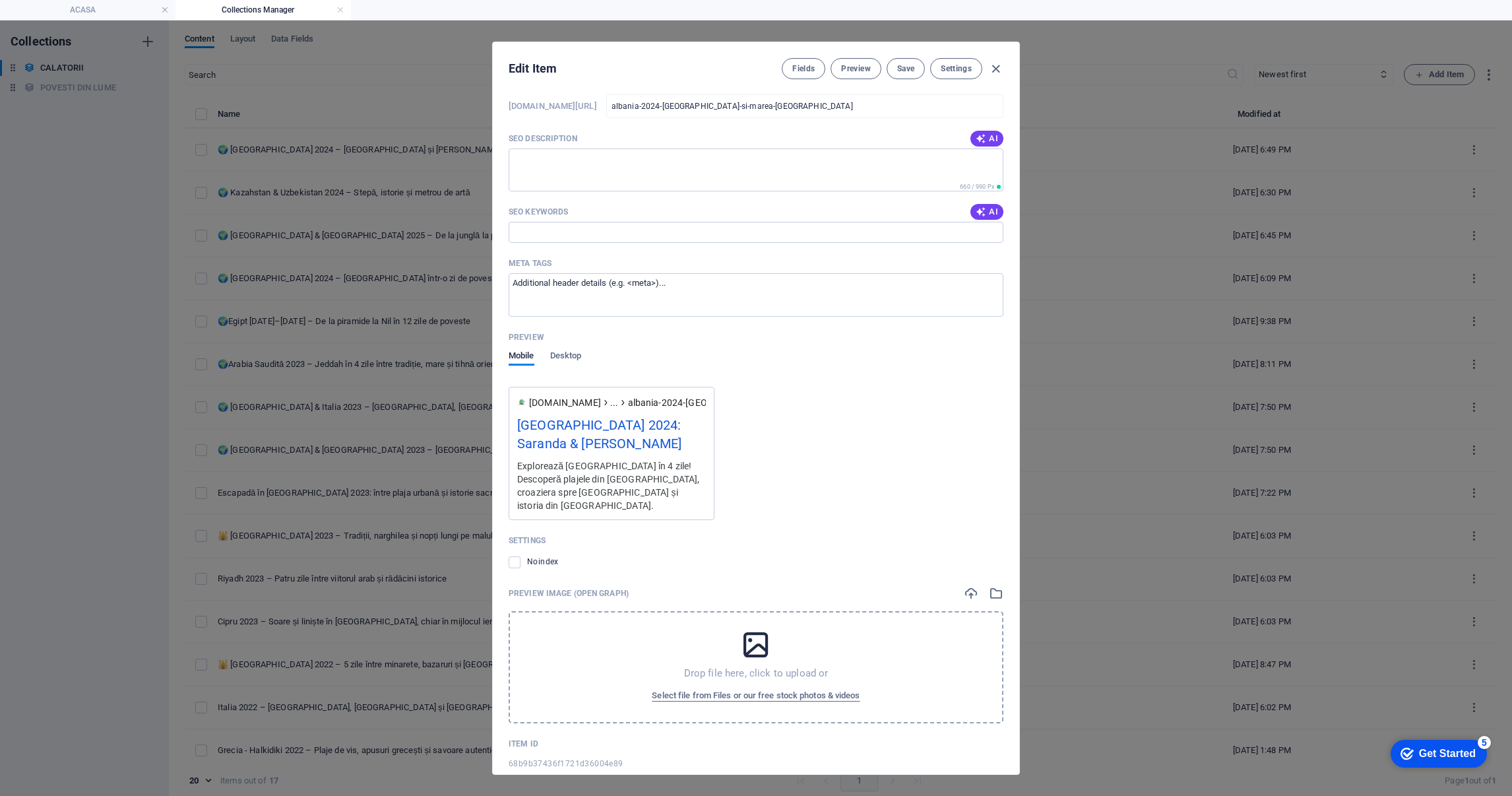
scroll to position [679, 0]
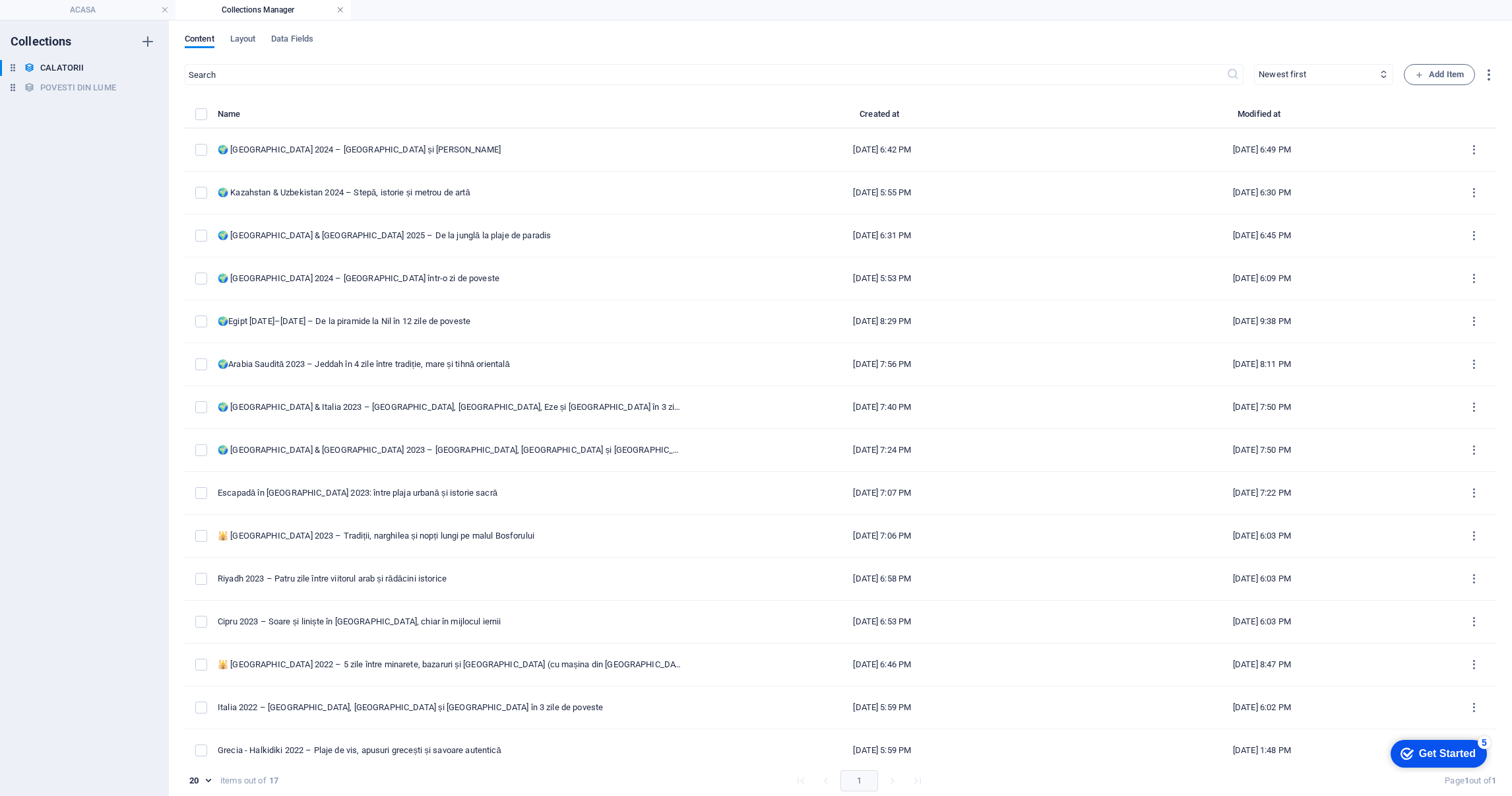
click at [342, 9] on link at bounding box center [341, 10] width 8 height 12
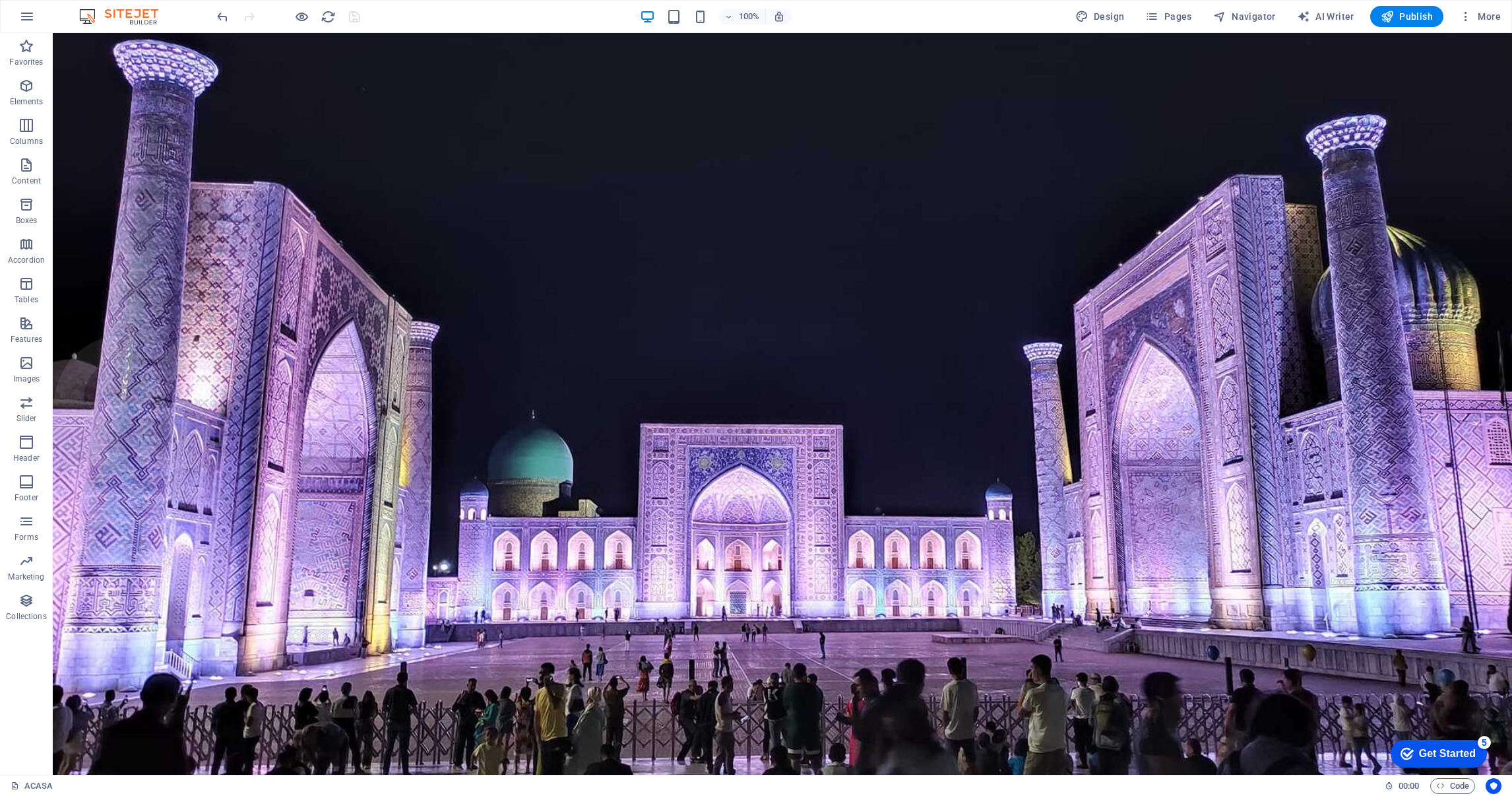
click at [355, 15] on div at bounding box center [288, 16] width 147 height 21
drag, startPoint x: 1407, startPoint y: 18, endPoint x: 1275, endPoint y: 17, distance: 132.0
click at [1407, 18] on span "Publish" at bounding box center [1407, 16] width 52 height 13
